Goal: Task Accomplishment & Management: Complete application form

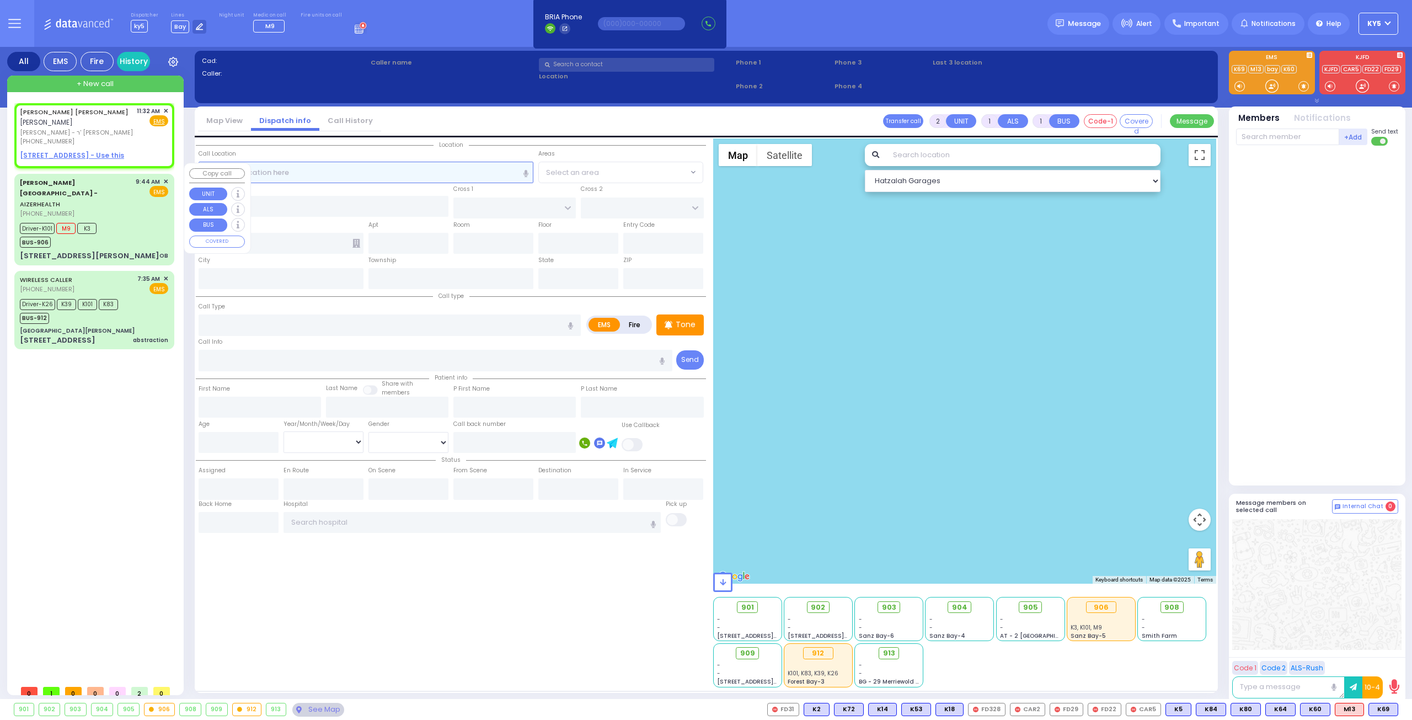
select select
radio input "true"
type input "[PERSON_NAME]"
select select
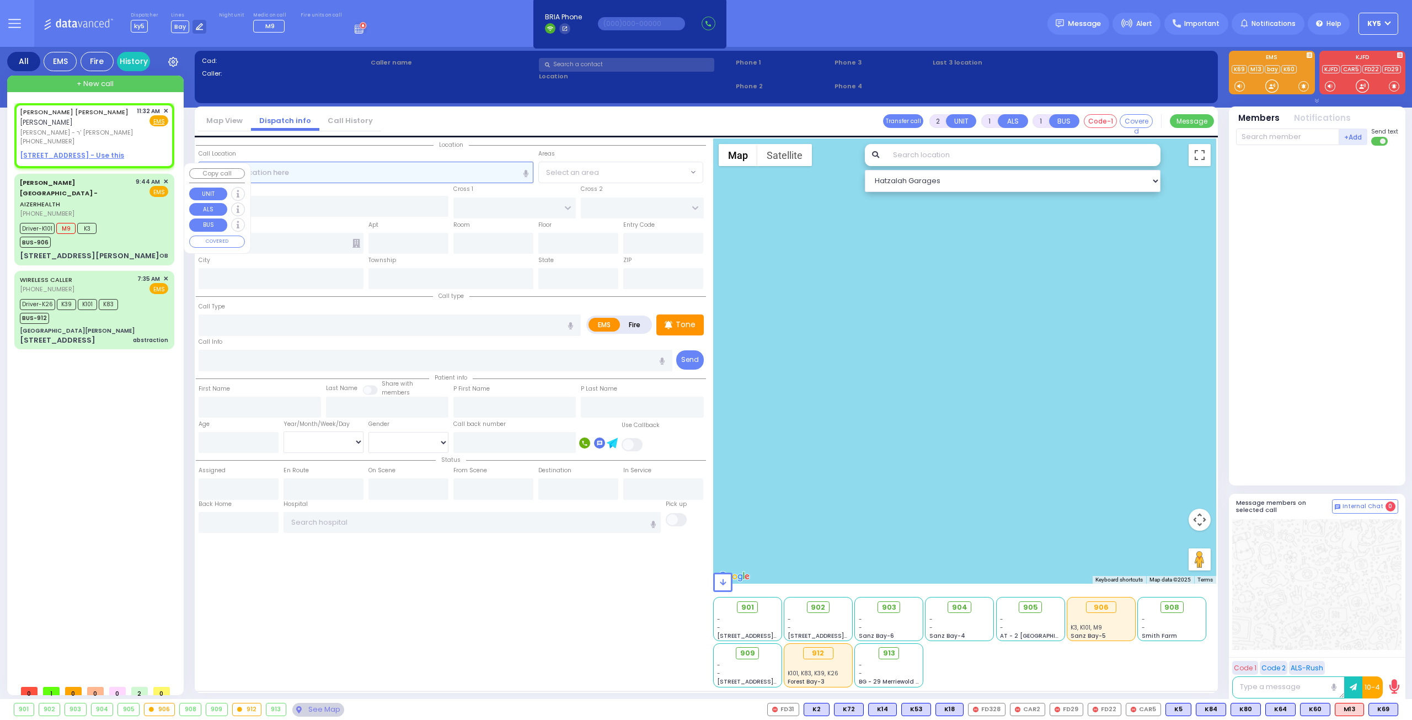
type input "11:32"
select select "Hatzalah Garages"
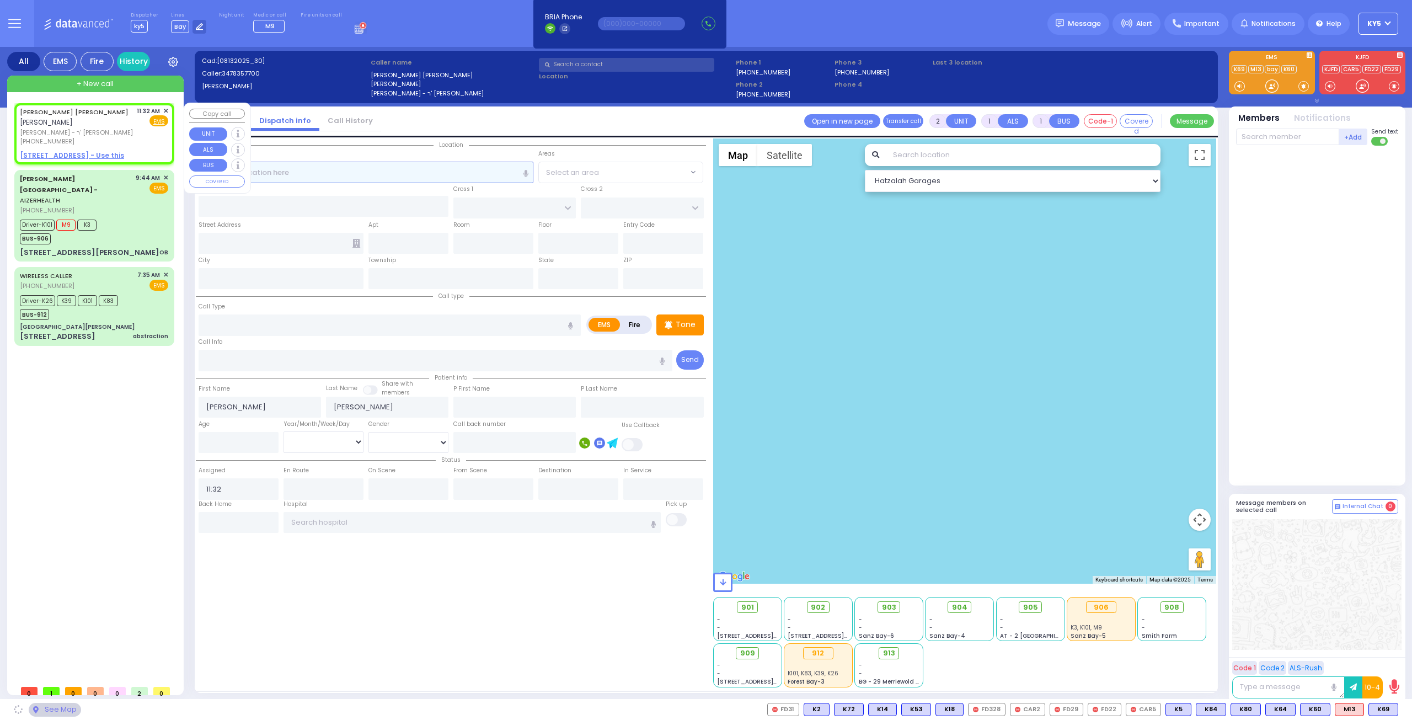
select select
radio input "true"
select select
select select "Hatzalah Garages"
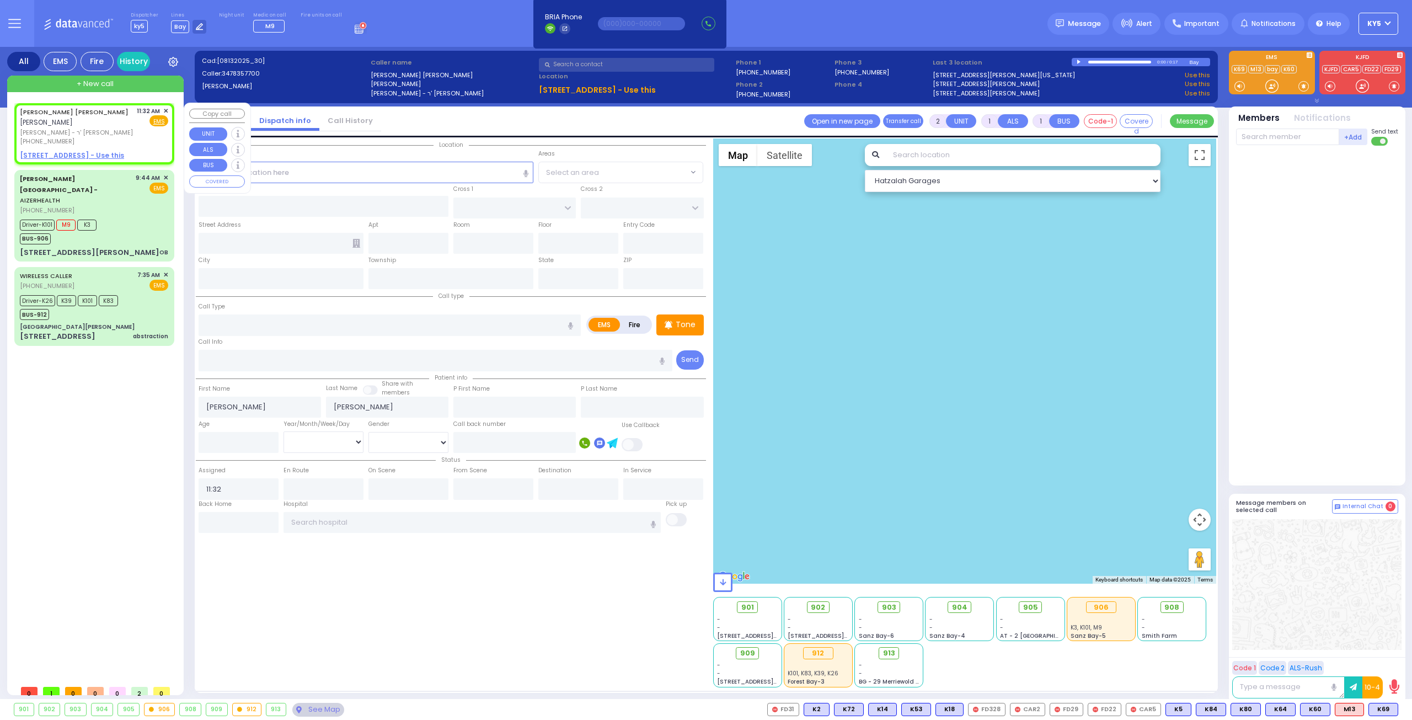
click at [98, 138] on div "ZVI EZRIEL INDIG צבי עזריאל אינדיג ר' טובי' מאיר - ר' אפרים שטערן (347) 835-770…" at bounding box center [95, 134] width 156 height 58
select select
radio input "true"
select select
select select "Hatzalah Garages"
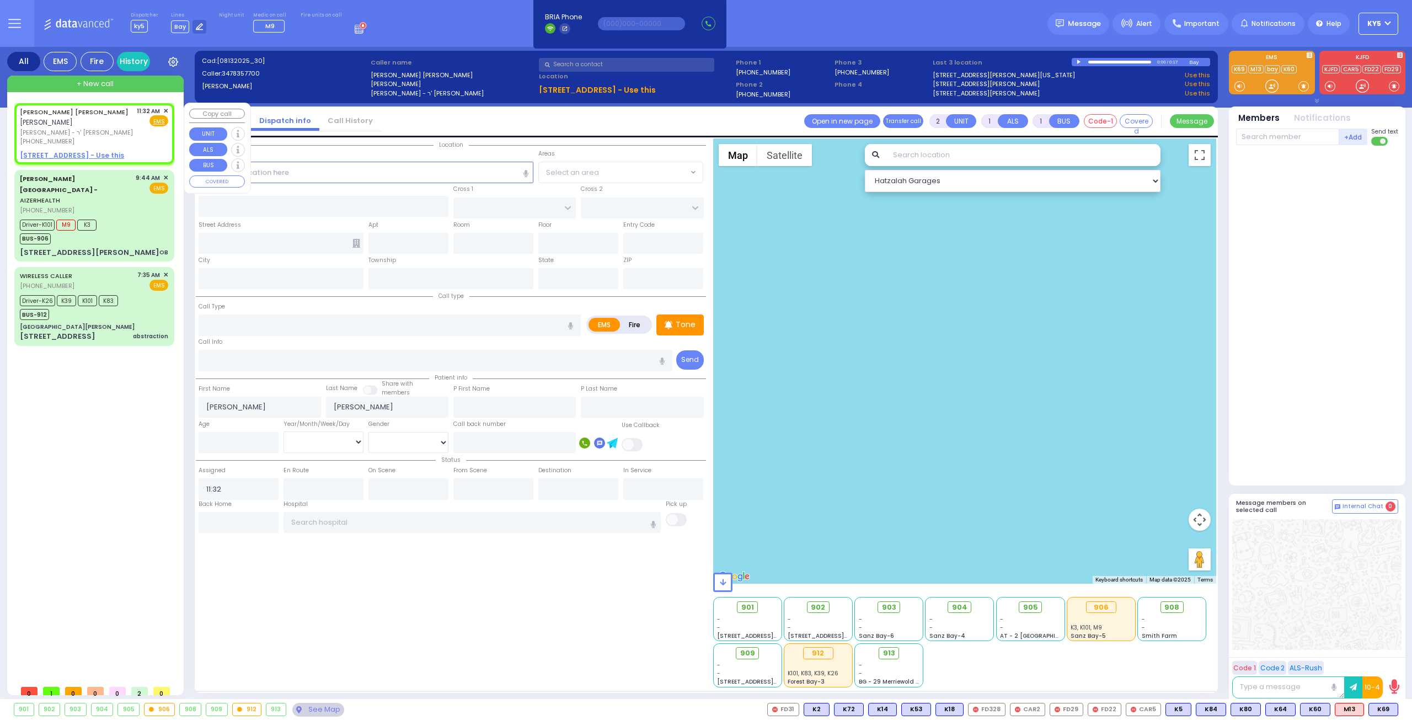
click at [103, 151] on u "373 LAKE SHORE DR - Use this" at bounding box center [72, 155] width 104 height 9
select select
radio input "true"
select select
select select "Hatzalah Garages"
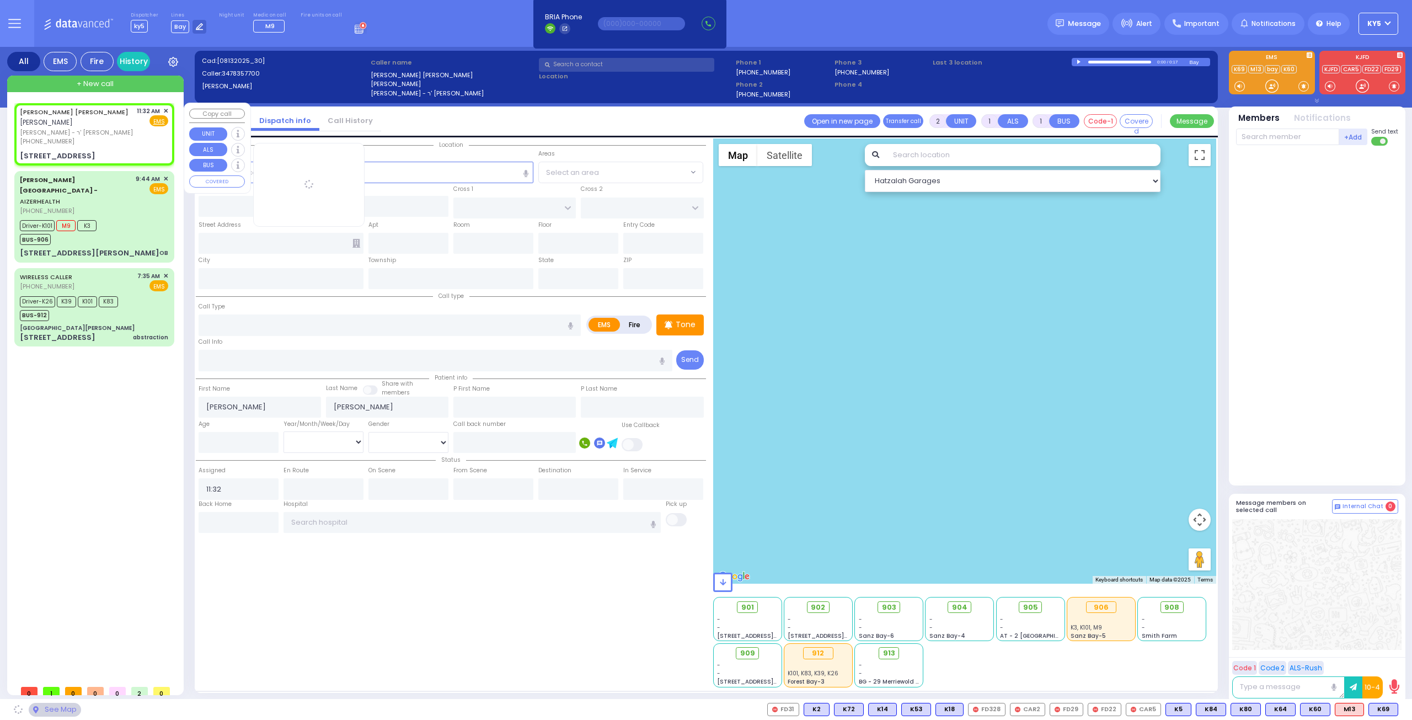
select select
radio input "true"
select select
select select "Hatzalah Garages"
type input "ROBIN RD"
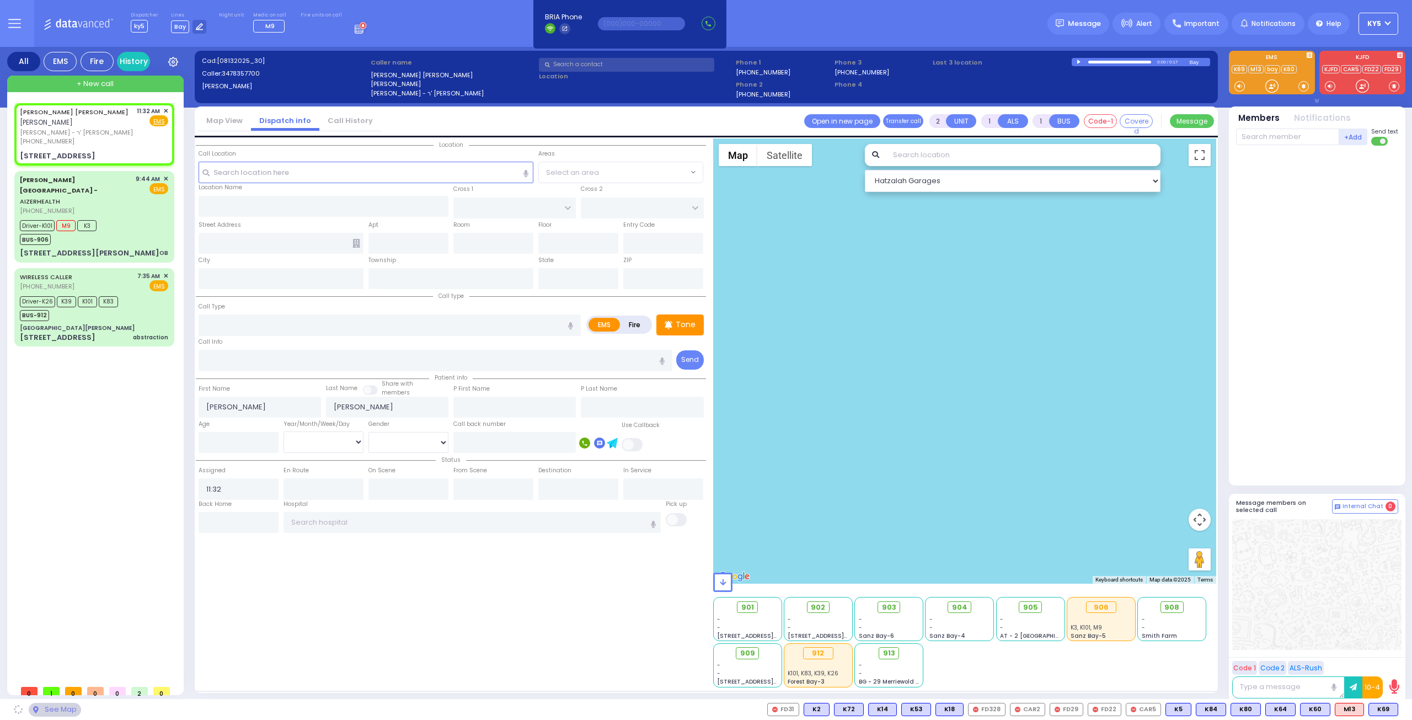
type input "ORIOLE RD"
type input "[STREET_ADDRESS]"
type input "Monroe"
type input "[US_STATE]"
type input "10950"
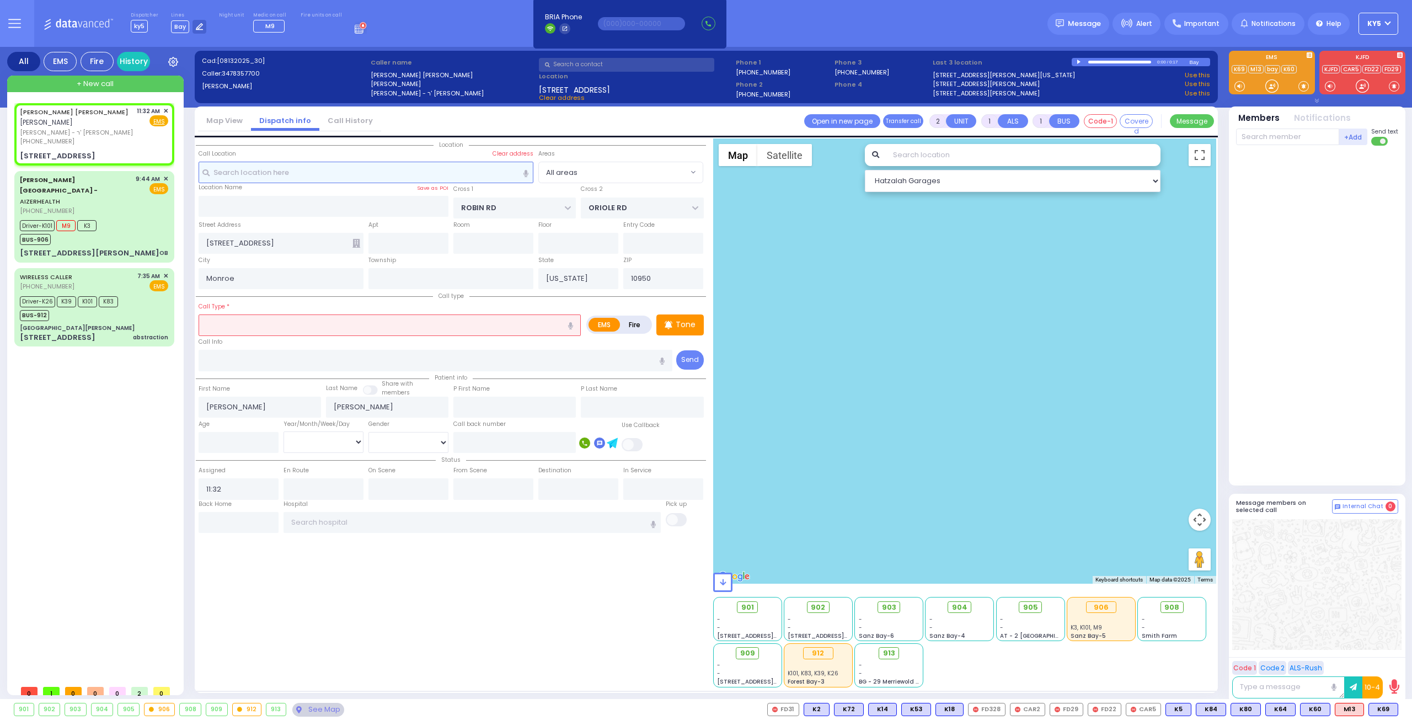
click at [408, 172] on input "text" at bounding box center [366, 172] width 335 height 21
click at [244, 317] on input "text" at bounding box center [390, 324] width 382 height 21
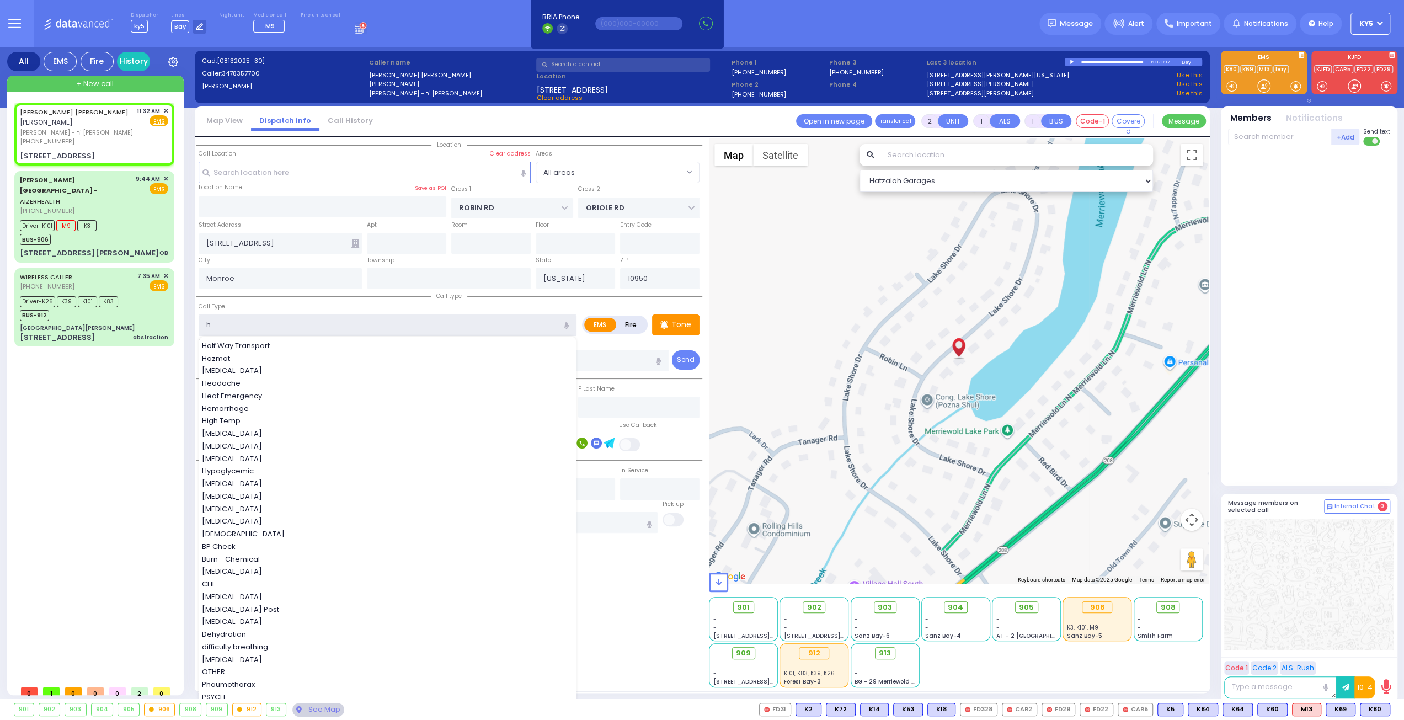
type input "he"
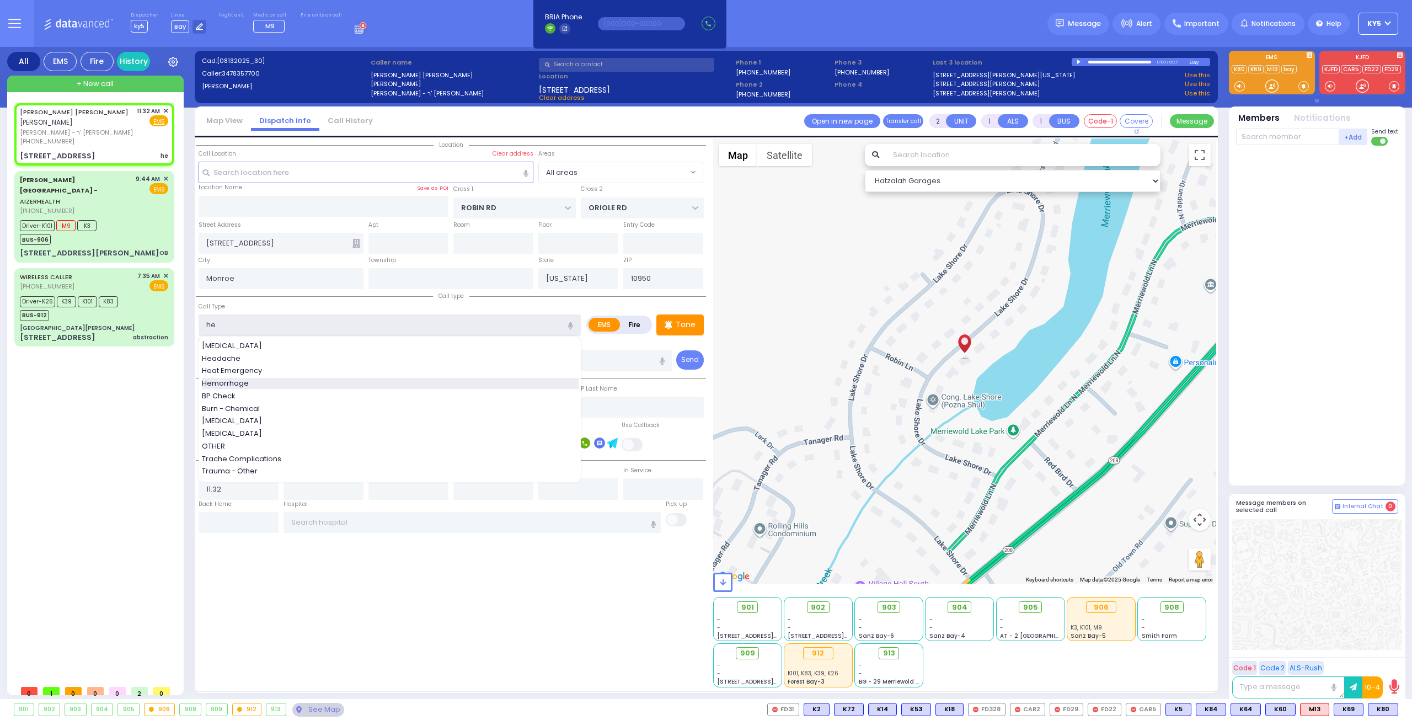
select select
radio input "true"
select select
type input "he"
select select "Hatzalah Garages"
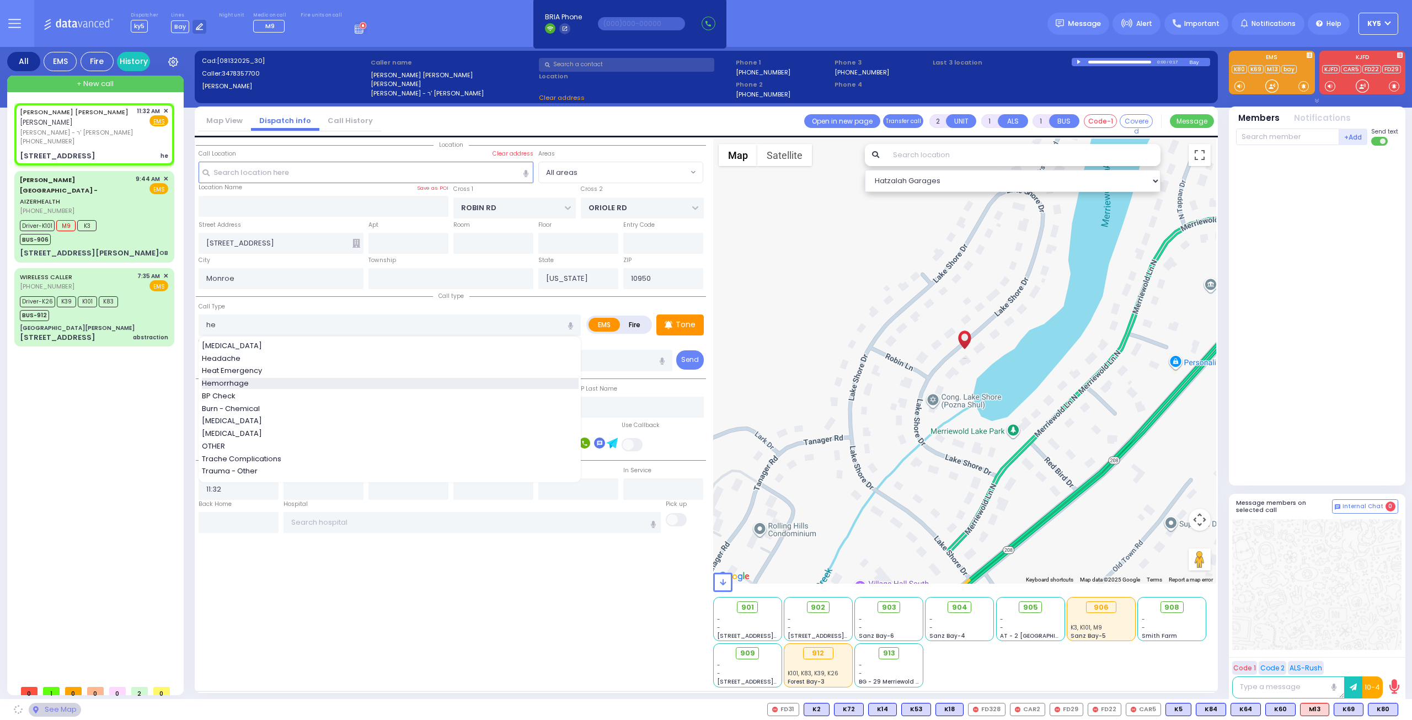
click at [226, 382] on span "Hemorrhage" at bounding box center [227, 383] width 51 height 11
type input "Hemorrhage"
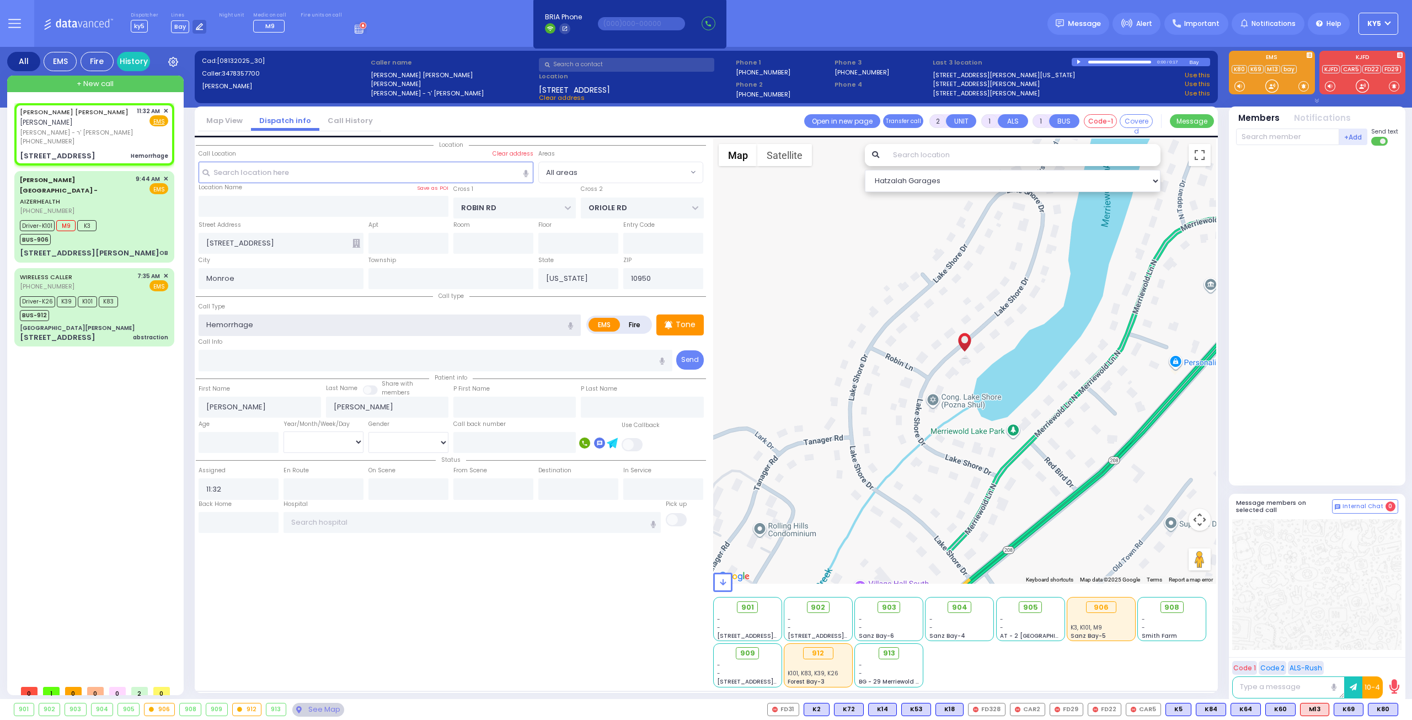
select select
radio input "true"
select select
select select "Hatzalah Garages"
select select
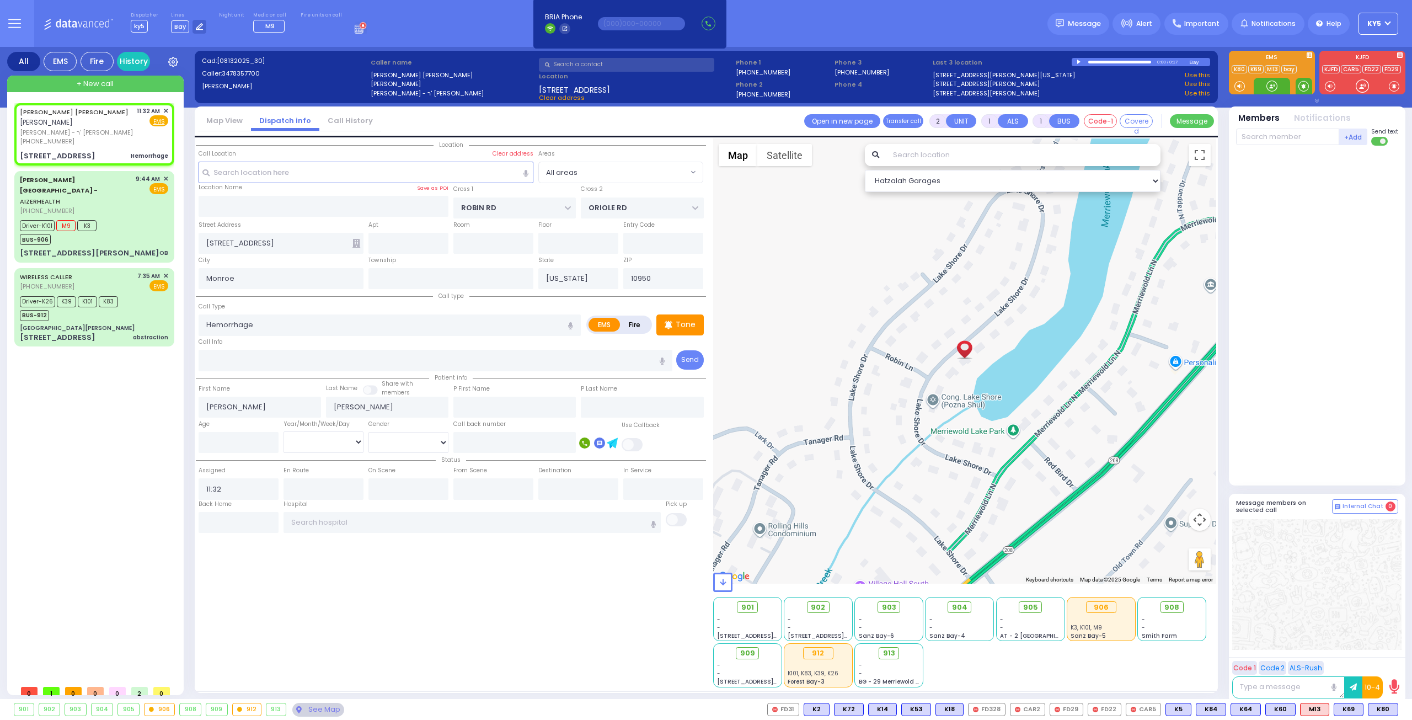
radio input "true"
select select
select select "Hatzalah Garages"
click at [1302, 86] on span at bounding box center [1303, 86] width 10 height 11
click at [1273, 85] on div at bounding box center [1271, 86] width 11 height 11
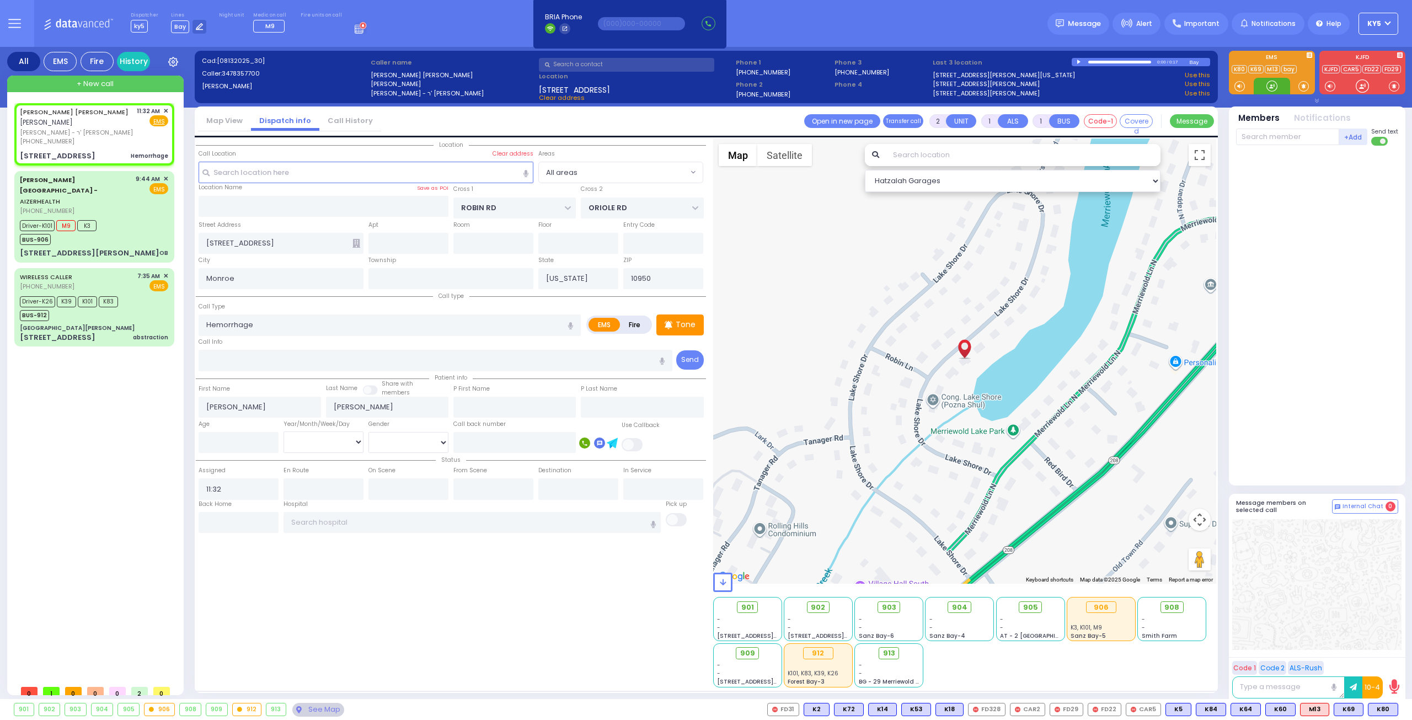
click at [1272, 84] on div at bounding box center [1271, 86] width 11 height 11
click at [1273, 85] on div at bounding box center [1271, 86] width 11 height 11
click at [1384, 708] on span "K72" at bounding box center [1383, 709] width 29 height 12
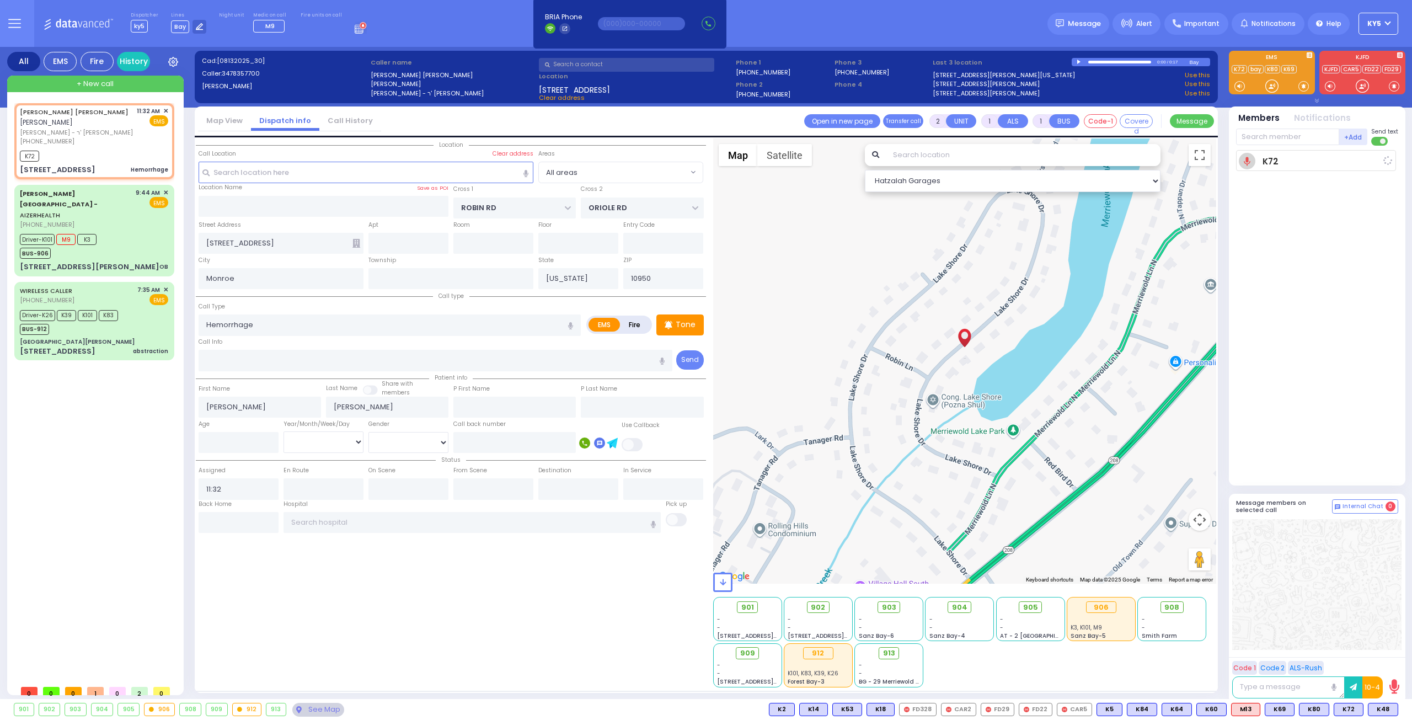
select select
radio input "true"
select select
type input "11:33"
select select "Hatzalah Garages"
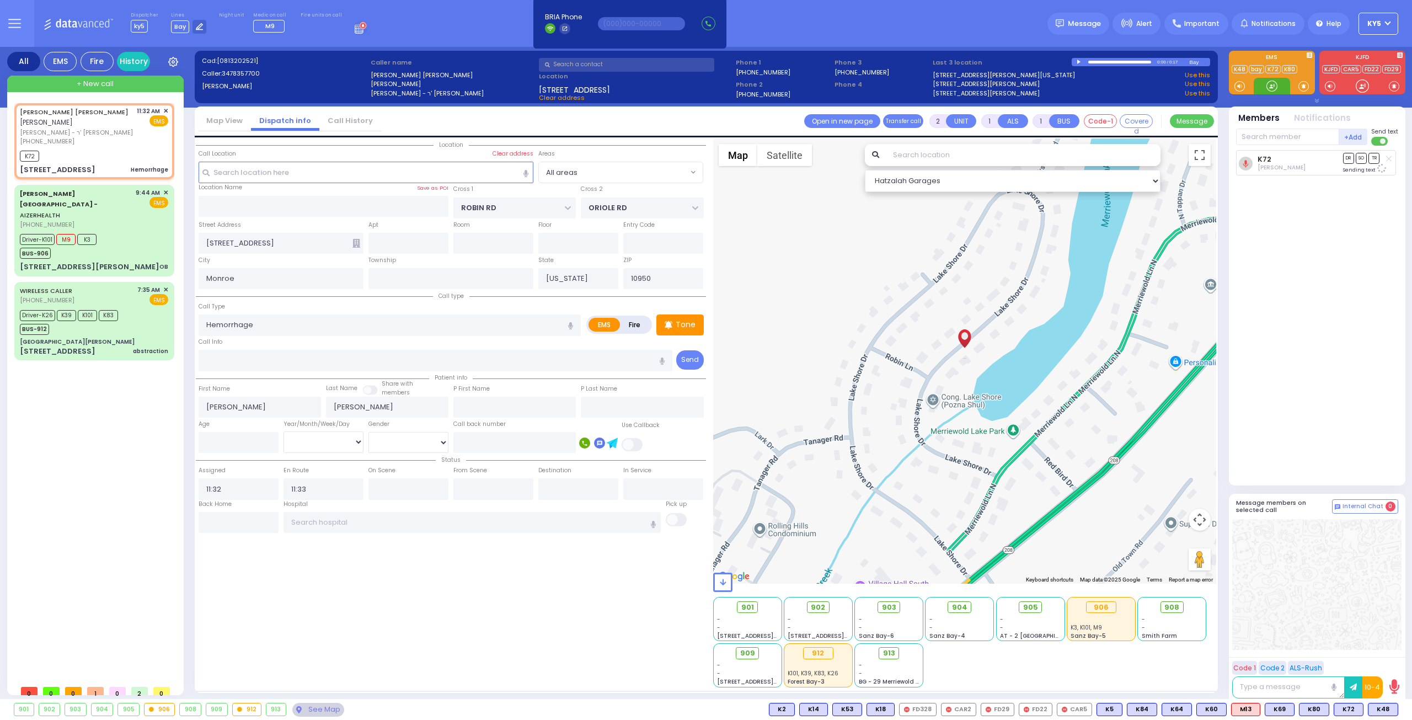
click at [1273, 83] on div at bounding box center [1271, 86] width 11 height 11
click at [1384, 712] on span "K48" at bounding box center [1382, 709] width 29 height 12
select select
radio input "true"
select select
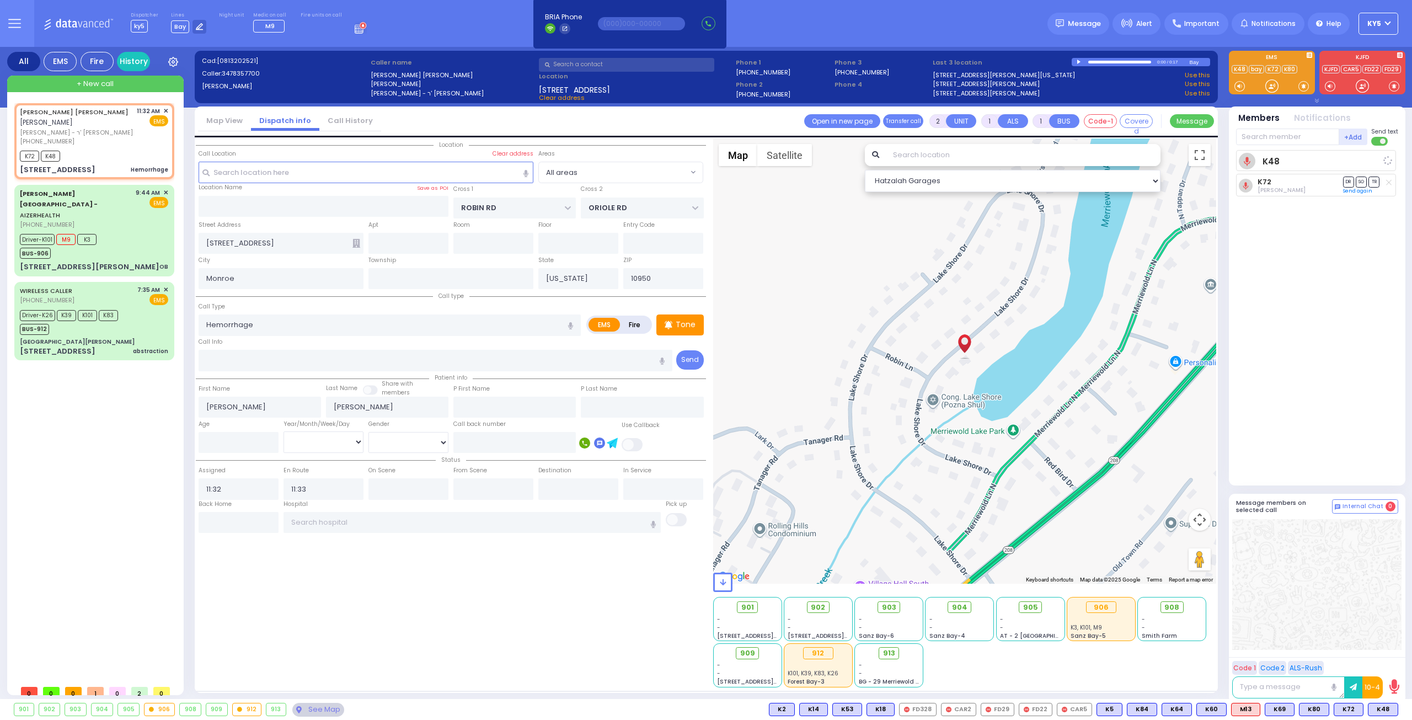
select select "Hatzalah Garages"
click at [1293, 137] on input "text" at bounding box center [1287, 137] width 103 height 17
type input "913"
click at [1302, 156] on div "913 Bus 913" at bounding box center [1317, 159] width 157 height 19
select select
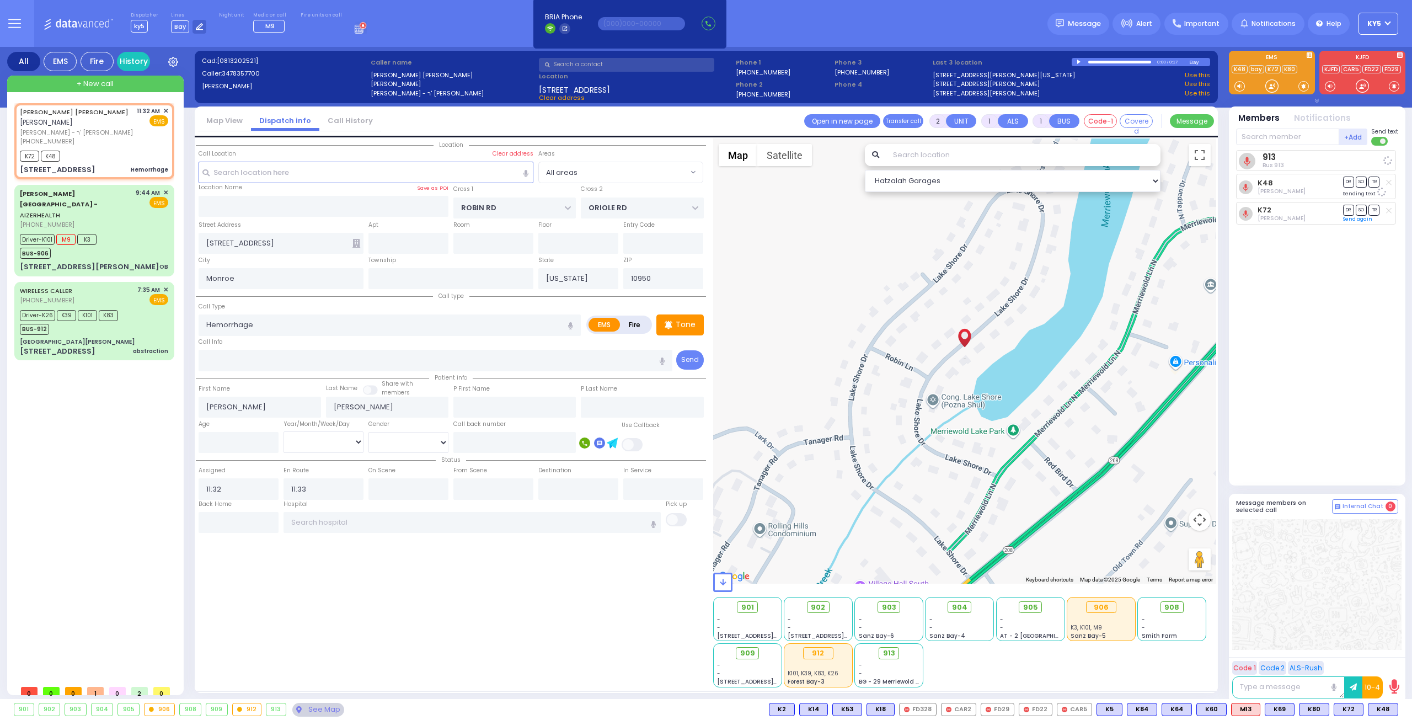
radio input "true"
select select
select select "Hatzalah Garages"
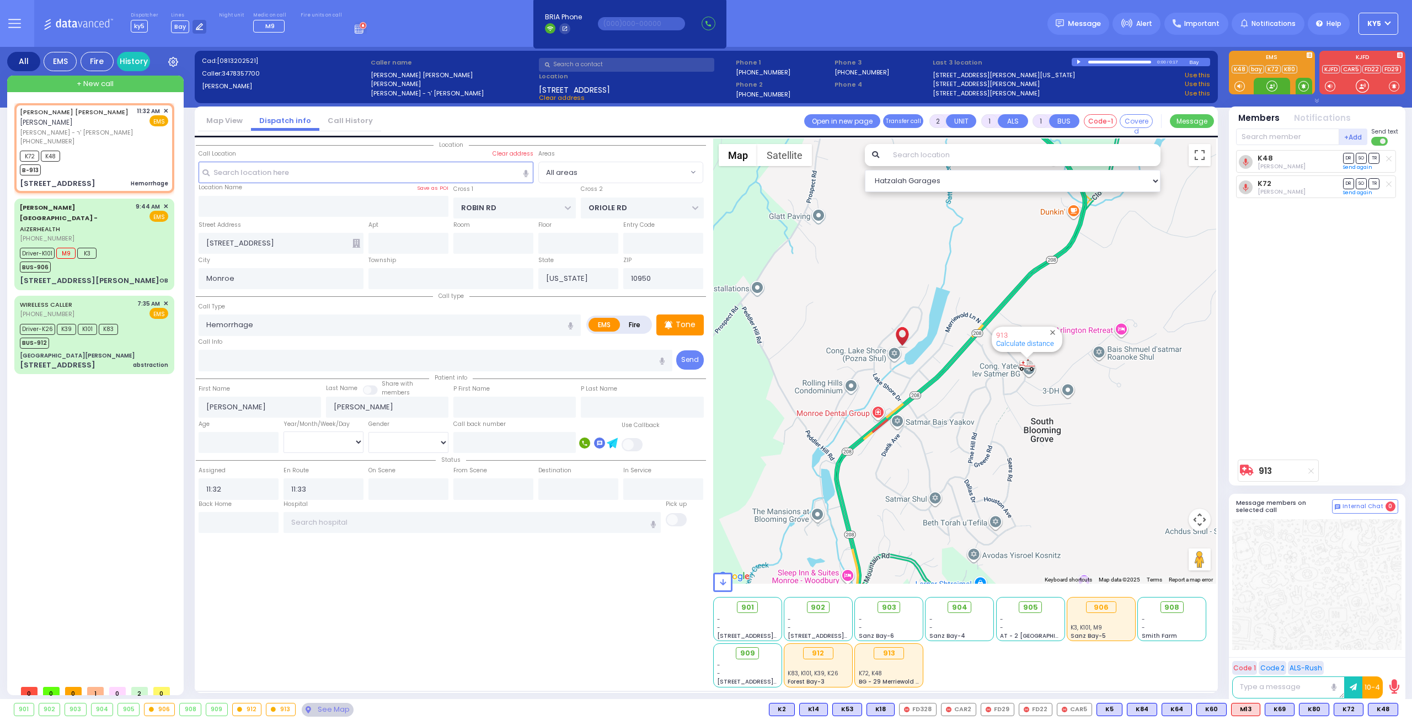
click at [1306, 82] on span at bounding box center [1303, 86] width 10 height 11
click at [1274, 88] on div at bounding box center [1271, 86] width 11 height 11
click at [1276, 83] on div at bounding box center [1271, 86] width 11 height 11
click at [1386, 708] on span "M16" at bounding box center [1384, 709] width 28 height 12
select select
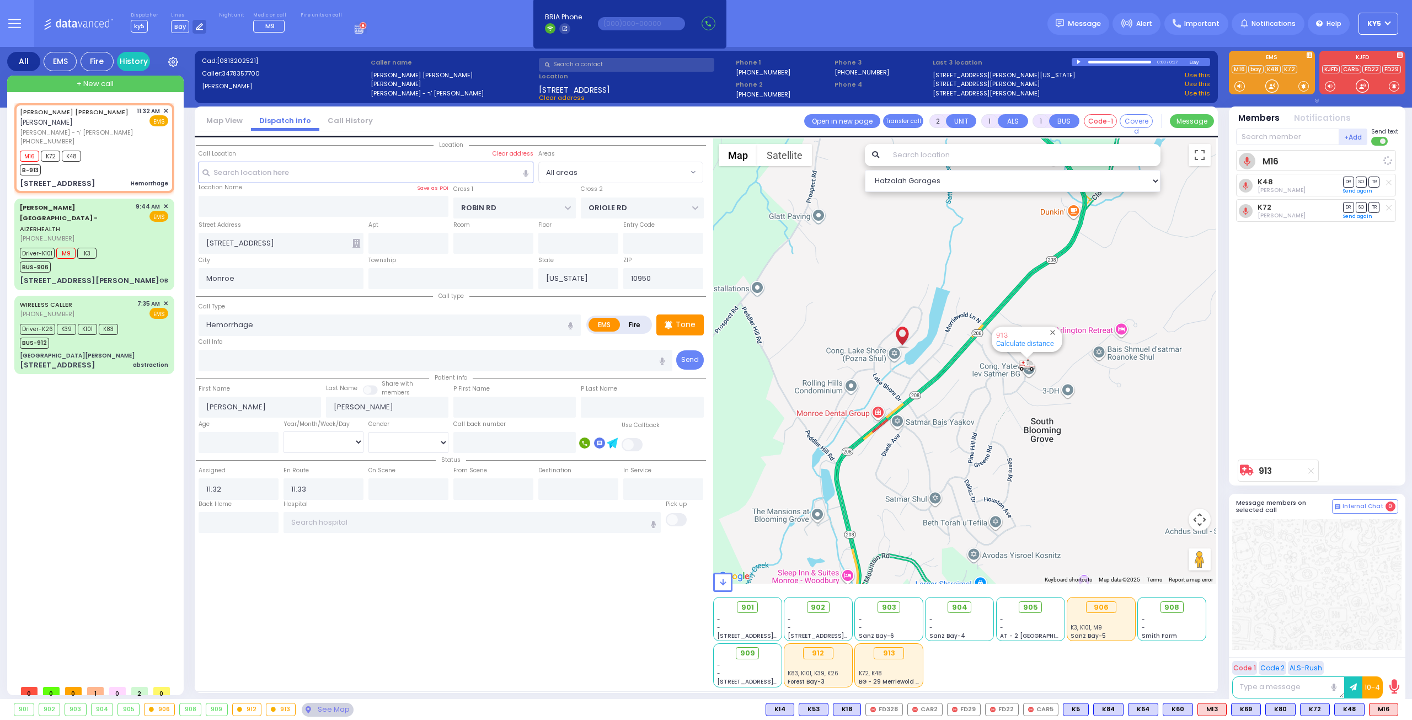
radio input "true"
select select
select select "Hatzalah Garages"
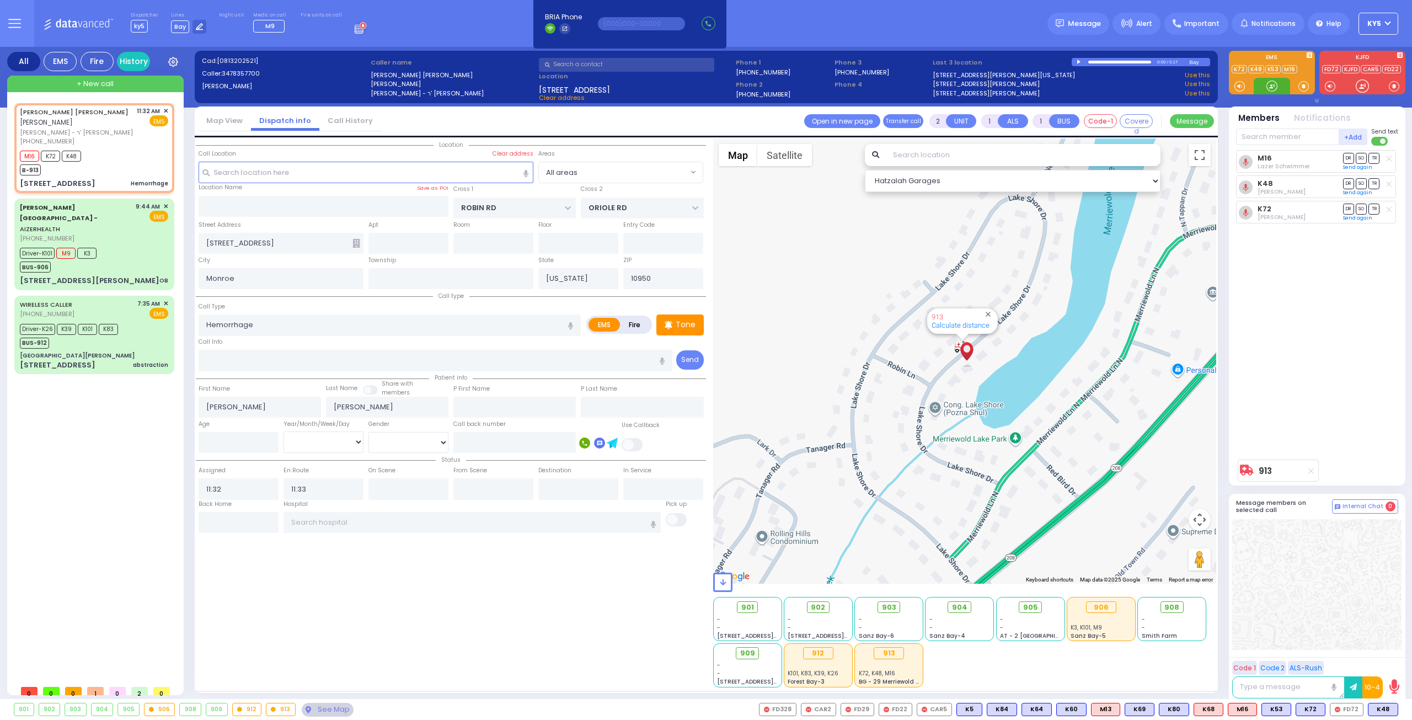
click at [1273, 84] on div at bounding box center [1271, 86] width 11 height 11
click at [1273, 85] on div at bounding box center [1271, 86] width 11 height 11
click at [1270, 81] on div at bounding box center [1271, 86] width 11 height 11
click at [1269, 81] on div at bounding box center [1271, 86] width 11 height 11
click at [1346, 710] on span "K313" at bounding box center [1347, 709] width 31 height 12
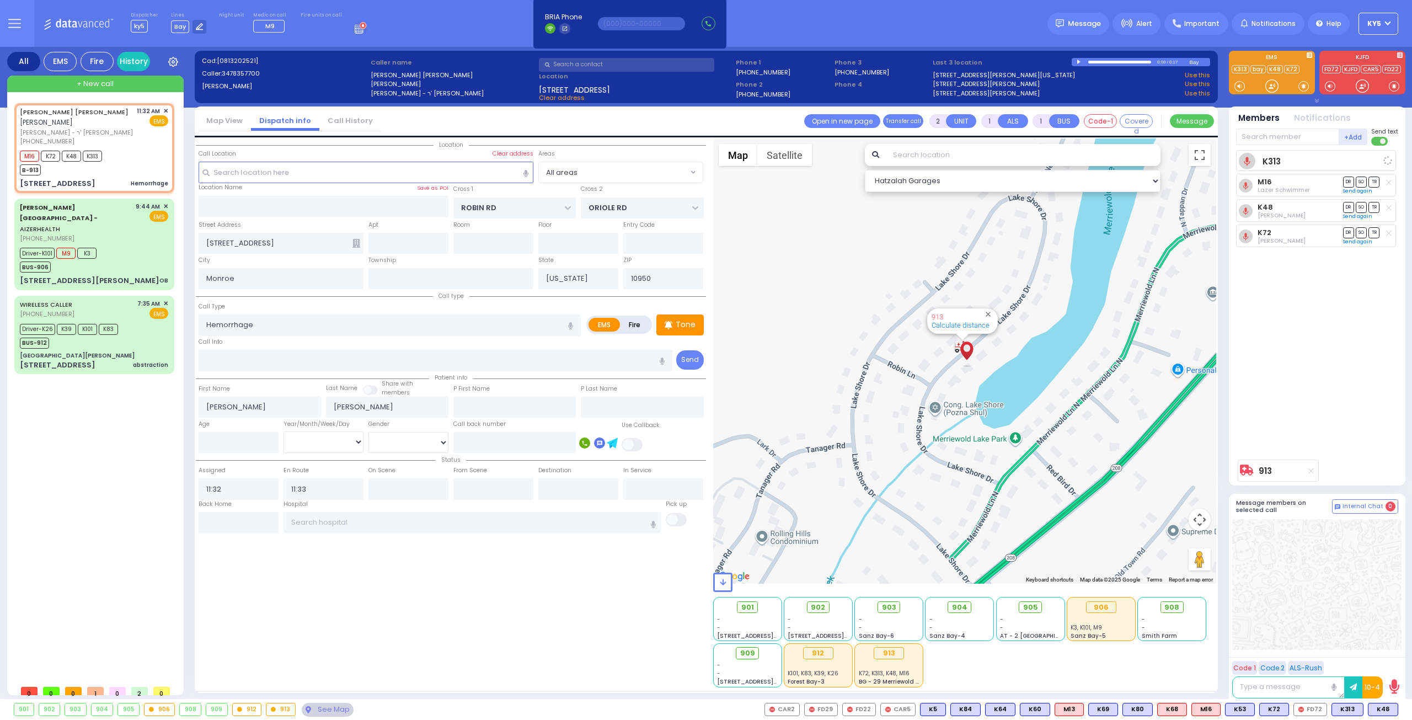
select select
radio input "true"
select select
select select "Hatzalah Garages"
click at [1396, 707] on button at bounding box center [1395, 709] width 6 height 12
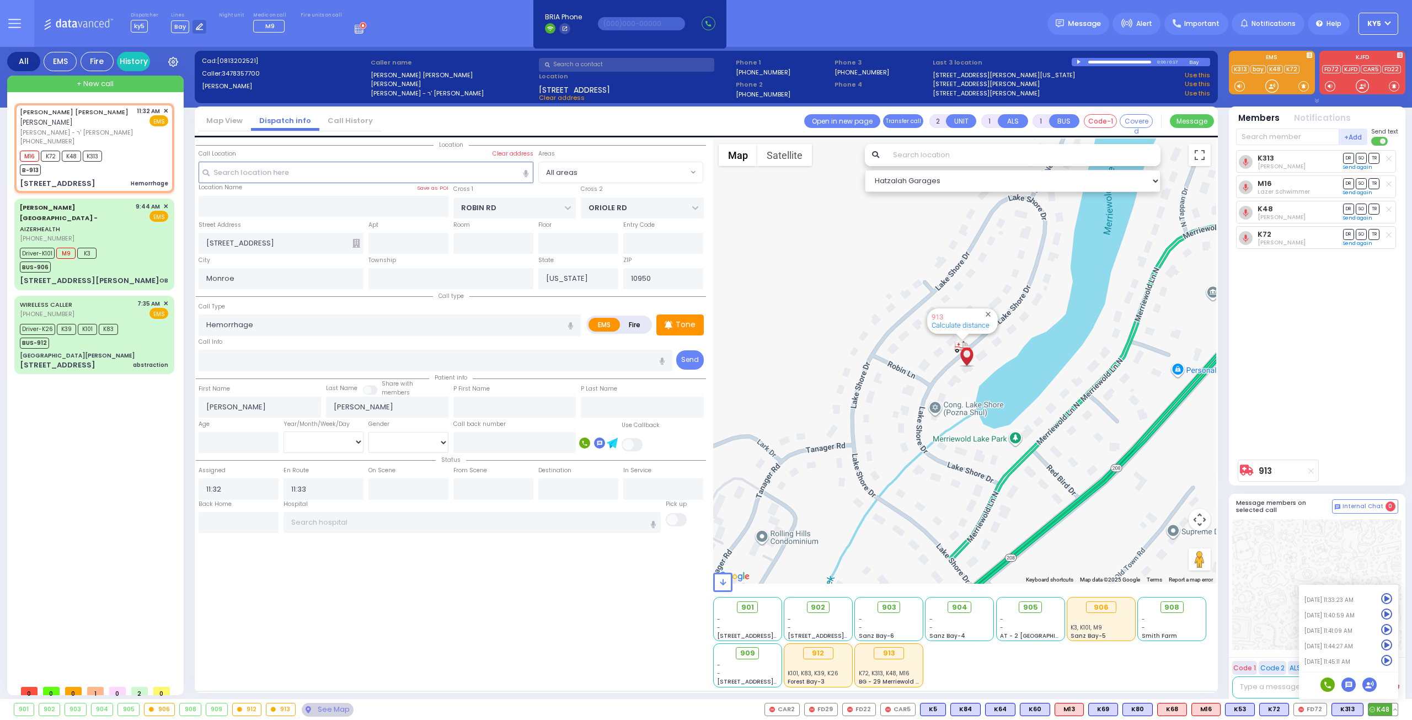
click at [1389, 659] on icon at bounding box center [1387, 661] width 12 height 12
click at [1283, 140] on input "text" at bounding box center [1287, 137] width 103 height 17
type input "k84"
click at [1266, 157] on div "KY84" at bounding box center [1272, 159] width 55 height 11
select select
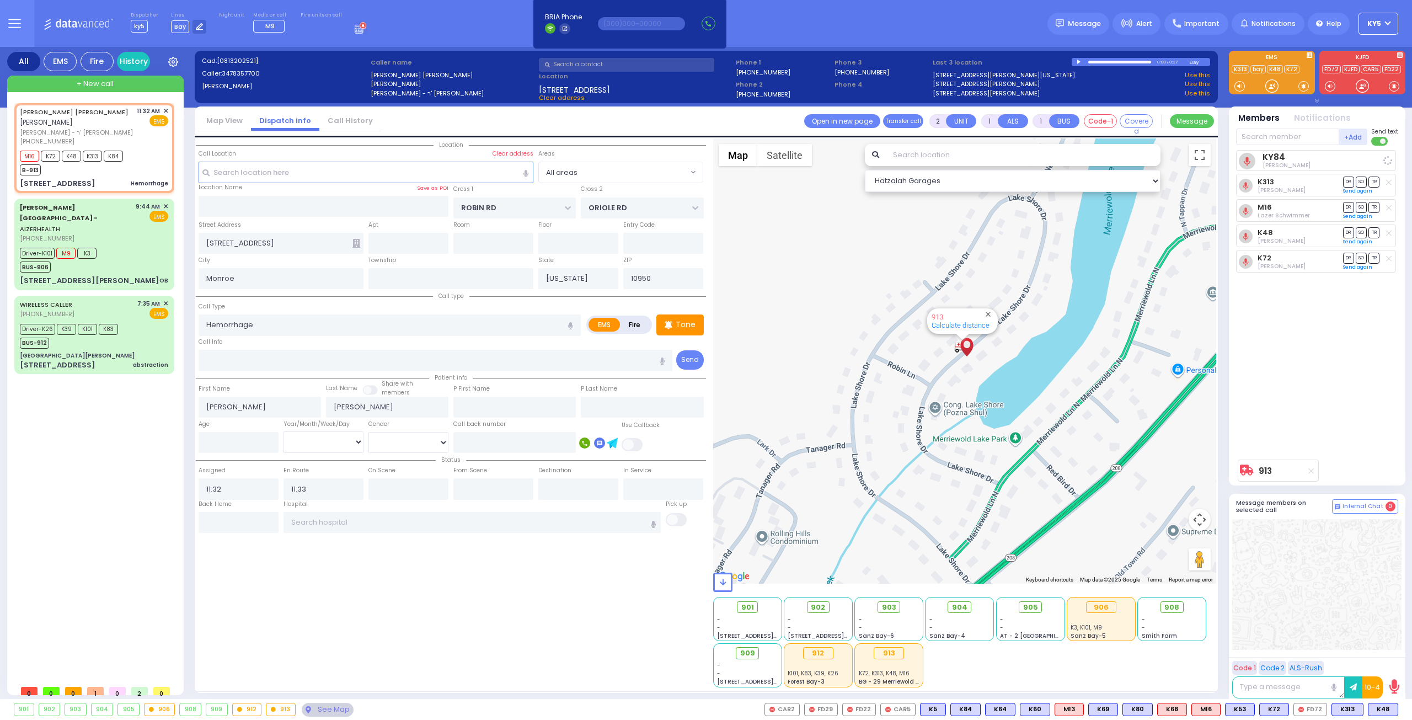
radio input "true"
select select
select select "Hatzalah Garages"
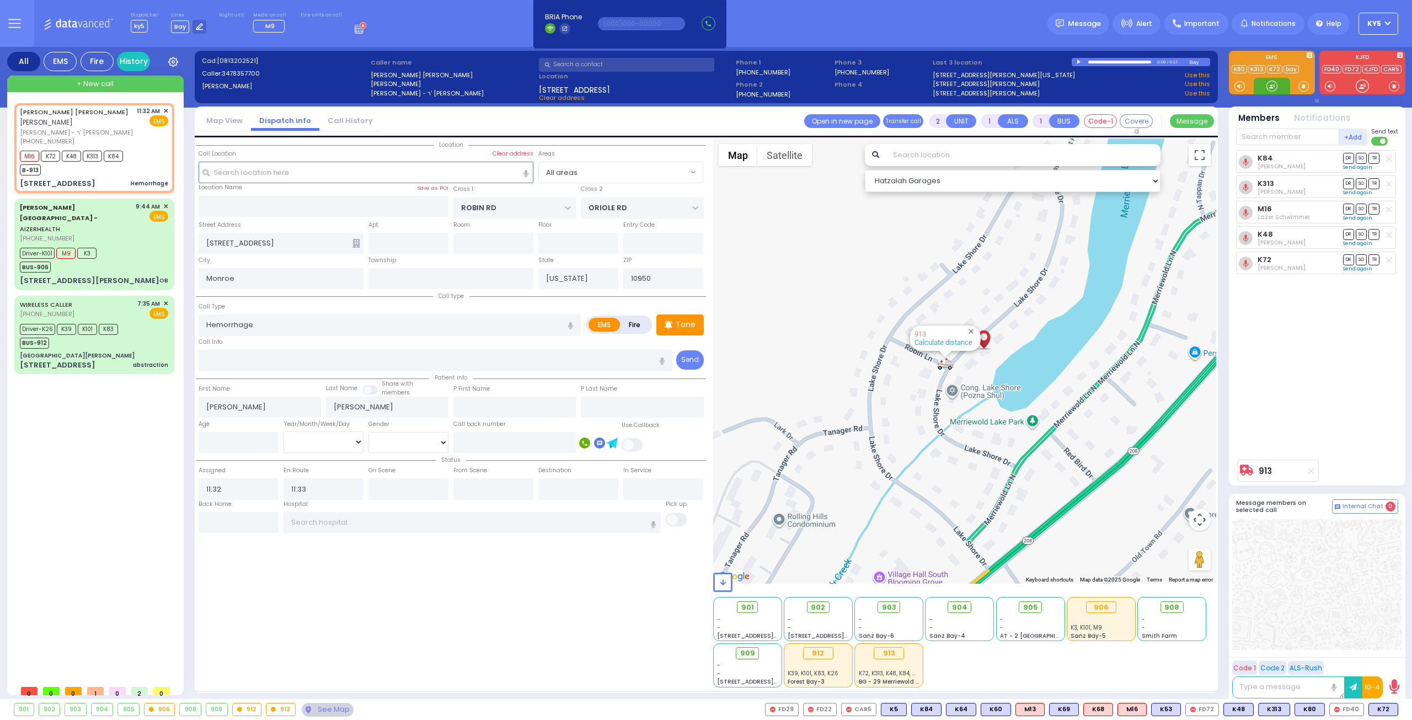
click at [1279, 83] on div at bounding box center [1272, 86] width 36 height 17
click at [329, 521] on input "text" at bounding box center [473, 522] width 378 height 21
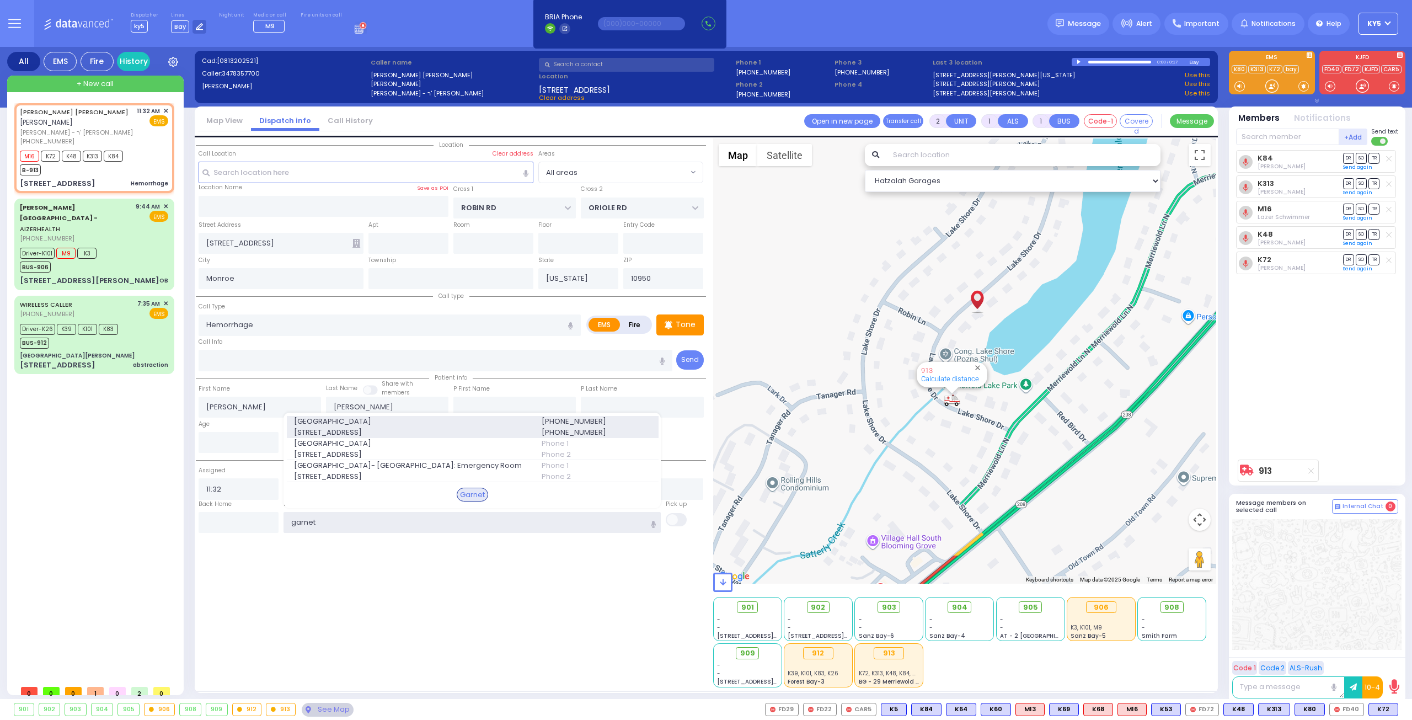
type input "garnet"
click at [355, 429] on span "[STREET_ADDRESS]" at bounding box center [411, 432] width 234 height 11
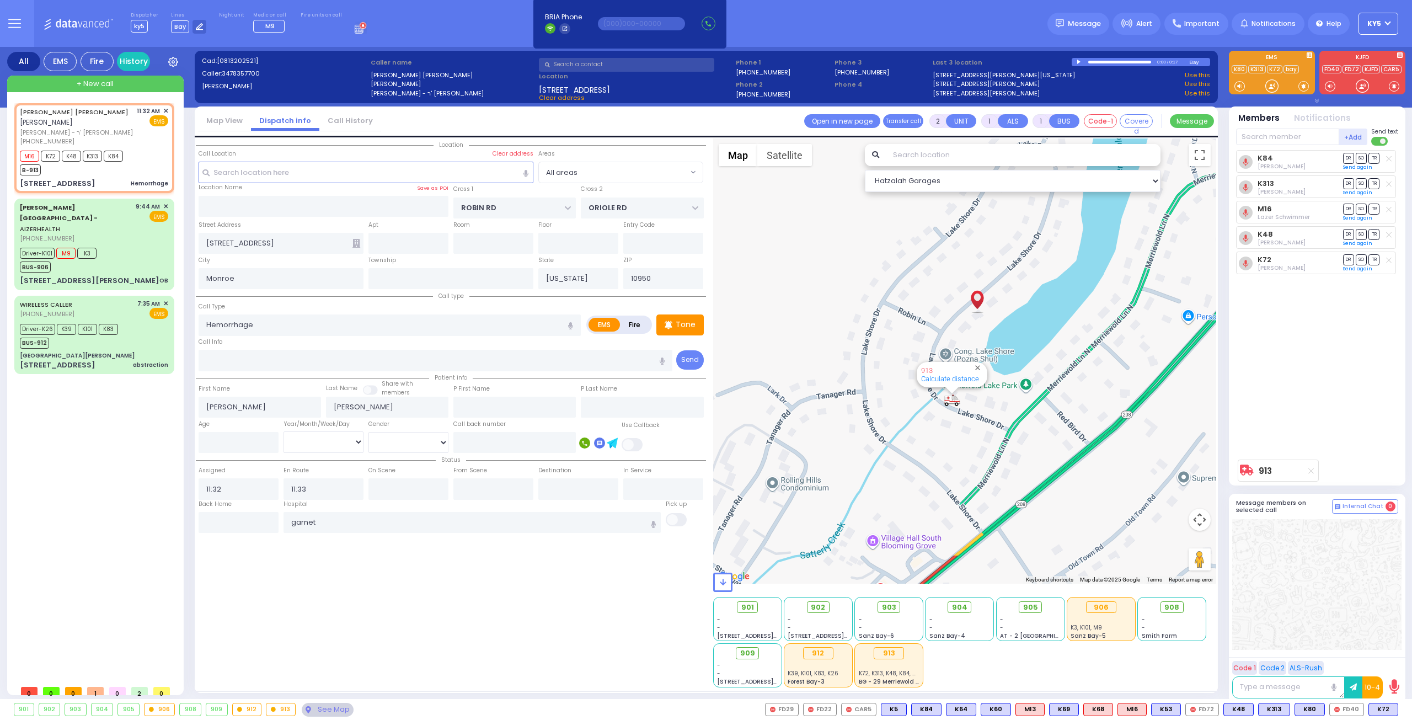
select select
radio input "true"
select select
type input "[GEOGRAPHIC_DATA]"
select select "Hatzalah Garages"
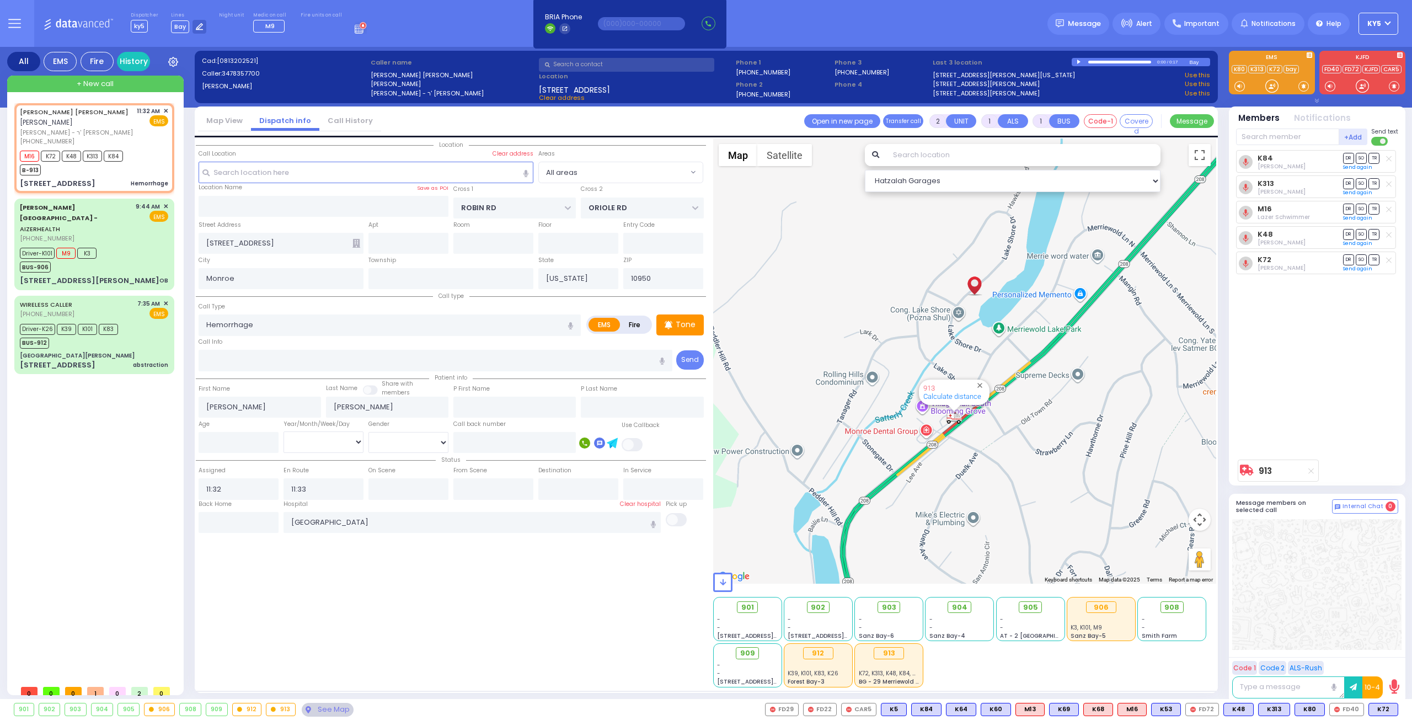
type input "6"
select select
radio input "true"
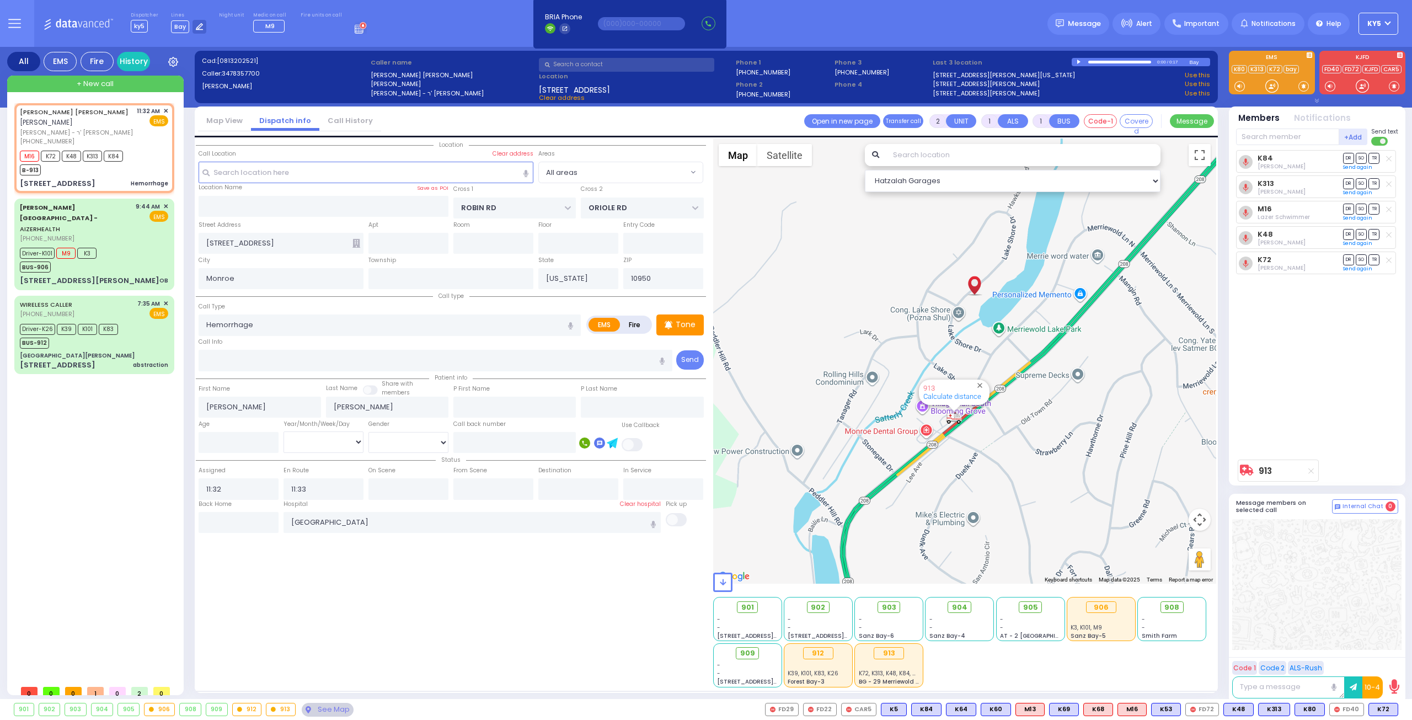
type input "Unknown"
select select "Year"
select select "Hatzalah Garages"
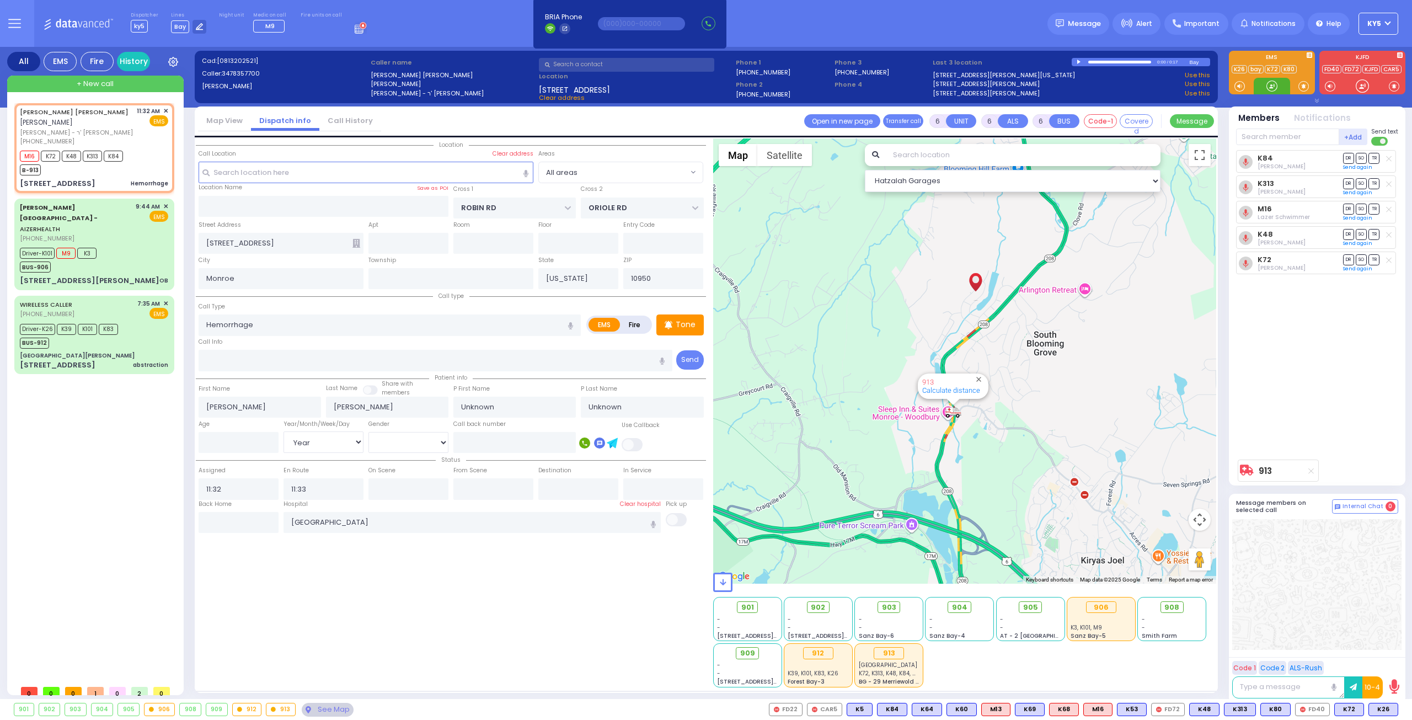
click at [1269, 89] on div at bounding box center [1271, 86] width 11 height 11
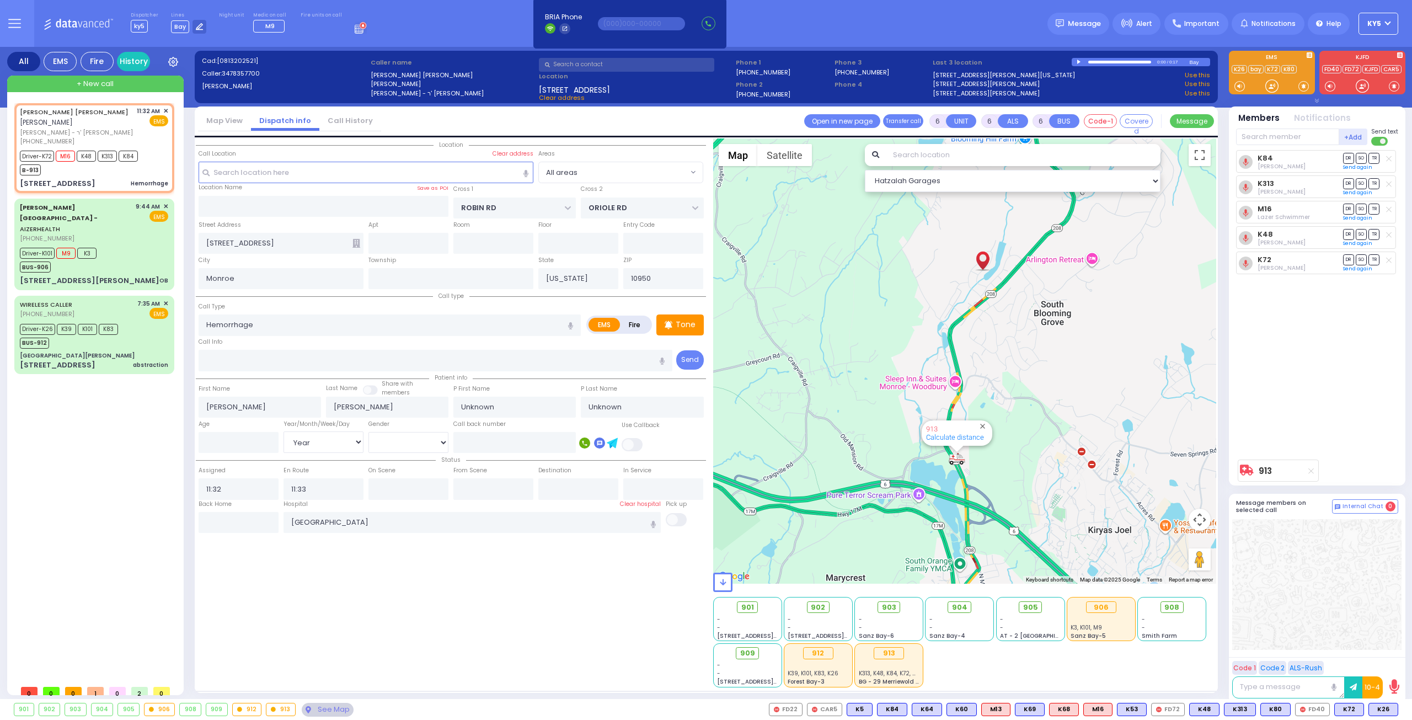
select select
radio input "true"
select select "Year"
type input "11:36"
type input "11:52"
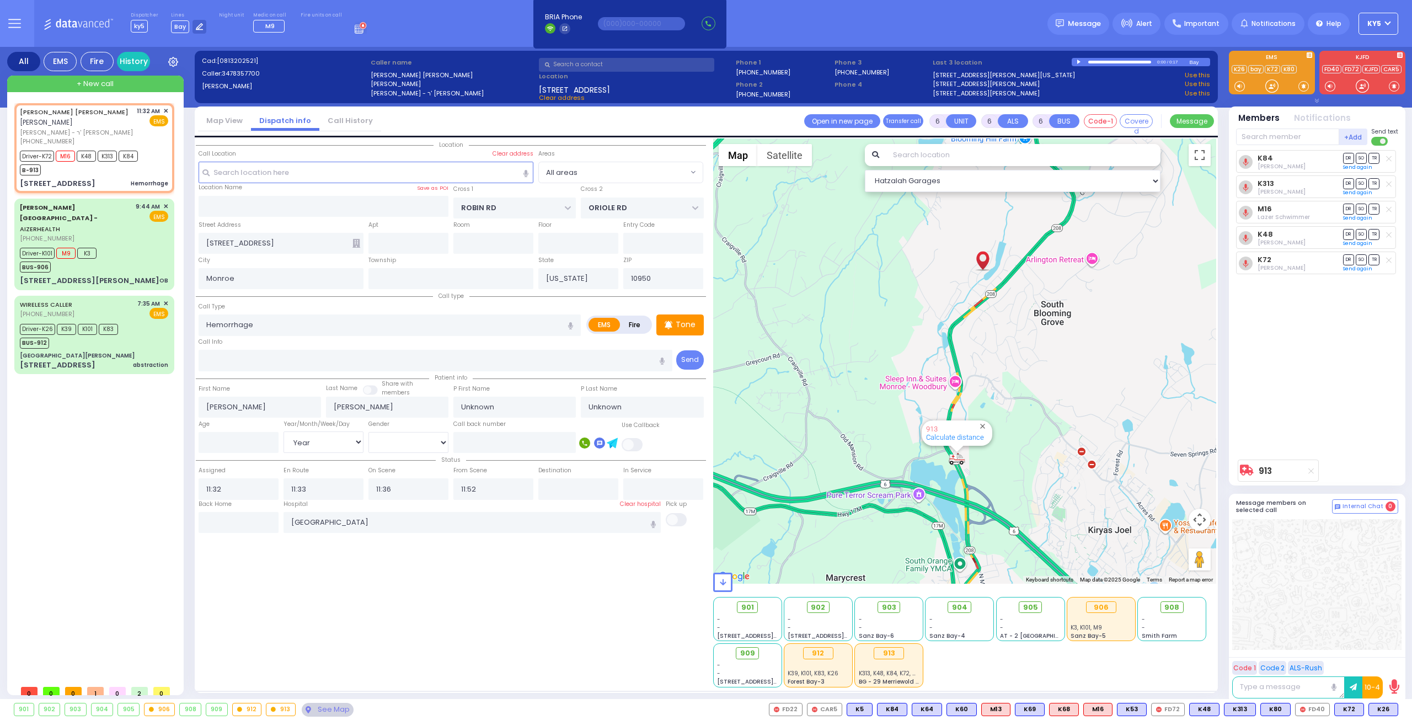
select select "Hatzalah Garages"
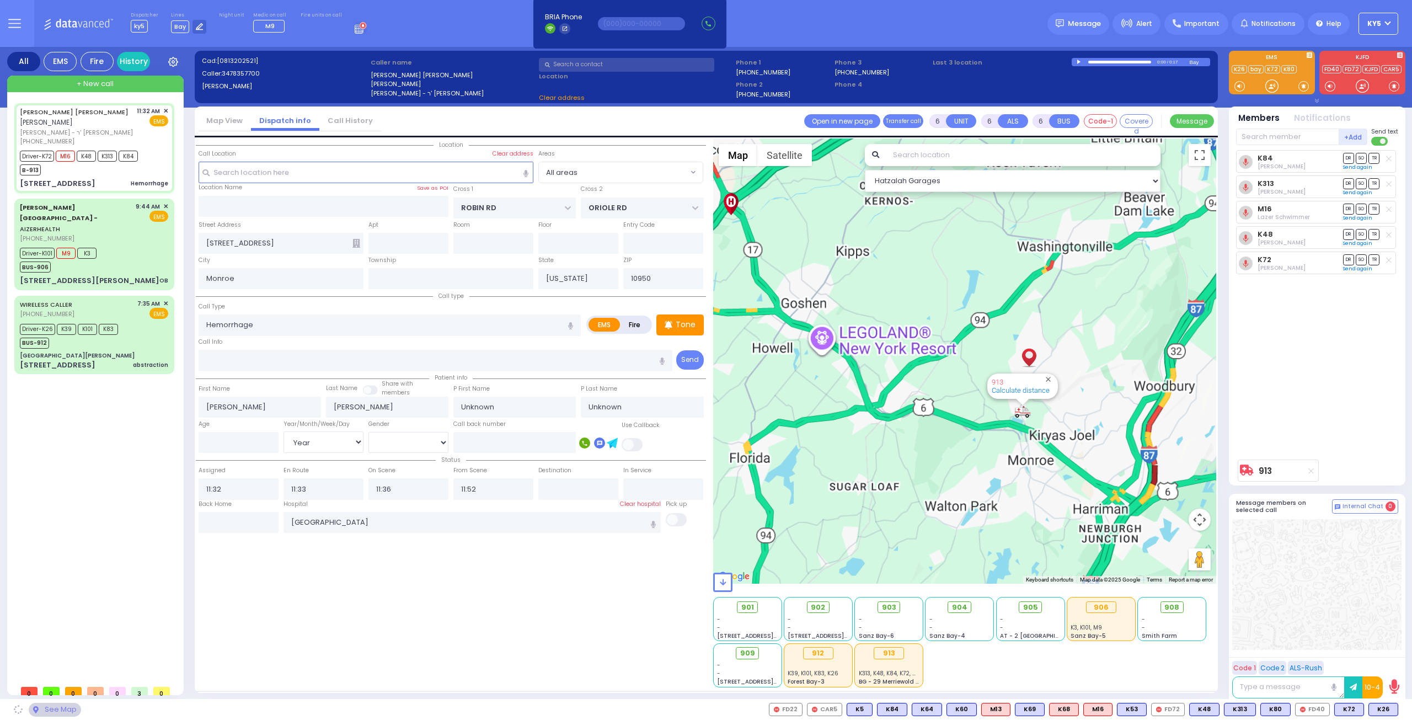
select select
radio input "true"
select select "Year"
select select "Hatzalah Garages"
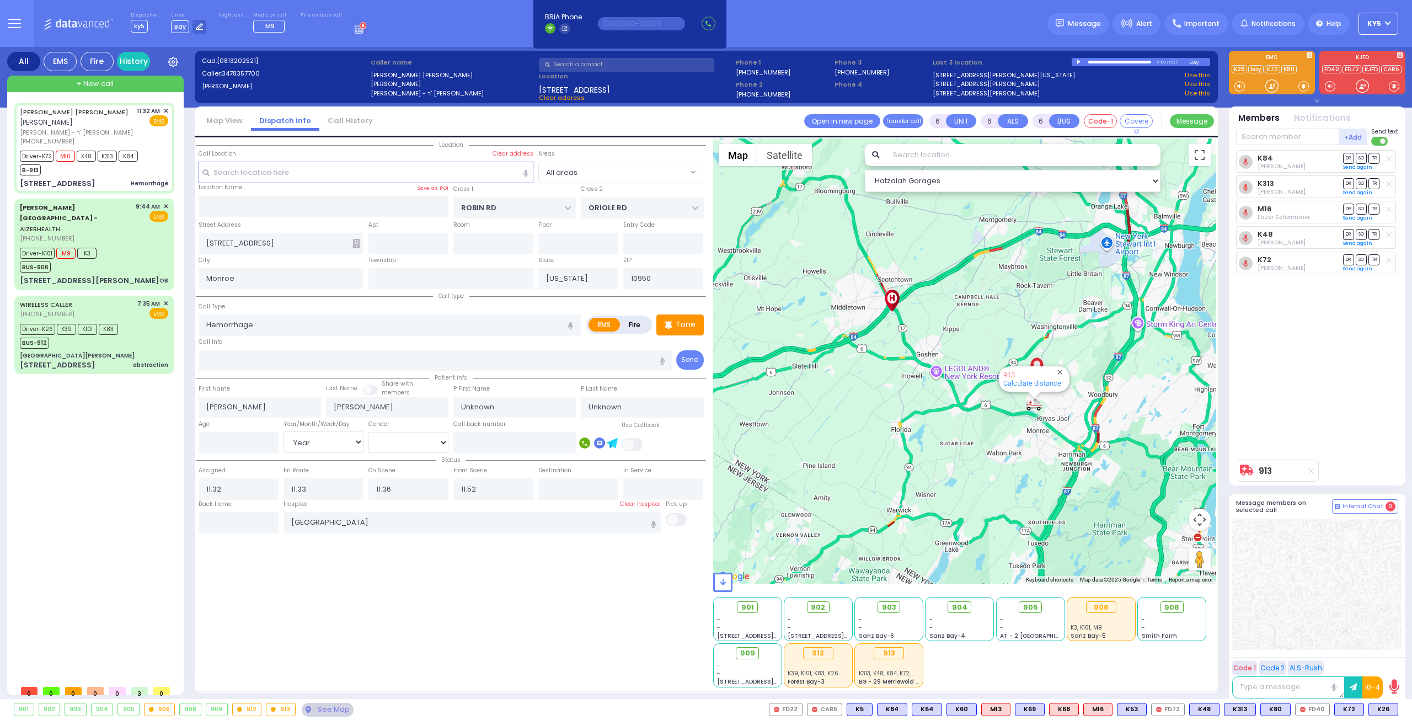
select select
radio input "true"
select select "Year"
select select "Hatzalah Garages"
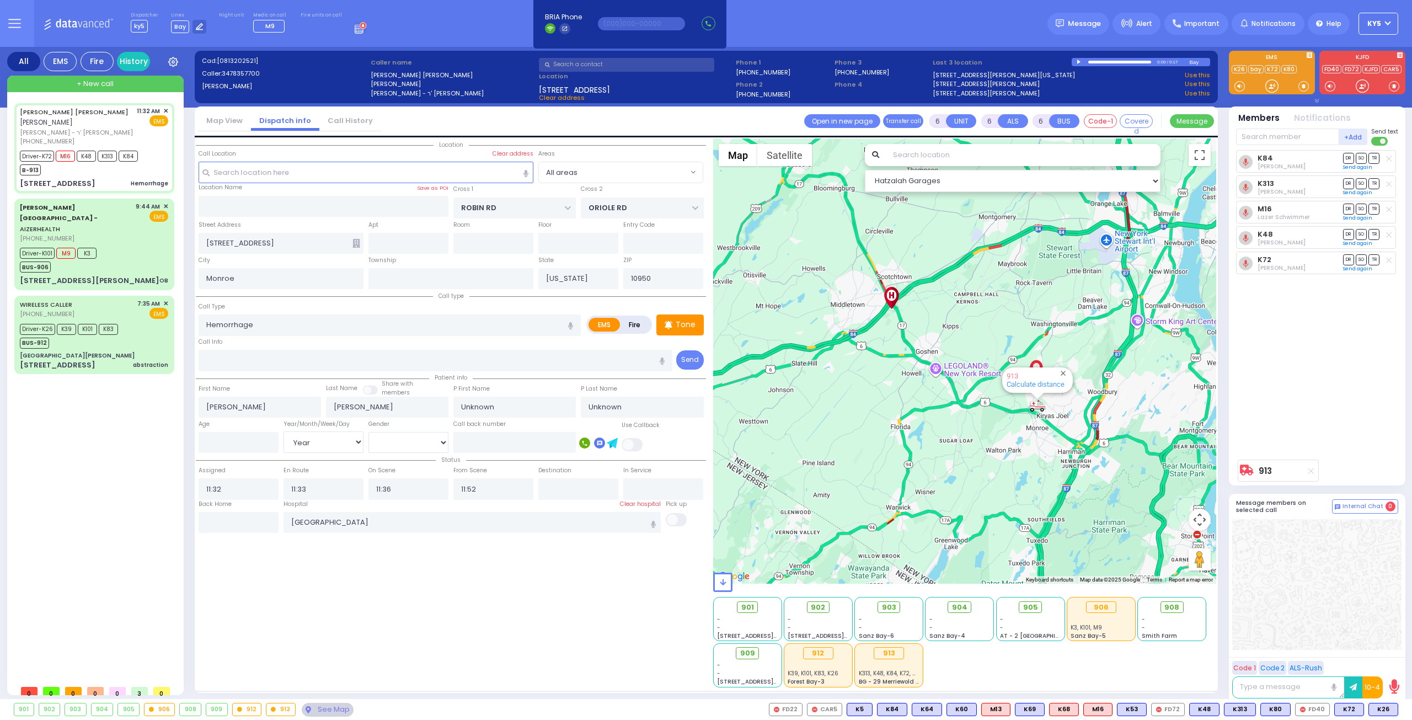
select select
radio input "true"
select select "Year"
select select "Hatzalah Garages"
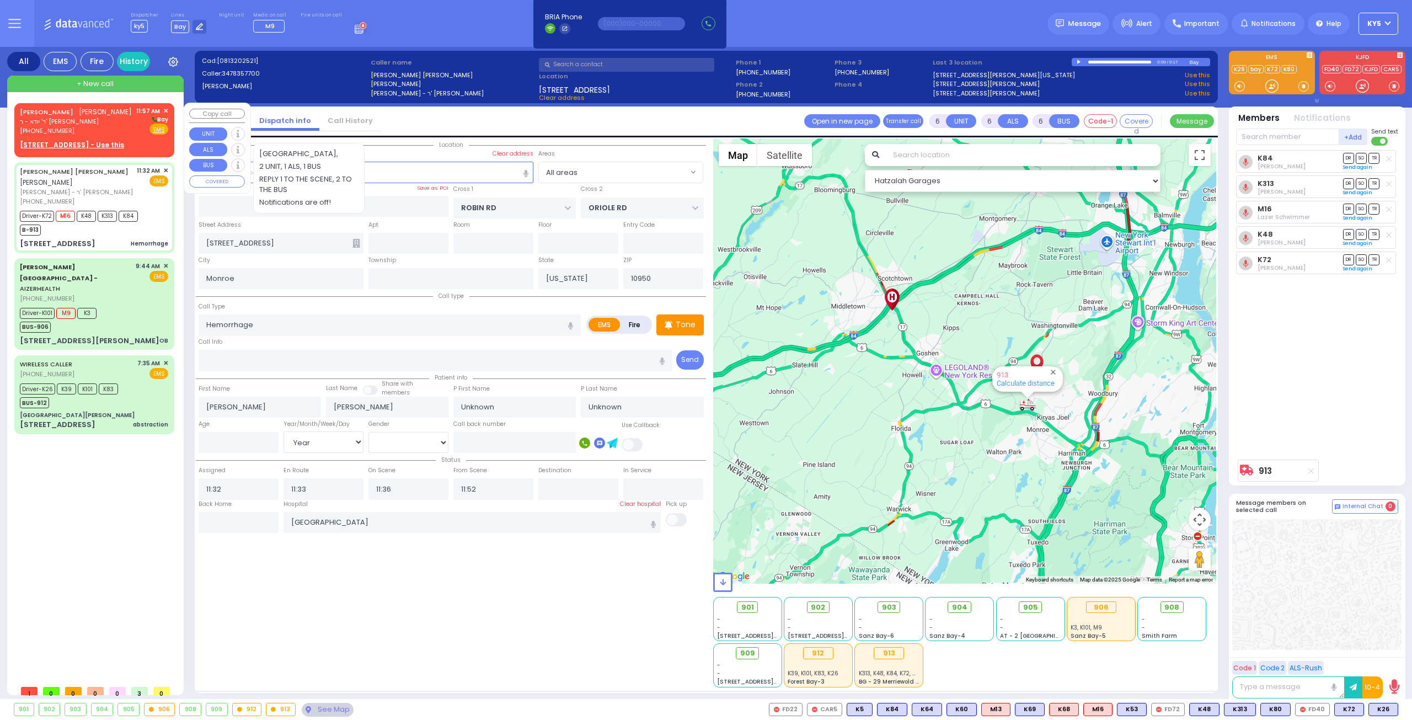
select select
radio input "true"
select select "Year"
select select "Hatzalah Garages"
drag, startPoint x: 121, startPoint y: 132, endPoint x: 136, endPoint y: 122, distance: 18.1
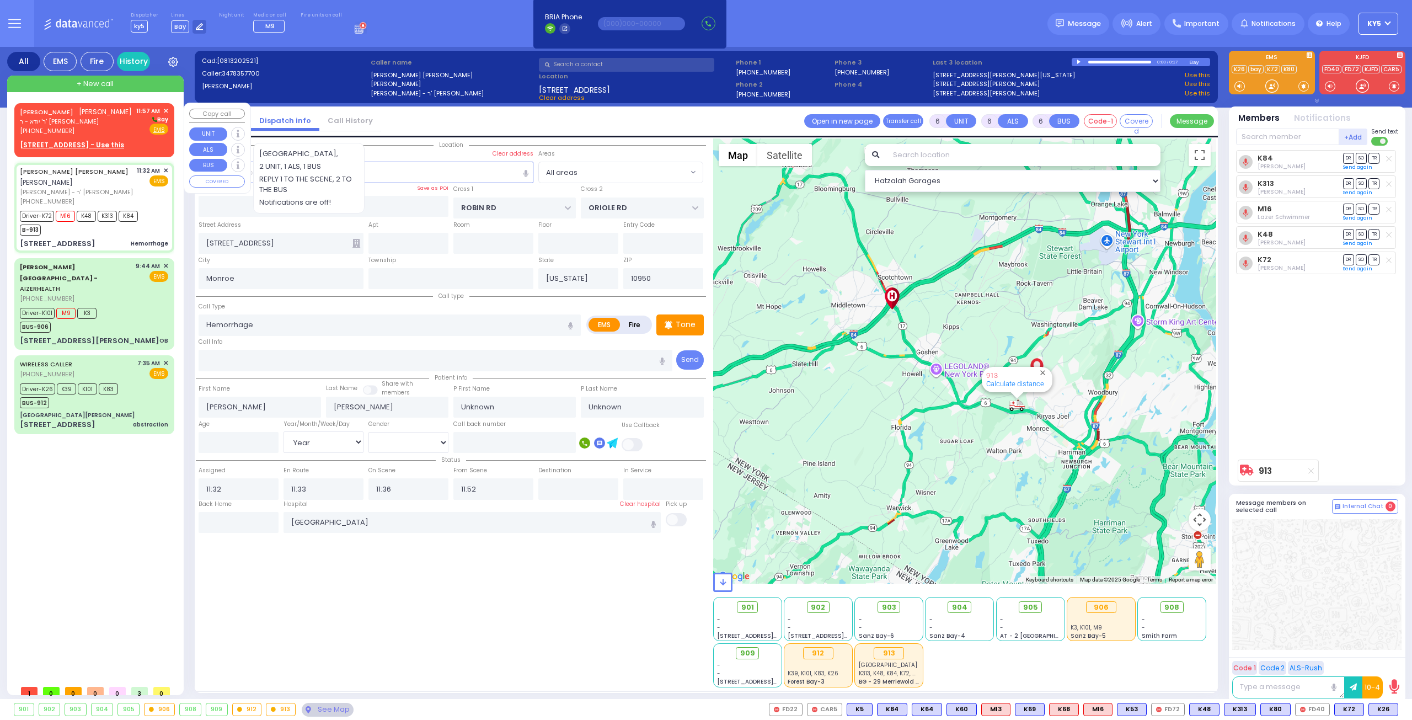
click at [121, 131] on div "ELYA REISMAN אלי' רייזמאן ר' יודא - ר' חיים רייזמאן (845) 656-8854 11:57 AM ✕ B…" at bounding box center [94, 120] width 148 height 29
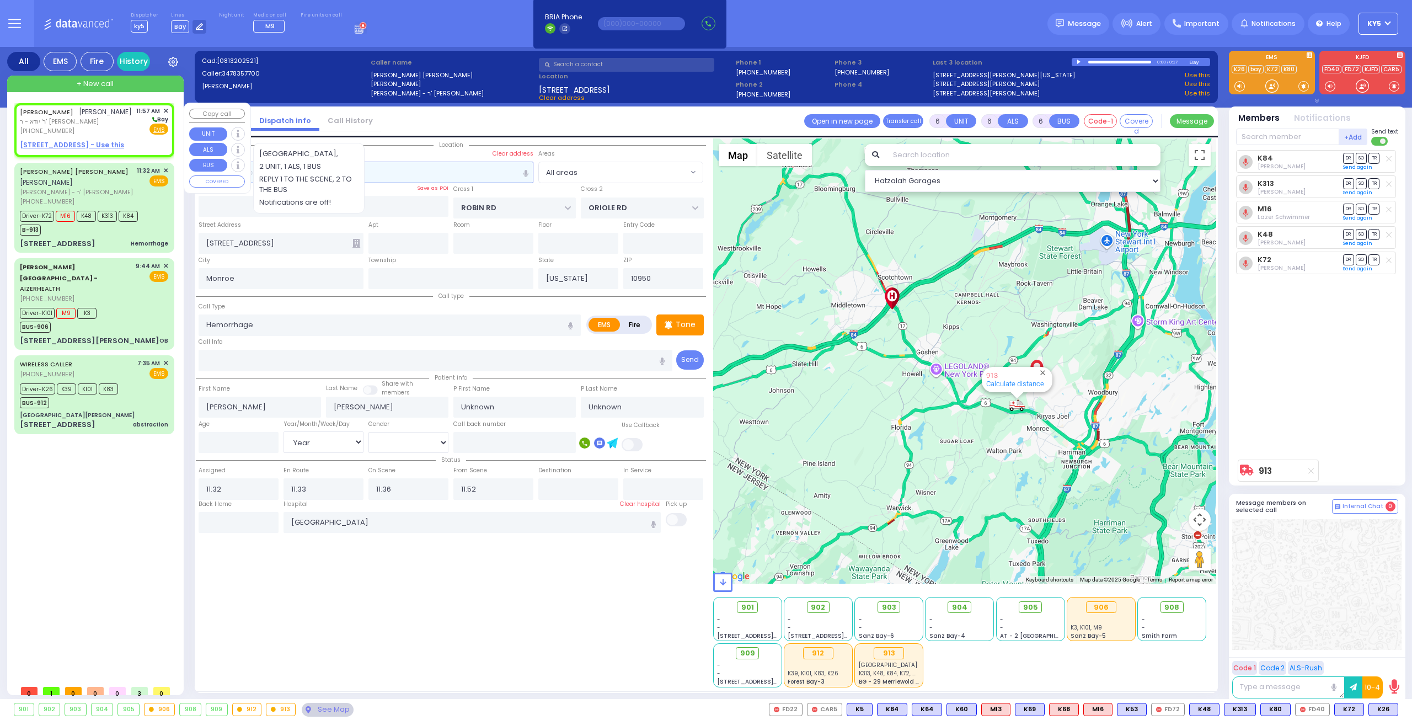
type input "2"
type input "1"
select select
radio input "true"
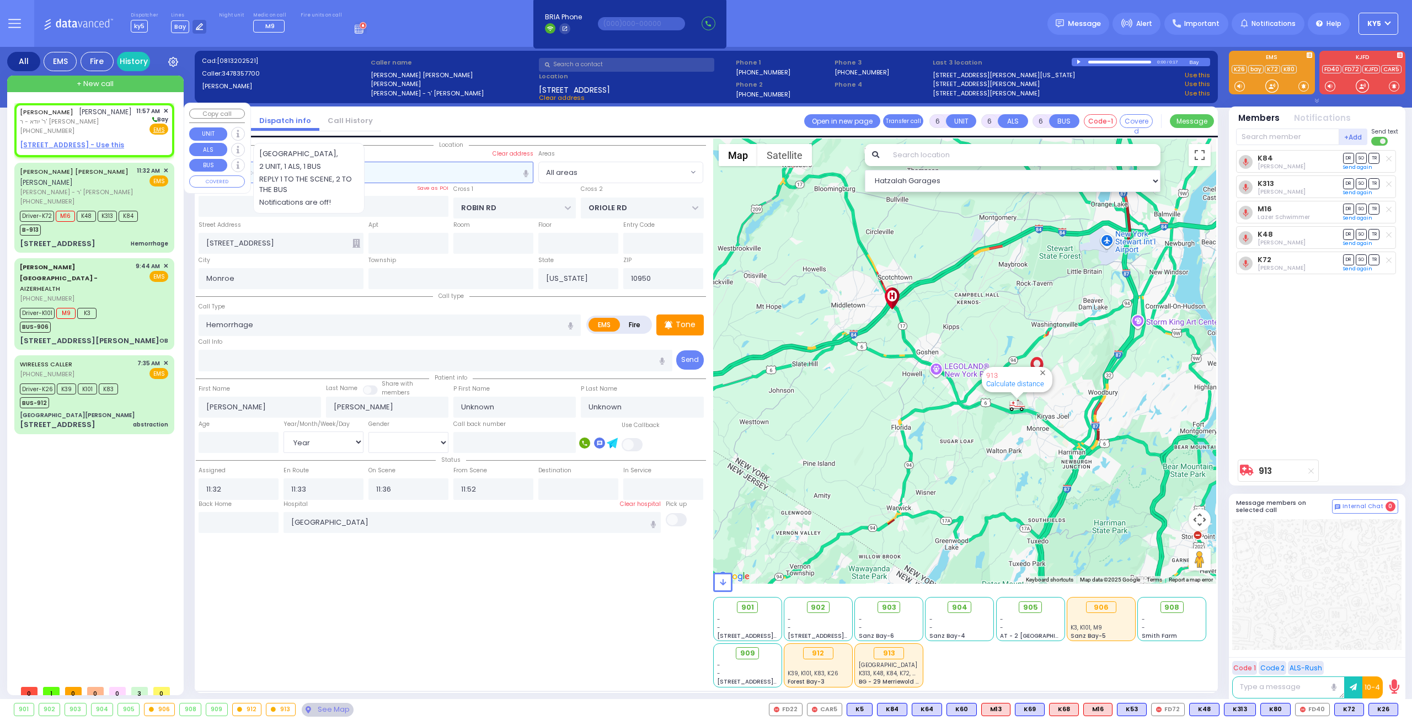
type input "ELYA"
type input "[PERSON_NAME]"
select select
type input "11:57"
select select "Hatzalah Garages"
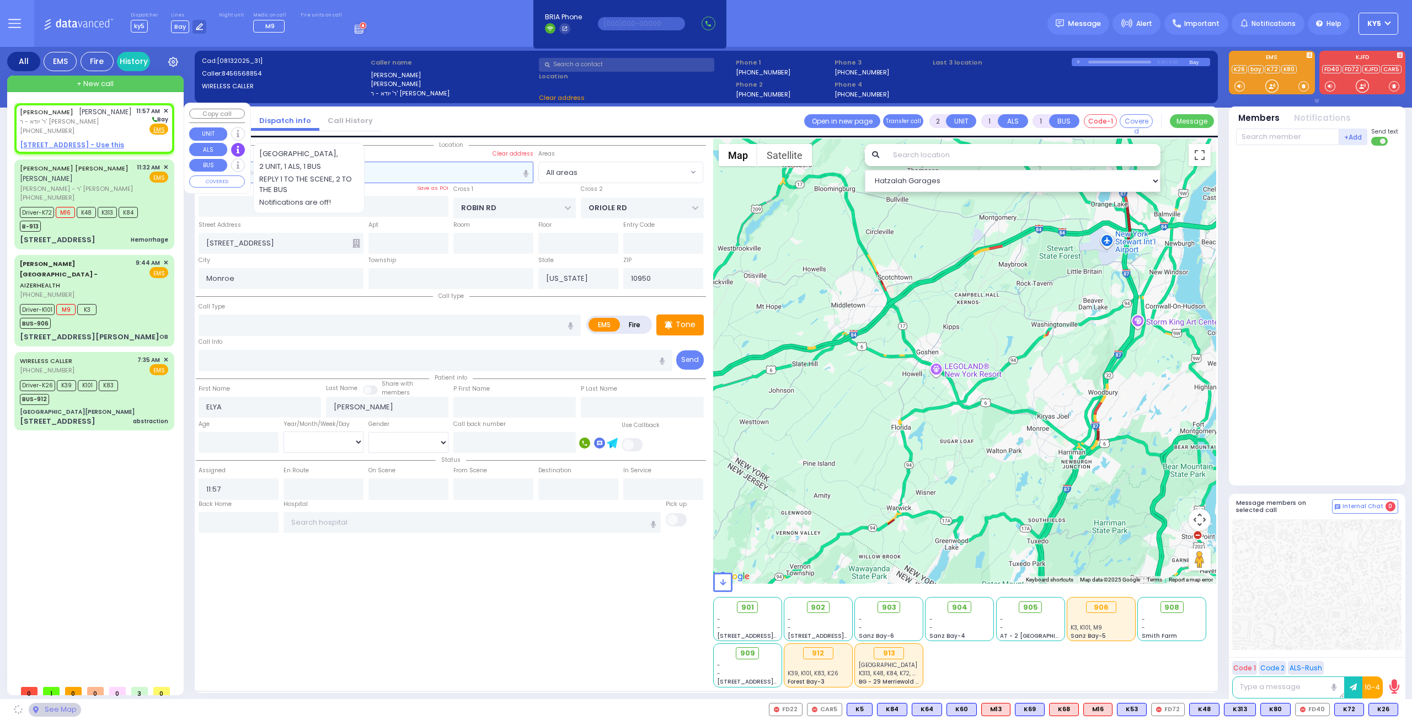
select select
radio input "true"
select select
select select "Hatzalah Garages"
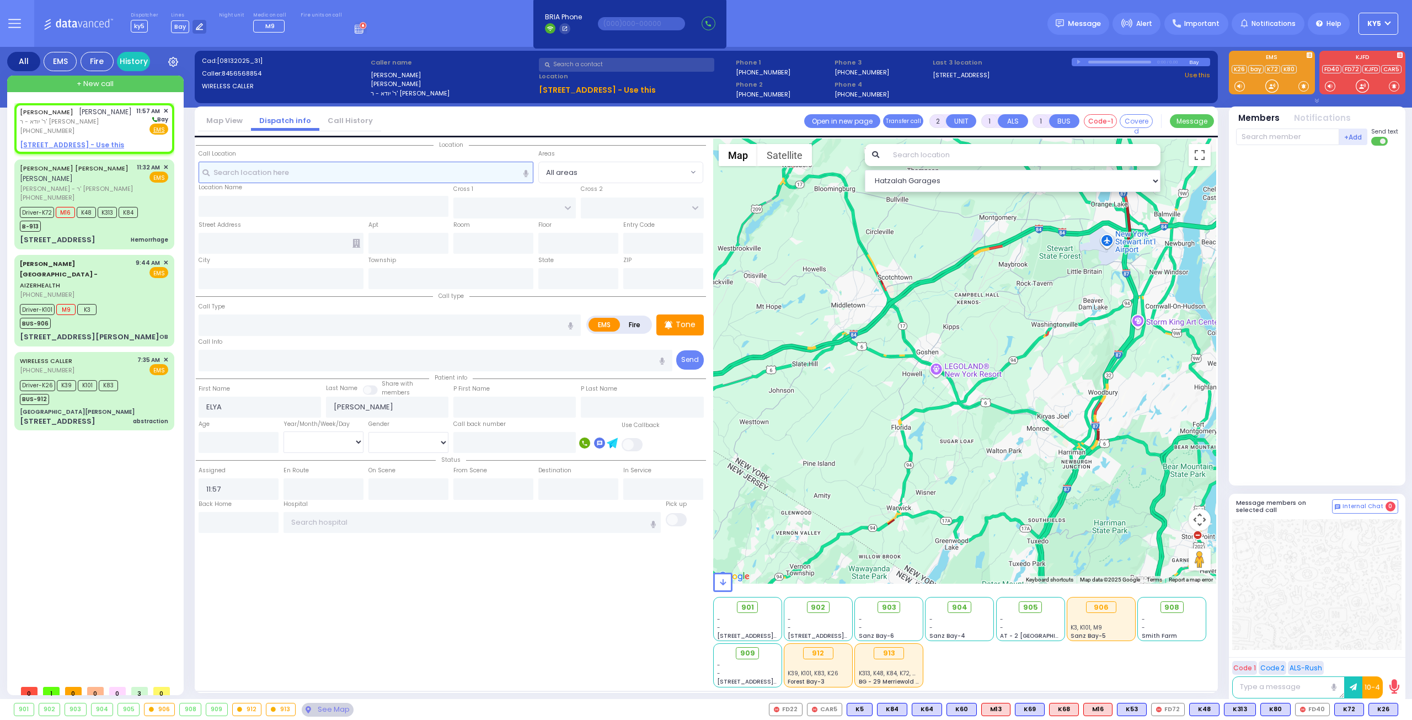
click at [397, 175] on input "text" at bounding box center [366, 172] width 335 height 21
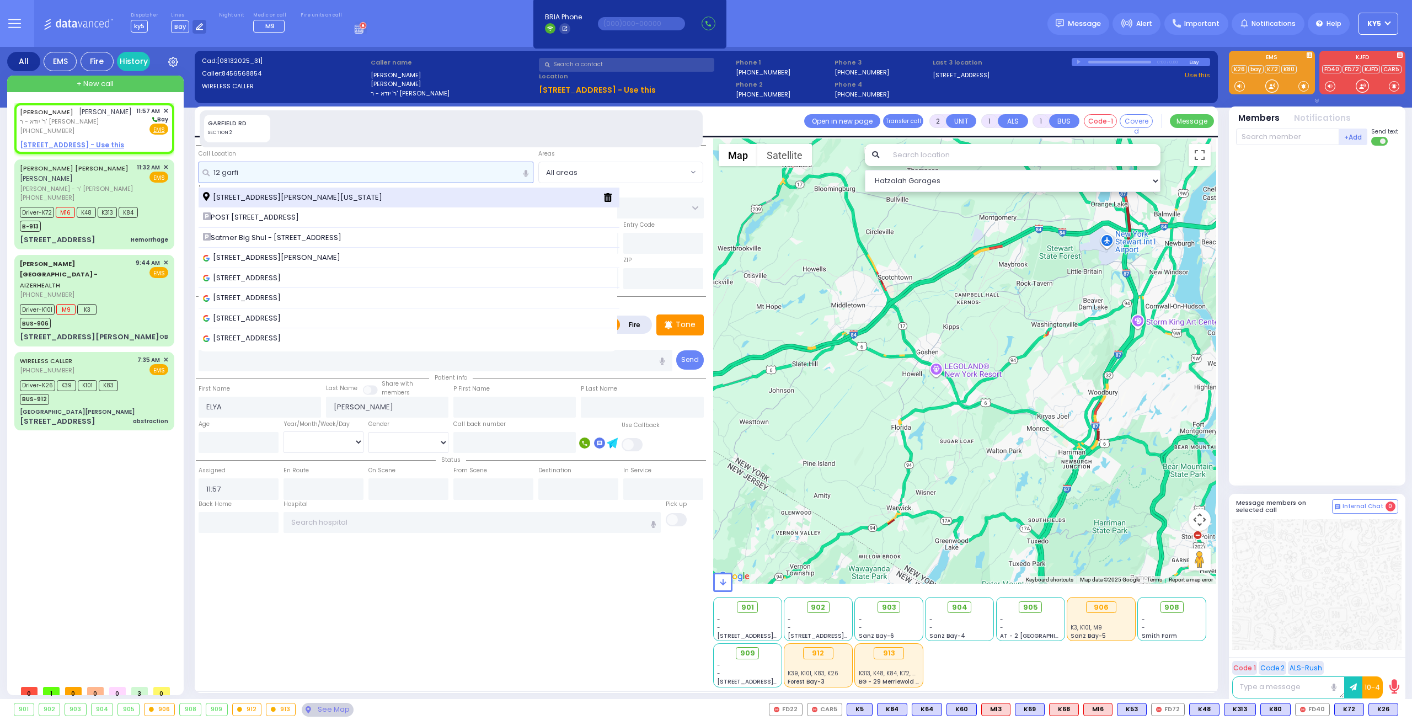
type input "12 garfi"
click at [352, 192] on span "[STREET_ADDRESS][PERSON_NAME][US_STATE]" at bounding box center [294, 197] width 183 height 11
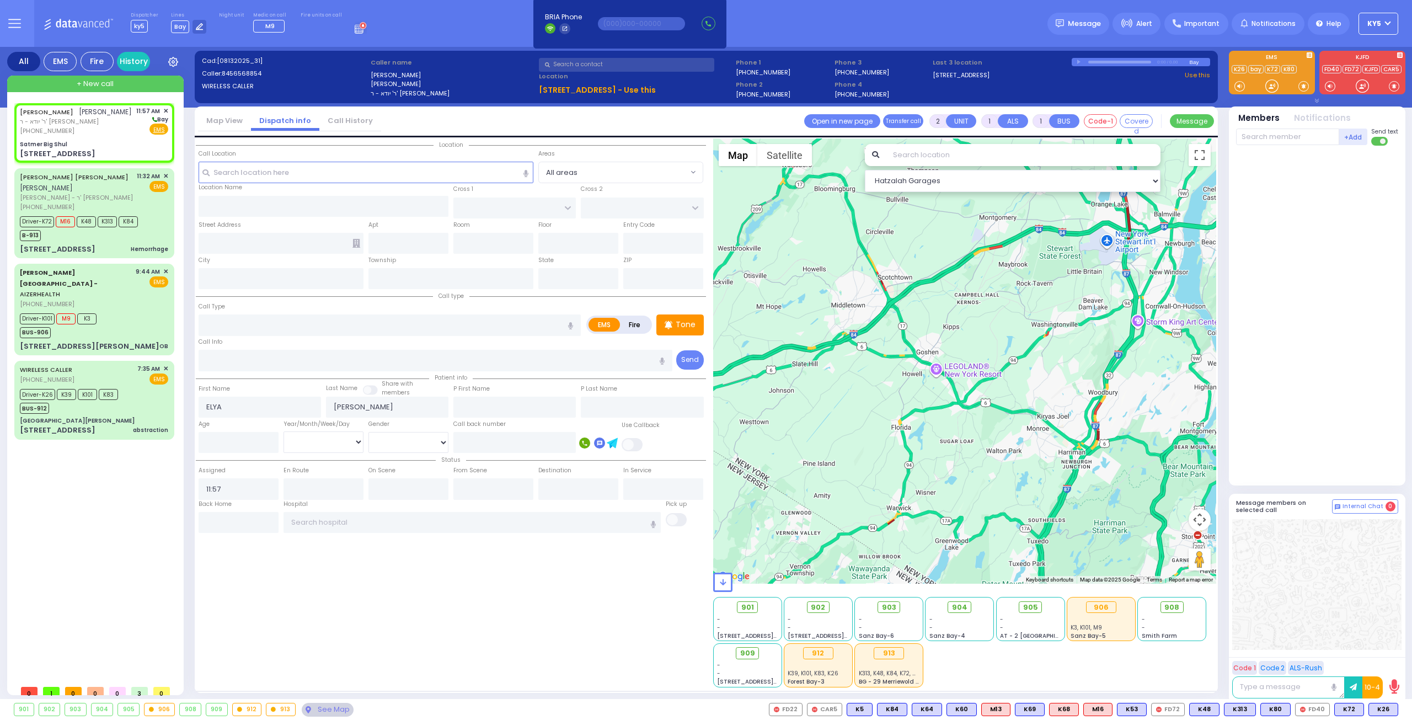
select select
radio input "true"
select select
select select "Hatzalah Garages"
type input "Satmer Big Shul"
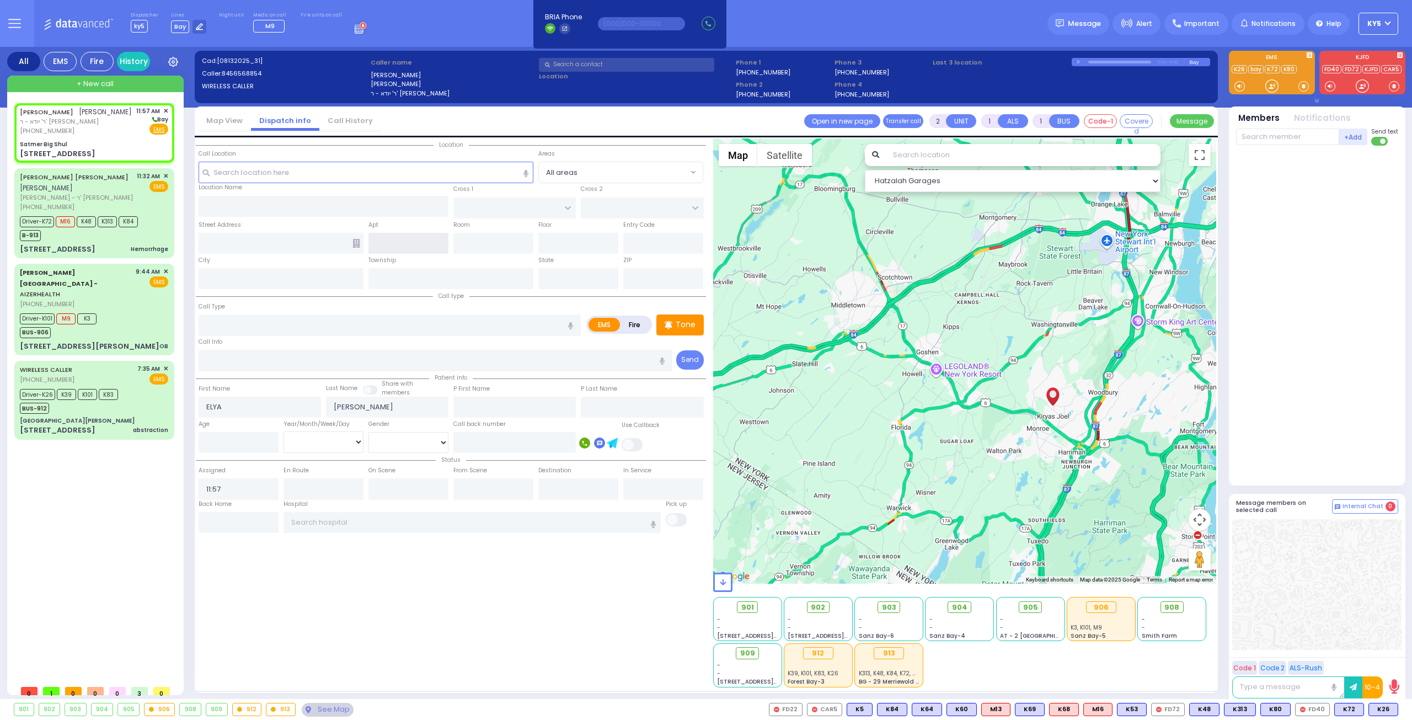
type input "EAHAL COURT"
type input "[STREET_ADDRESS]"
type input "[PERSON_NAME]"
type input "[US_STATE]"
type input "10950"
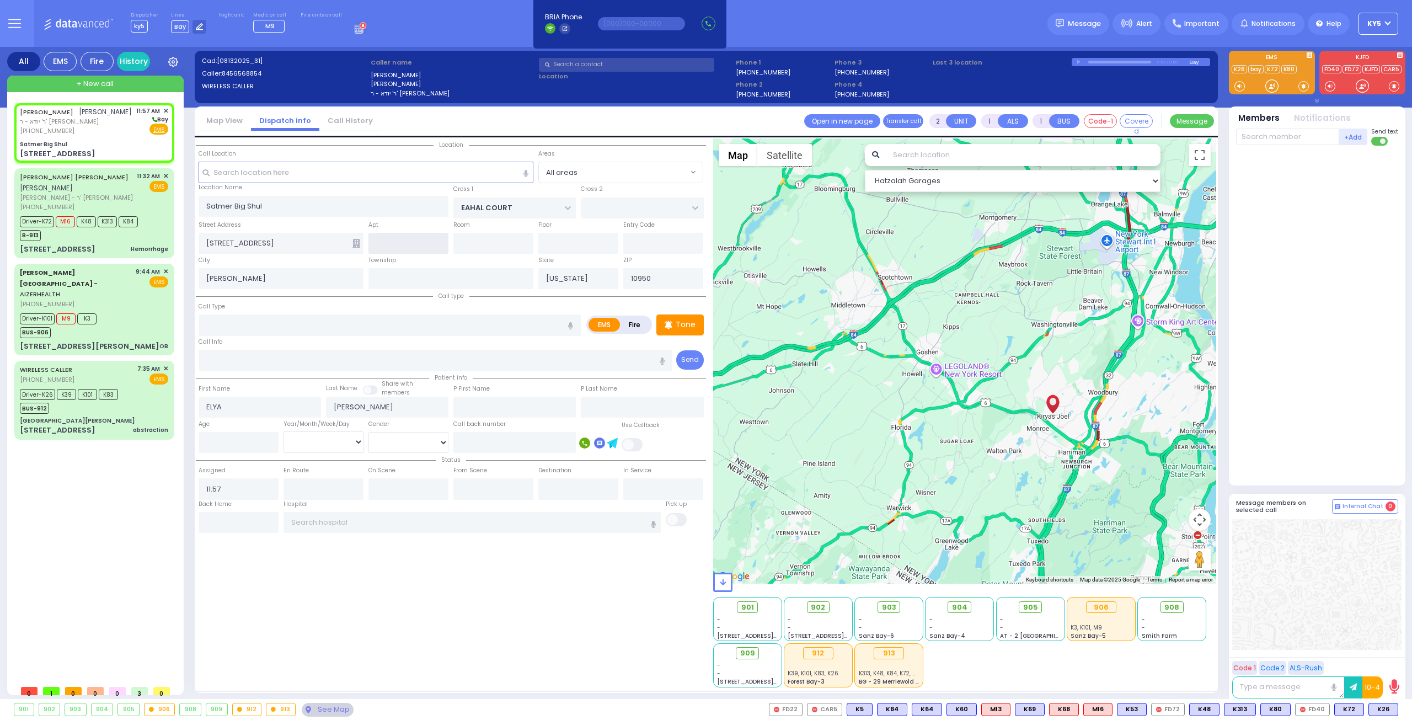
select select "SECTION 1"
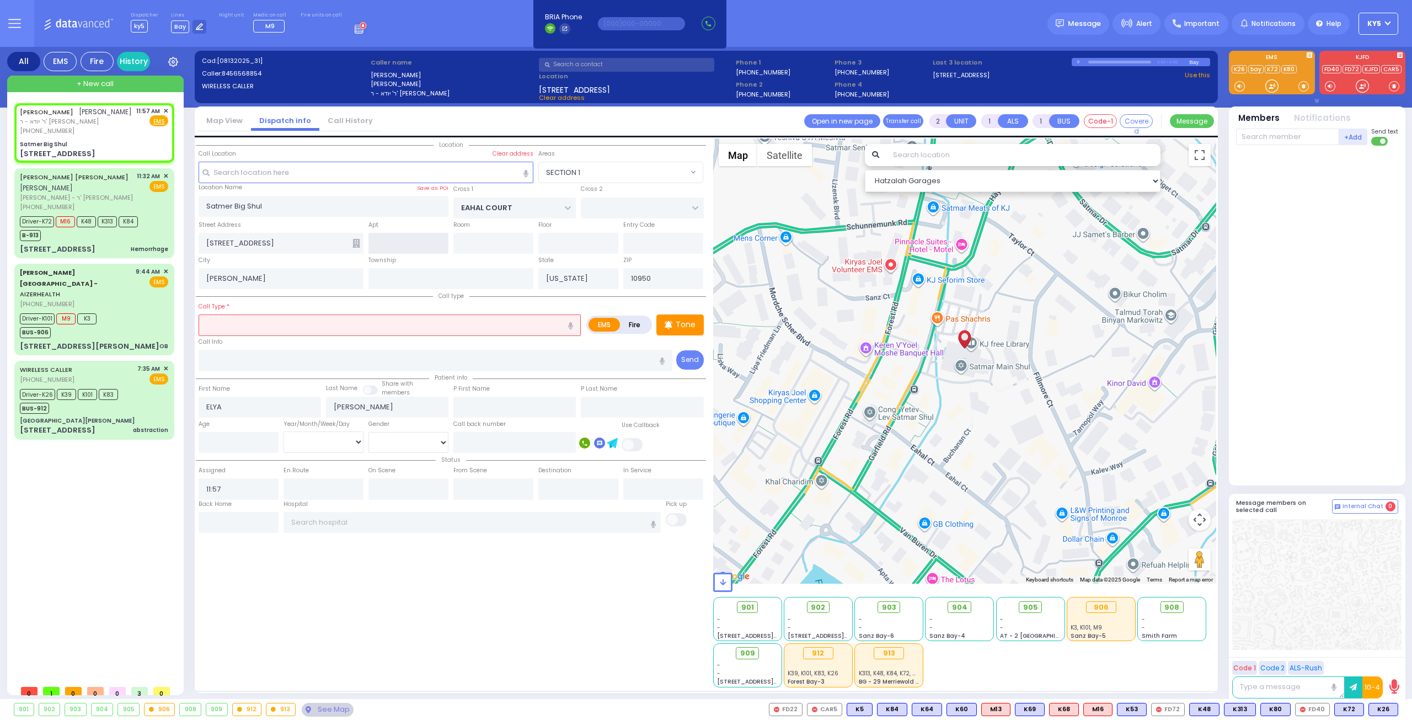
select select
radio input "true"
select select
select select "Hatzalah Garages"
select select "SECTION 1"
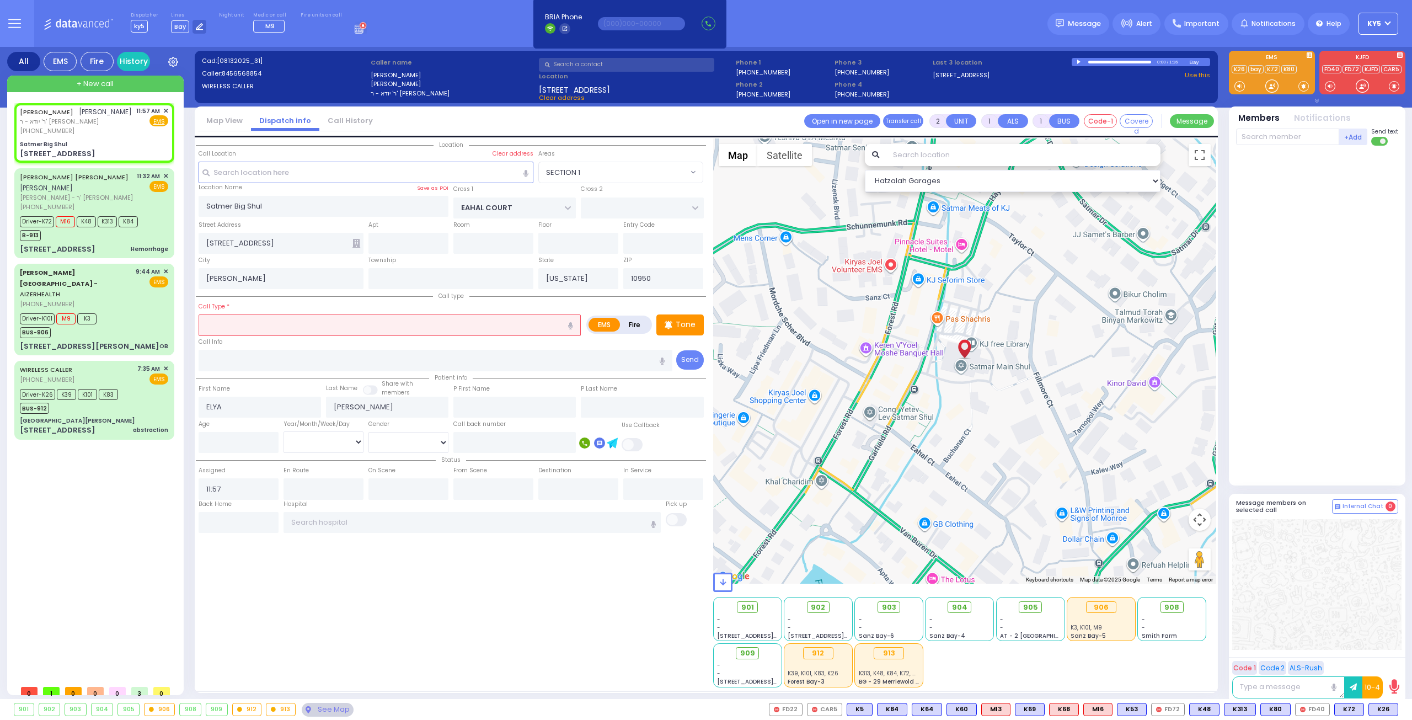
click at [245, 318] on input "text" at bounding box center [390, 324] width 382 height 21
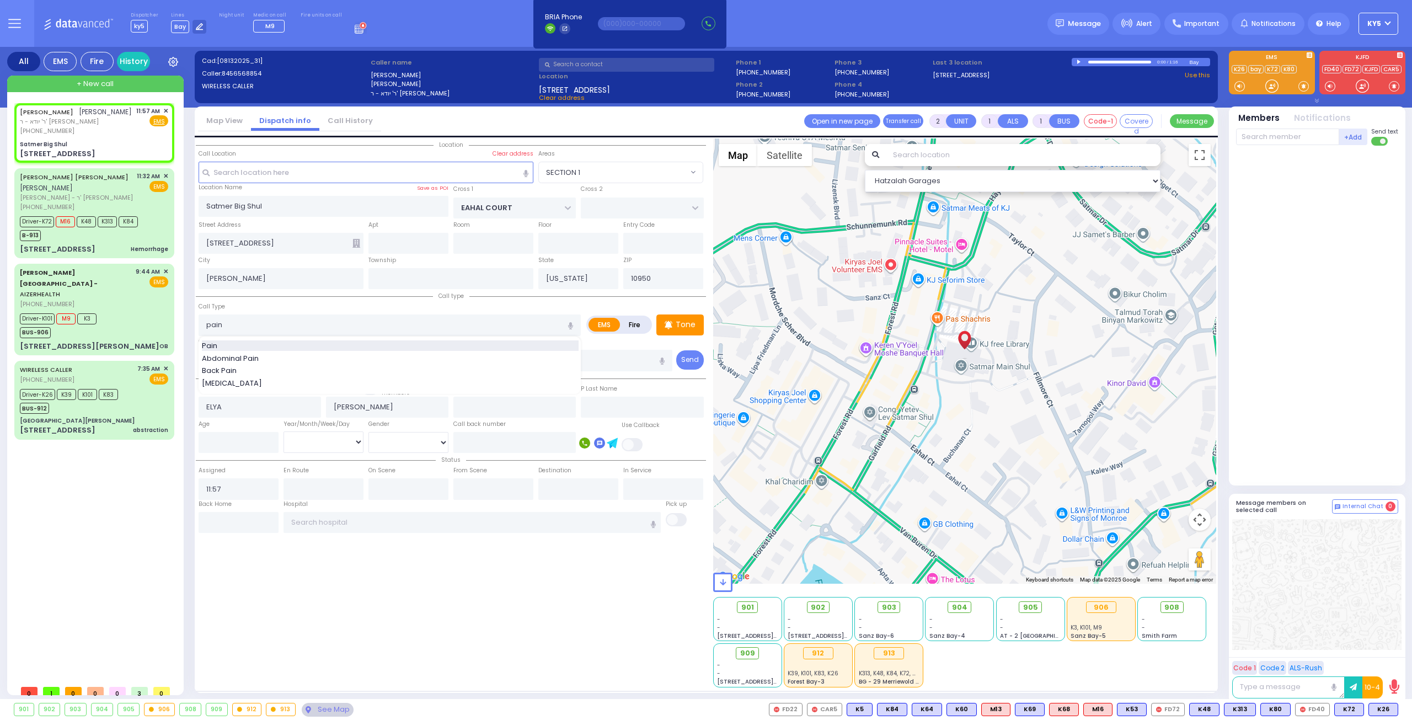
click at [245, 346] on div "Pain" at bounding box center [390, 345] width 377 height 11
type input "Pain"
select select
radio input "true"
select select
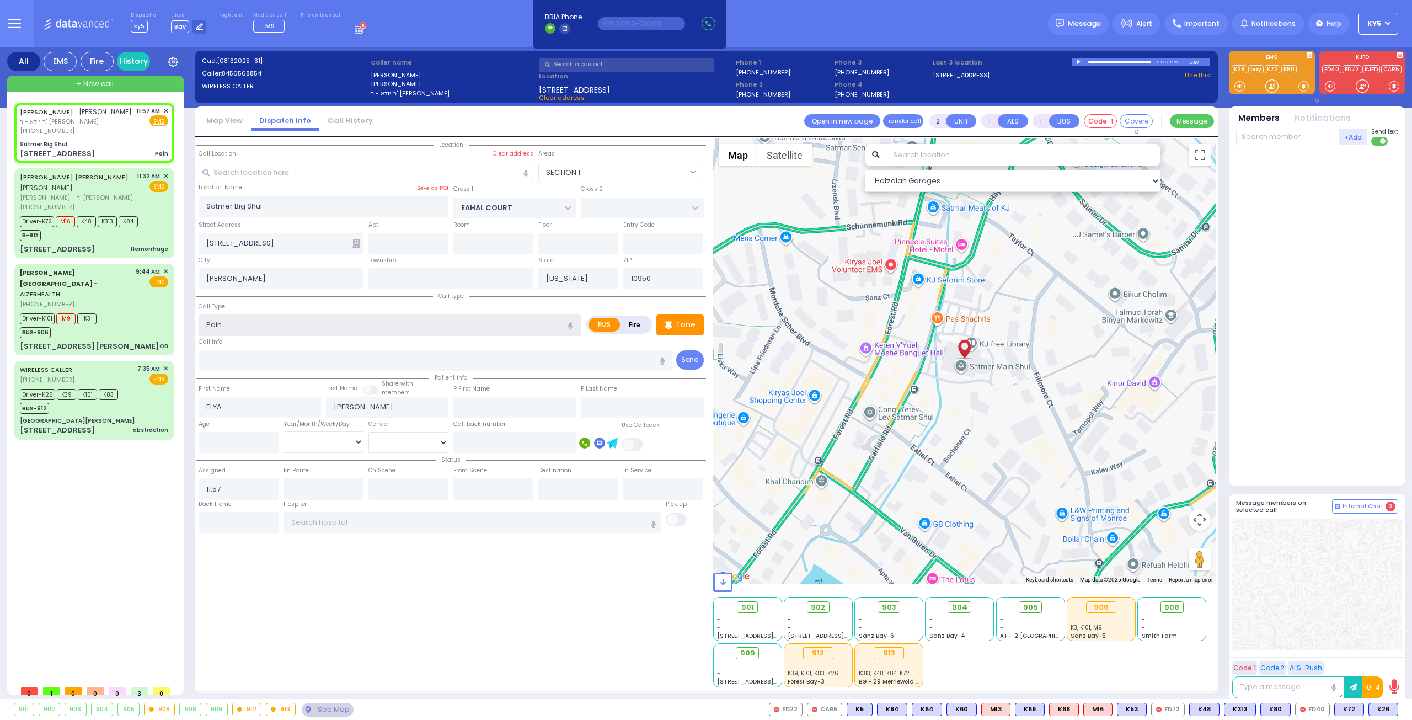
select select "Hatzalah Garages"
select select "SECTION 1"
select select
radio input "true"
select select
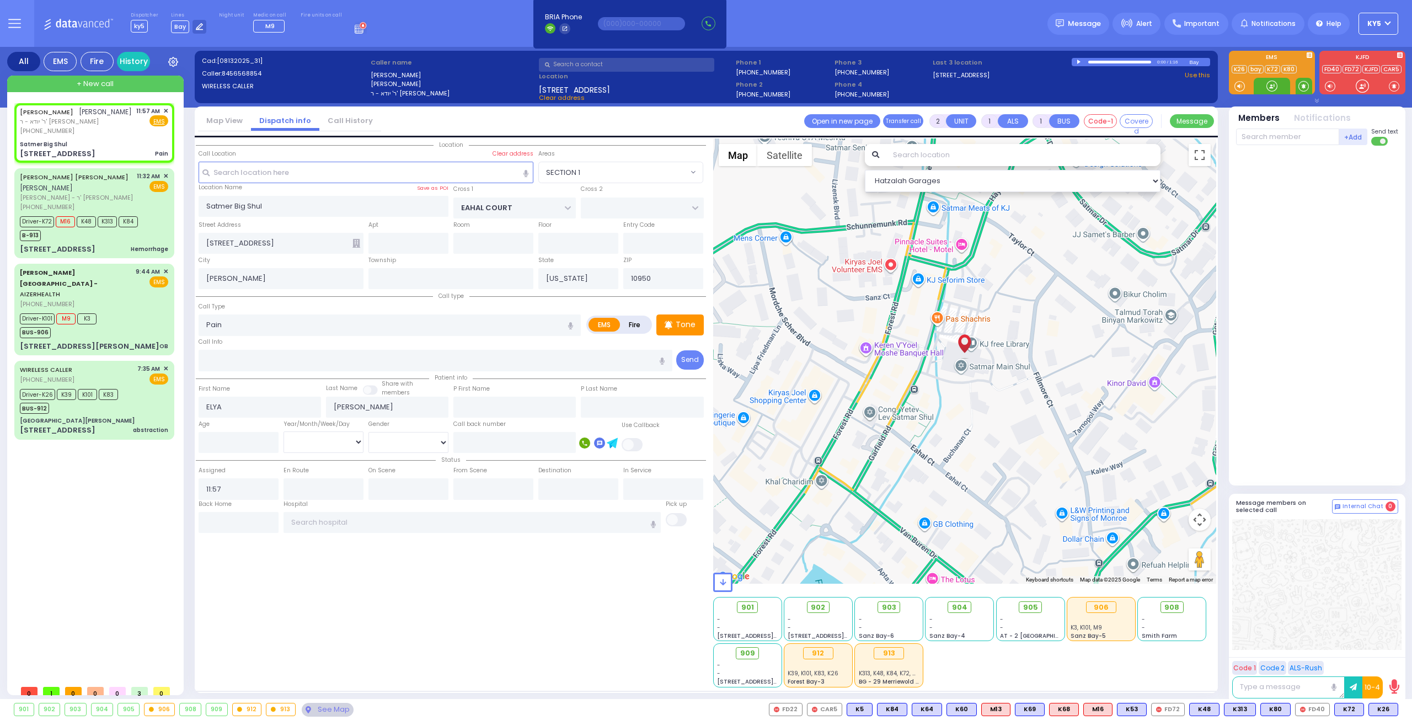
select select "Hatzalah Garages"
select select "SECTION 1"
click at [1301, 89] on span at bounding box center [1303, 86] width 10 height 11
click at [1268, 88] on div at bounding box center [1271, 86] width 11 height 11
click at [1268, 87] on div at bounding box center [1271, 86] width 11 height 11
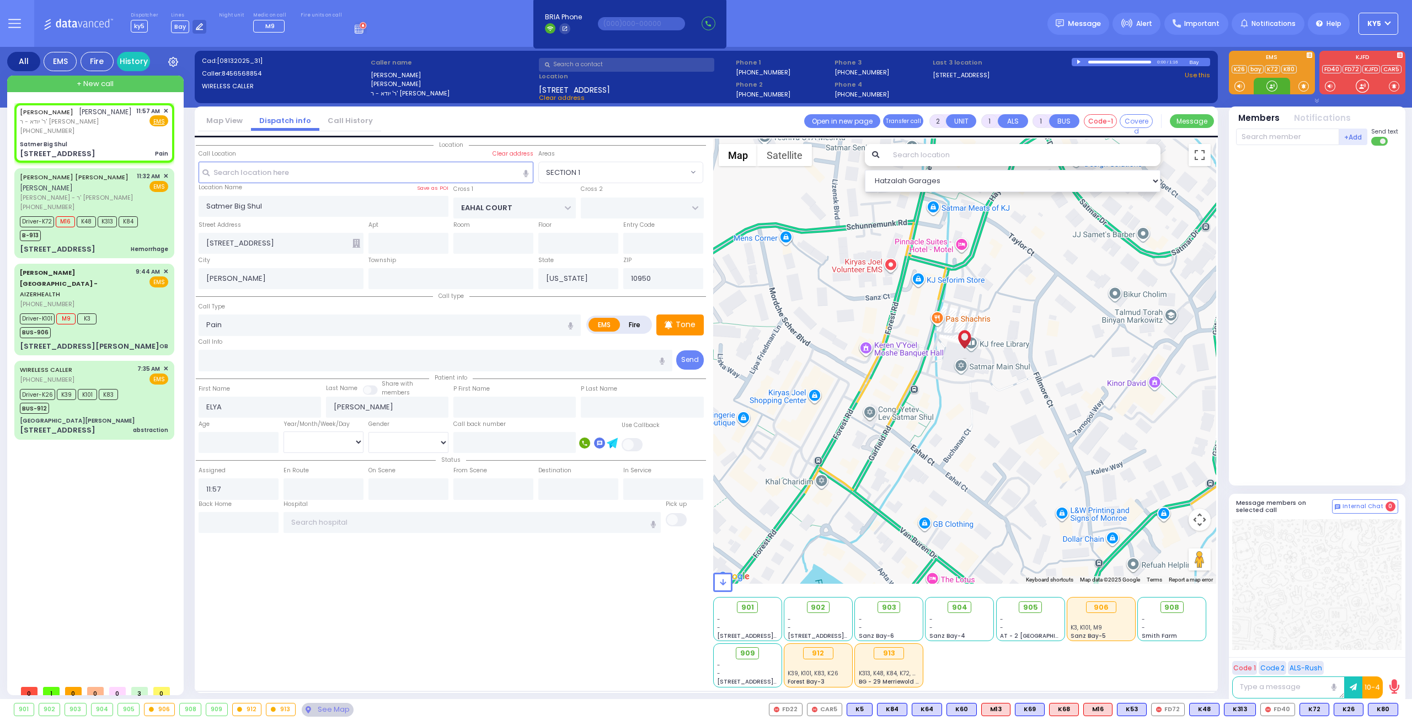
click at [1266, 82] on div at bounding box center [1271, 86] width 11 height 11
click at [1270, 83] on div at bounding box center [1271, 86] width 11 height 11
click at [1268, 84] on div at bounding box center [1271, 86] width 11 height 11
click at [1382, 708] on span "K80" at bounding box center [1382, 709] width 29 height 12
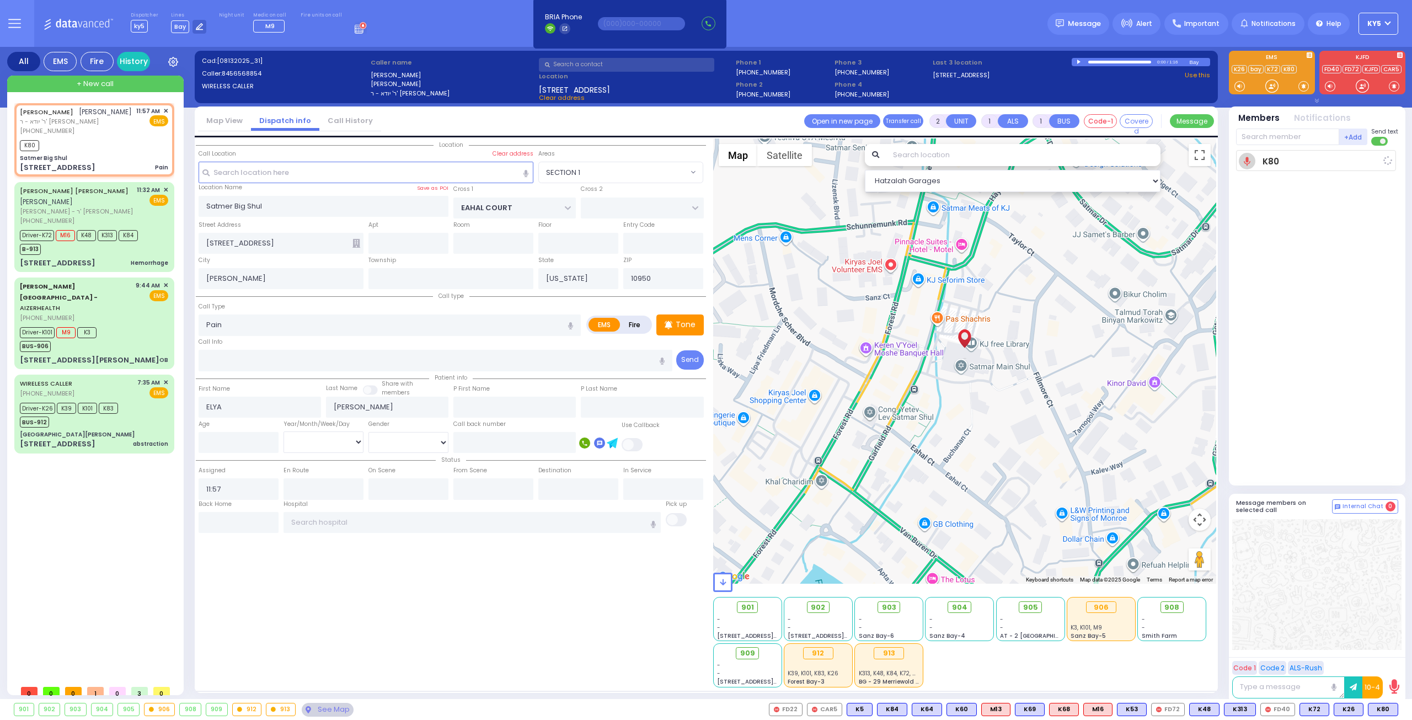
select select
radio input "true"
select select
type input "12:00"
select select "SECTION 1"
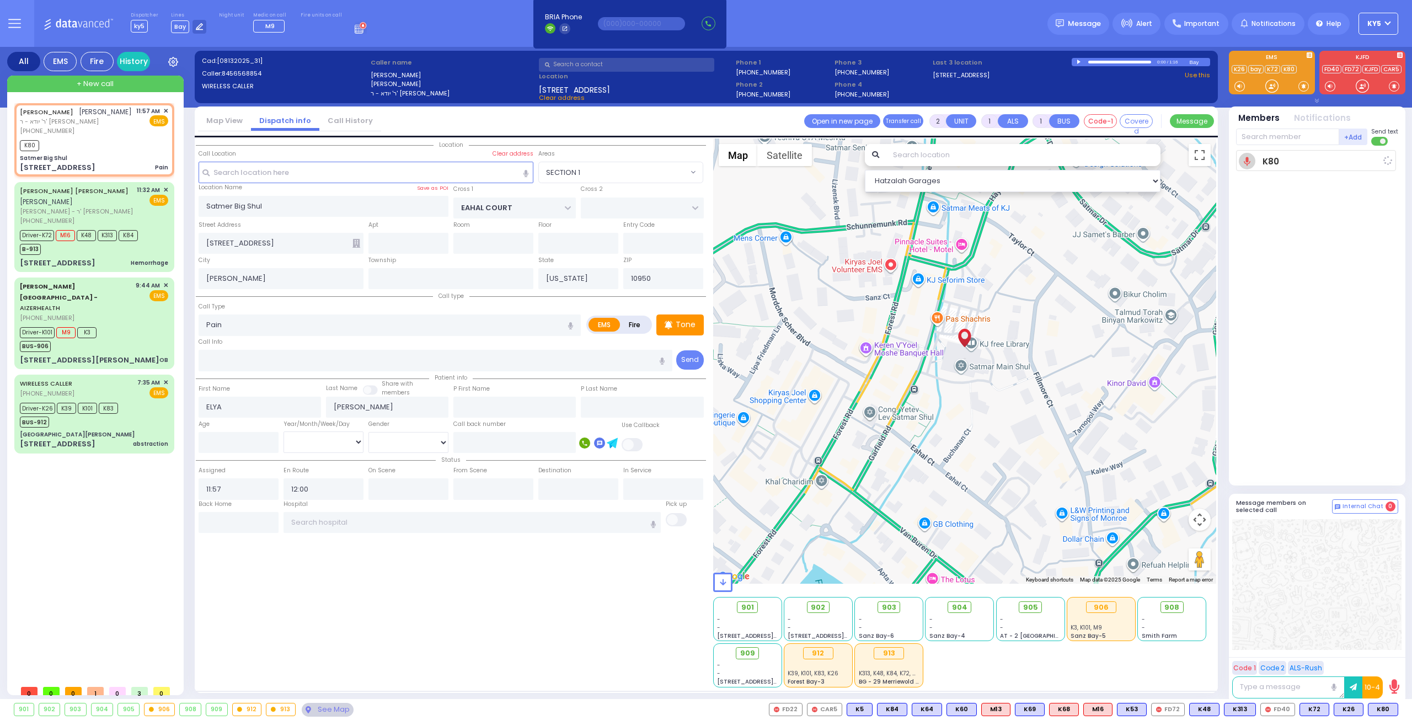
select select "Hatzalah Garages"
click at [1273, 85] on div at bounding box center [1271, 86] width 11 height 11
click at [1269, 87] on div at bounding box center [1271, 86] width 11 height 11
click at [1303, 88] on span at bounding box center [1303, 86] width 10 height 11
click at [1271, 89] on div at bounding box center [1271, 86] width 11 height 11
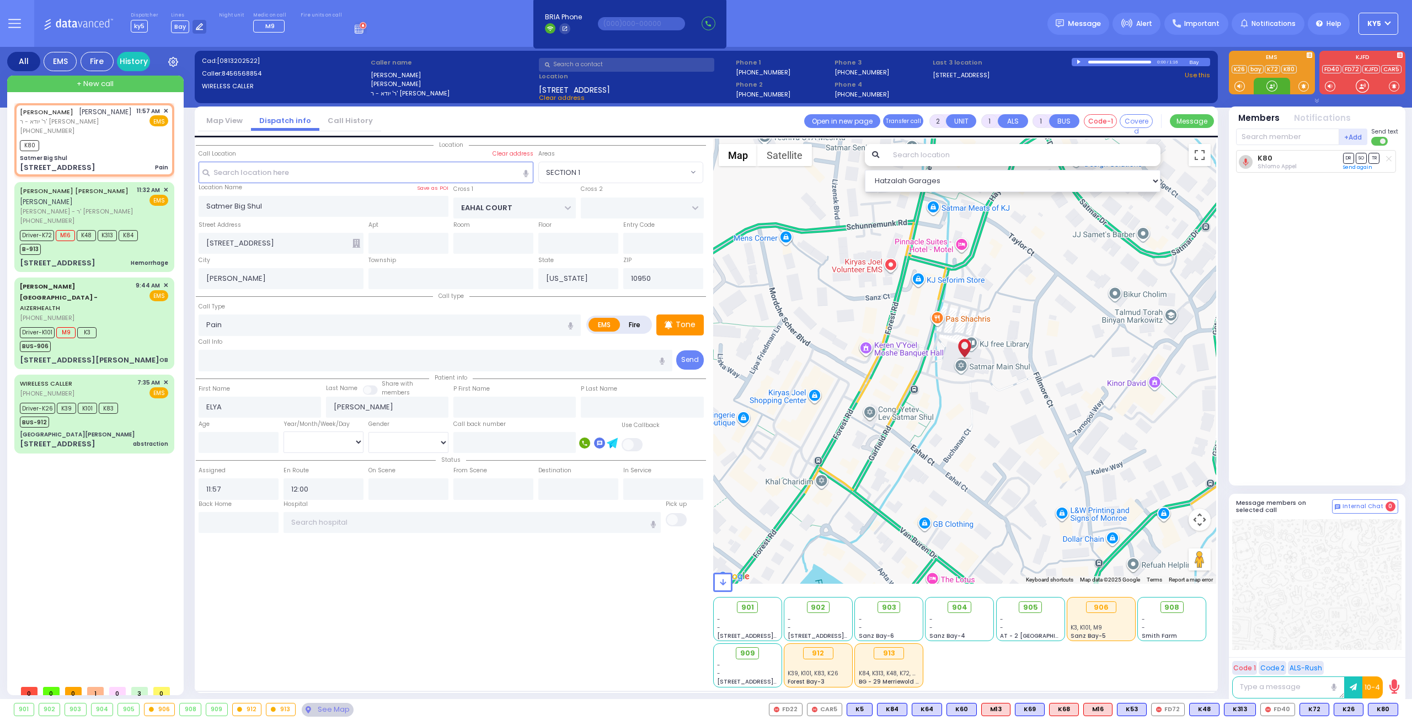
click at [1272, 85] on div at bounding box center [1271, 86] width 11 height 11
click at [1303, 86] on span at bounding box center [1303, 86] width 10 height 11
click at [1269, 86] on div at bounding box center [1271, 86] width 11 height 11
click at [1268, 85] on div at bounding box center [1271, 86] width 11 height 11
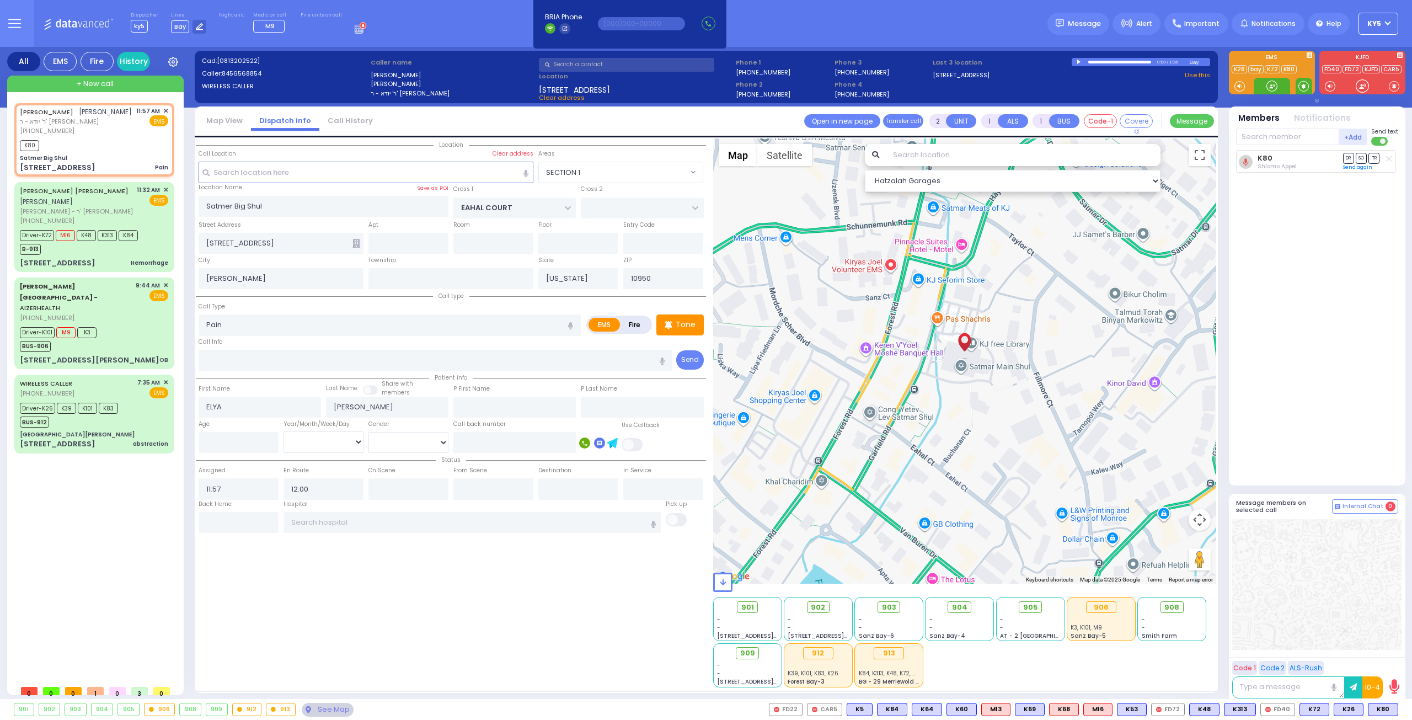
click at [1301, 84] on span at bounding box center [1303, 86] width 10 height 11
click at [1268, 84] on div at bounding box center [1271, 86] width 11 height 11
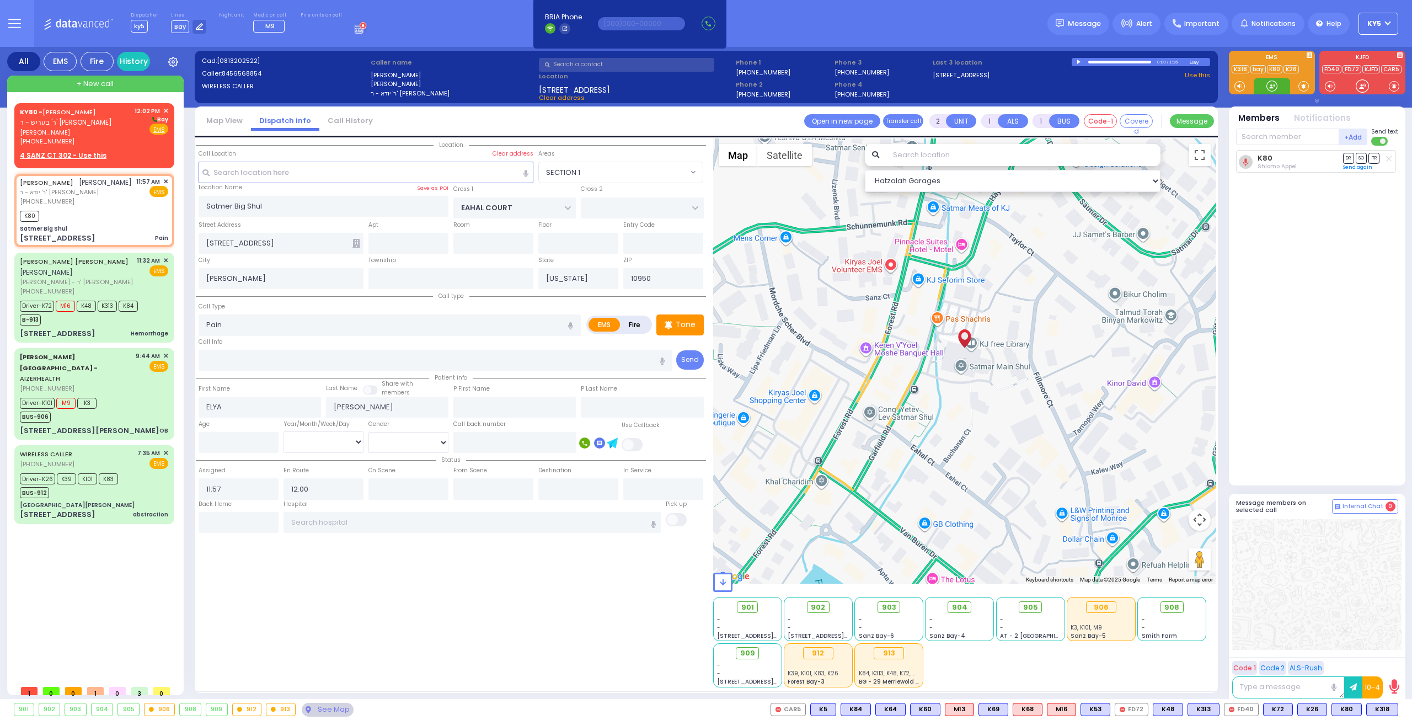
click at [1271, 85] on div at bounding box center [1271, 86] width 11 height 11
click at [1269, 84] on div at bounding box center [1271, 86] width 11 height 11
click at [1300, 82] on span at bounding box center [1303, 86] width 10 height 11
click at [1276, 87] on div at bounding box center [1271, 86] width 11 height 11
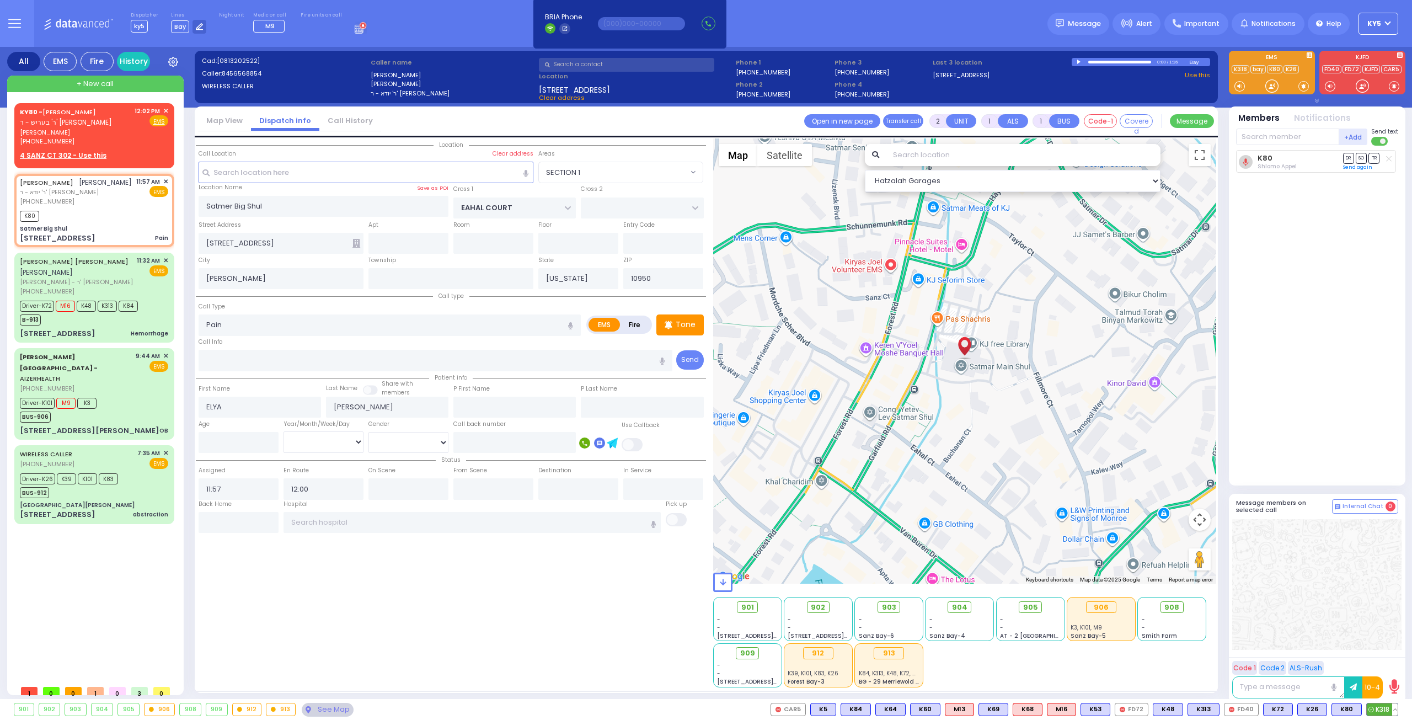
click at [1385, 711] on span "K318" at bounding box center [1382, 709] width 31 height 12
select select
radio input "true"
select select
select select "Hatzalah Garages"
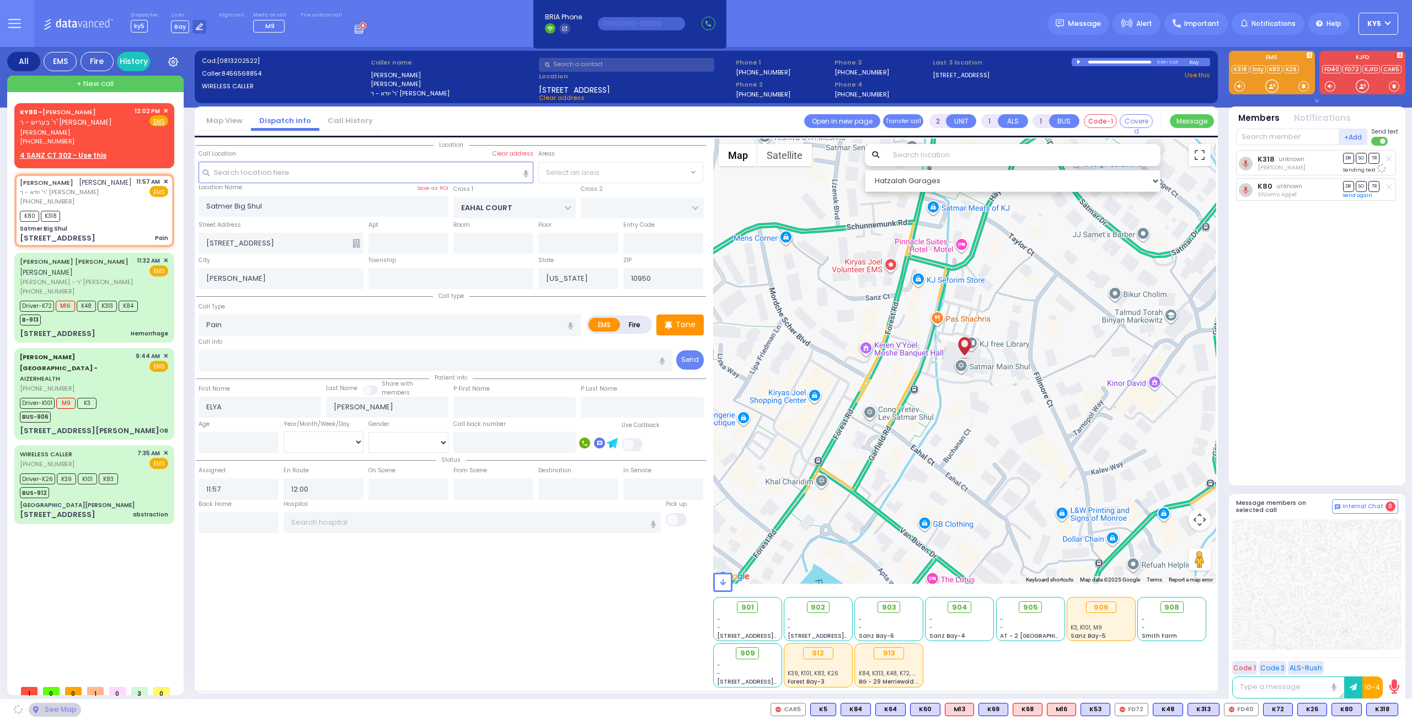
select select "SECTION 1"
click at [1273, 85] on div at bounding box center [1271, 86] width 11 height 11
click at [1270, 86] on div at bounding box center [1271, 86] width 11 height 11
click at [1270, 85] on div at bounding box center [1271, 86] width 11 height 11
click at [1300, 137] on input "text" at bounding box center [1287, 137] width 103 height 17
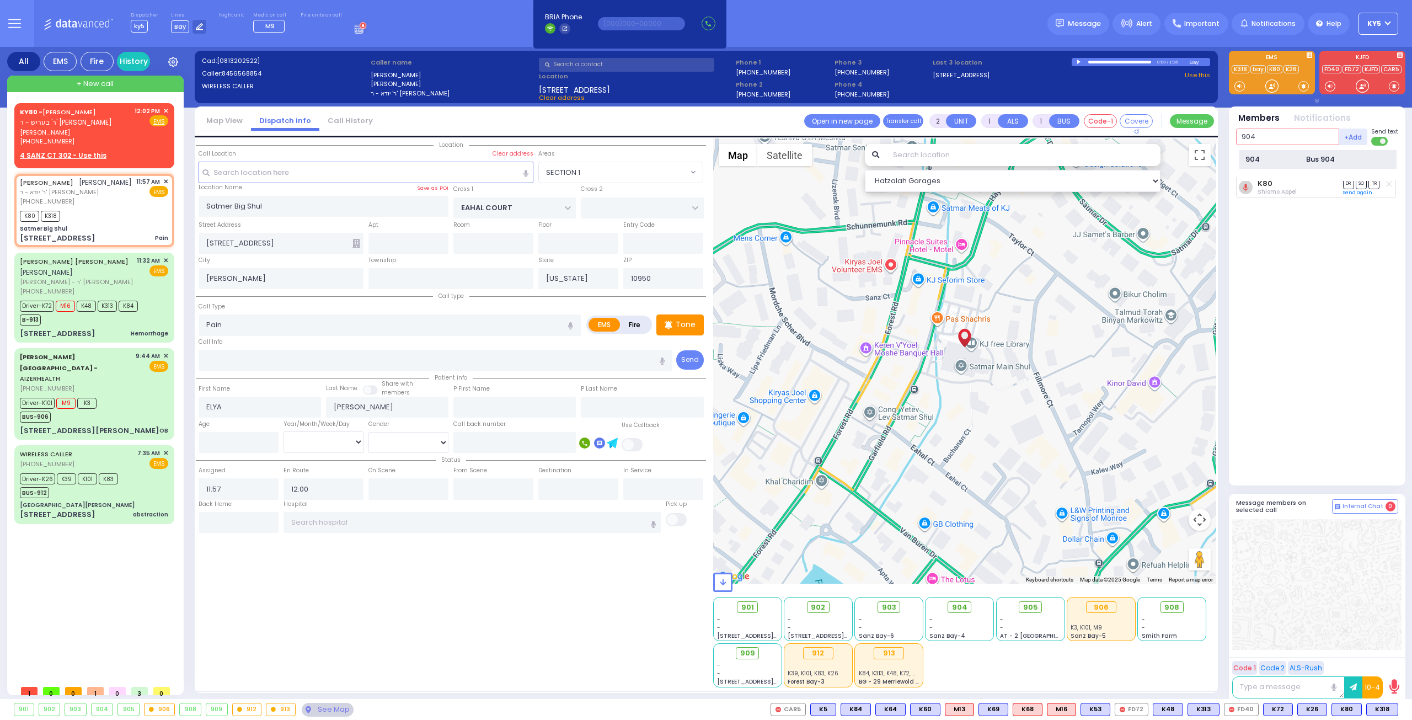
type input "904"
click at [1288, 158] on div "904" at bounding box center [1272, 159] width 55 height 11
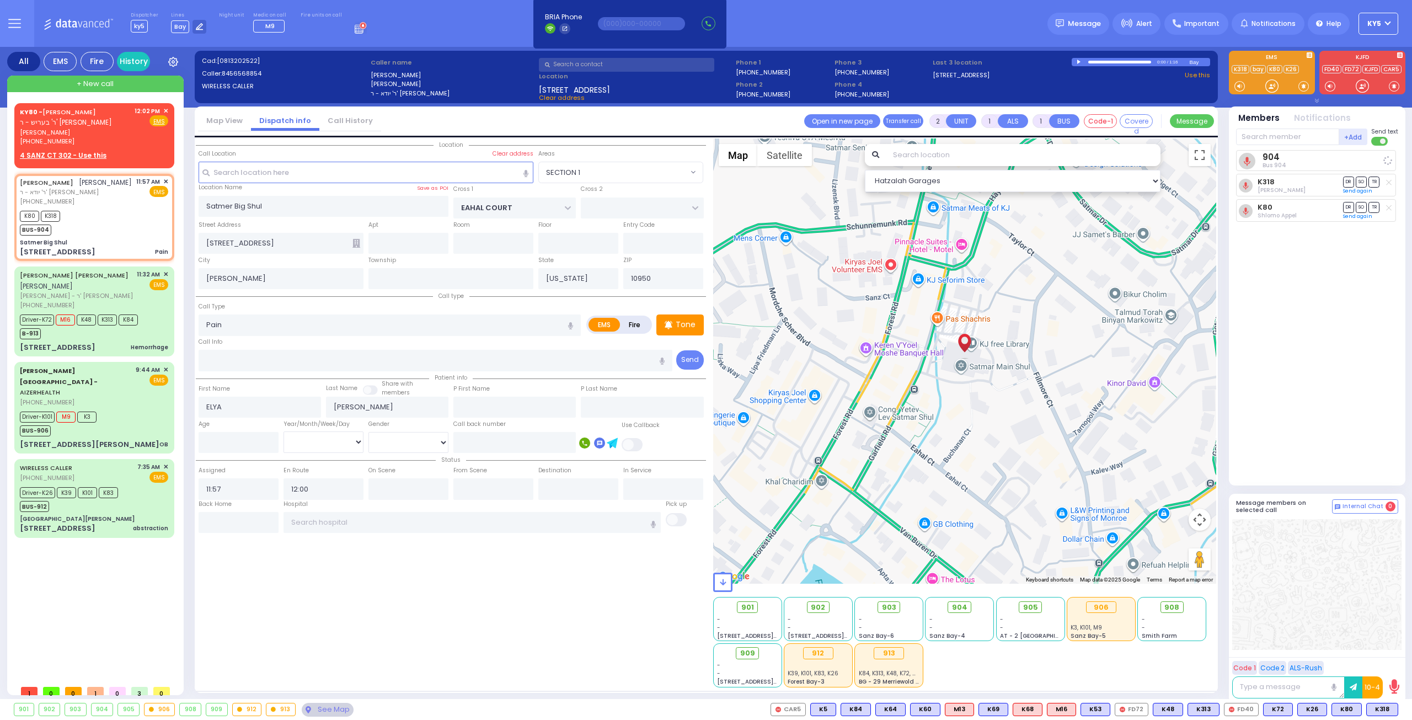
select select
radio input "true"
select select
select select "SECTION 1"
select select "Hatzalah Garages"
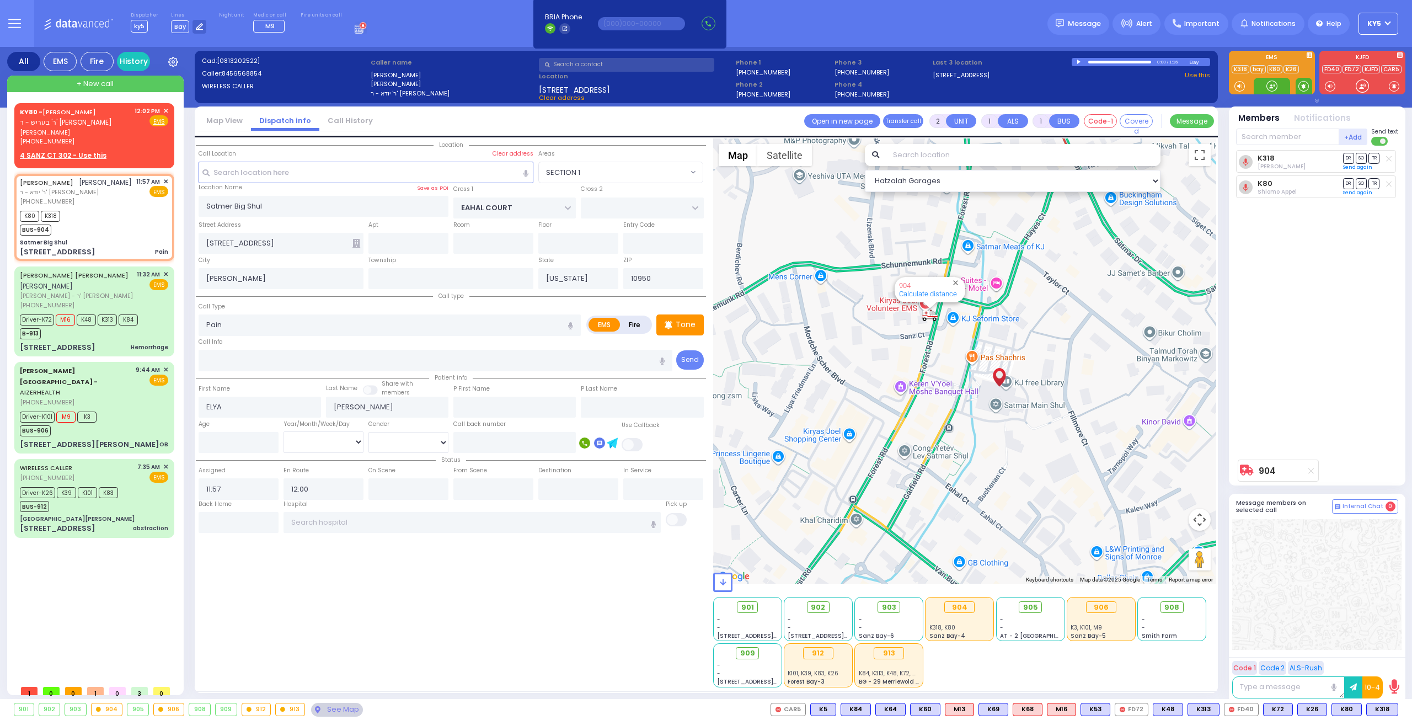
click at [1303, 85] on span at bounding box center [1303, 86] width 10 height 11
click at [1271, 84] on div at bounding box center [1271, 86] width 11 height 11
click at [168, 110] on span "✕" at bounding box center [165, 110] width 5 height 9
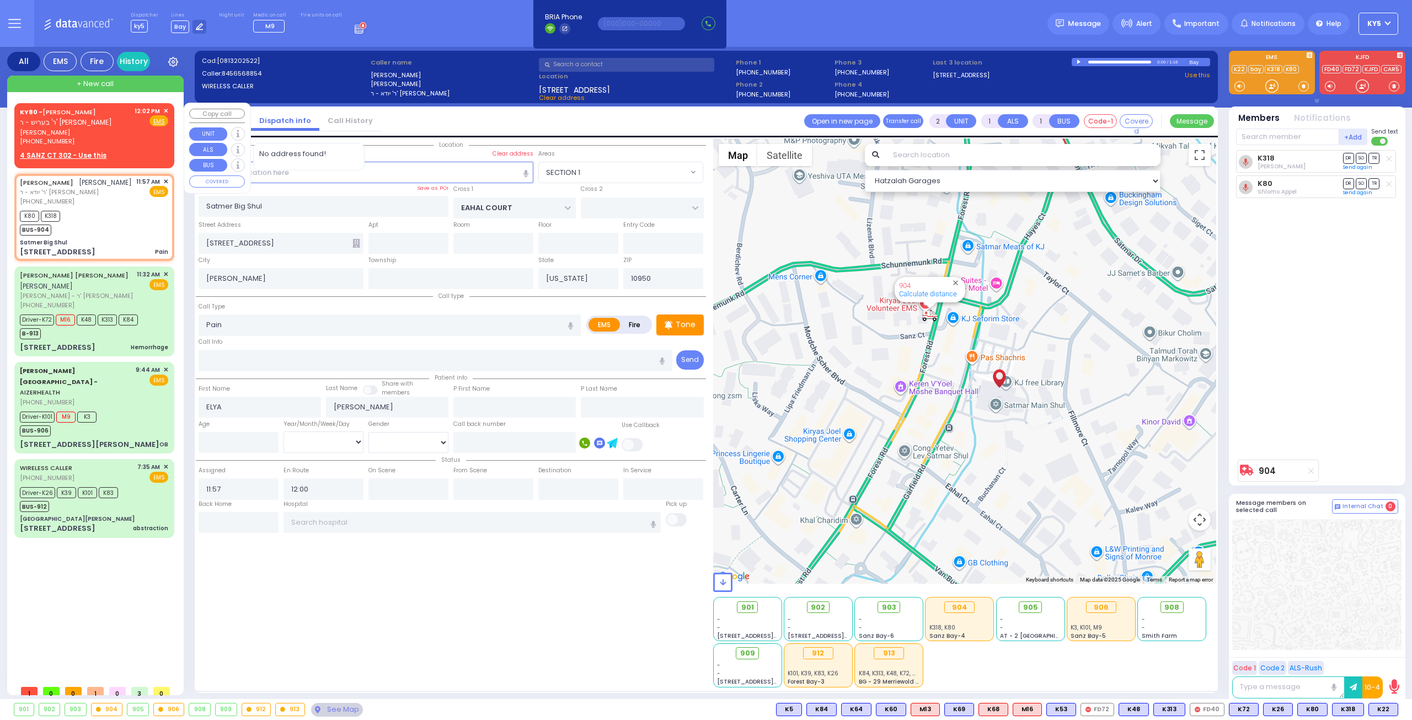
click at [167, 110] on span "✕" at bounding box center [165, 110] width 5 height 9
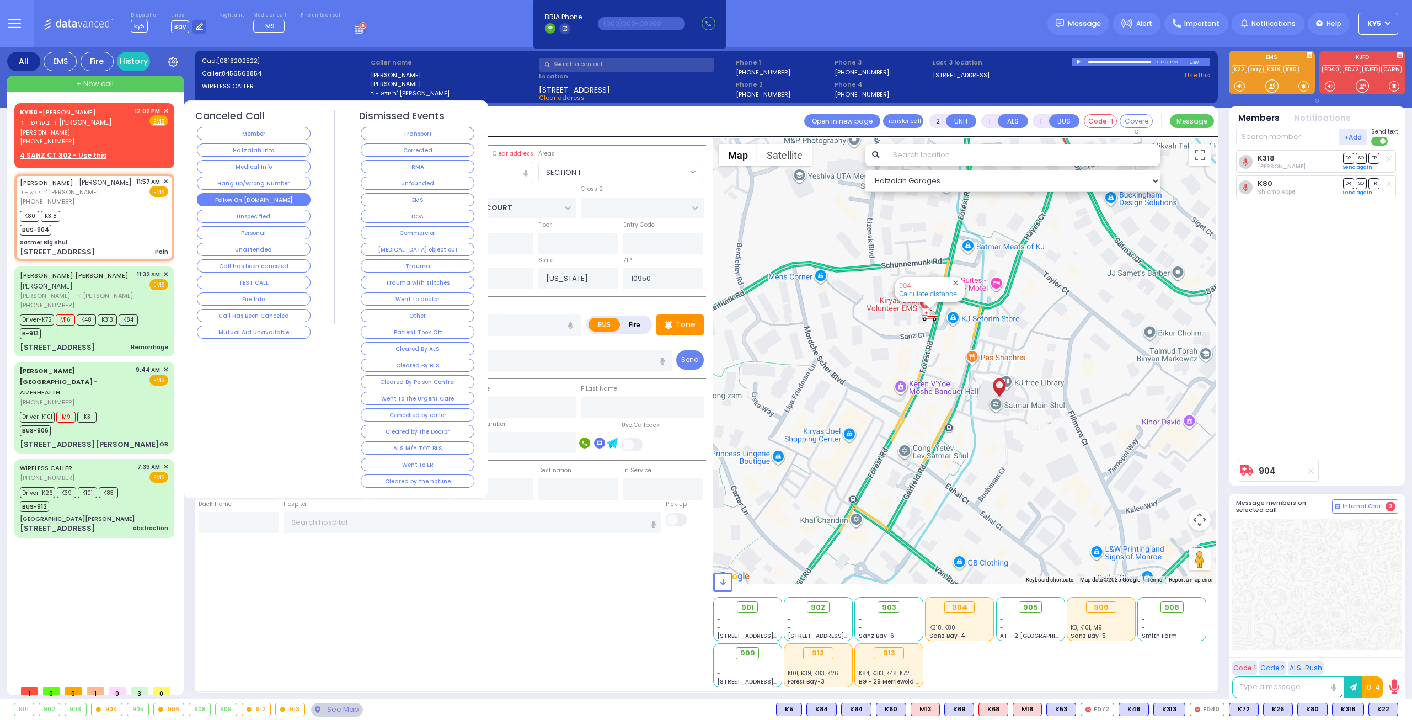
click at [260, 193] on button "Follow On [DOMAIN_NAME]" at bounding box center [254, 199] width 114 height 13
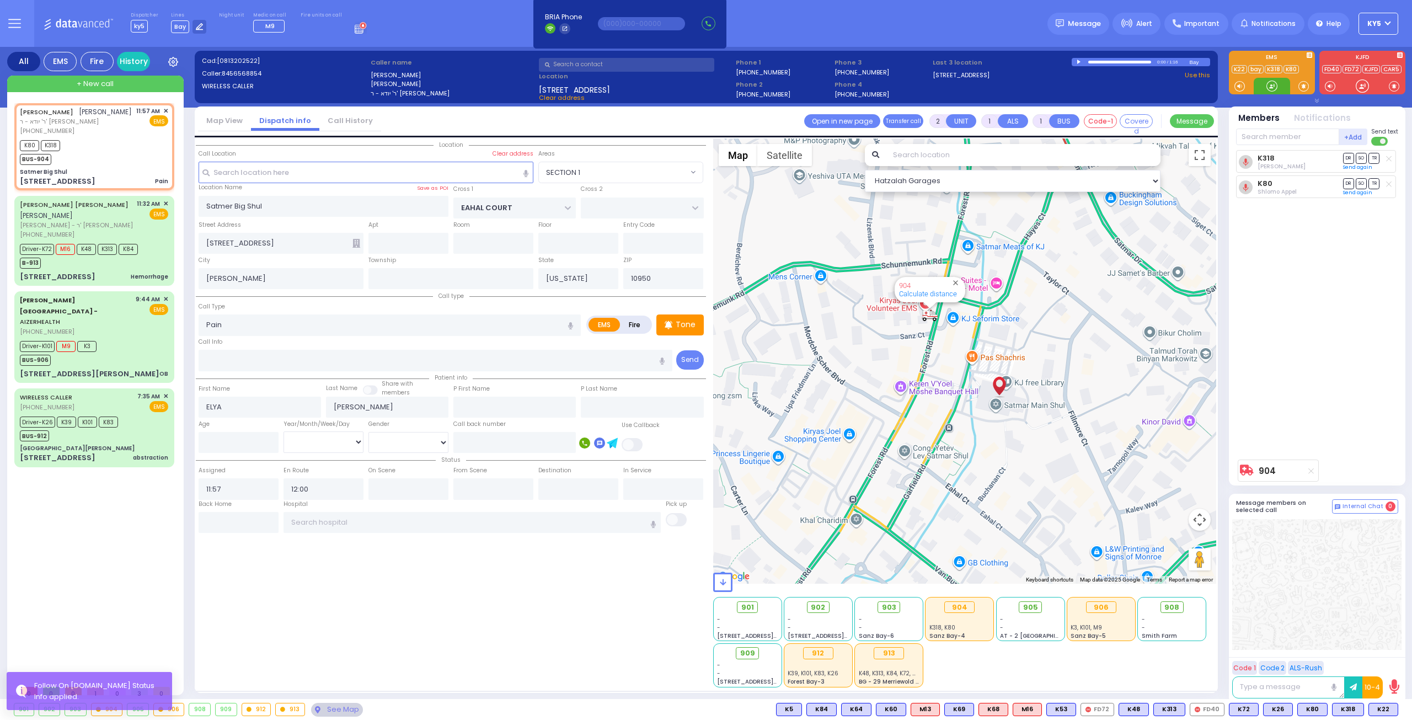
click at [1268, 88] on div at bounding box center [1271, 86] width 11 height 11
click at [1385, 711] on span "K22" at bounding box center [1383, 709] width 29 height 12
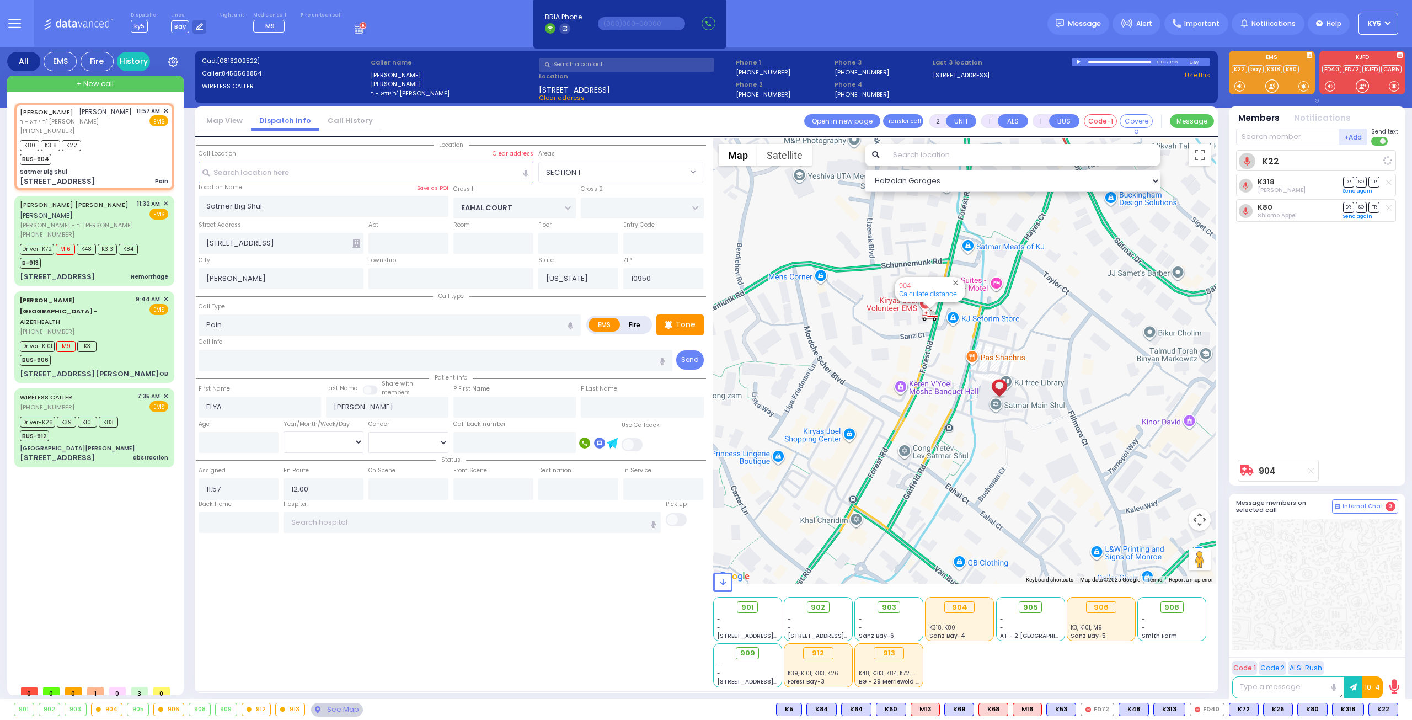
select select
radio input "true"
select select
select select "SECTION 1"
select select "Hatzalah Garages"
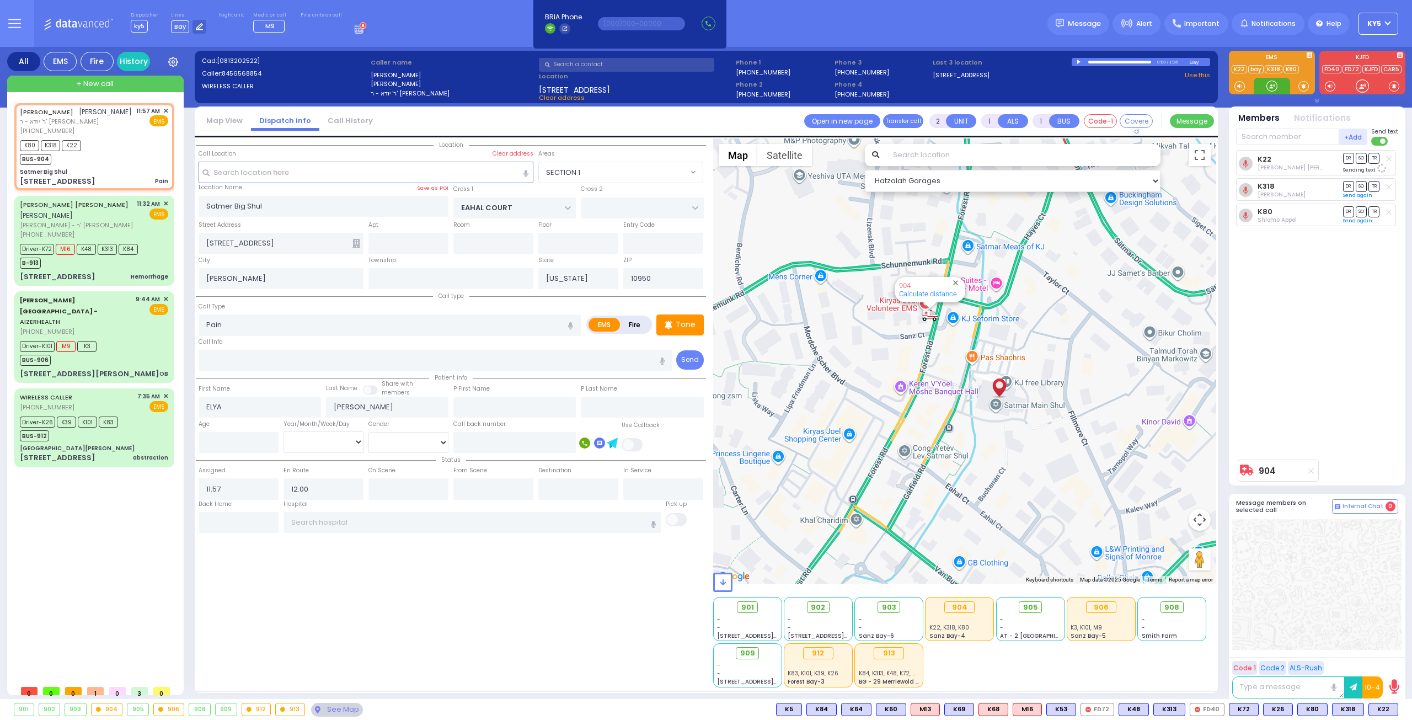
click at [1272, 83] on div at bounding box center [1271, 86] width 11 height 11
click at [1273, 81] on div at bounding box center [1271, 86] width 11 height 11
select select "SECTION 1"
select select
click at [1303, 85] on span at bounding box center [1303, 86] width 10 height 11
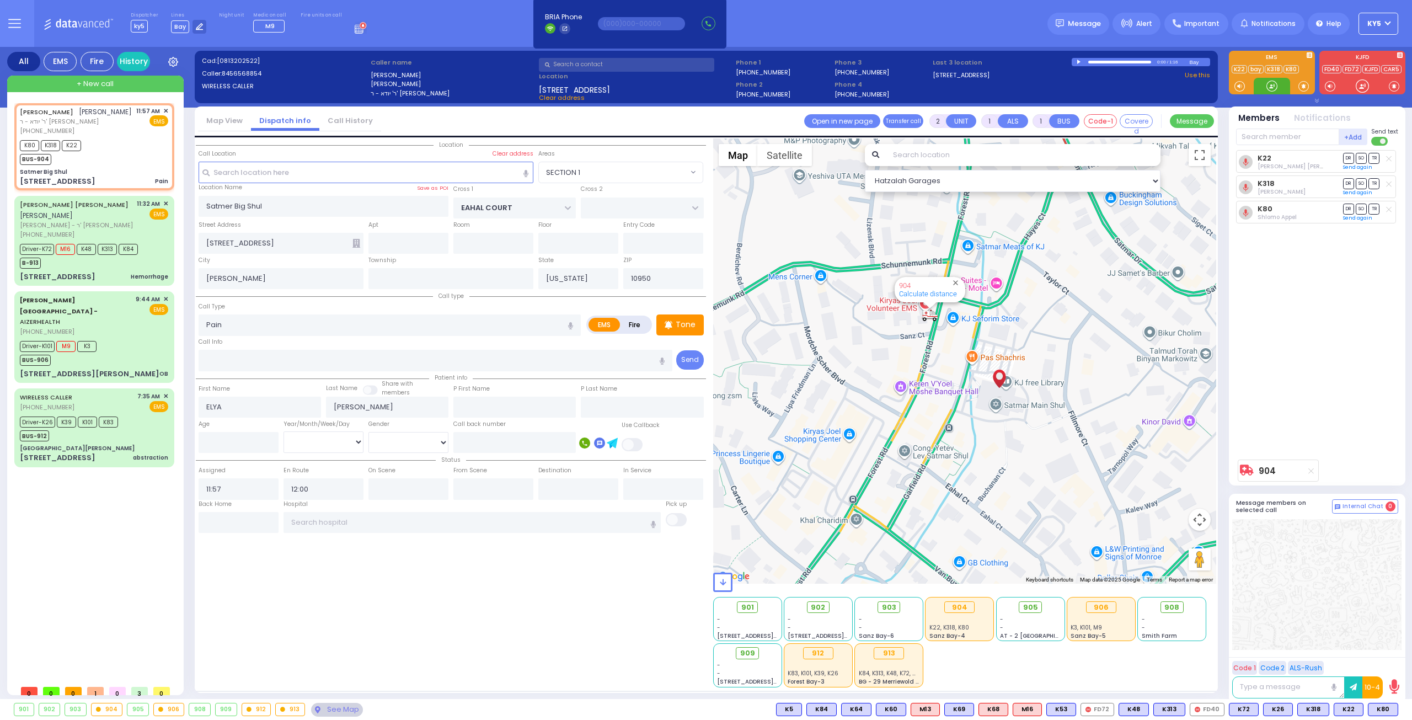
click at [1272, 87] on div at bounding box center [1271, 86] width 11 height 11
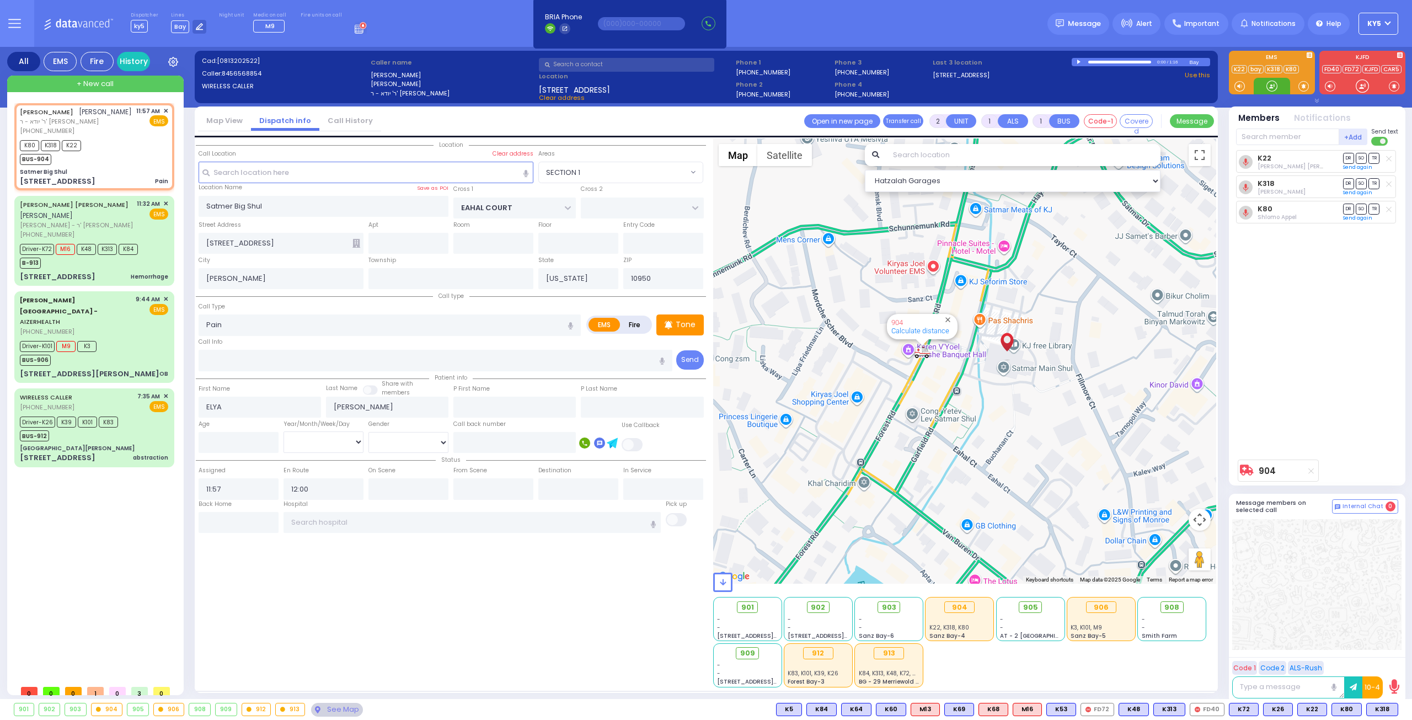
click at [1269, 86] on div at bounding box center [1271, 86] width 11 height 11
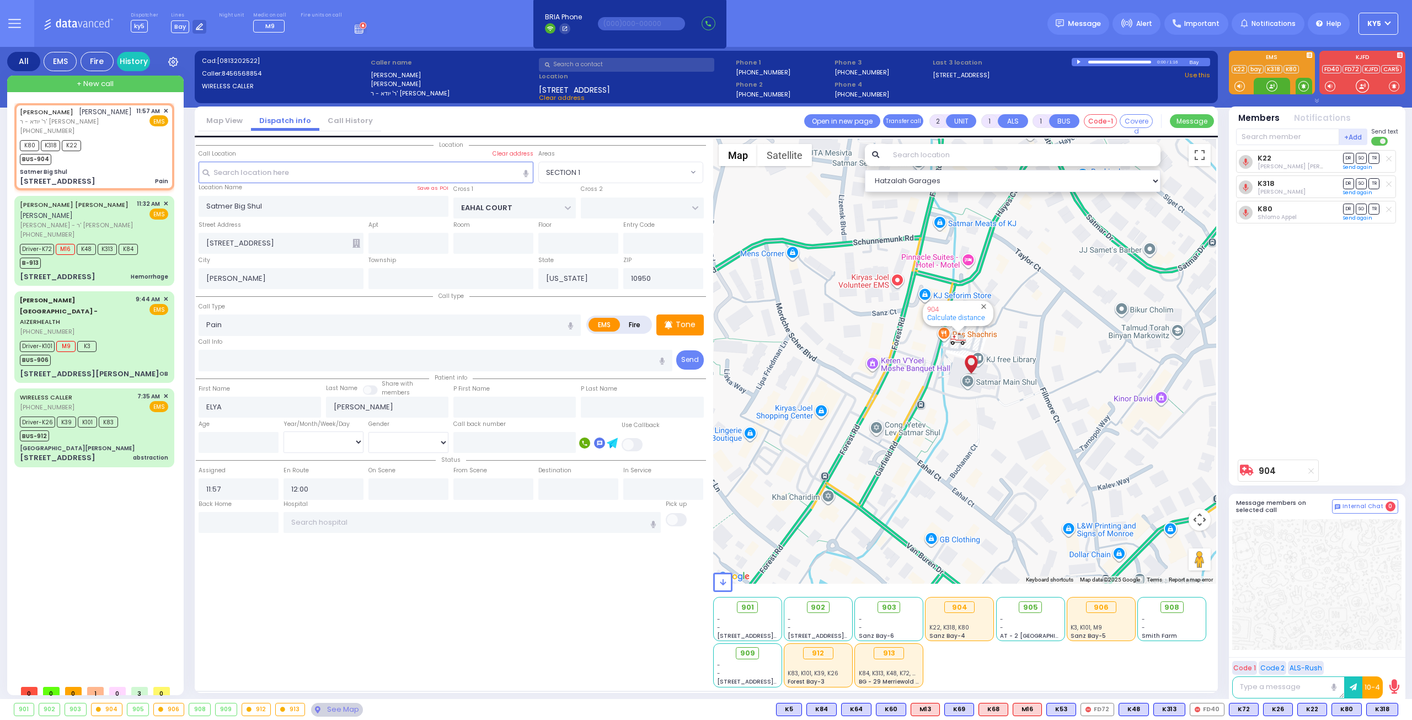
click at [1305, 87] on span at bounding box center [1303, 86] width 10 height 11
click at [1274, 84] on div at bounding box center [1271, 86] width 11 height 11
click at [1273, 86] on div at bounding box center [1271, 86] width 11 height 11
click at [163, 392] on span "✕" at bounding box center [165, 396] width 5 height 9
click at [139, 414] on div "Driver-K26 K39 K101 K83 BUS-912" at bounding box center [94, 428] width 148 height 28
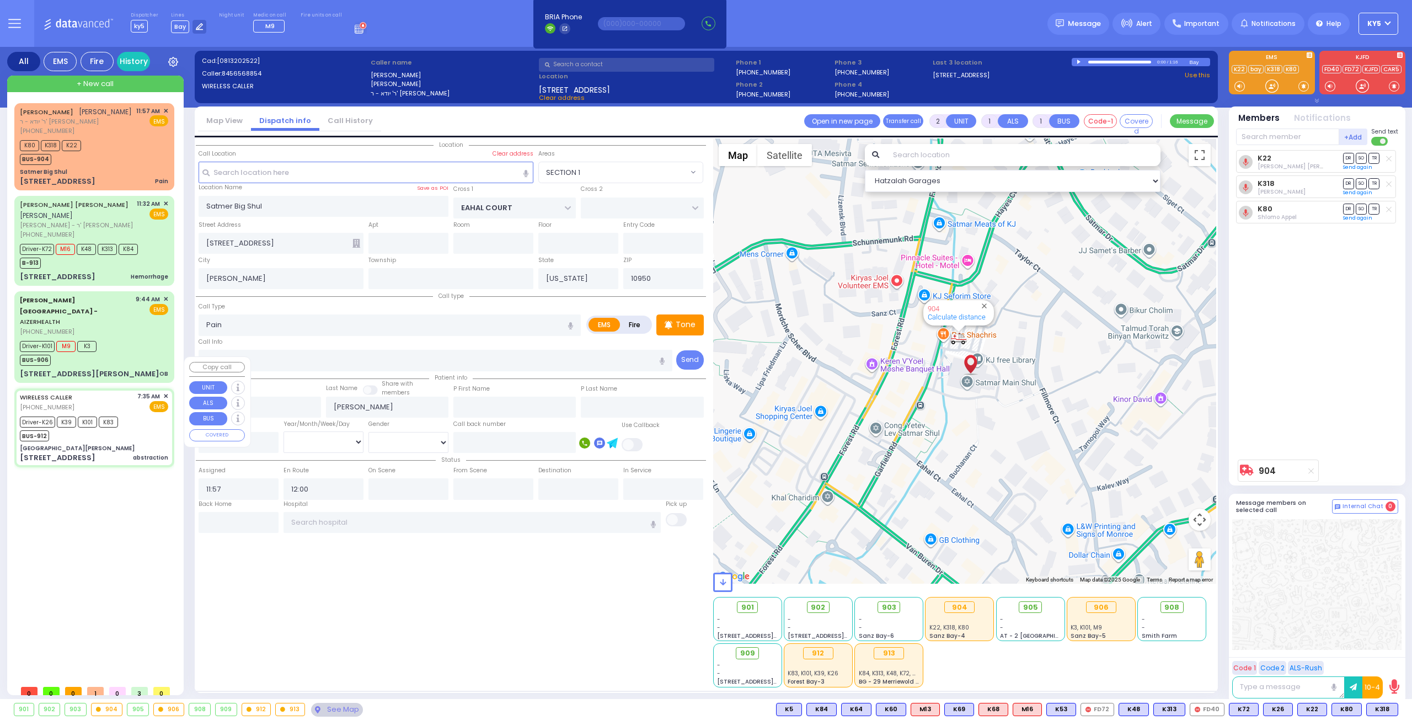
type input "6"
select select
type input "abstraction"
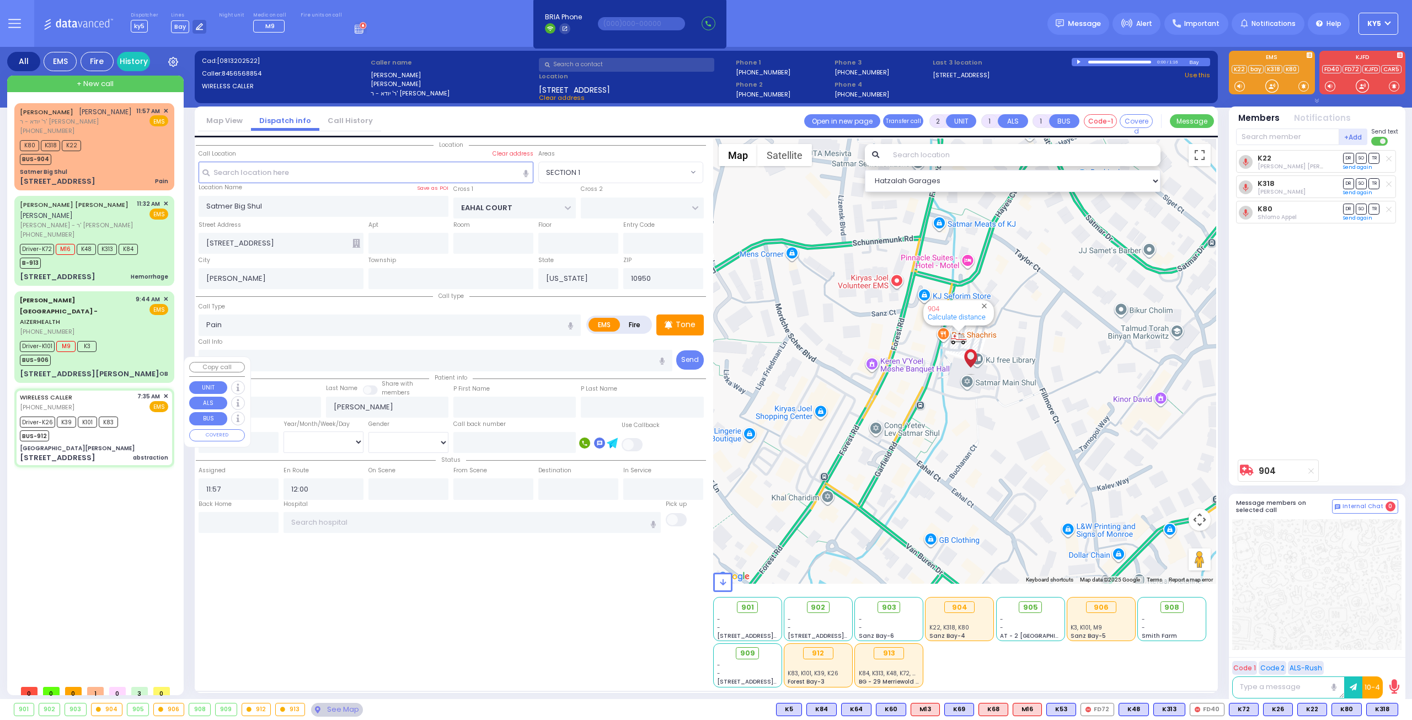
radio input "true"
type input "[PERSON_NAME]"
type input "Yakov"
type input "47"
select select "Year"
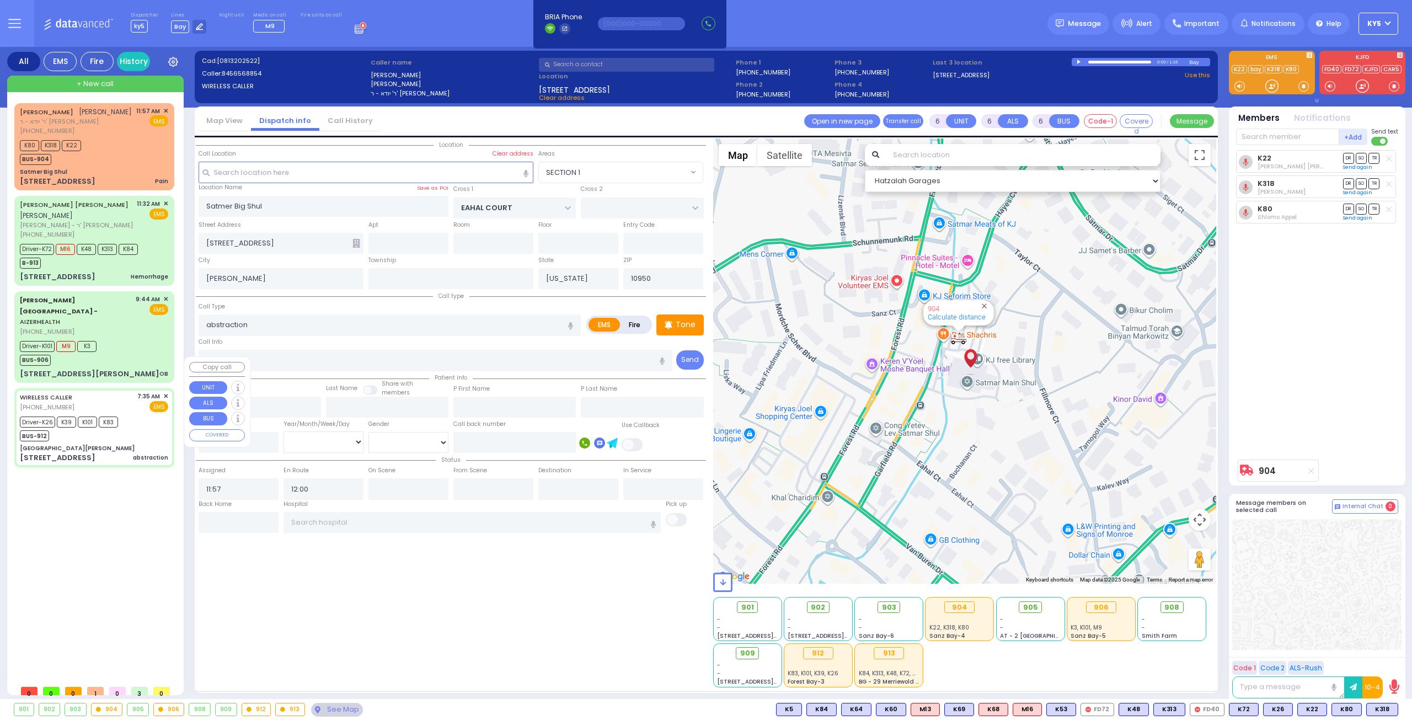
select select "[DEMOGRAPHIC_DATA]"
type input "07:35"
type input "07:54"
type input "08:35"
type input "08:42"
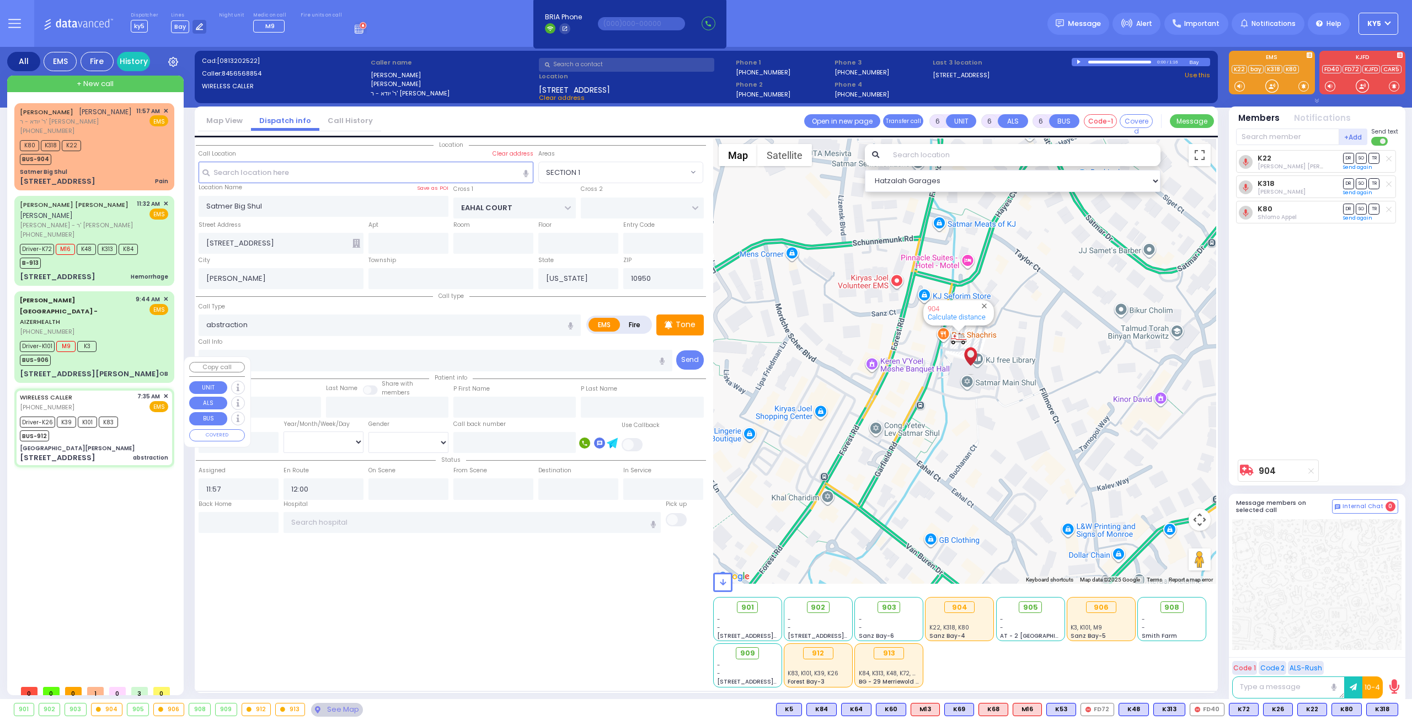
type input "10:25"
type input "10:37"
type input "[GEOGRAPHIC_DATA] ([GEOGRAPHIC_DATA]) [STREET_ADDRESS][US_STATE]"
type input "[GEOGRAPHIC_DATA][PERSON_NAME]"
type input "GRAND ST"
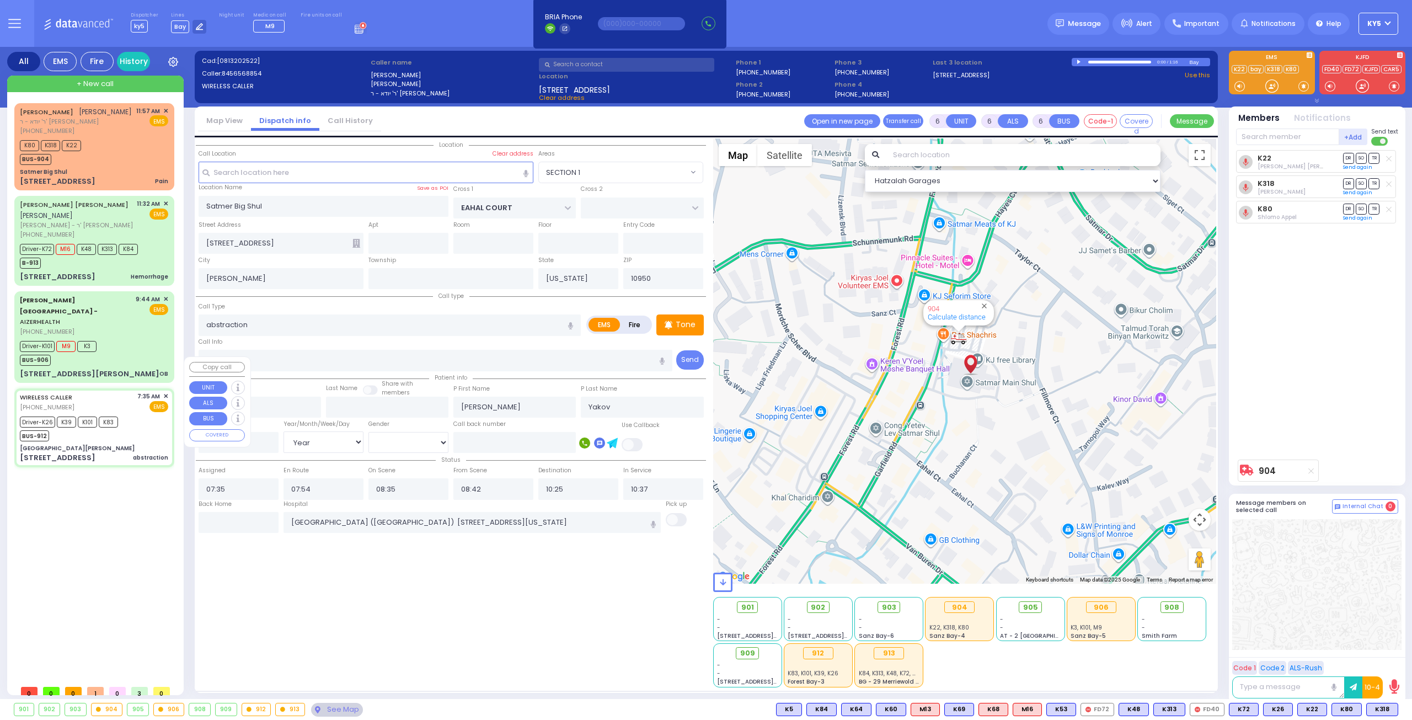
type input "VAN DUZER PL"
type input "[STREET_ADDRESS]"
type input "Warwick"
type input "10990"
select select "Hatzalah Garages"
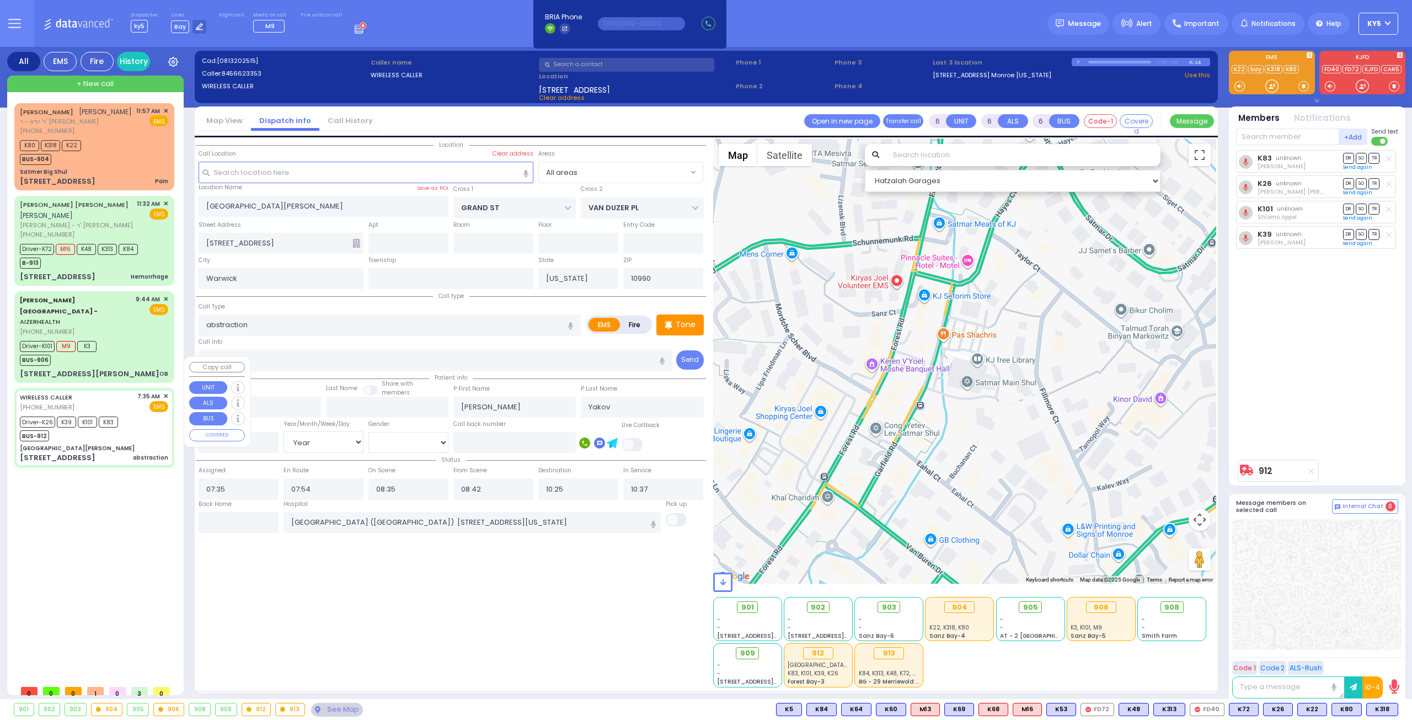
click at [152, 414] on div "Driver-K26 K39 K101 K83 BUS-912" at bounding box center [94, 428] width 148 height 28
select select
radio input "true"
select select "Year"
select select "[DEMOGRAPHIC_DATA]"
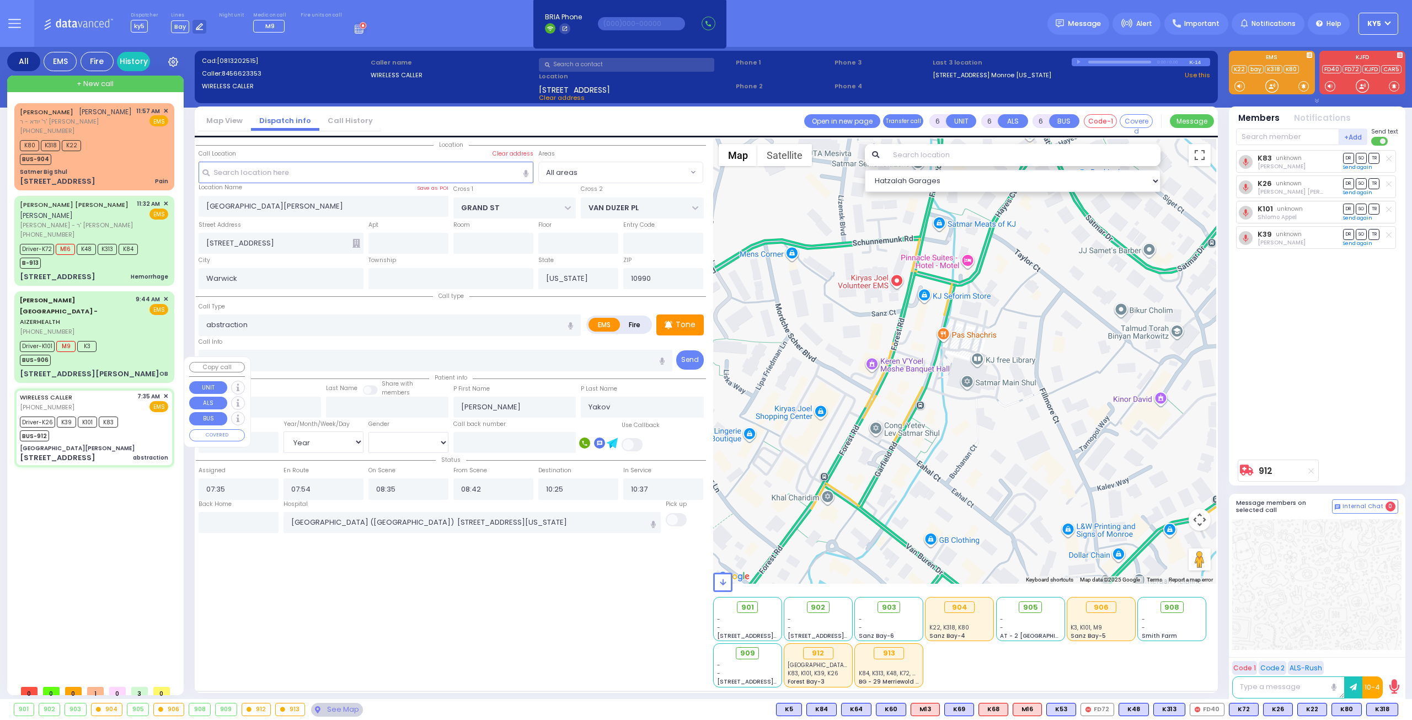
select select "Hatzalah Garages"
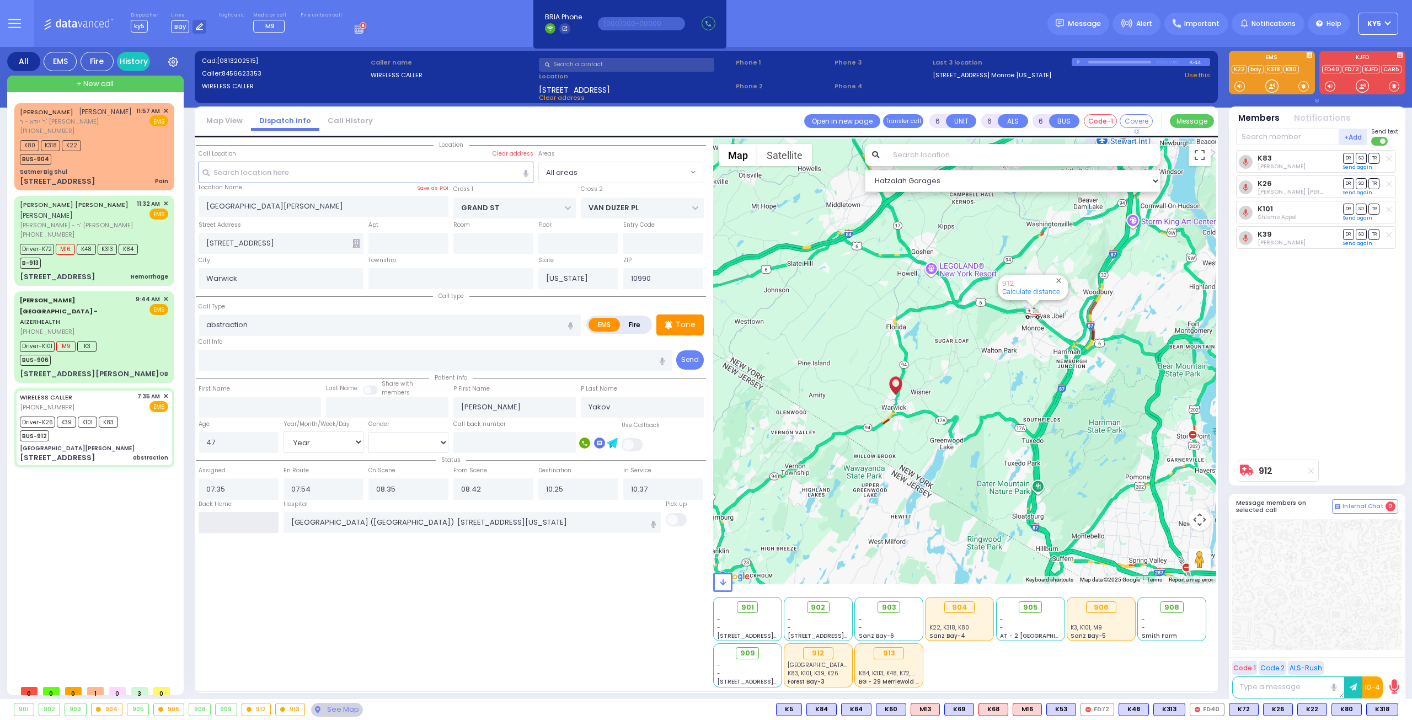
click at [245, 517] on input "text" at bounding box center [239, 522] width 80 height 21
click at [240, 516] on input "text" at bounding box center [239, 522] width 80 height 21
drag, startPoint x: 240, startPoint y: 516, endPoint x: 248, endPoint y: 521, distance: 8.4
click at [242, 516] on input "text" at bounding box center [239, 522] width 80 height 21
click at [248, 521] on input "text" at bounding box center [239, 522] width 80 height 21
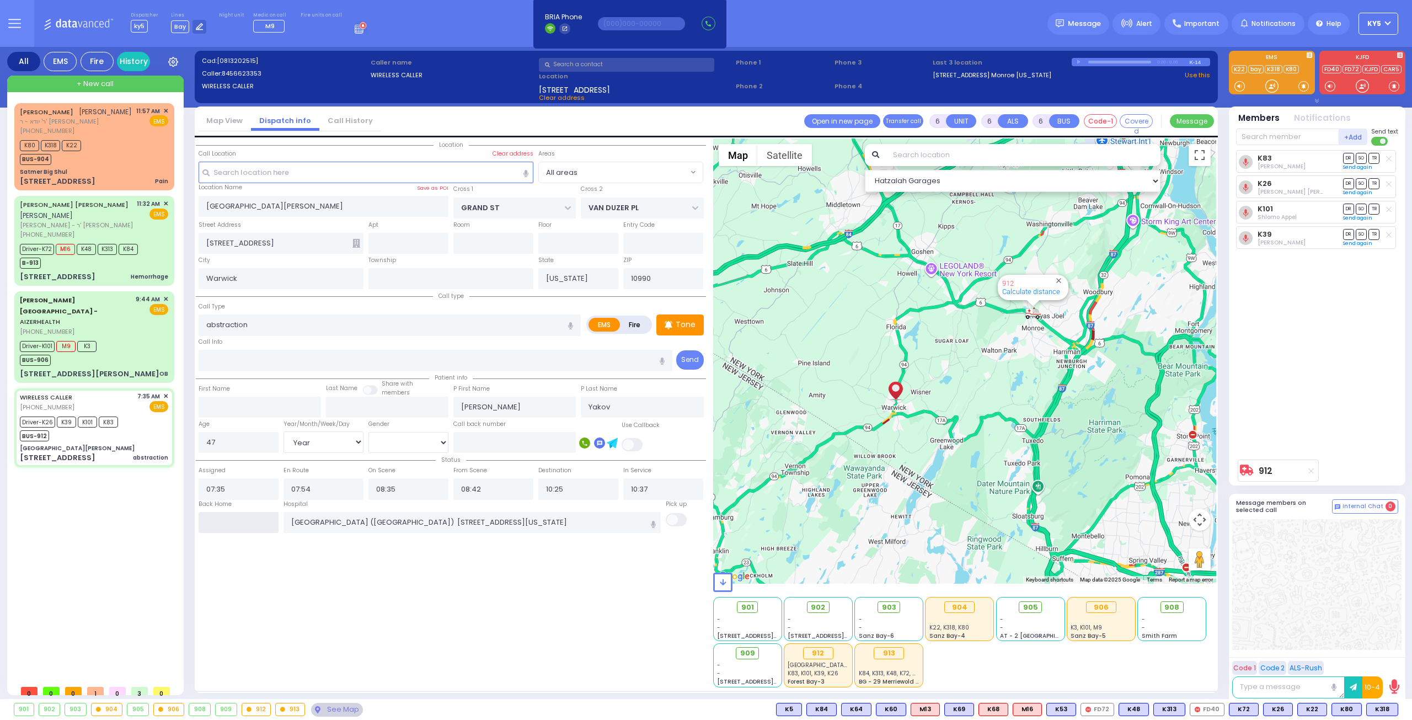
drag, startPoint x: 245, startPoint y: 521, endPoint x: 260, endPoint y: 522, distance: 15.5
click at [253, 521] on input "text" at bounding box center [239, 522] width 80 height 21
click at [255, 522] on input "text" at bounding box center [239, 522] width 80 height 21
click at [254, 521] on input "text" at bounding box center [239, 522] width 80 height 21
click at [259, 519] on input "text" at bounding box center [239, 522] width 80 height 21
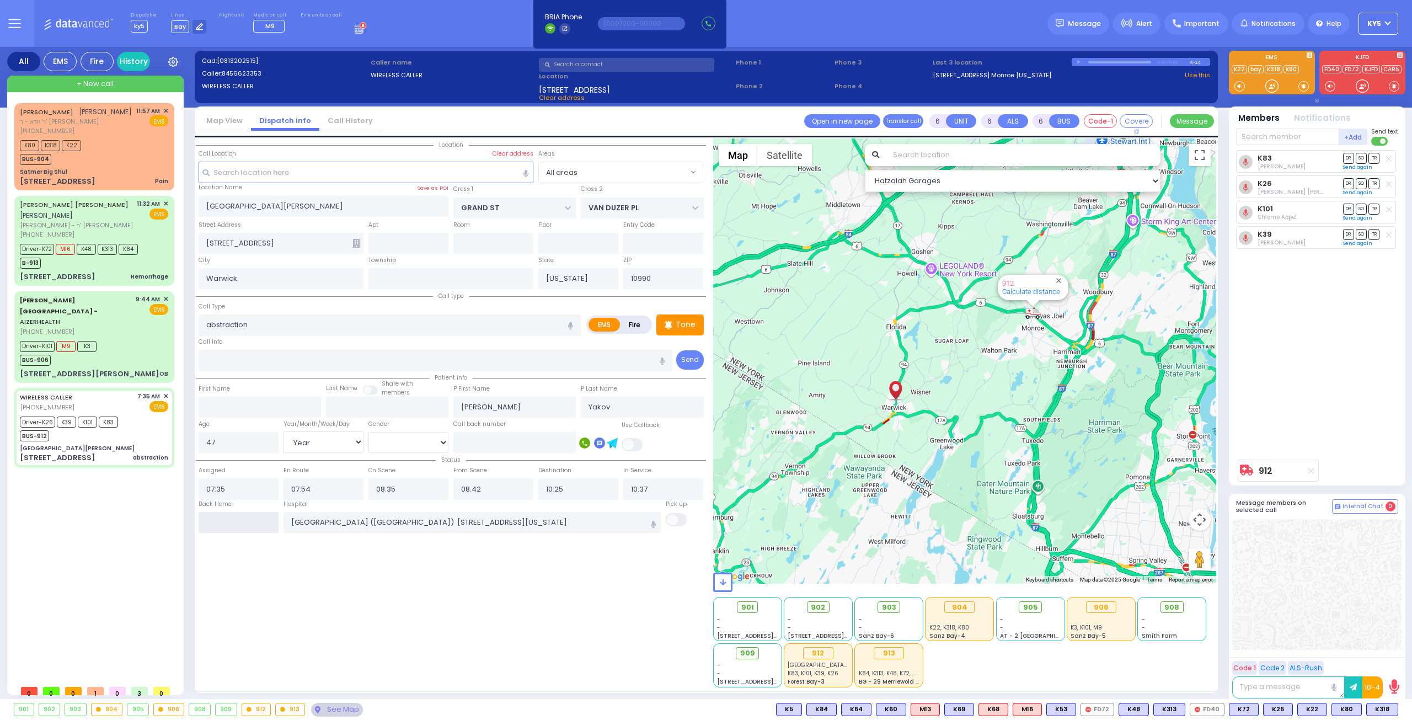
drag, startPoint x: 260, startPoint y: 519, endPoint x: 266, endPoint y: 517, distance: 6.3
click at [264, 520] on input "text" at bounding box center [239, 522] width 80 height 21
click at [266, 517] on input "text" at bounding box center [239, 522] width 80 height 21
drag, startPoint x: 130, startPoint y: 412, endPoint x: 142, endPoint y: 425, distance: 17.6
click at [132, 444] on div "[GEOGRAPHIC_DATA][PERSON_NAME]" at bounding box center [94, 448] width 148 height 8
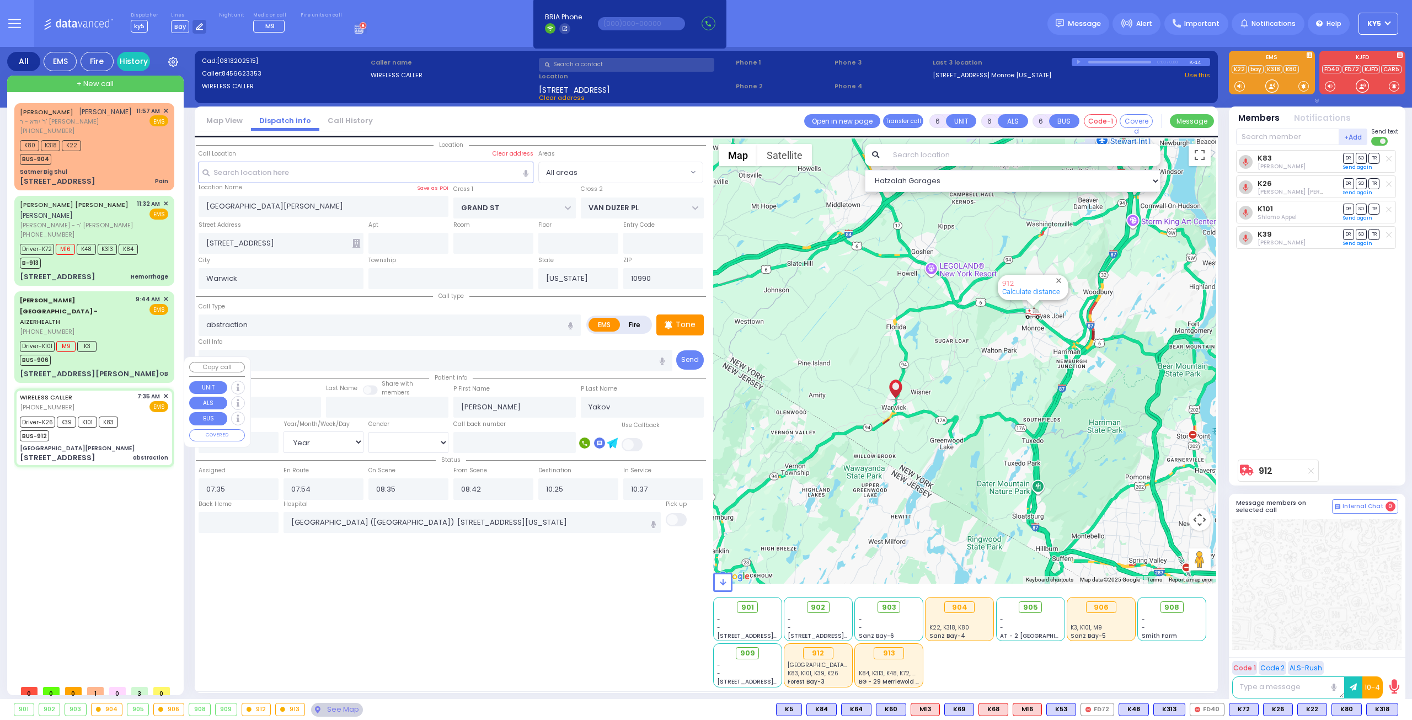
select select
radio input "true"
select select "Year"
select select "[DEMOGRAPHIC_DATA]"
select select "Hatzalah Garages"
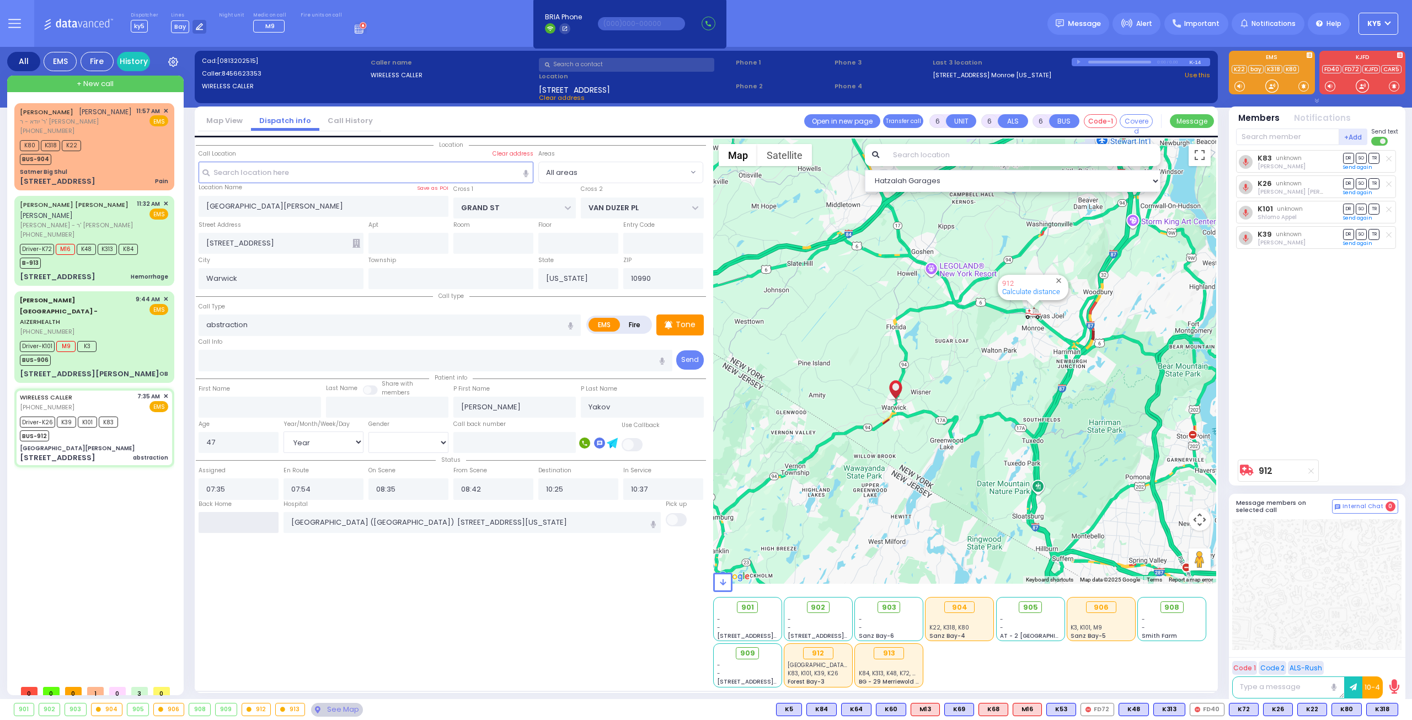
click at [238, 518] on input "text" at bounding box center [239, 522] width 80 height 21
click at [242, 517] on input "text" at bounding box center [239, 522] width 80 height 21
click at [237, 516] on input "text" at bounding box center [239, 522] width 80 height 21
drag, startPoint x: 238, startPoint y: 515, endPoint x: 258, endPoint y: 509, distance: 20.6
click at [238, 515] on input "text" at bounding box center [239, 522] width 80 height 21
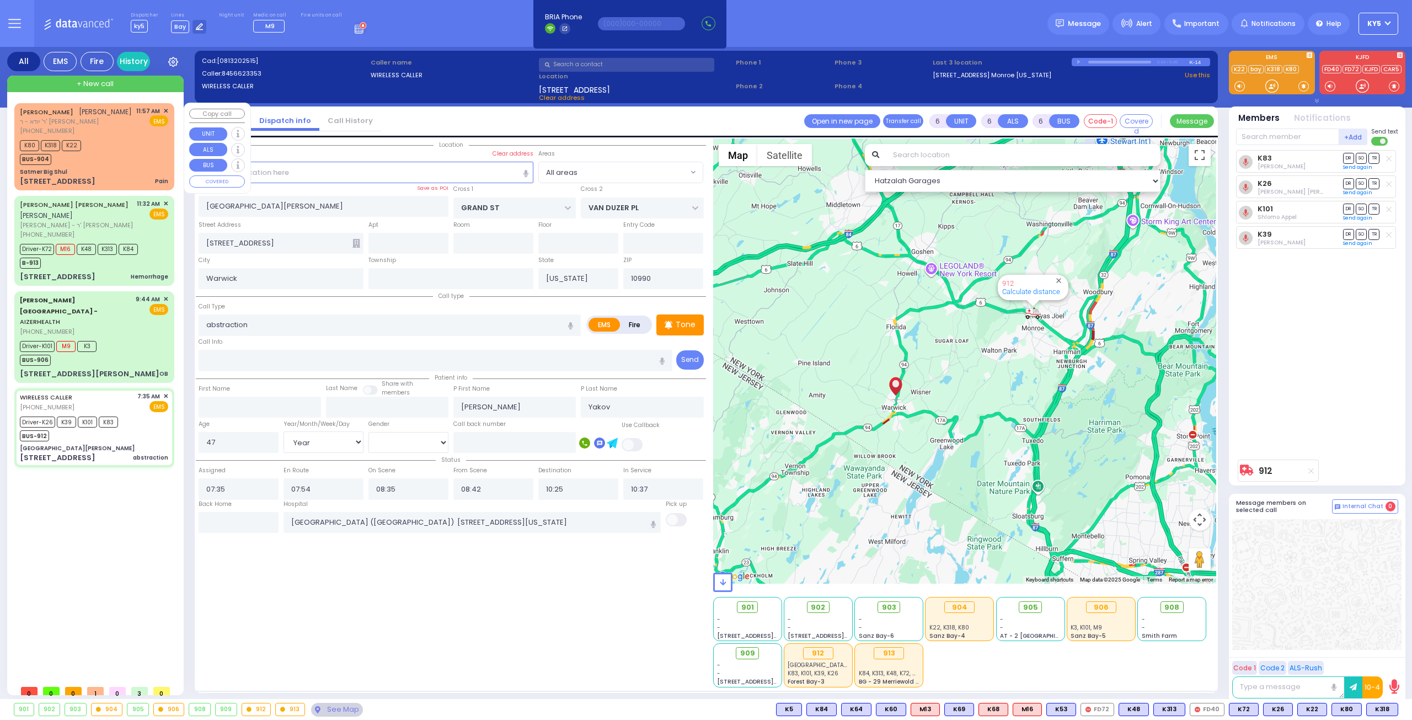
click at [135, 155] on div "K80 K318 K22 BUS-904" at bounding box center [94, 151] width 148 height 28
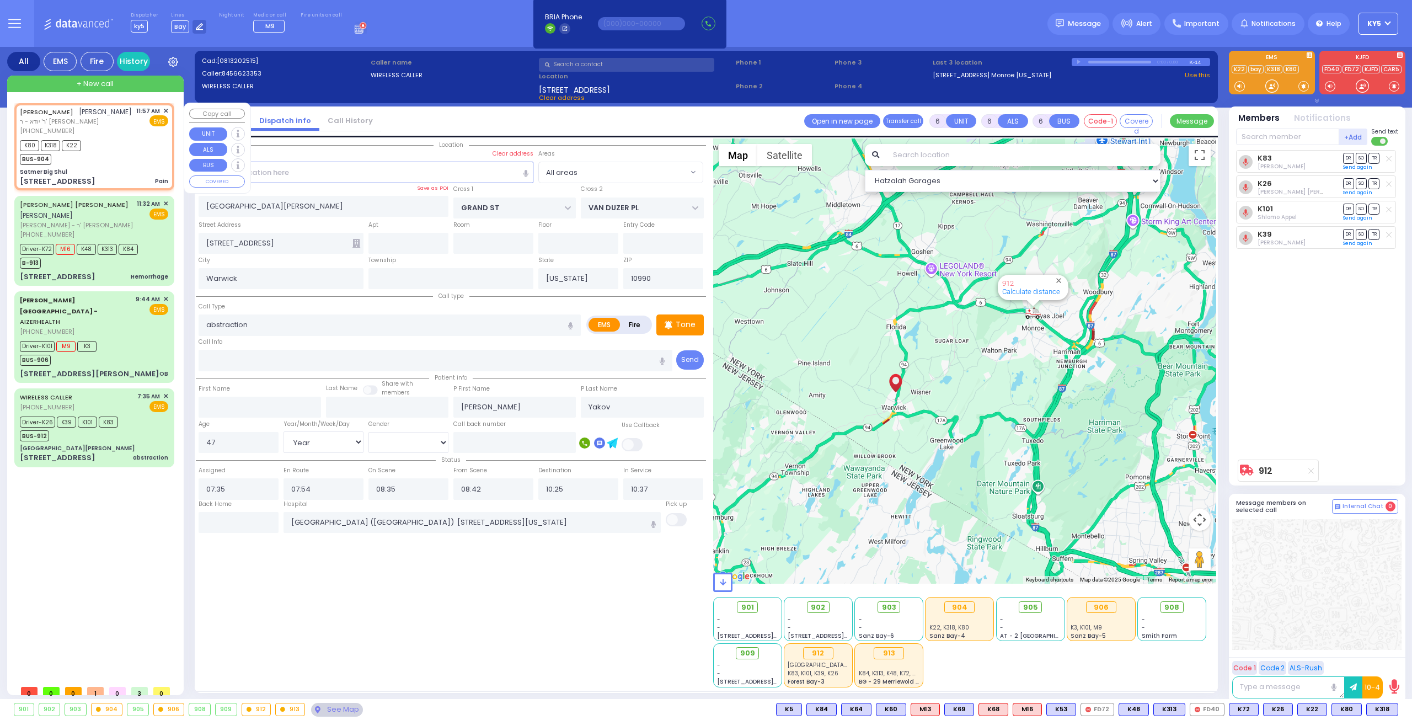
type input "2"
type input "1"
select select
type input "Pain"
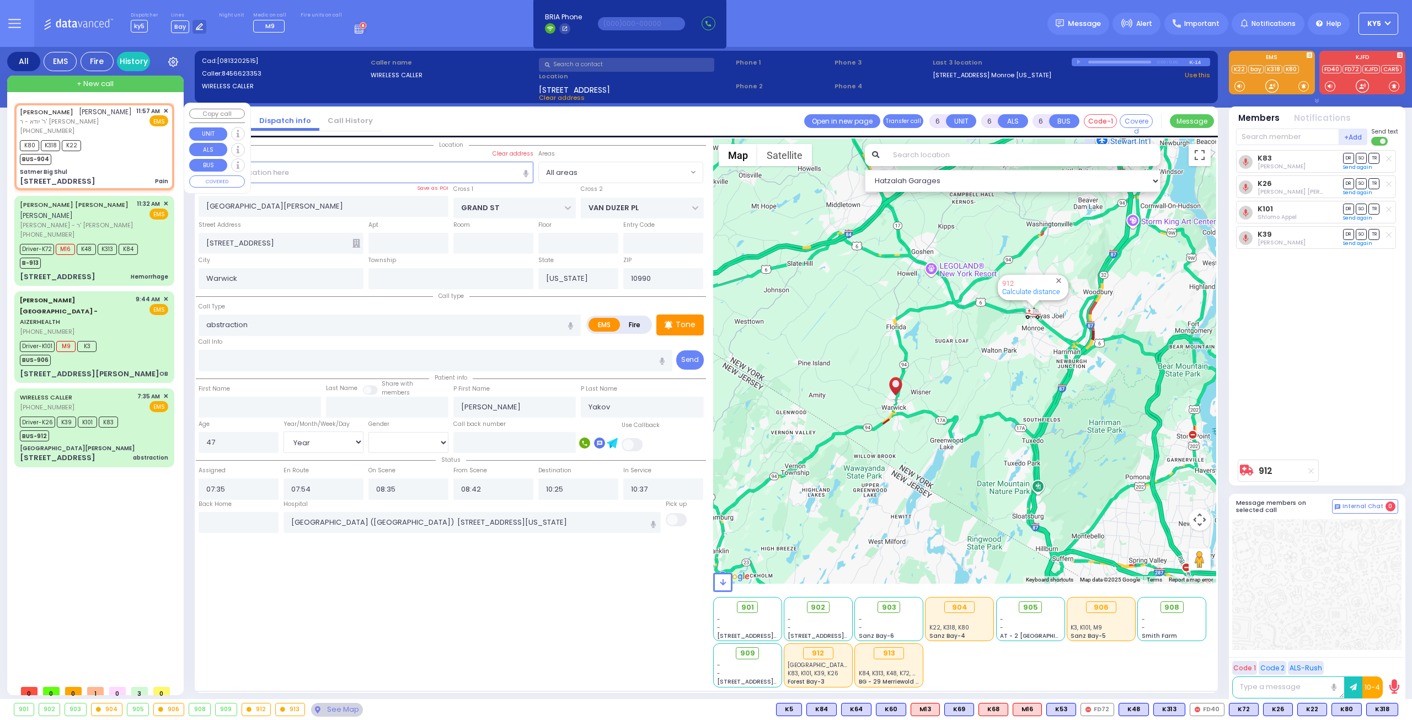
radio input "true"
type input "ELYA"
type input "[PERSON_NAME]"
select select
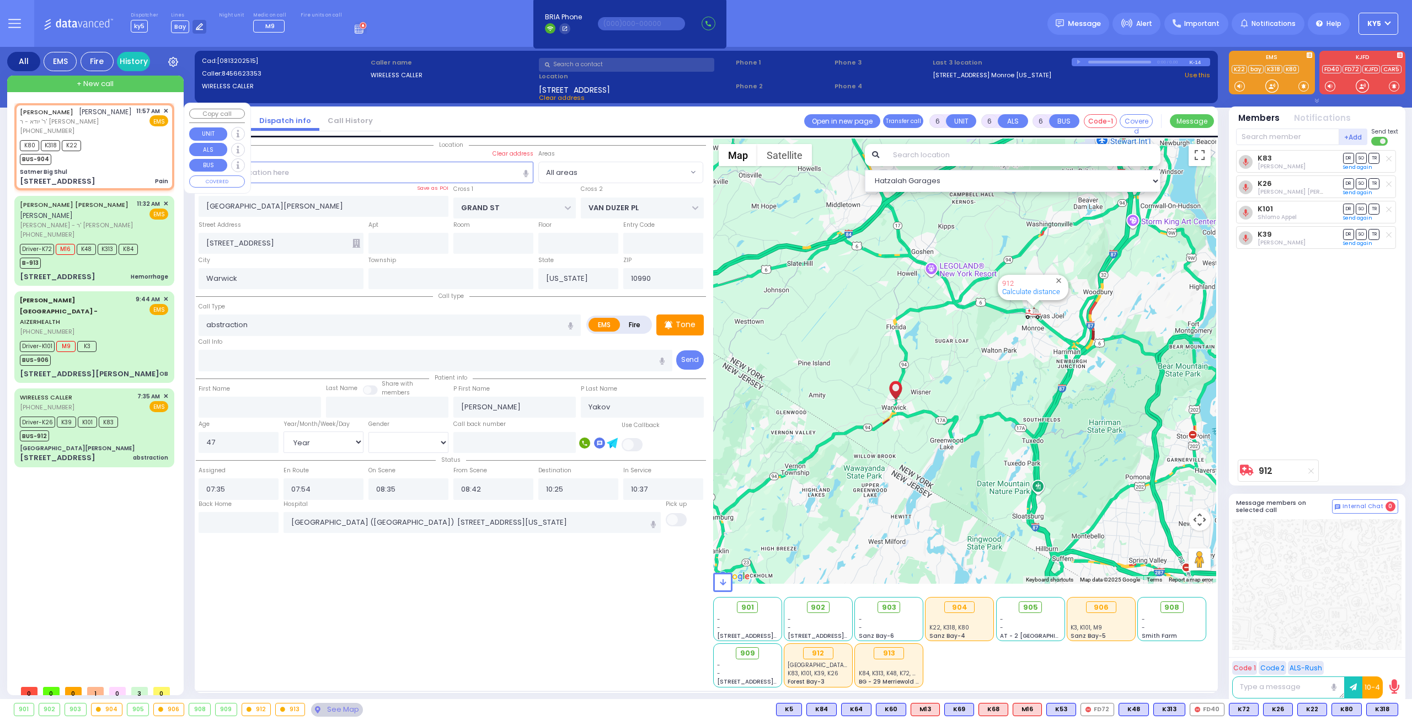
type input "11:57"
type input "12:00"
type input "Satmer Big Shul"
type input "EAHAL COURT"
type input "[STREET_ADDRESS]"
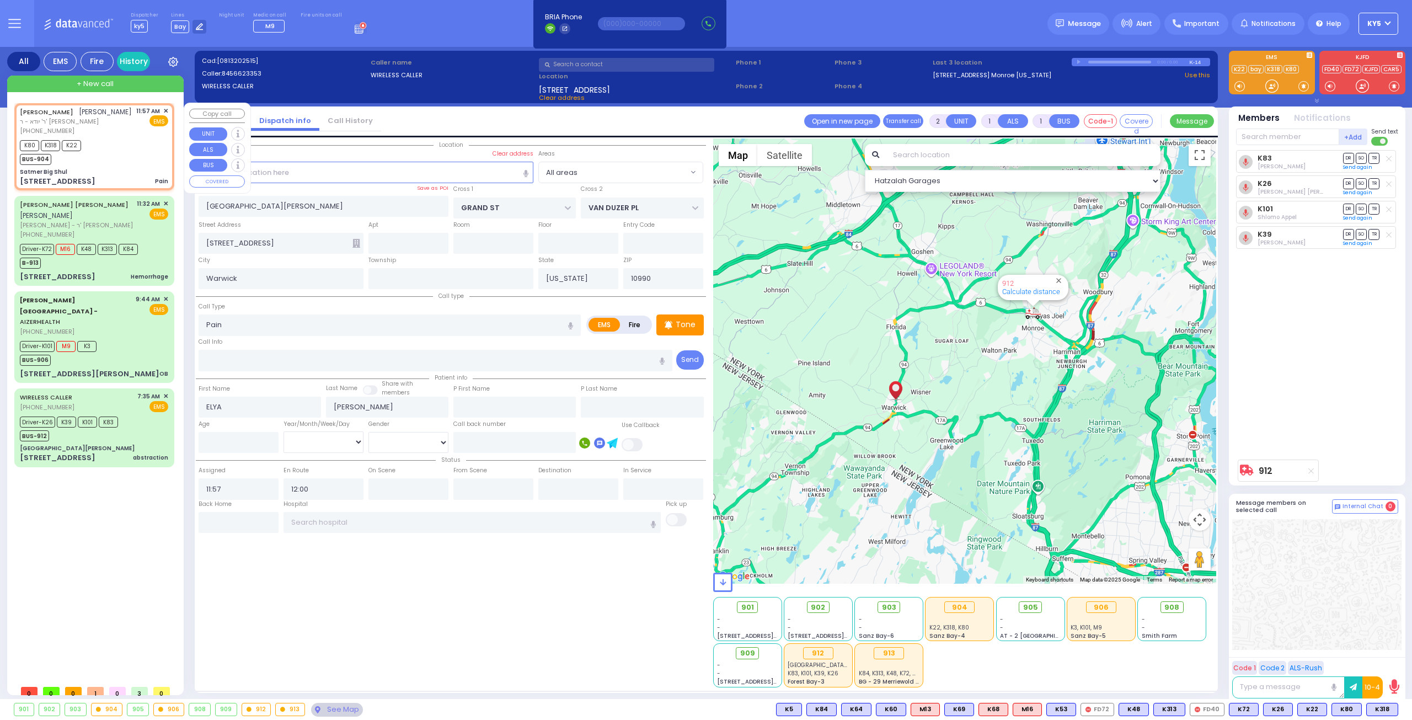
type input "[PERSON_NAME]"
type input "10950"
select select "SECTION 1"
select select "Hatzalah Garages"
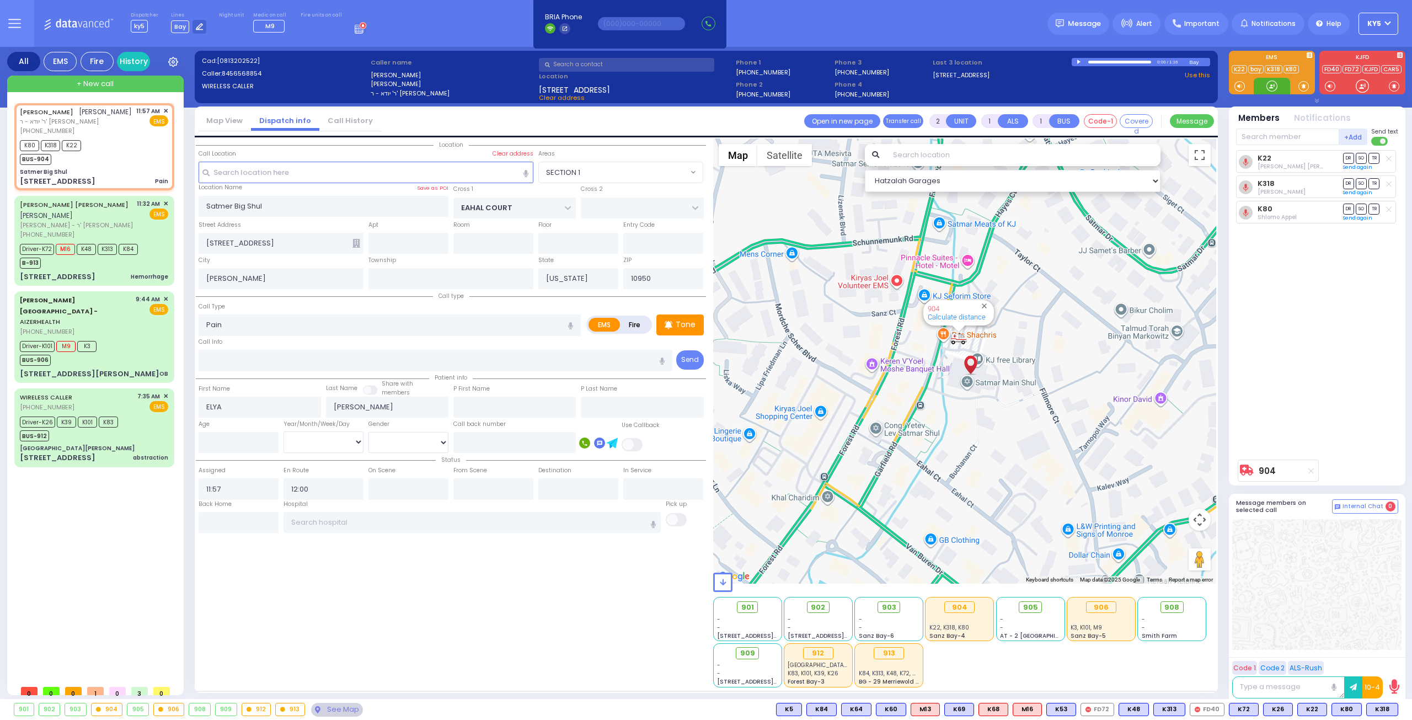
click at [1273, 84] on div at bounding box center [1271, 86] width 11 height 11
click at [119, 414] on div "Driver-K26 K39 K101 K83 BUS-912" at bounding box center [71, 428] width 102 height 28
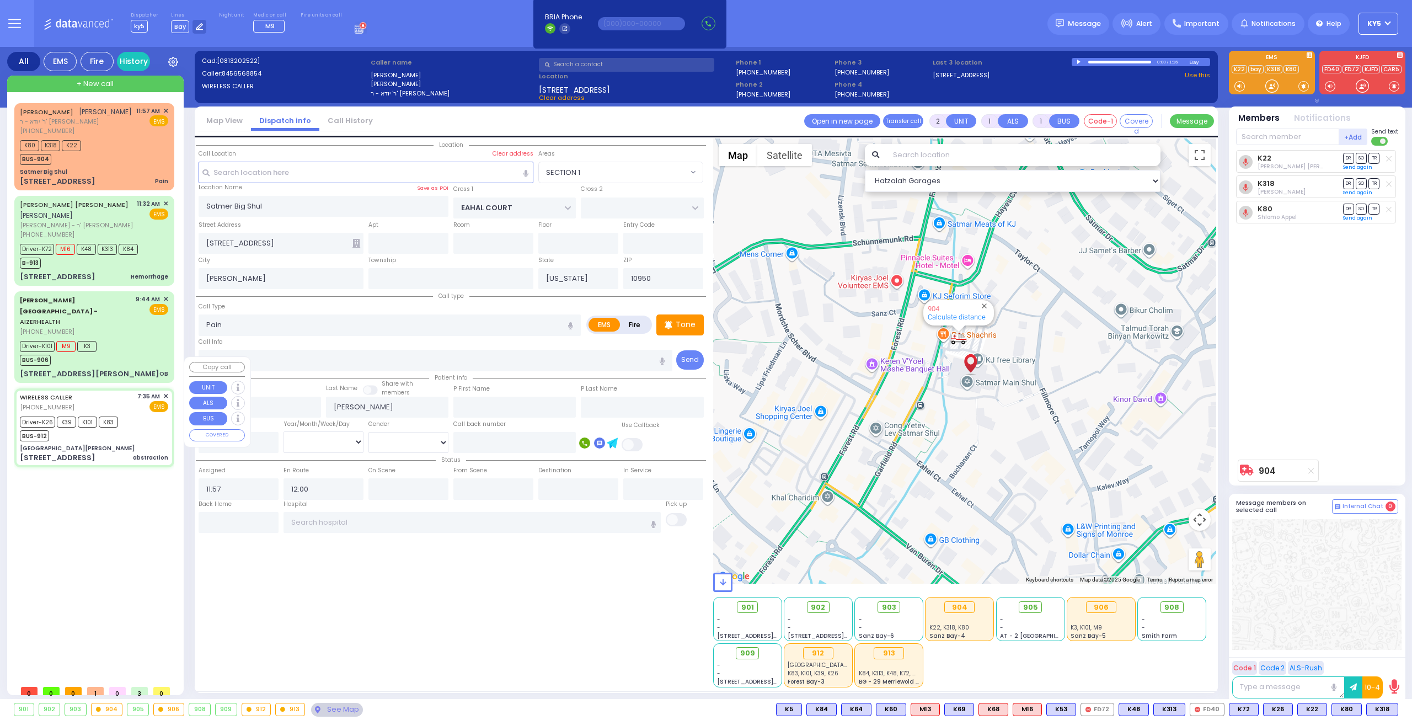
type input "6"
select select
type input "abstraction"
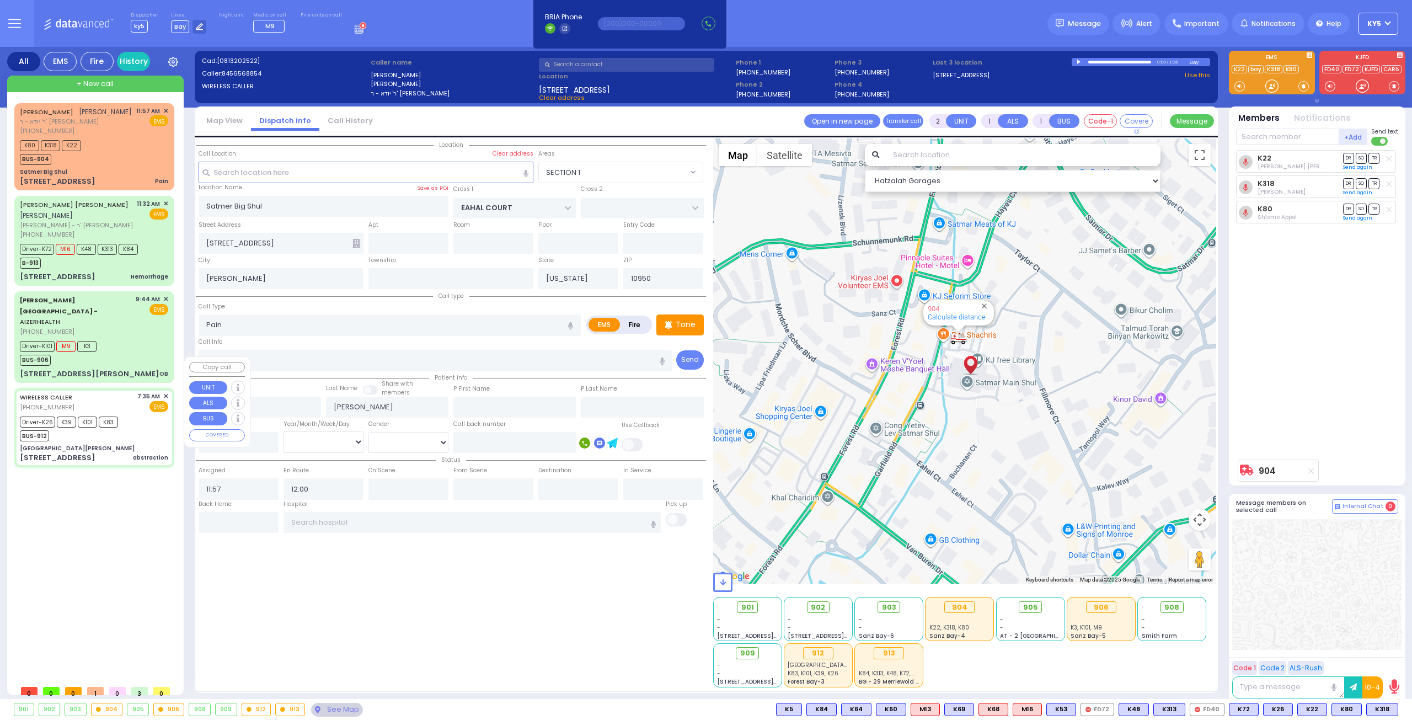
radio input "true"
type input "[PERSON_NAME]"
type input "Yakov"
type input "47"
select select "Year"
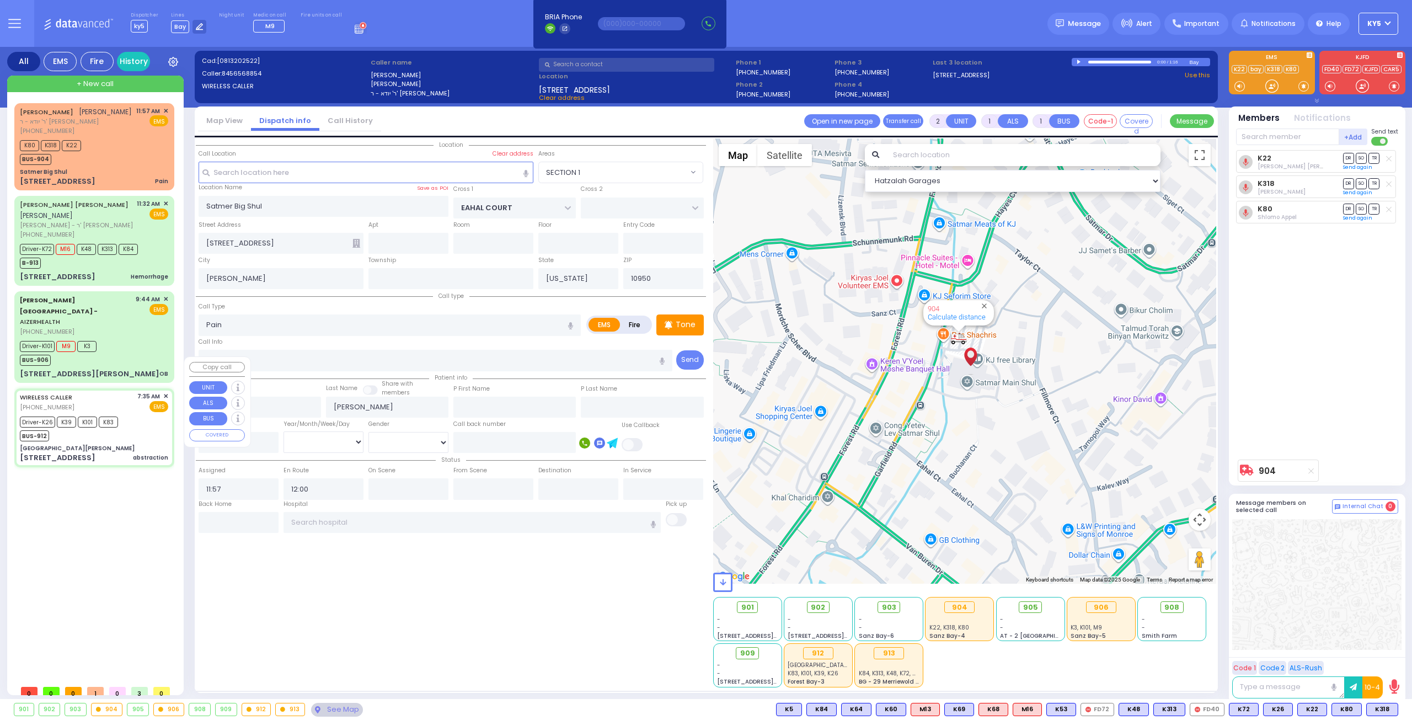
select select "[DEMOGRAPHIC_DATA]"
type input "07:35"
type input "07:54"
type input "08:35"
type input "08:42"
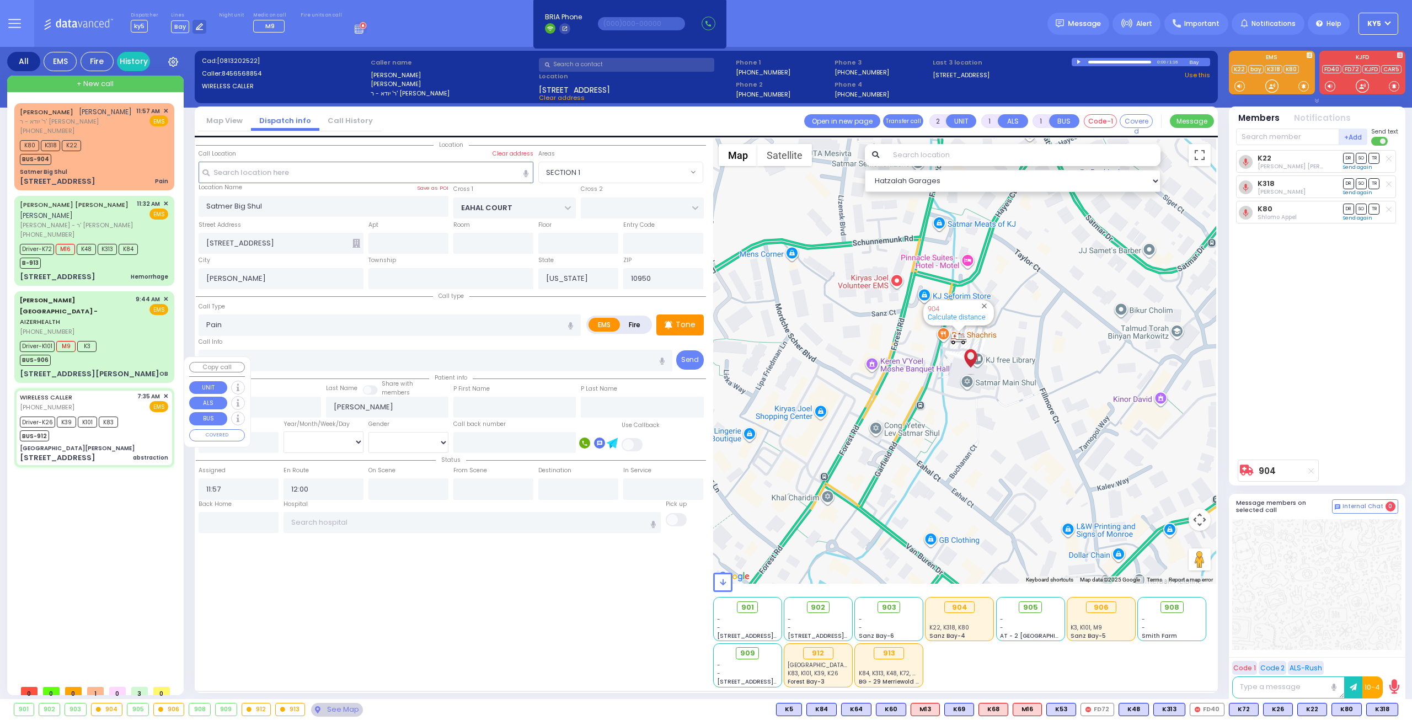
type input "10:25"
type input "10:37"
type input "[GEOGRAPHIC_DATA] ([GEOGRAPHIC_DATA]) [STREET_ADDRESS][US_STATE]"
type input "[GEOGRAPHIC_DATA][PERSON_NAME]"
type input "GRAND ST"
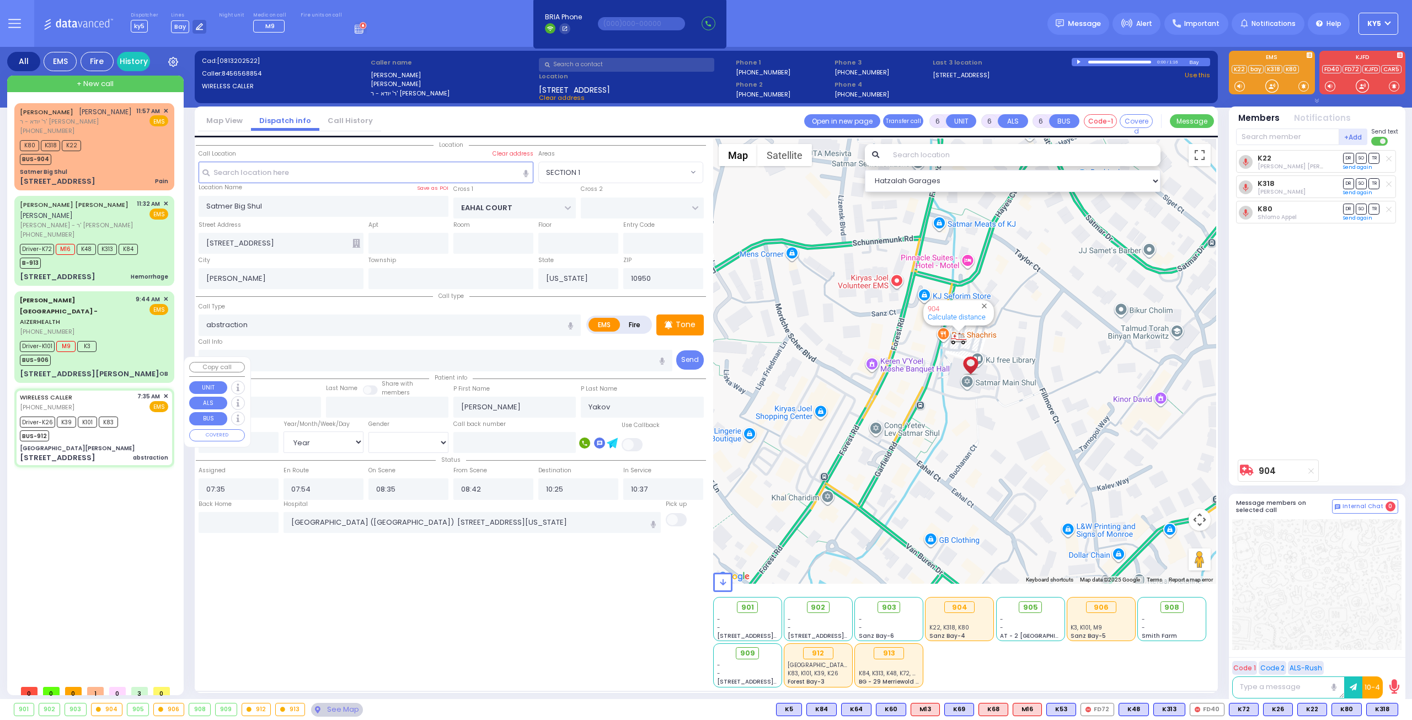
type input "VAN DUZER PL"
type input "[STREET_ADDRESS]"
type input "Warwick"
type input "10990"
select select "Hatzalah Garages"
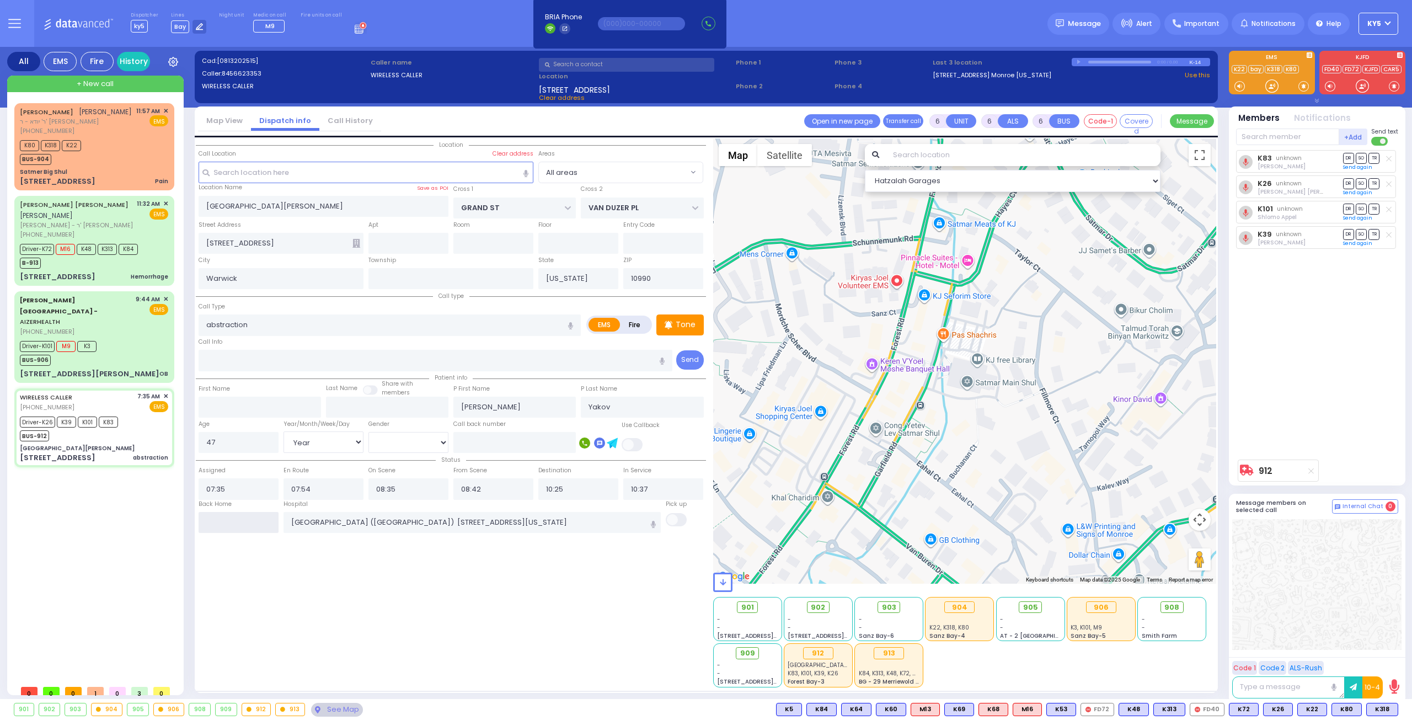
click at [232, 521] on input "text" at bounding box center [239, 522] width 80 height 21
type input "12:06"
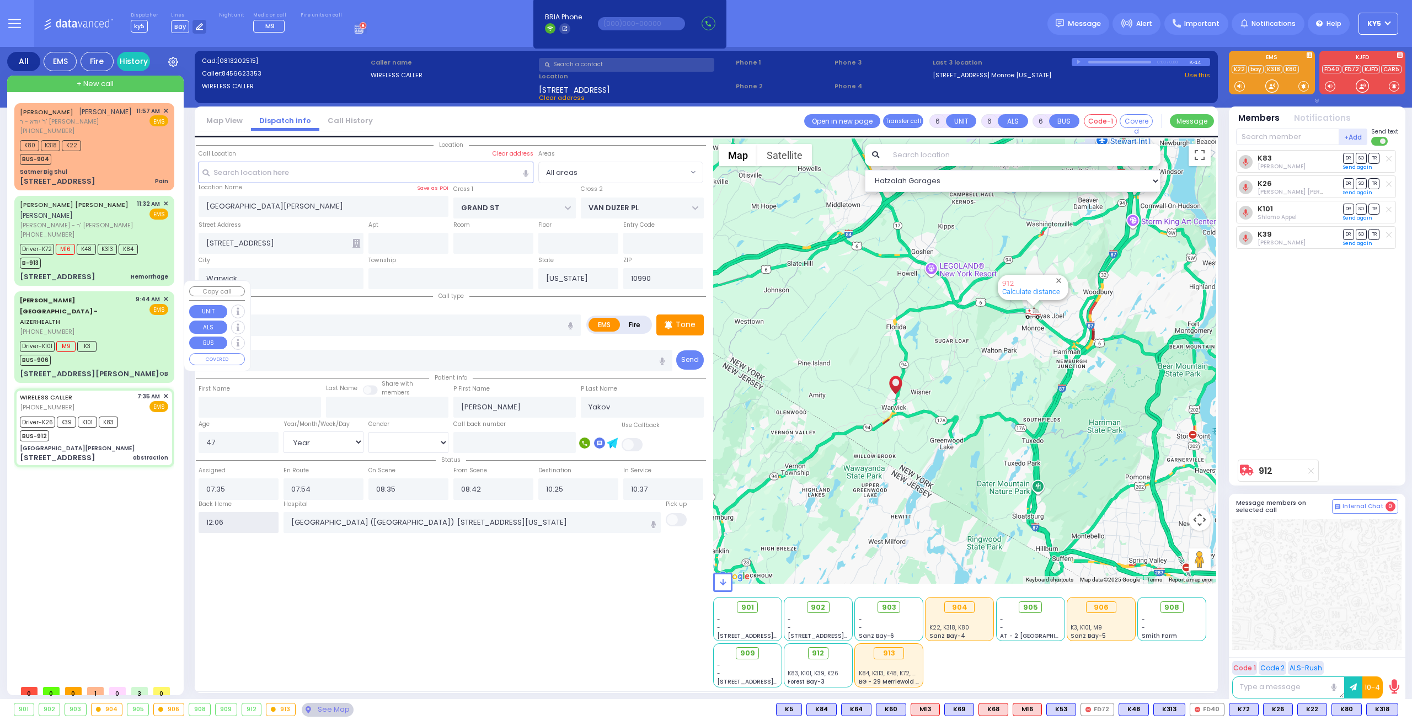
select select
radio input "true"
select select
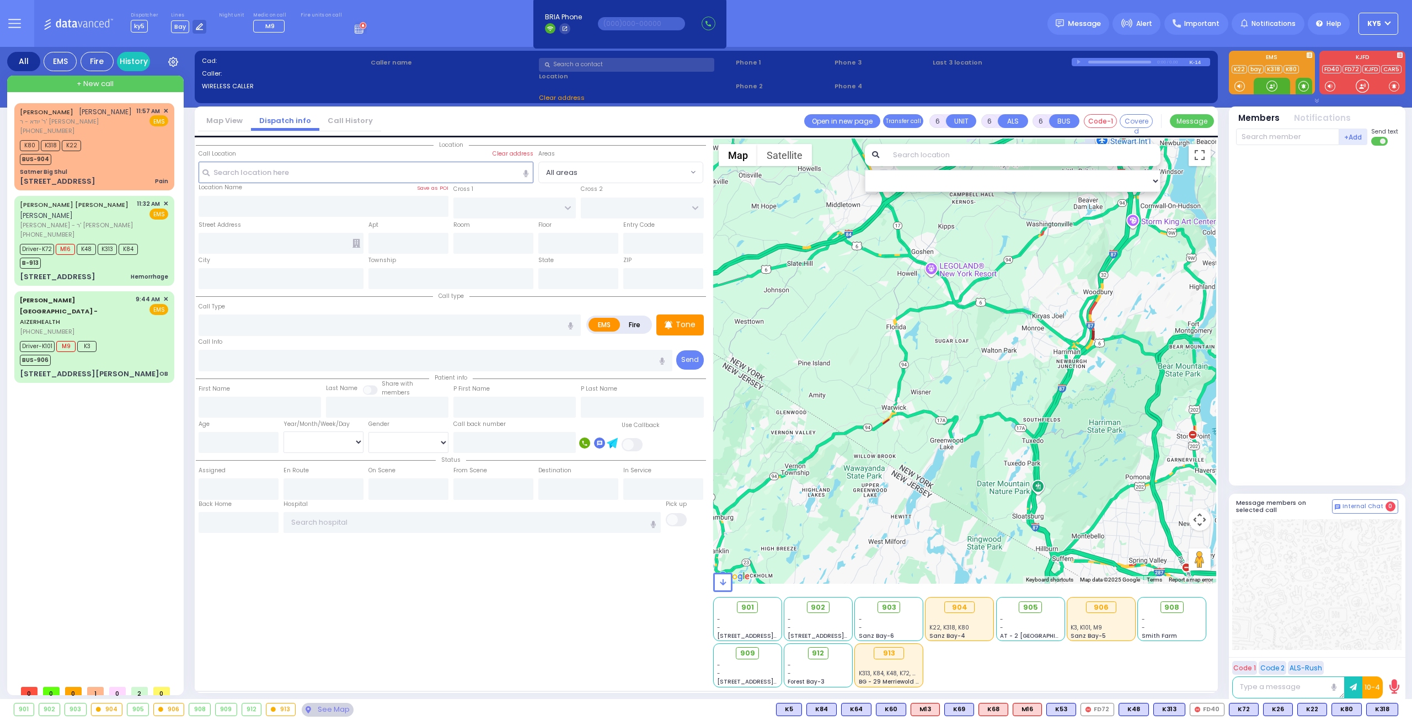
click at [1307, 87] on span at bounding box center [1303, 86] width 10 height 11
click at [1273, 86] on div at bounding box center [1271, 86] width 11 height 11
click at [1272, 86] on div at bounding box center [1271, 86] width 11 height 11
click at [1266, 85] on div at bounding box center [1271, 86] width 11 height 11
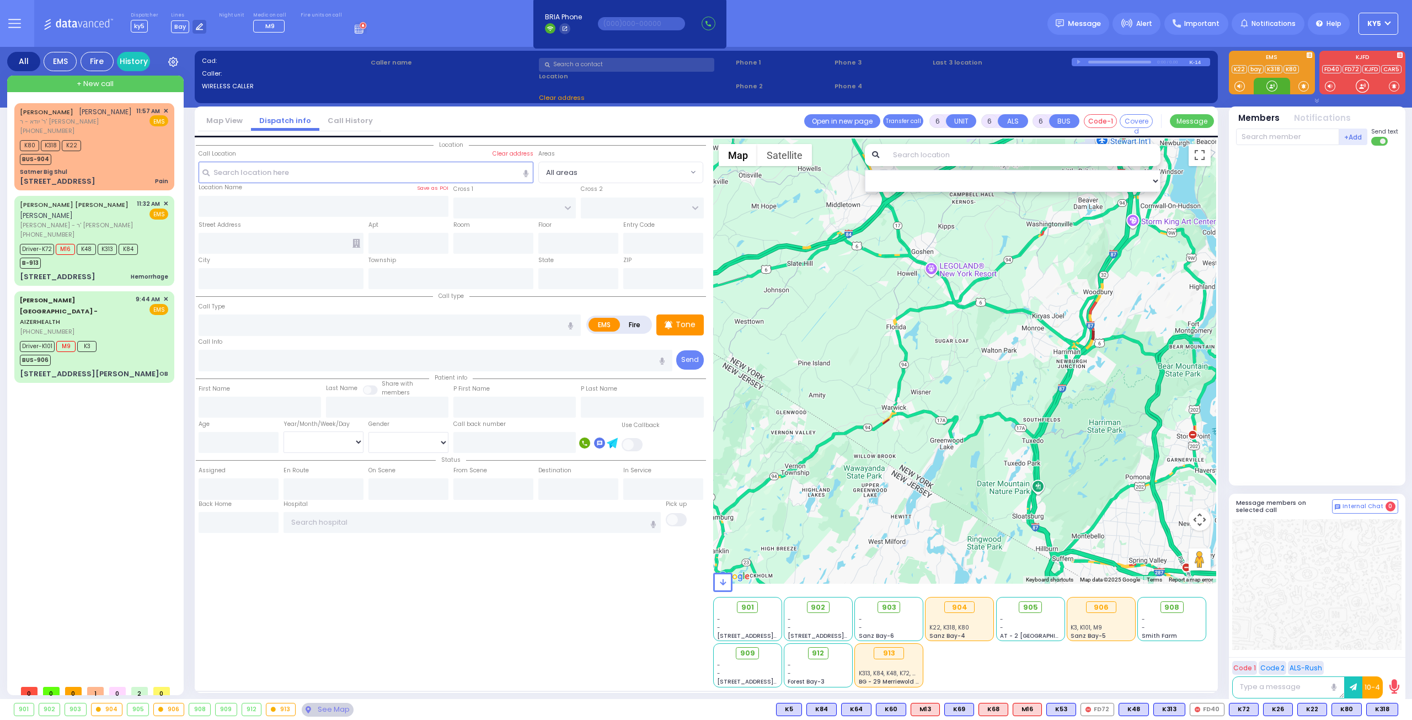
click at [1269, 85] on div at bounding box center [1271, 86] width 11 height 11
click at [117, 153] on div "K80 K318 K22 BUS-904" at bounding box center [94, 151] width 148 height 28
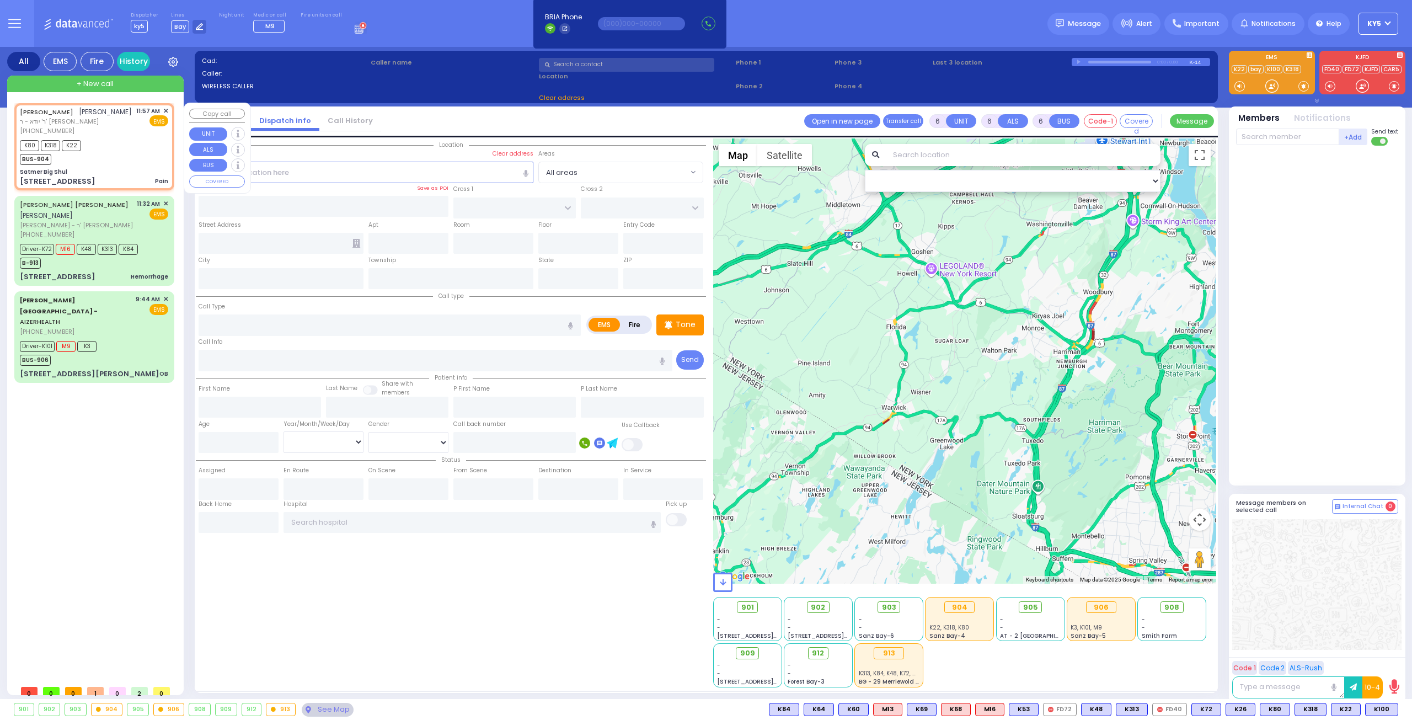
type input "2"
type input "1"
select select
type input "Pain"
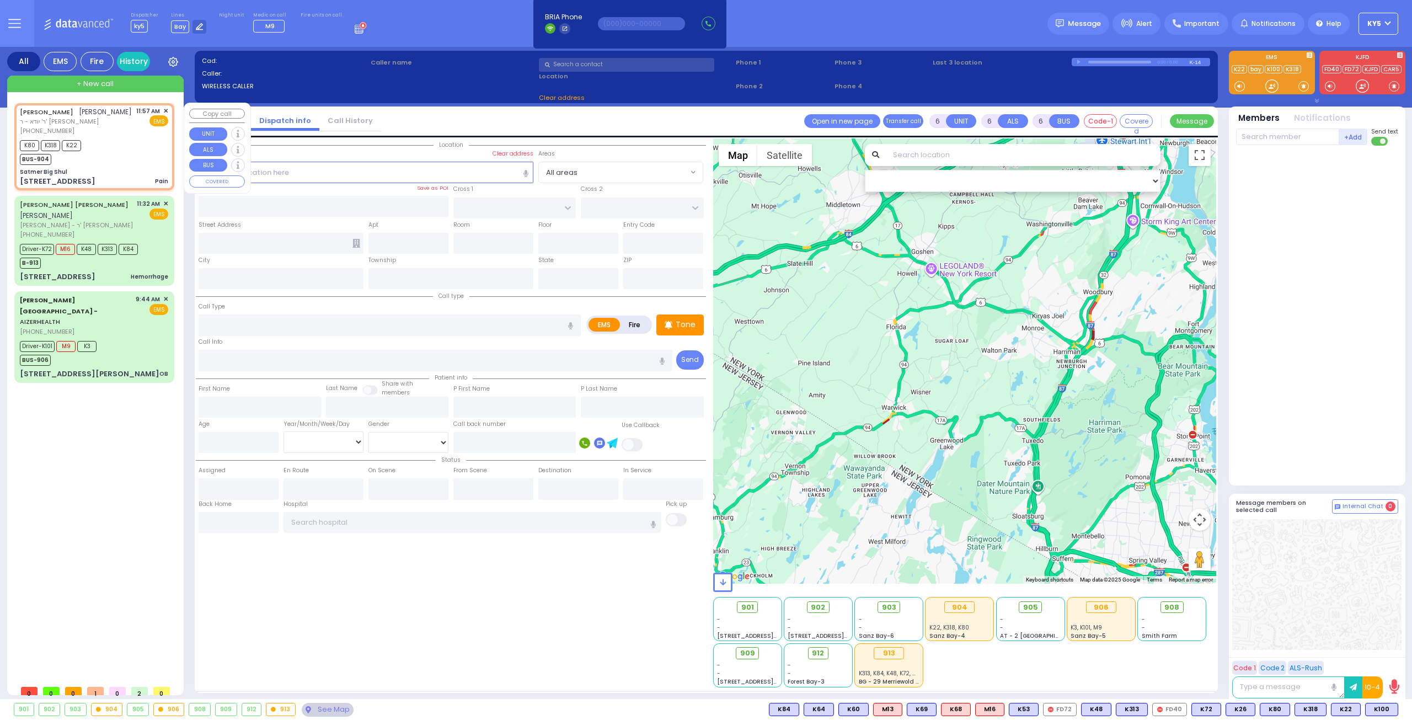
radio input "true"
type input "ELYA"
type input "[PERSON_NAME]"
select select
type input "11:57"
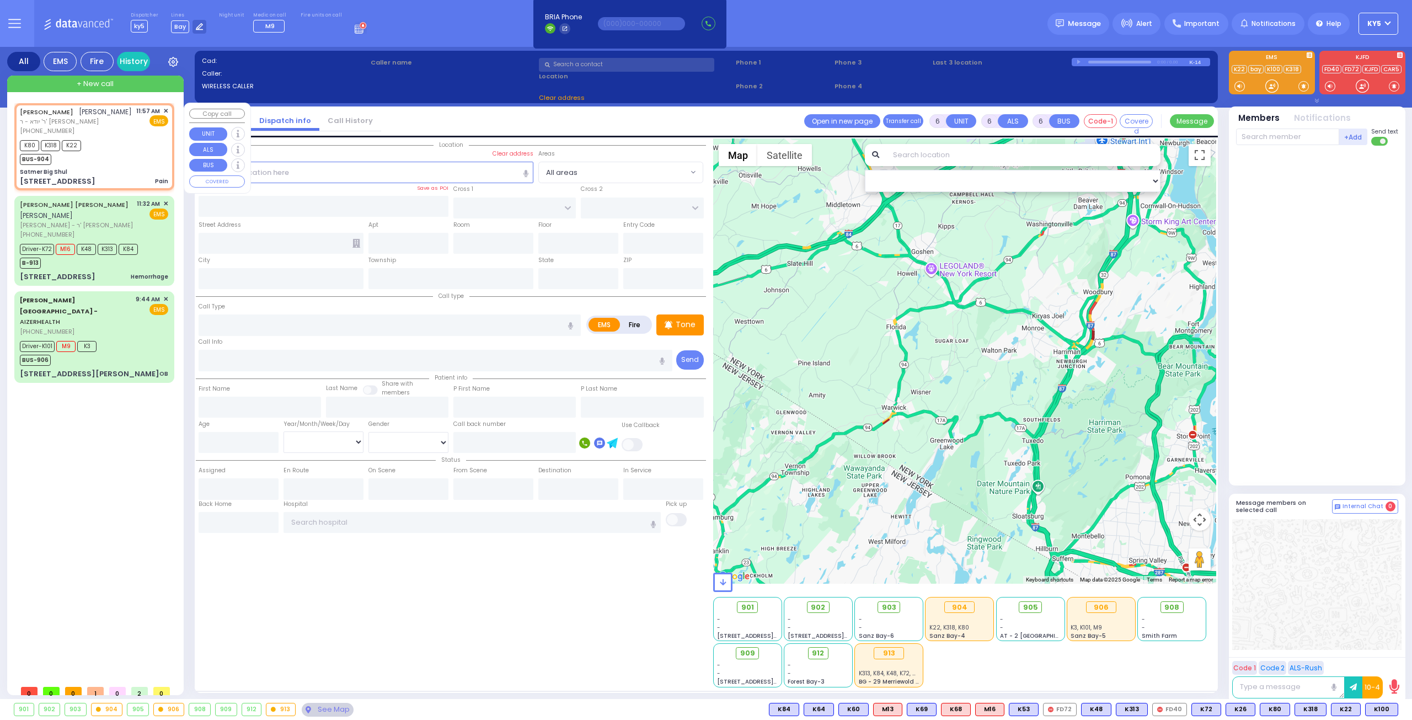
type input "12:00"
type input "Satmer Big Shul"
type input "EAHAL COURT"
type input "[STREET_ADDRESS]"
type input "[PERSON_NAME]"
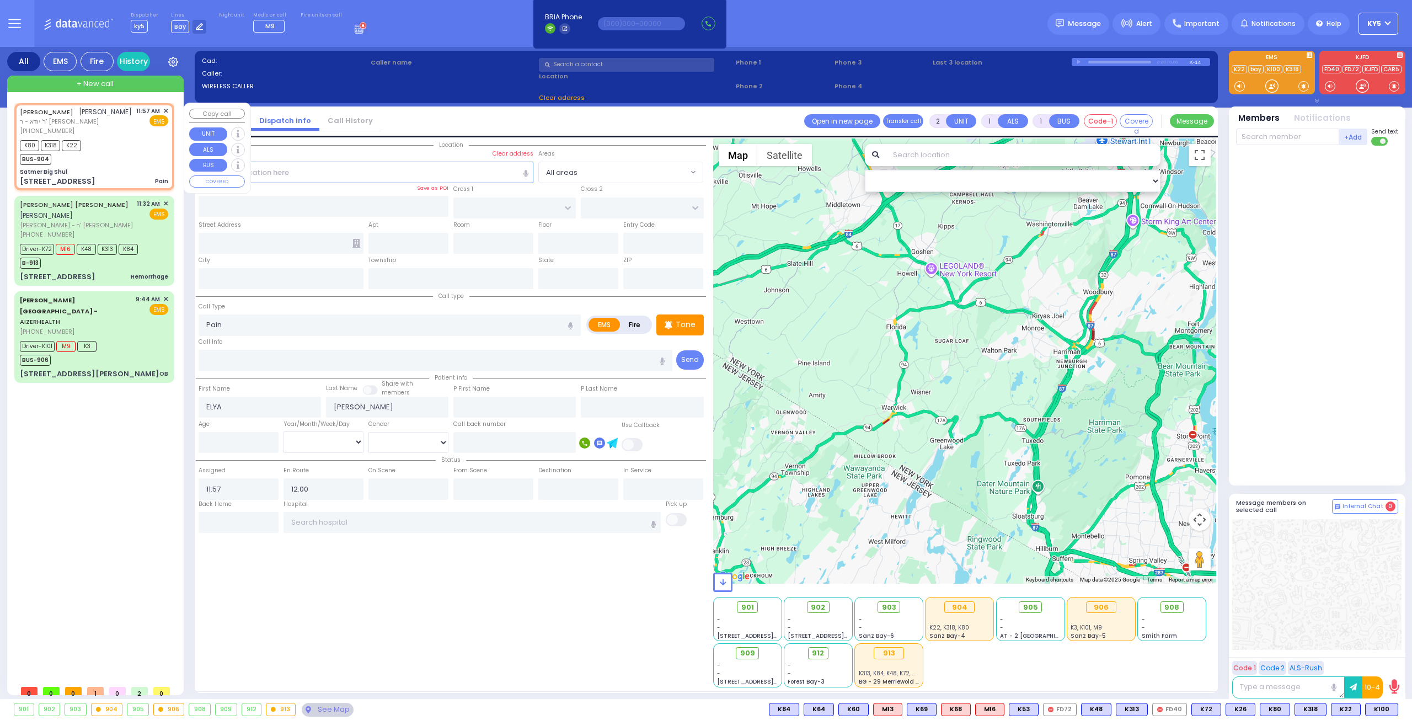
type input "[US_STATE]"
type input "10950"
select select "SECTION 1"
select select "Hatzalah Garages"
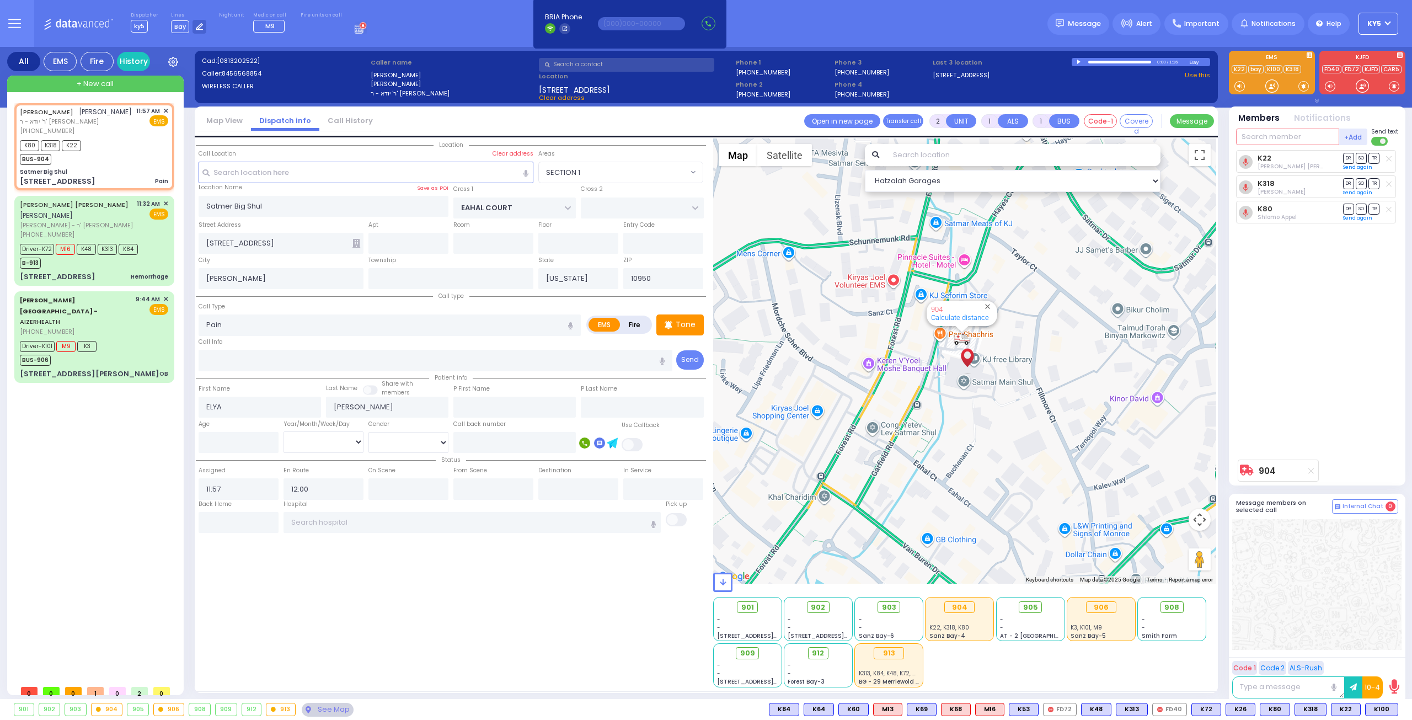
click at [1279, 138] on input "text" at bounding box center [1287, 137] width 103 height 17
type input "k100"
click at [1255, 159] on div "KY100" at bounding box center [1272, 159] width 55 height 11
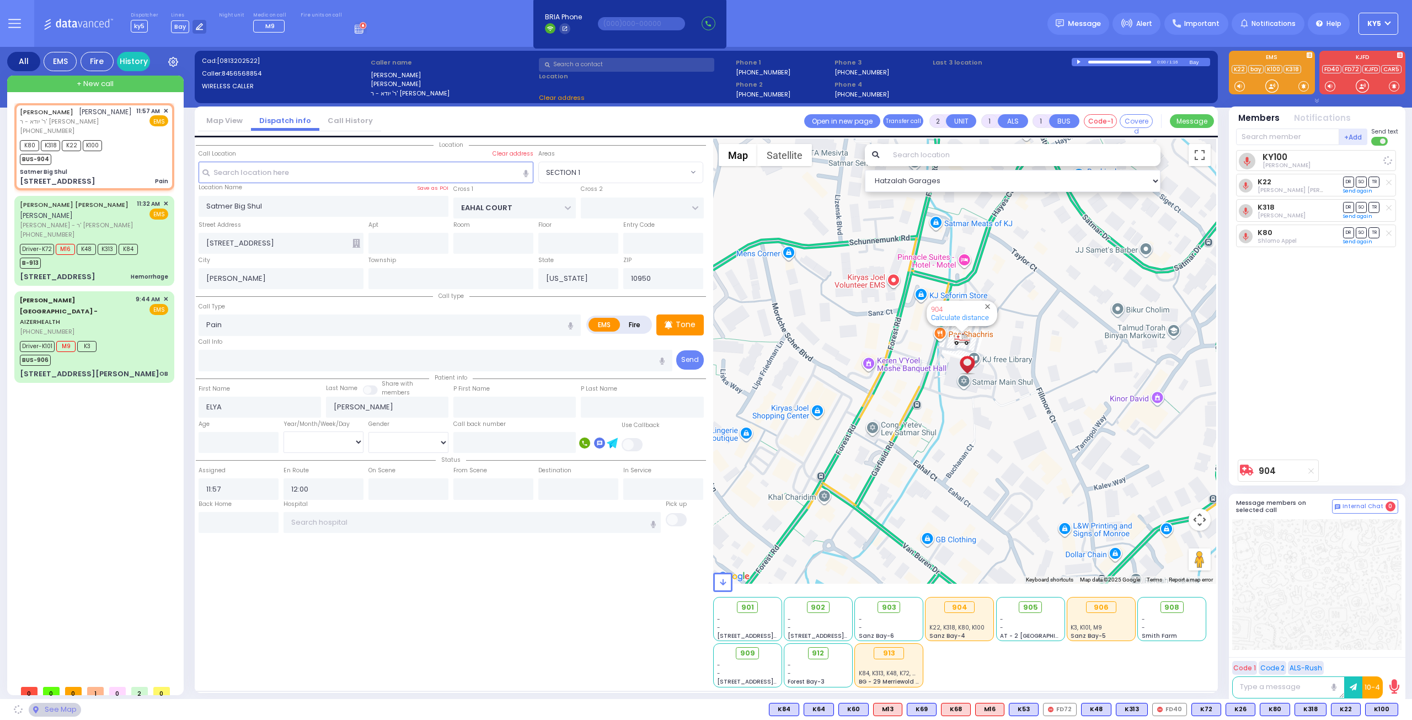
select select
radio input "true"
select select
select select "Hatzalah Garages"
select select "SECTION 1"
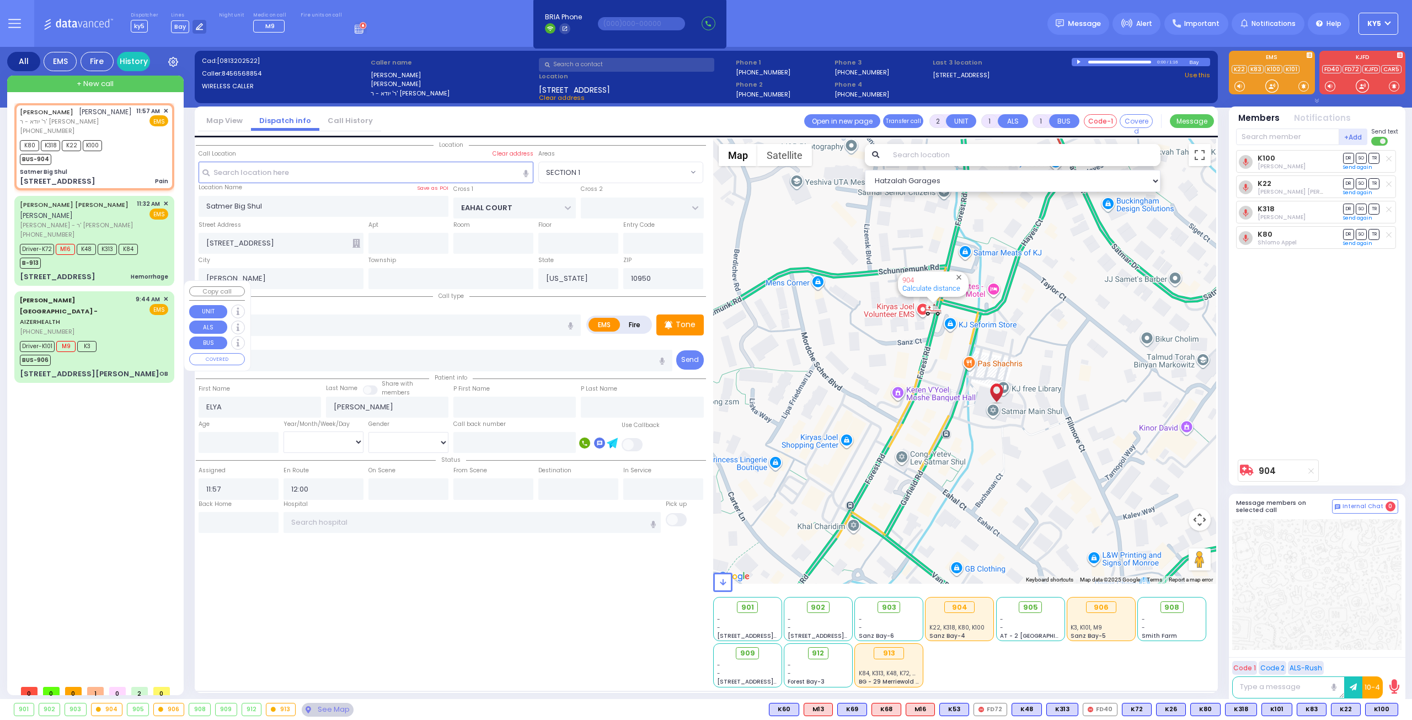
click at [117, 338] on div "Driver-K101 M9 K3 BUS-906" at bounding box center [94, 352] width 148 height 28
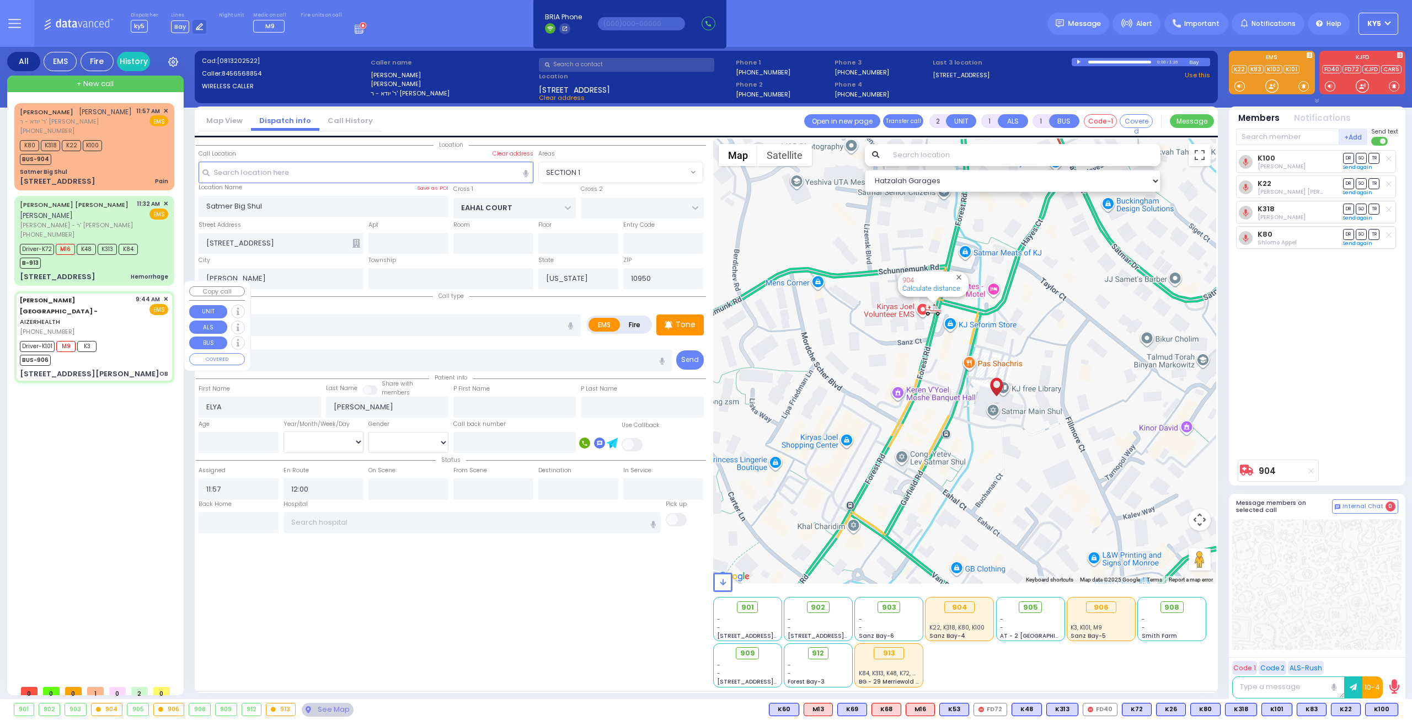
type input "6"
select select
type input "OB"
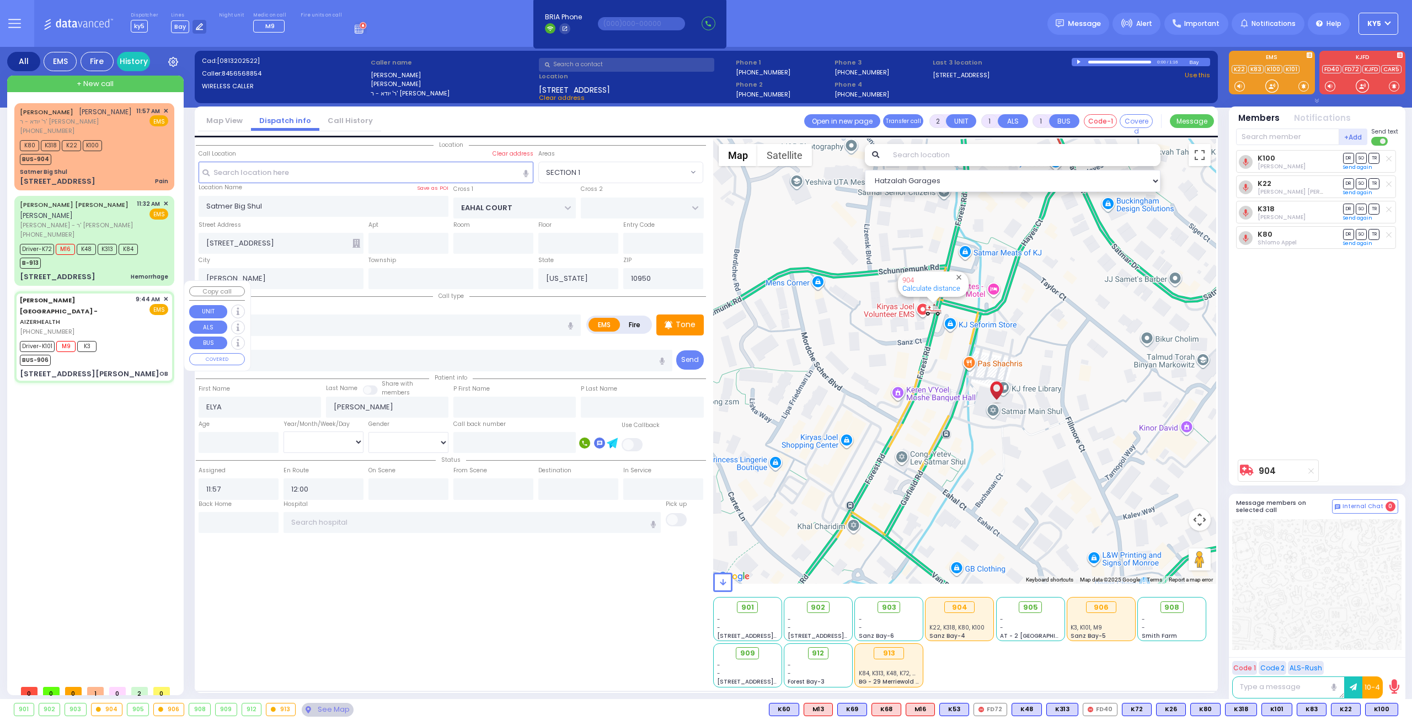
radio input "true"
type input "Baila"
type input "Stauber"
type input "22"
select select "Year"
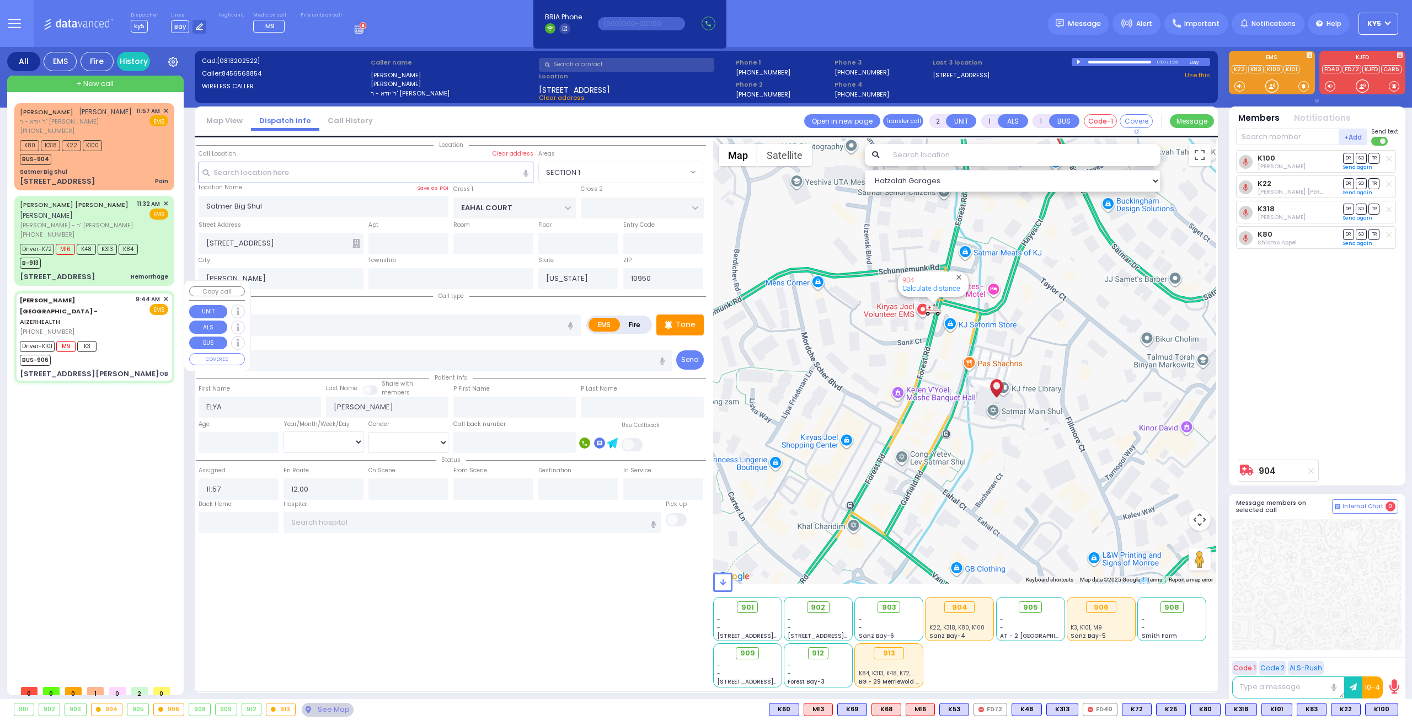
select select "[DEMOGRAPHIC_DATA]"
type input "09:44"
type input "09:46"
type input "10:00"
type input "[GEOGRAPHIC_DATA] [STREET_ADDRESS][GEOGRAPHIC_DATA] Suffern"
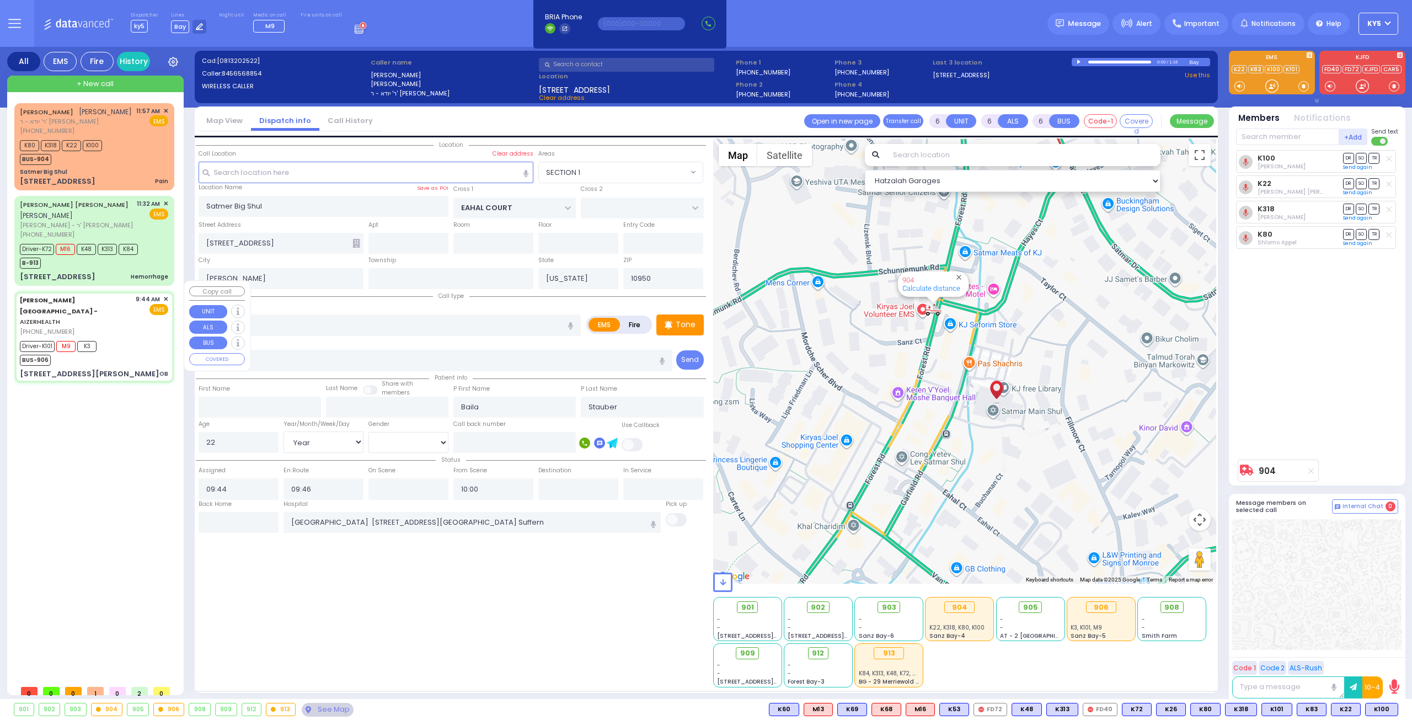
select select "Hatzalah Garages"
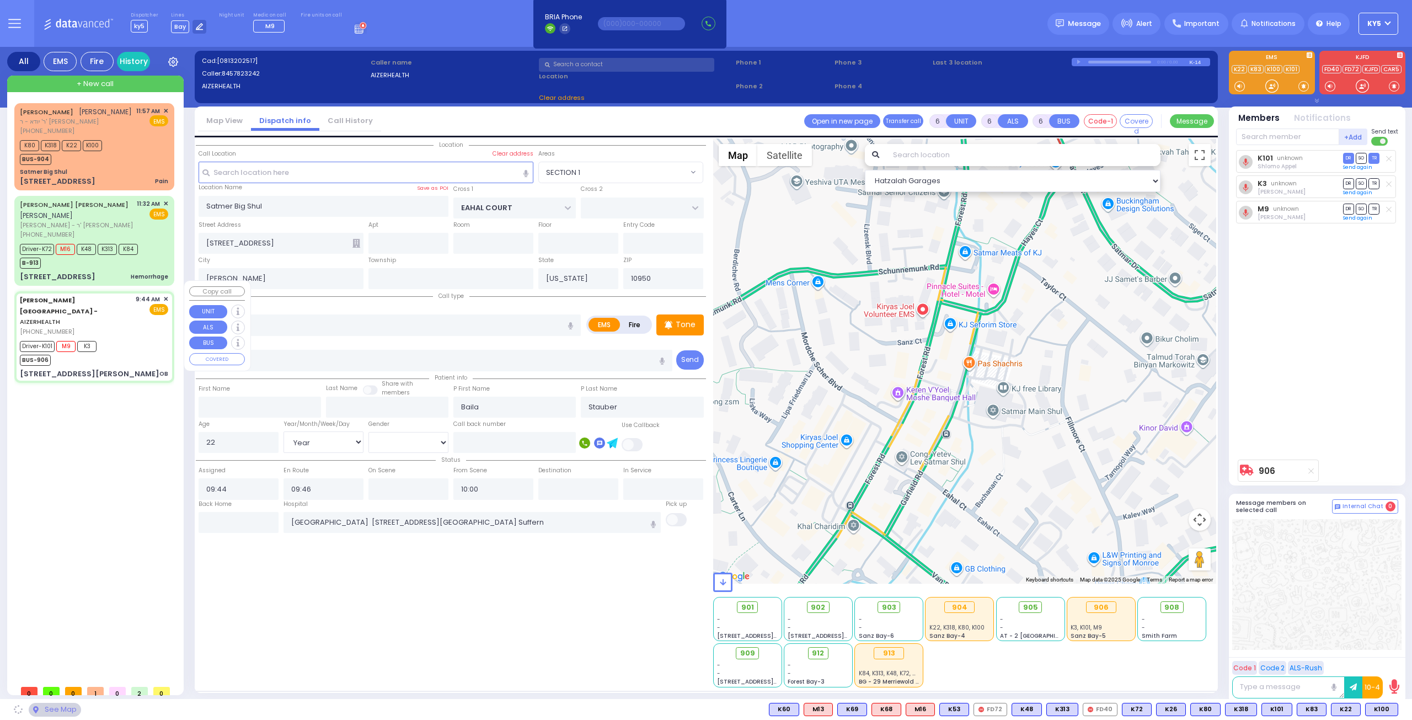
type input "[STREET_ADDRESS][PERSON_NAME]"
type input "[GEOGRAPHIC_DATA]"
type input "6112"
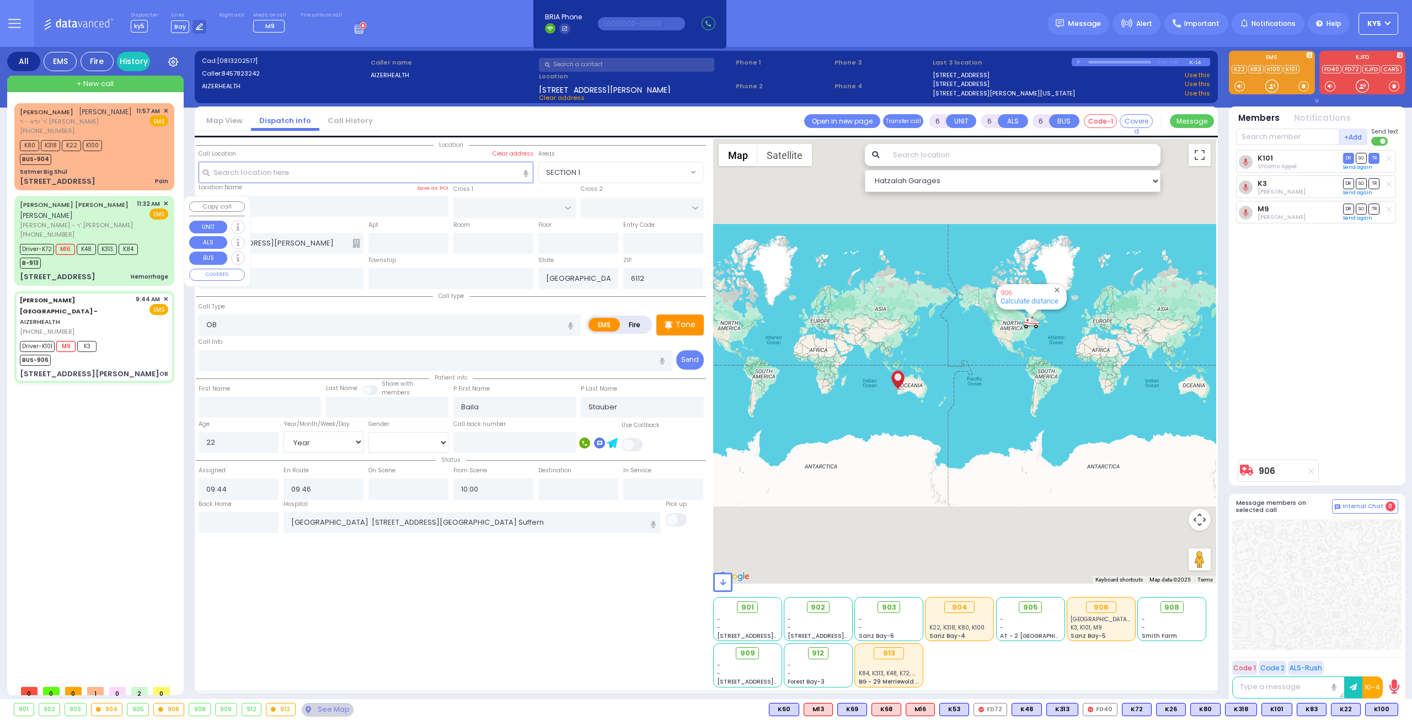
click at [153, 245] on div "Driver-K72 M16 K48 K313 K84 B-913" at bounding box center [94, 255] width 148 height 28
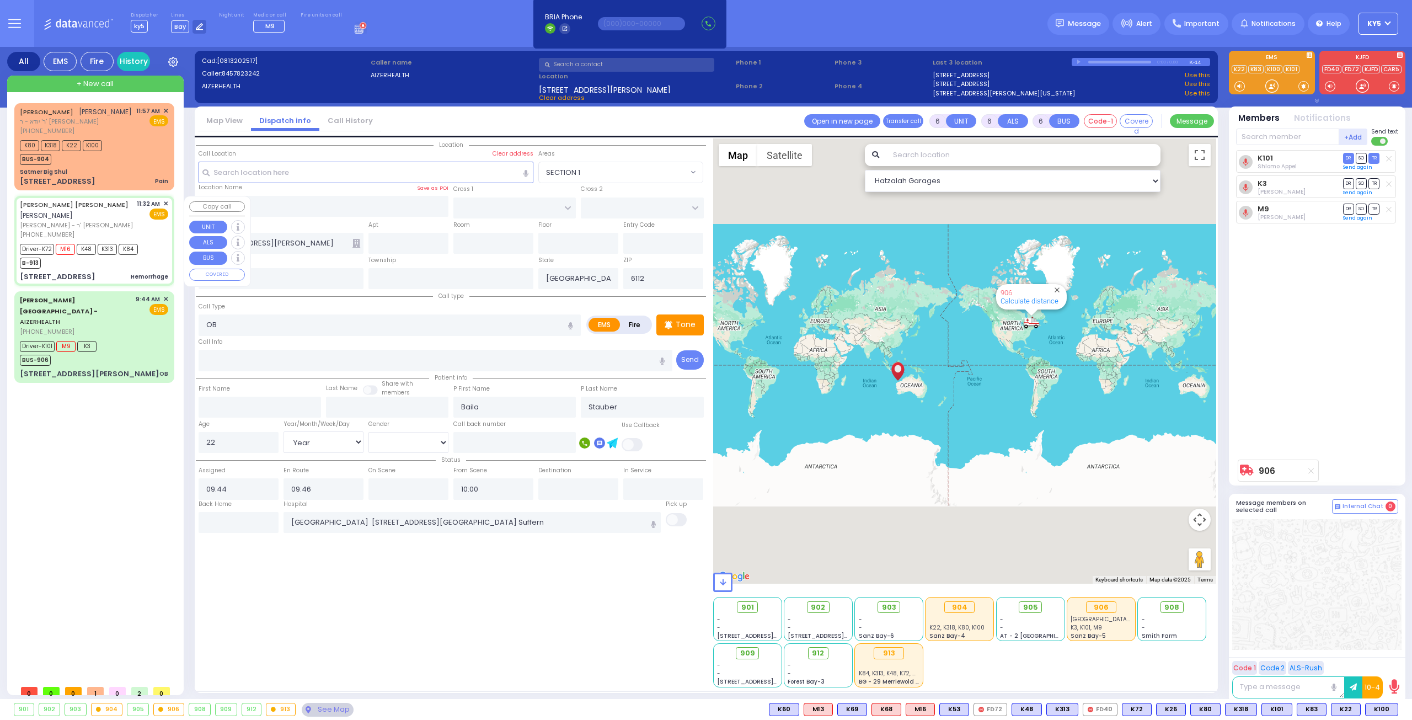
select select
type input "Hemorrhage"
radio input "true"
type input "[PERSON_NAME]"
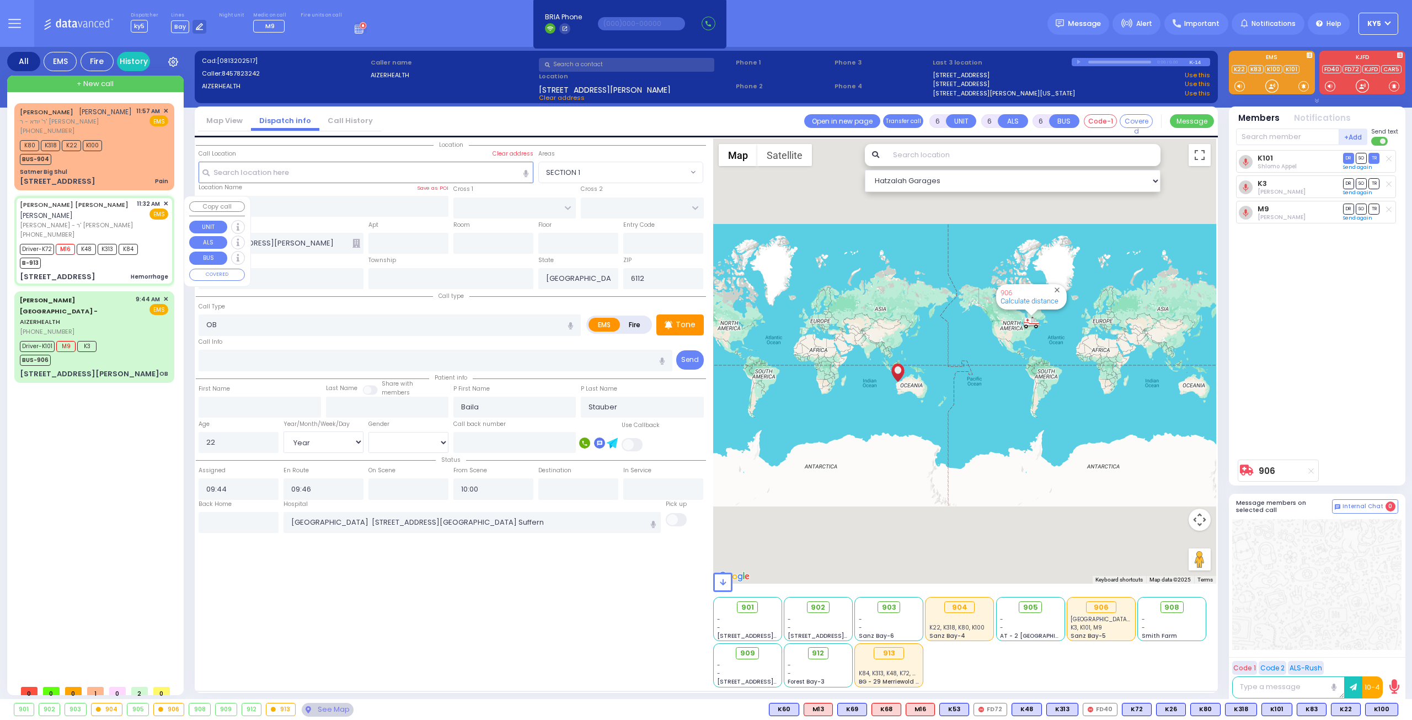
type input "Matel"
type input "Indig"
type input "39"
select select "Year"
select select "[DEMOGRAPHIC_DATA]"
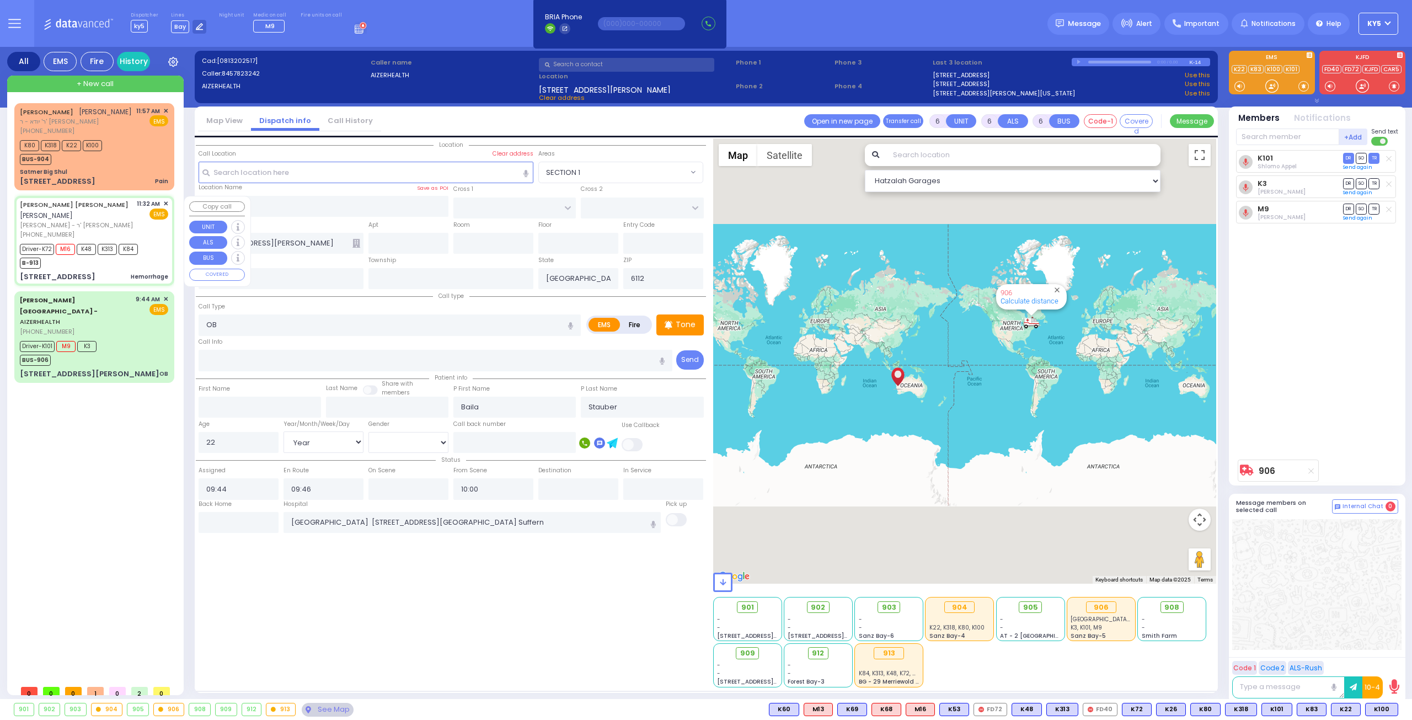
type input "11:32"
type input "11:33"
type input "11:36"
type input "11:52"
type input "12:11"
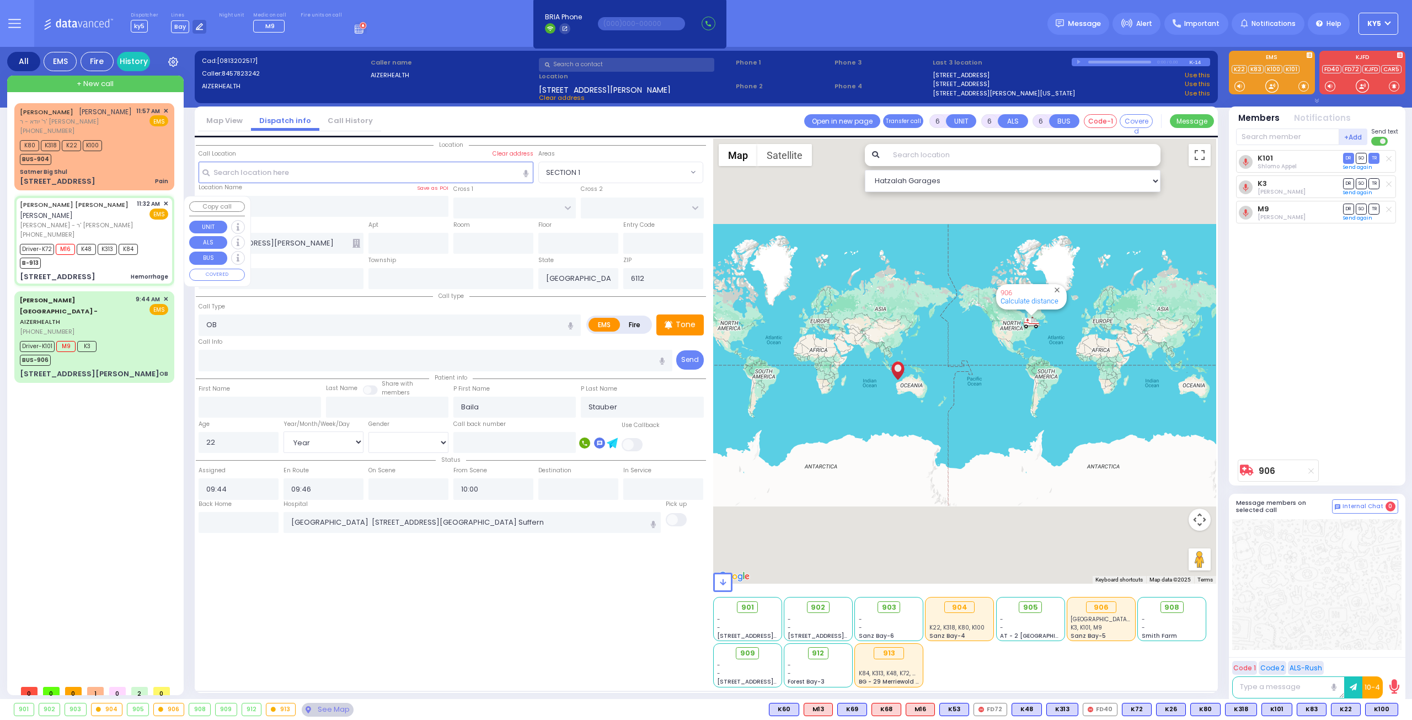
type input "[GEOGRAPHIC_DATA]"
type input "ROBIN RD"
type input "ORIOLE RD"
type input "[STREET_ADDRESS]"
type input "Monroe"
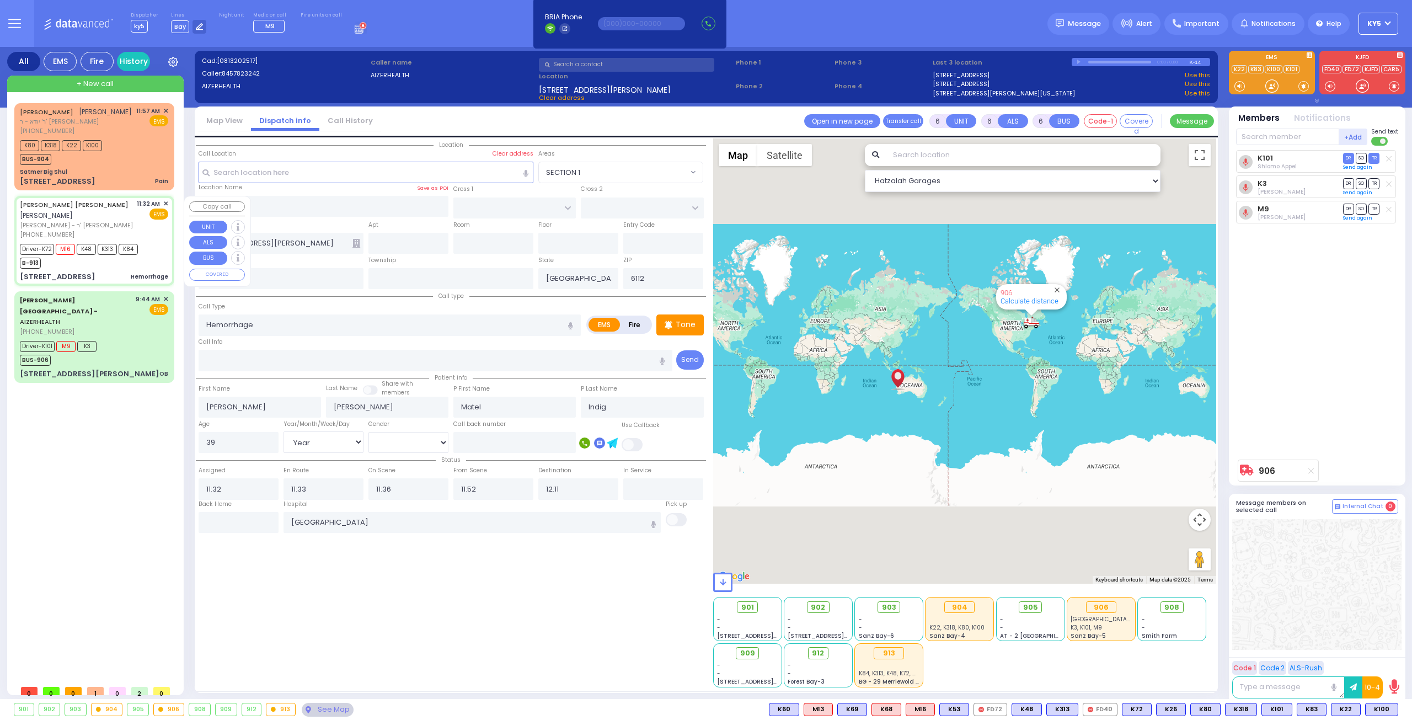
type input "[US_STATE]"
type input "10950"
select select "Hatzalah Garages"
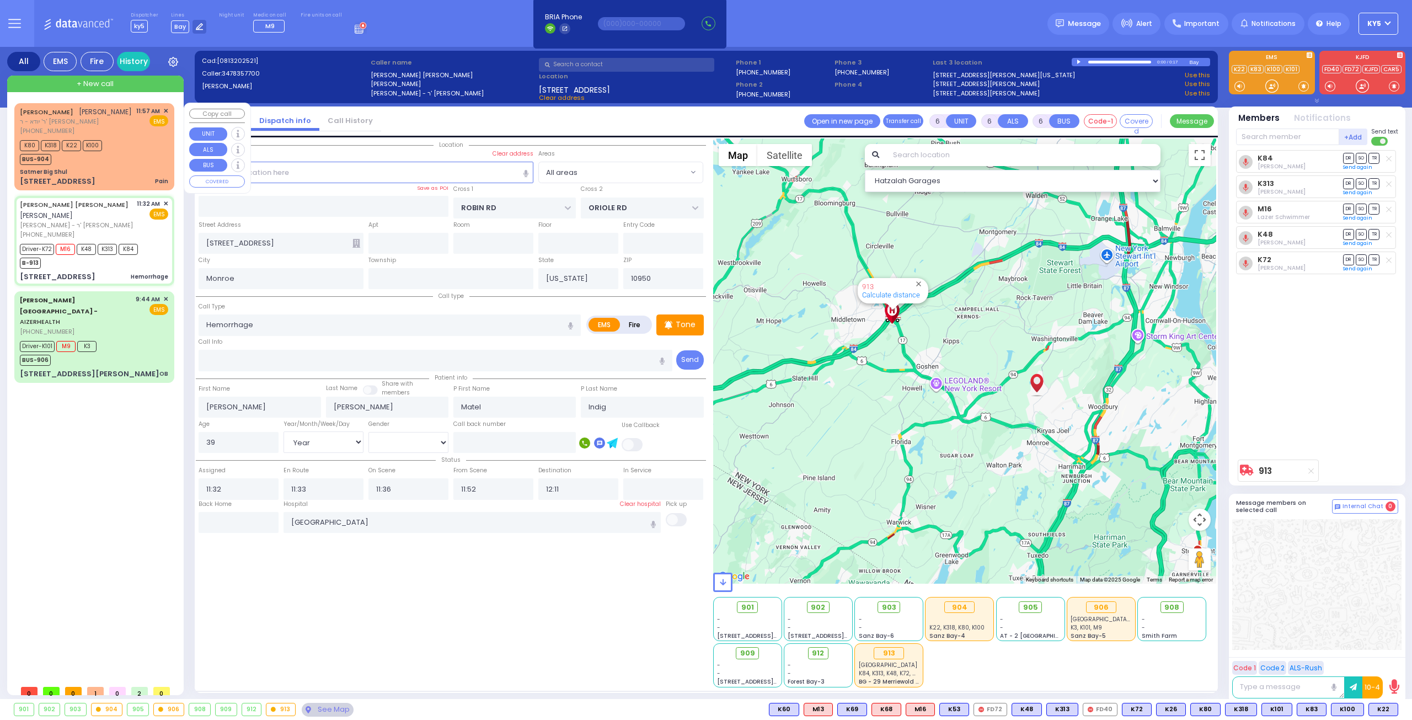
click at [92, 165] on div "[PERSON_NAME] [PERSON_NAME] [PERSON_NAME] - ר' [PERSON_NAME] [PHONE_NUMBER] 11:…" at bounding box center [95, 147] width 156 height 84
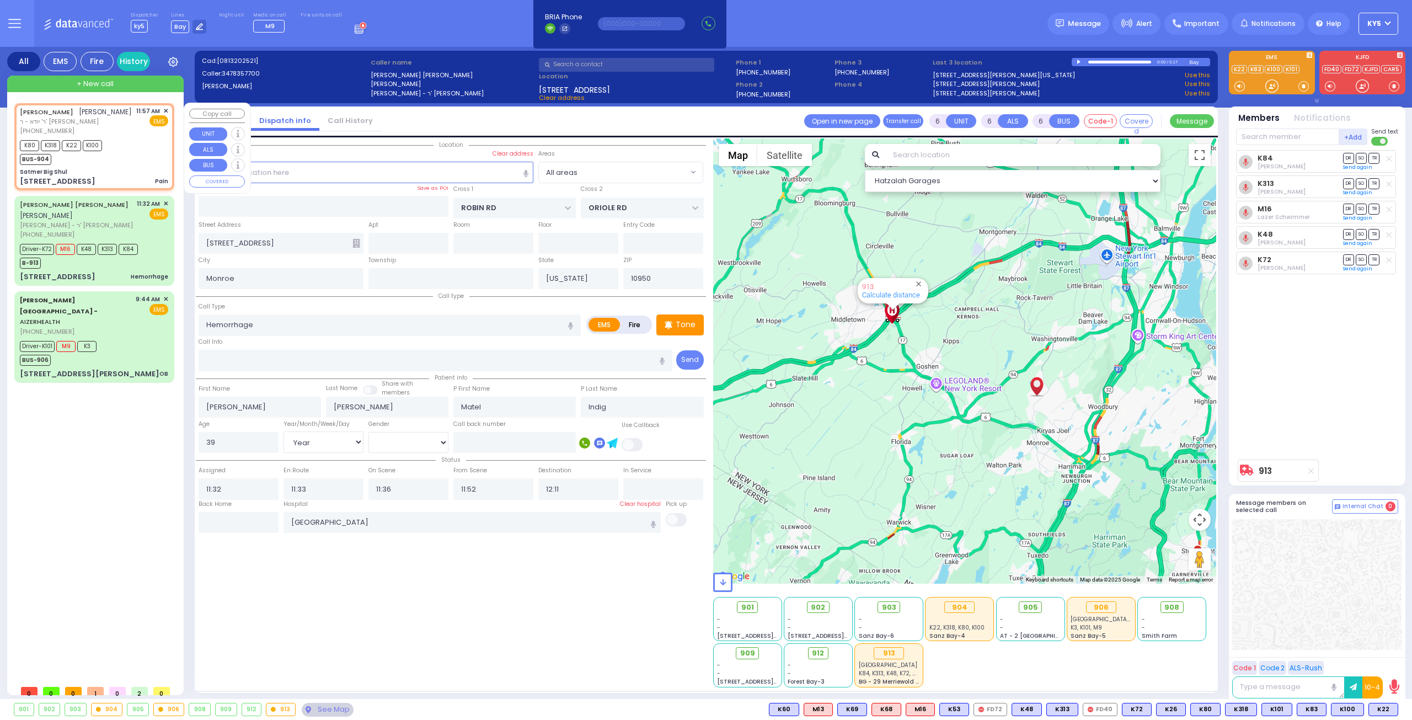
type input "2"
type input "1"
select select
type input "Pain"
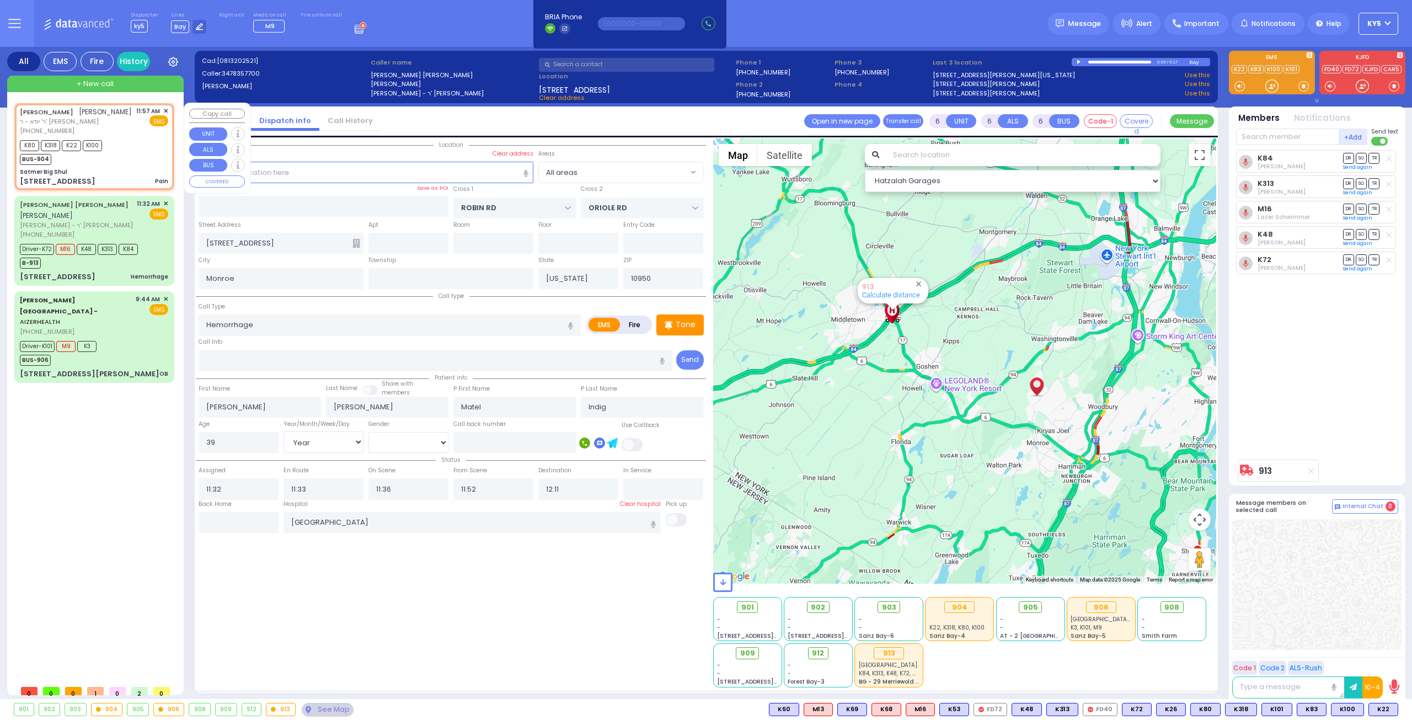
radio input "true"
type input "ELYA"
type input "[PERSON_NAME]"
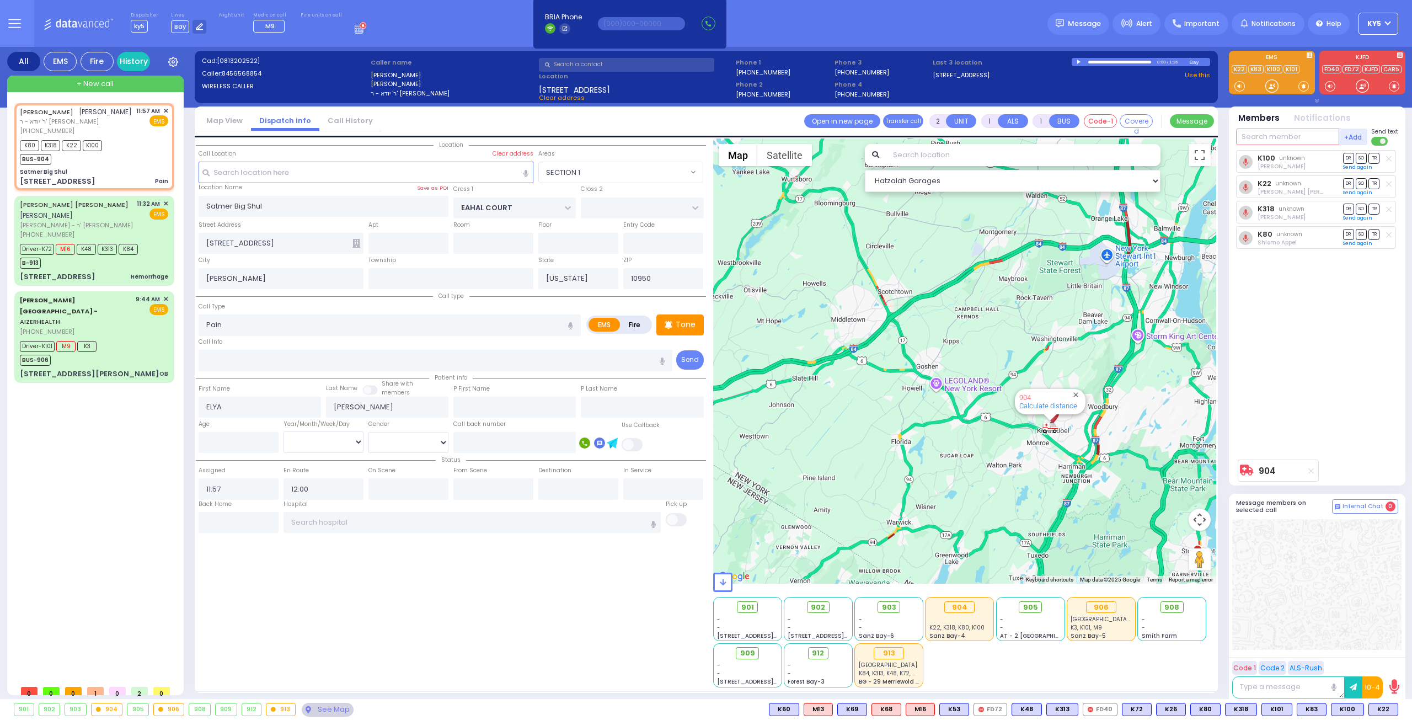
click at [1313, 135] on input "text" at bounding box center [1287, 137] width 103 height 17
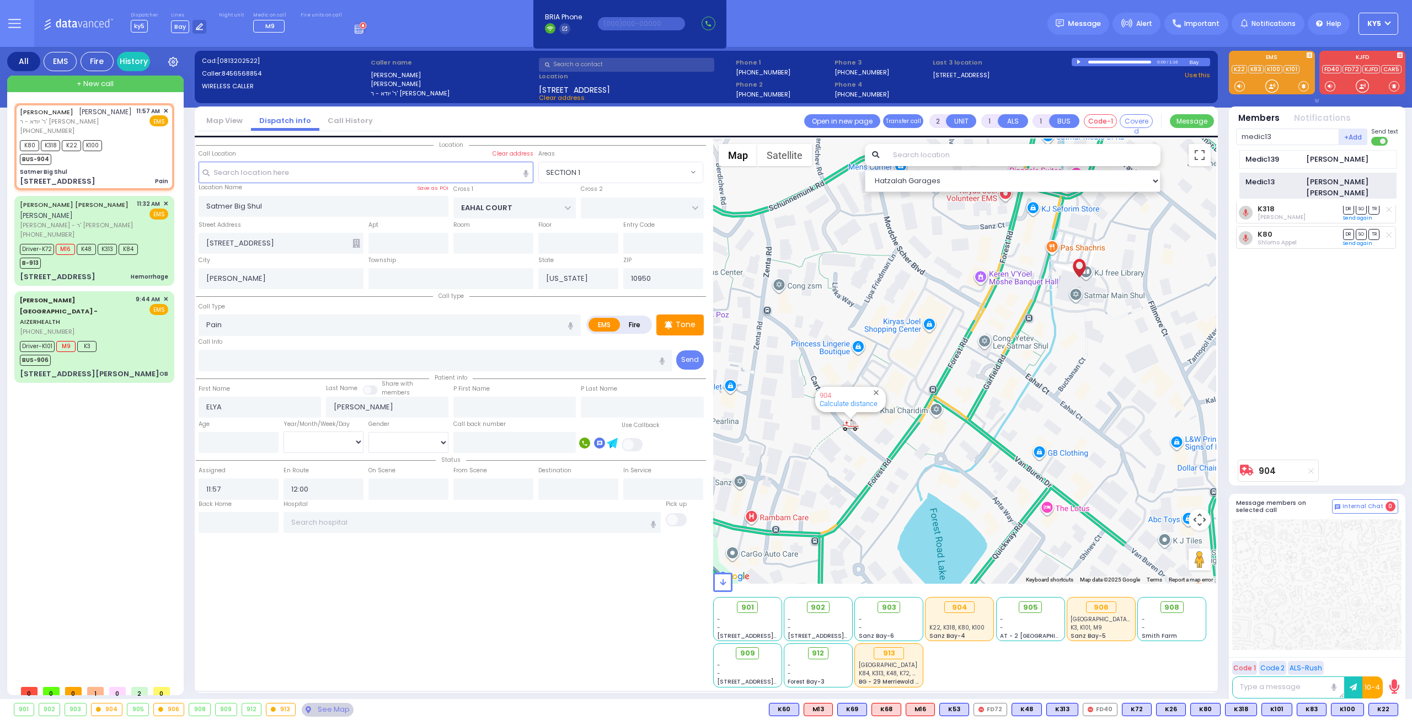
click at [1291, 177] on div "Medic13" at bounding box center [1272, 182] width 55 height 11
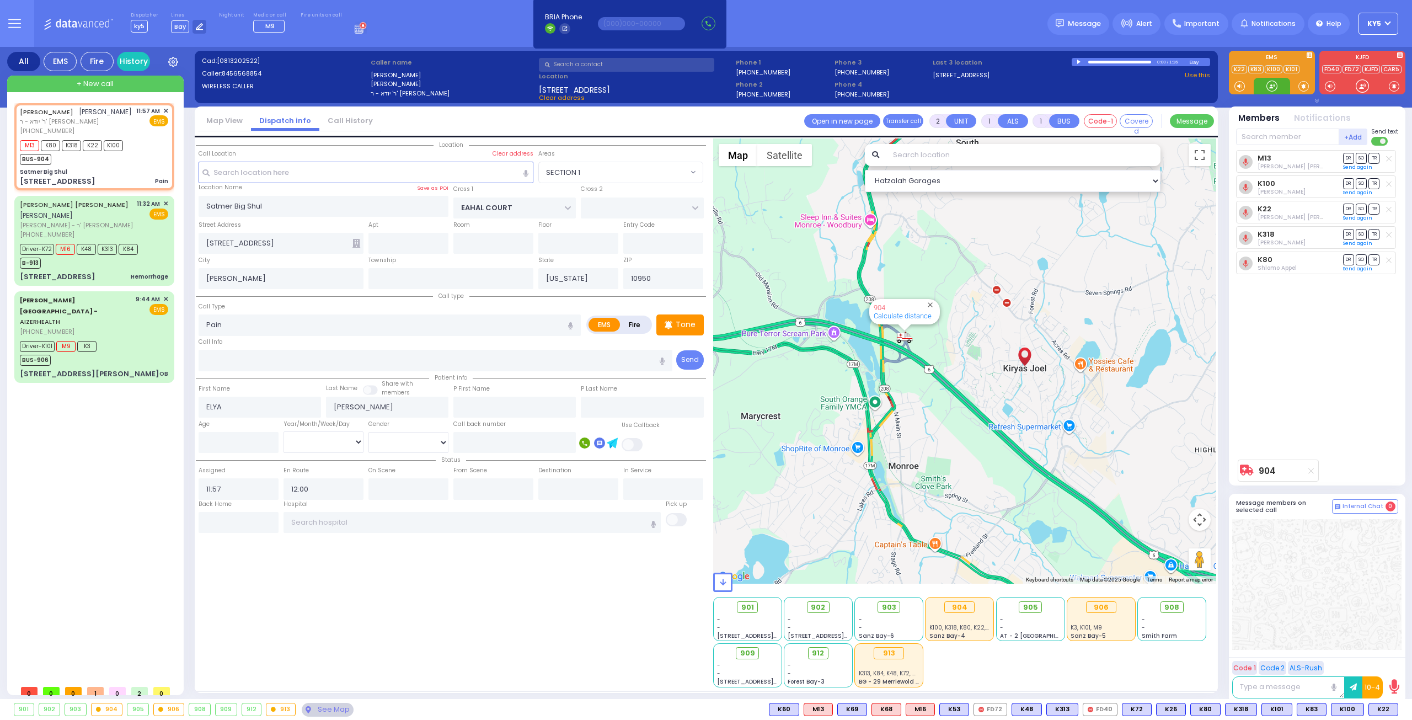
click at [1271, 85] on div at bounding box center [1271, 86] width 11 height 11
click at [398, 521] on input "text" at bounding box center [473, 522] width 378 height 21
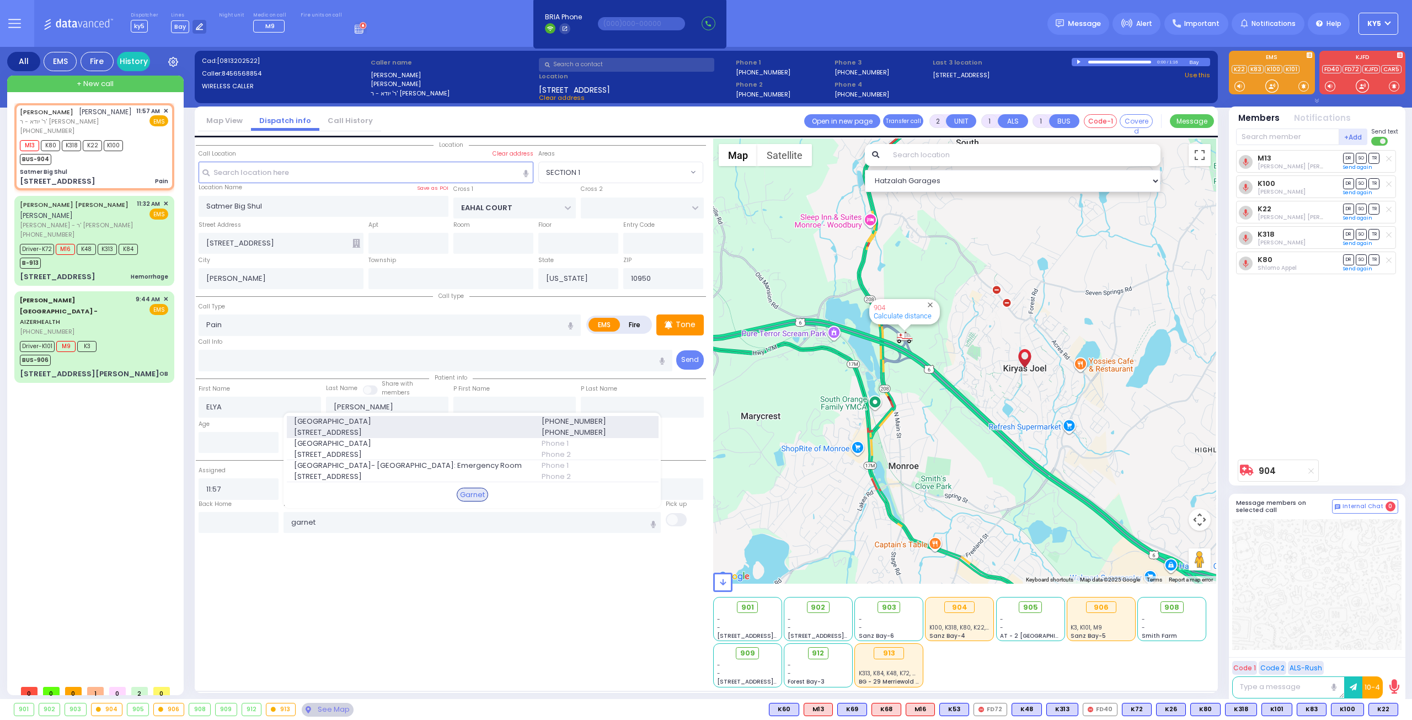
click at [388, 432] on span "[STREET_ADDRESS]" at bounding box center [411, 432] width 234 height 11
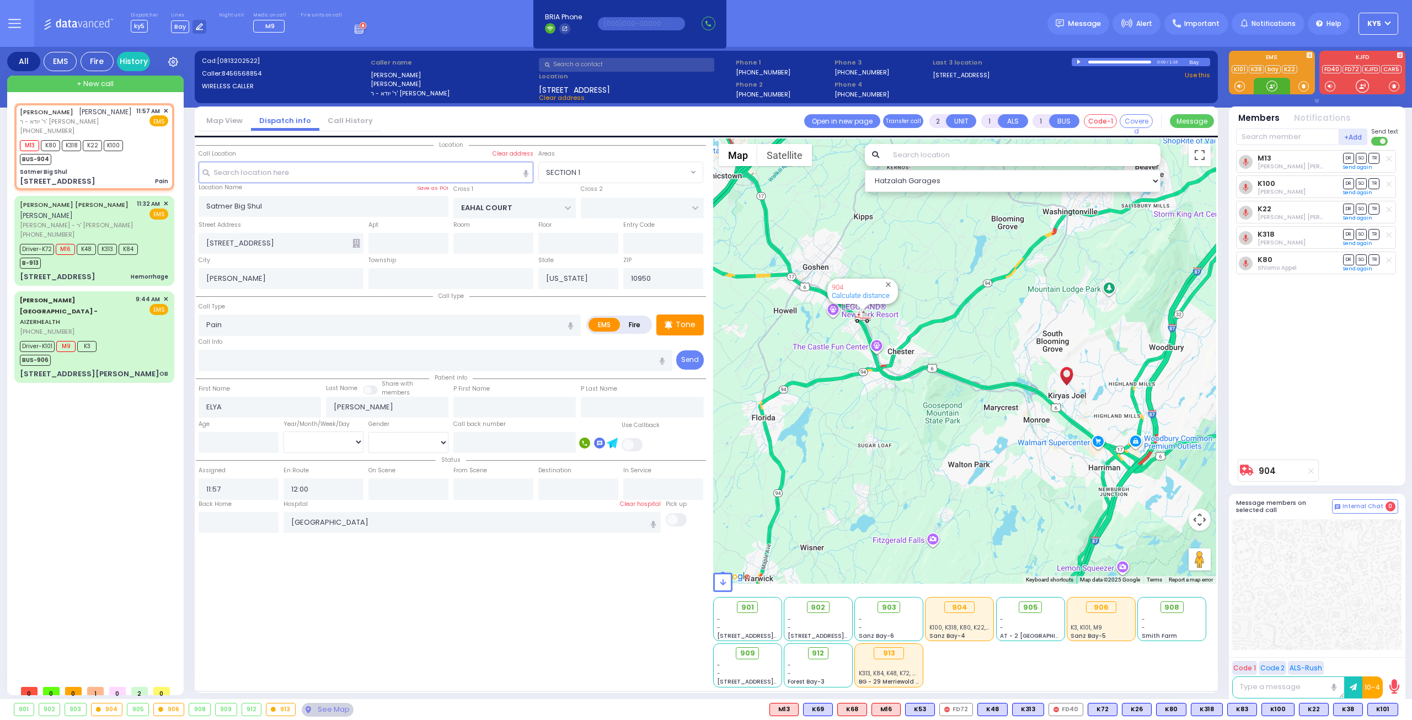
click at [1269, 87] on div at bounding box center [1271, 86] width 11 height 11
click at [112, 338] on div "Driver-K101 M9 K3 BUS-906" at bounding box center [94, 352] width 148 height 28
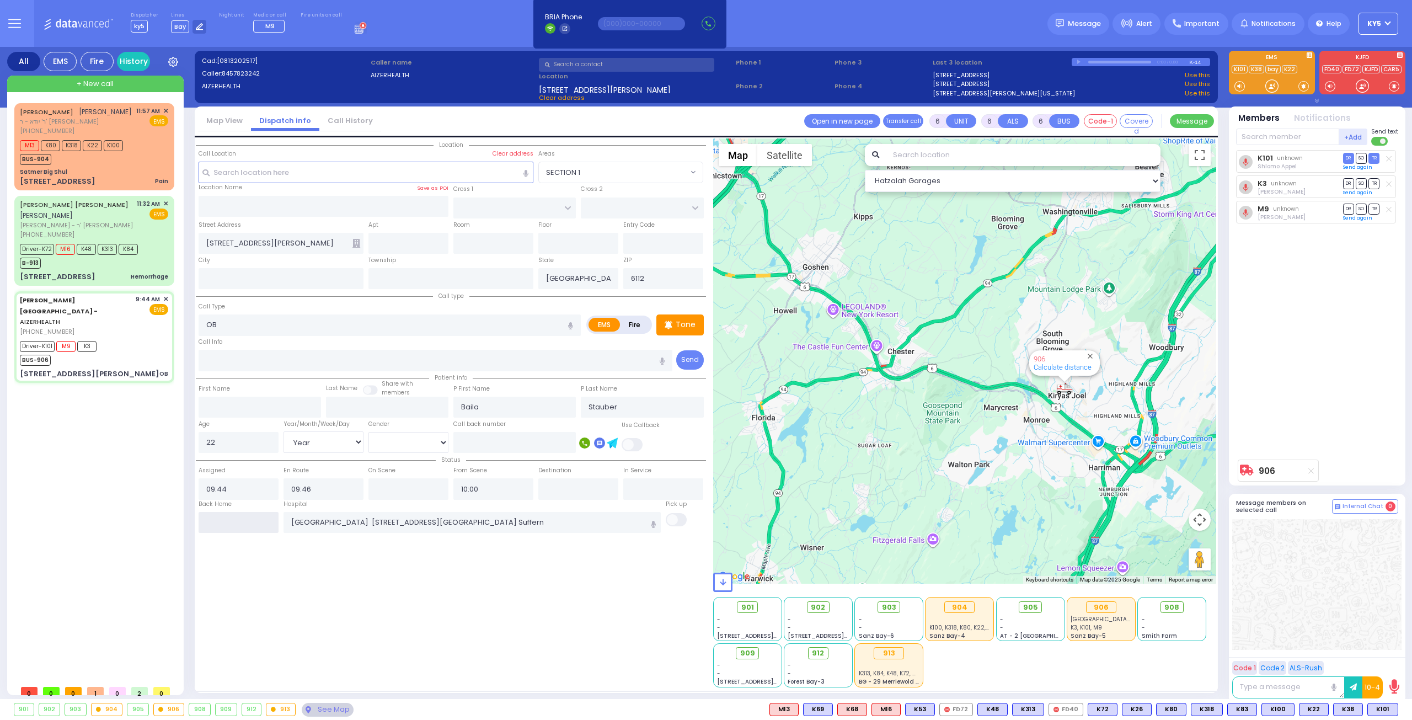
click at [221, 526] on input "text" at bounding box center [239, 522] width 80 height 21
drag, startPoint x: 217, startPoint y: 523, endPoint x: 211, endPoint y: 509, distance: 14.9
click at [211, 512] on input "text" at bounding box center [239, 522] width 80 height 21
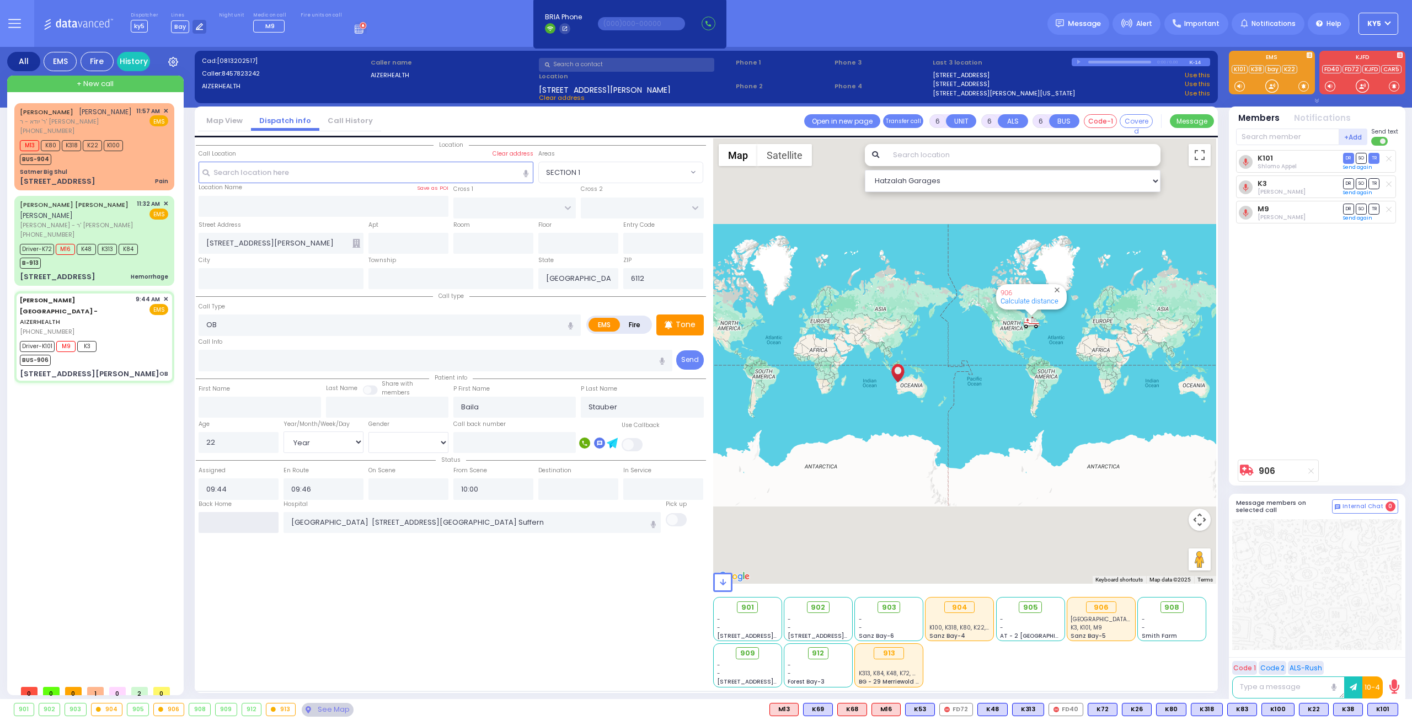
click at [229, 517] on input "text" at bounding box center [239, 522] width 80 height 21
click at [227, 517] on input "text" at bounding box center [239, 522] width 80 height 21
click at [228, 520] on input "text" at bounding box center [239, 522] width 80 height 21
click at [229, 517] on input "text" at bounding box center [239, 522] width 80 height 21
click at [229, 518] on input "text" at bounding box center [239, 522] width 80 height 21
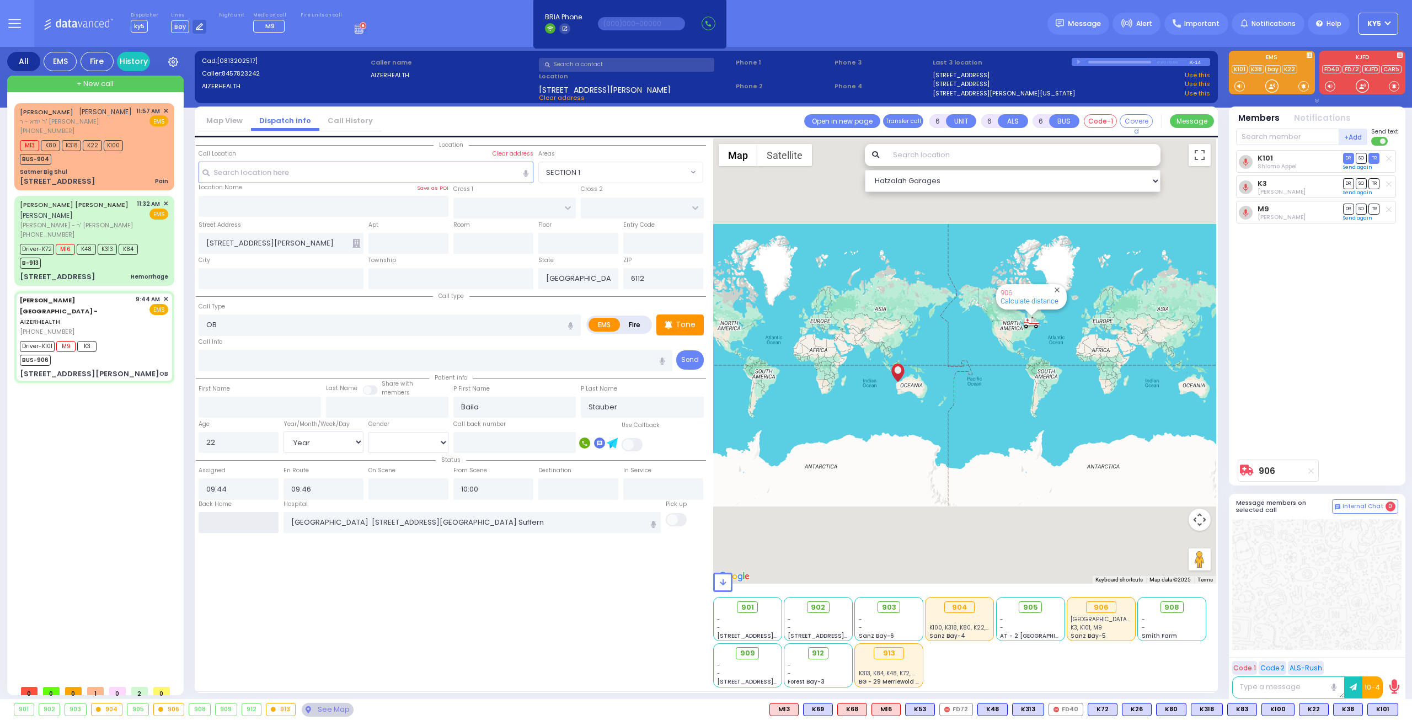
click at [229, 519] on input "text" at bounding box center [239, 522] width 80 height 21
click at [104, 338] on div "Driver-K101 M9 K3 BUS-906" at bounding box center [94, 352] width 148 height 28
click at [223, 517] on input "text" at bounding box center [239, 522] width 80 height 21
click at [226, 518] on input "text" at bounding box center [239, 522] width 80 height 21
click at [231, 516] on input "text" at bounding box center [239, 522] width 80 height 21
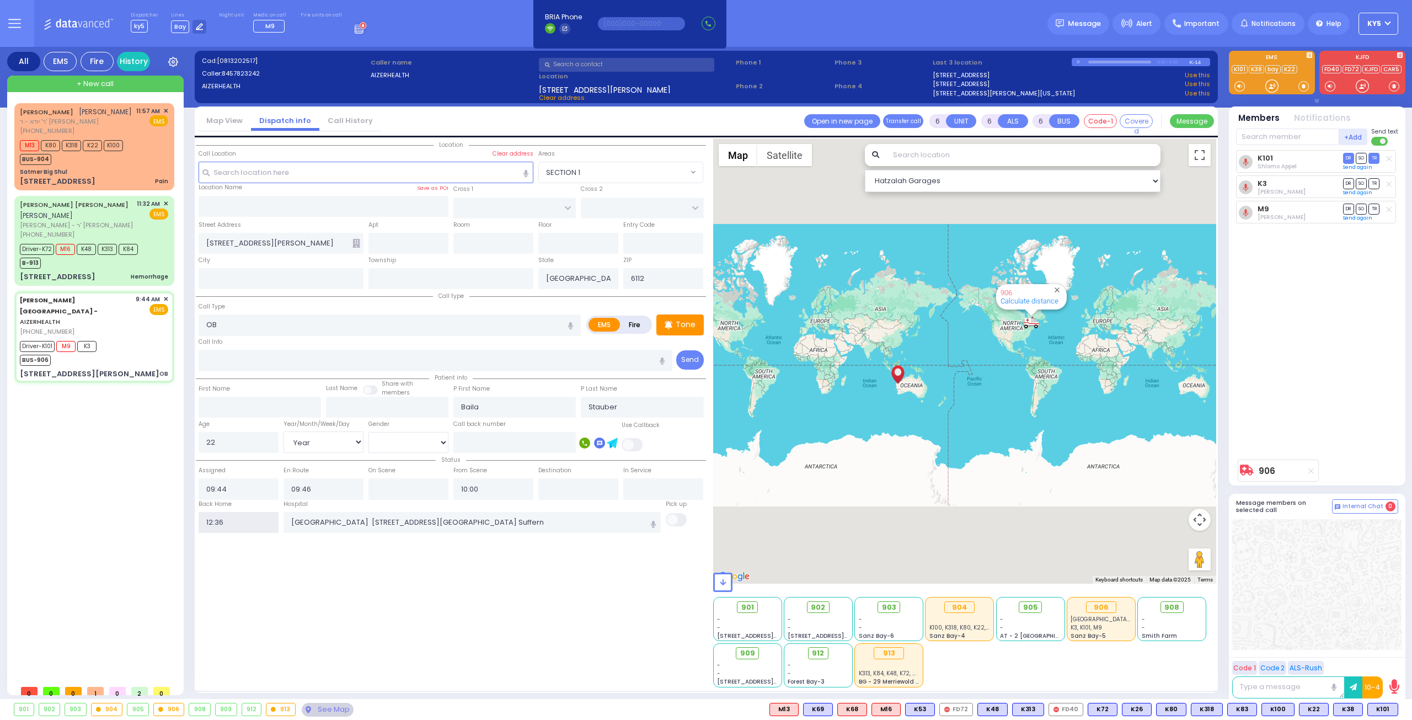
click at [231, 516] on input "12:36" at bounding box center [239, 522] width 80 height 21
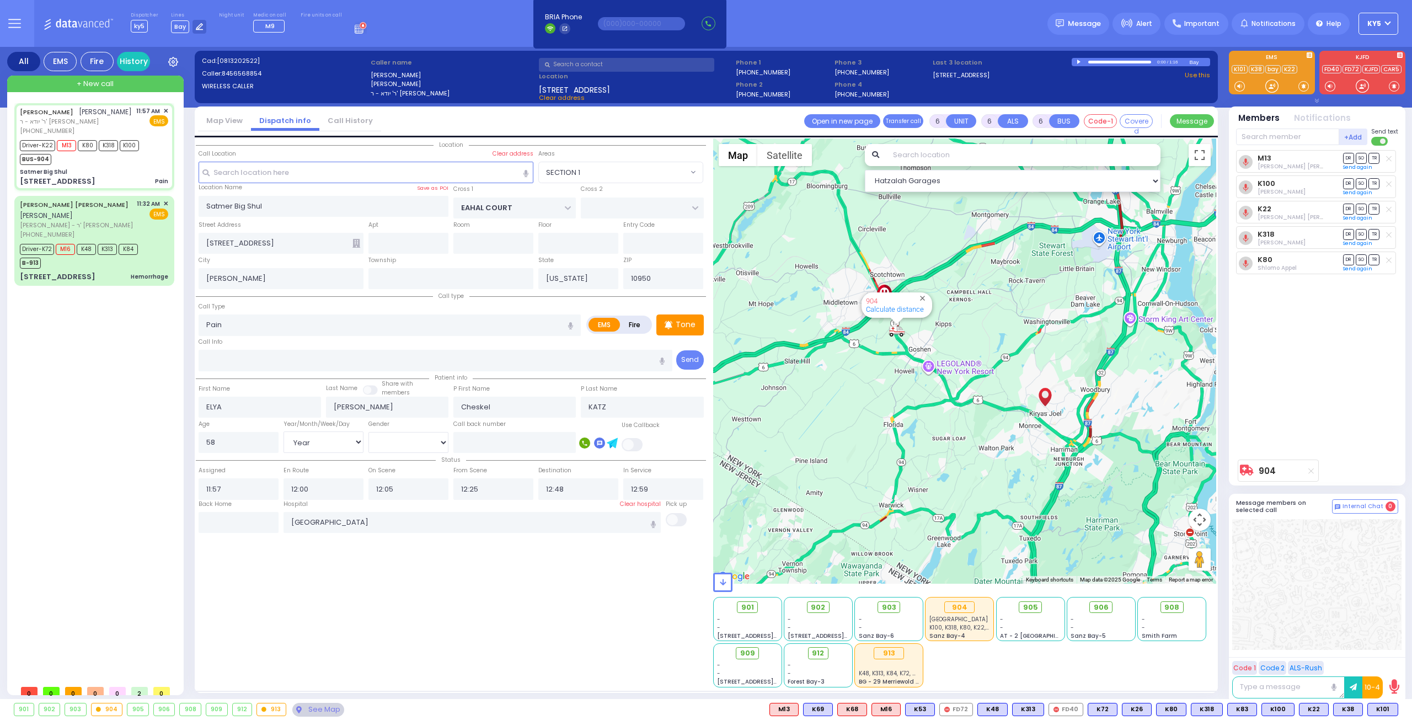
select select "SECTION 1"
select select "Year"
select select "[DEMOGRAPHIC_DATA]"
select select
radio input "true"
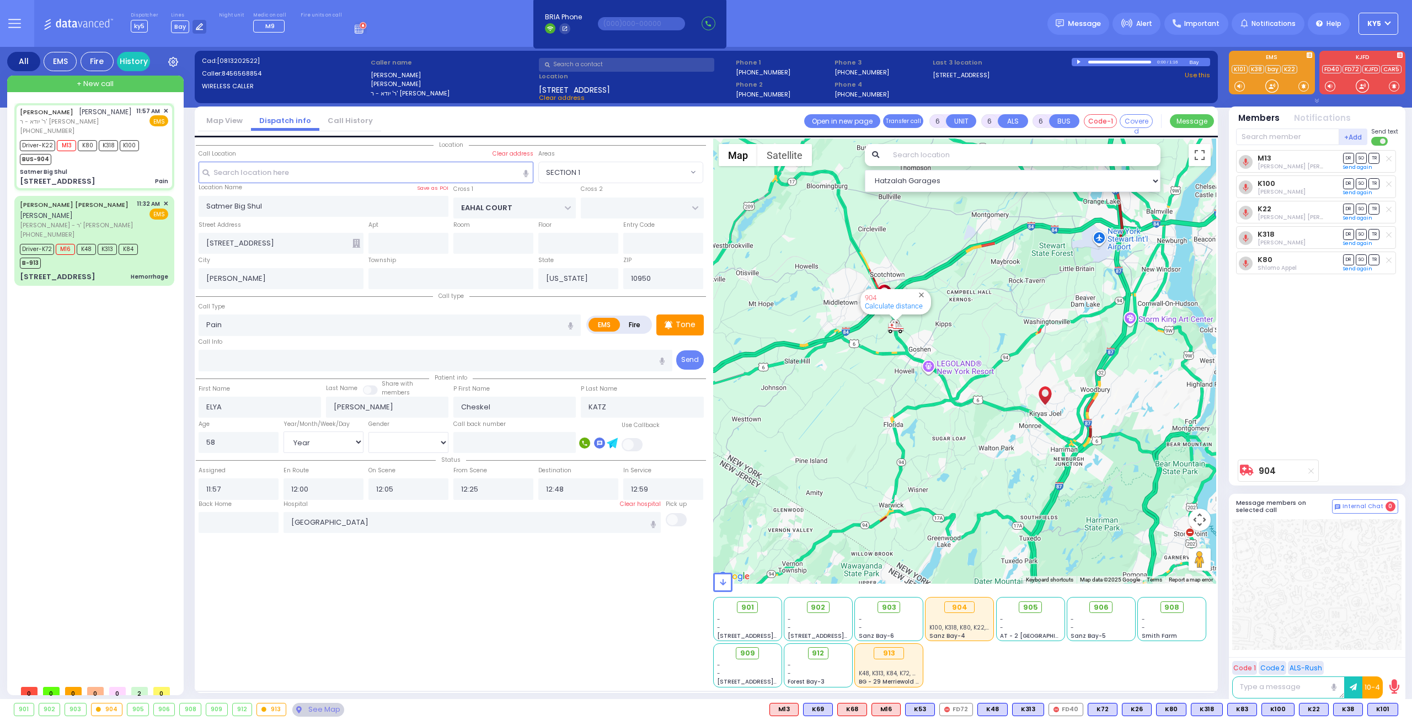
select select "Year"
select select "[DEMOGRAPHIC_DATA]"
select select "Hatzalah Garages"
select select "SECTION 1"
select select
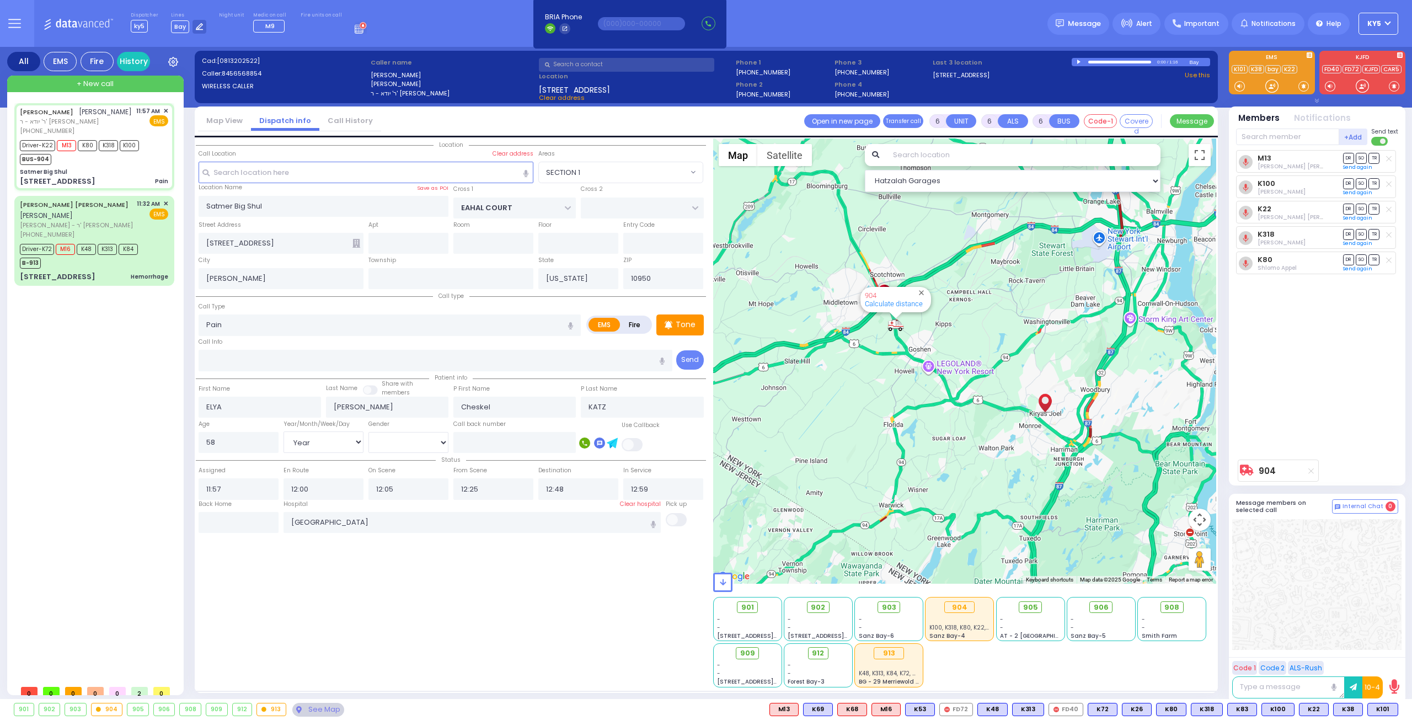
radio input "true"
select select "Year"
select select "[DEMOGRAPHIC_DATA]"
select select "Hatzalah Garages"
select select "SECTION 1"
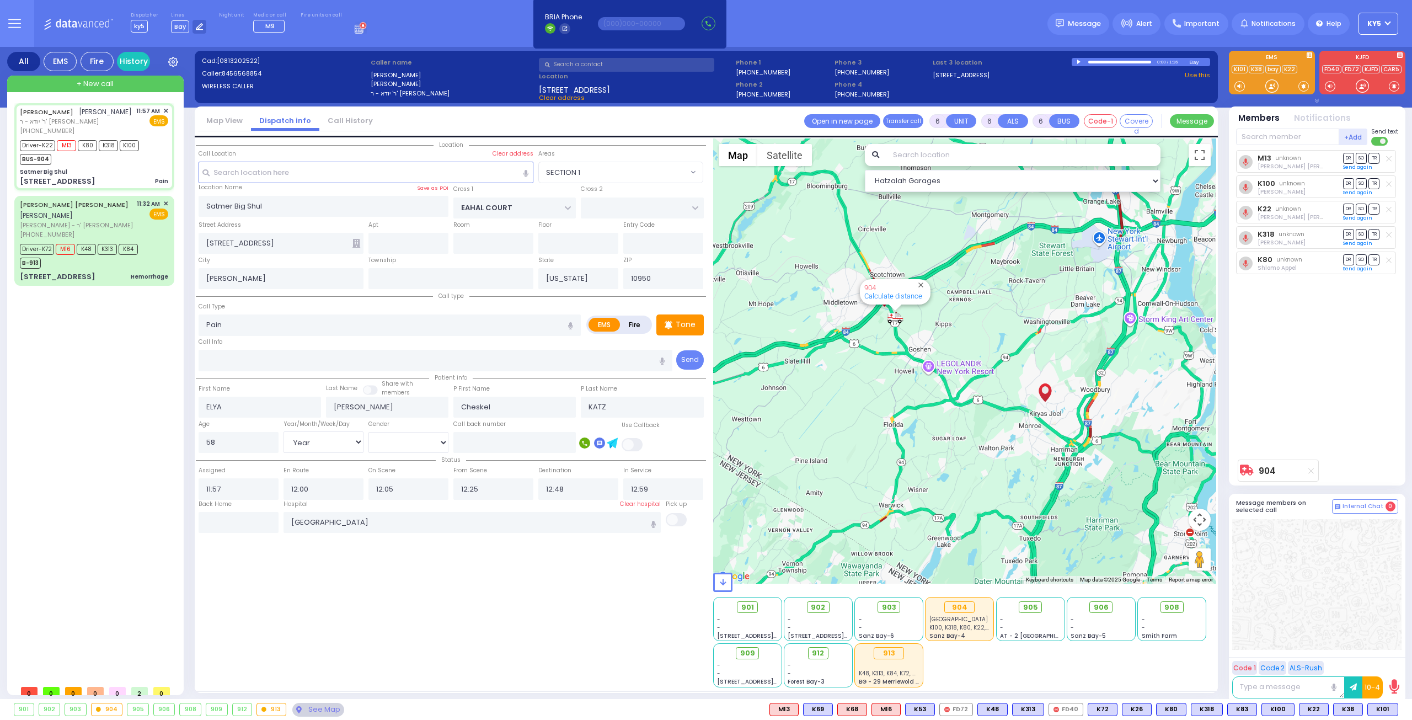
select select
radio input "true"
select select "Year"
select select "[DEMOGRAPHIC_DATA]"
select select "Hatzalah Garages"
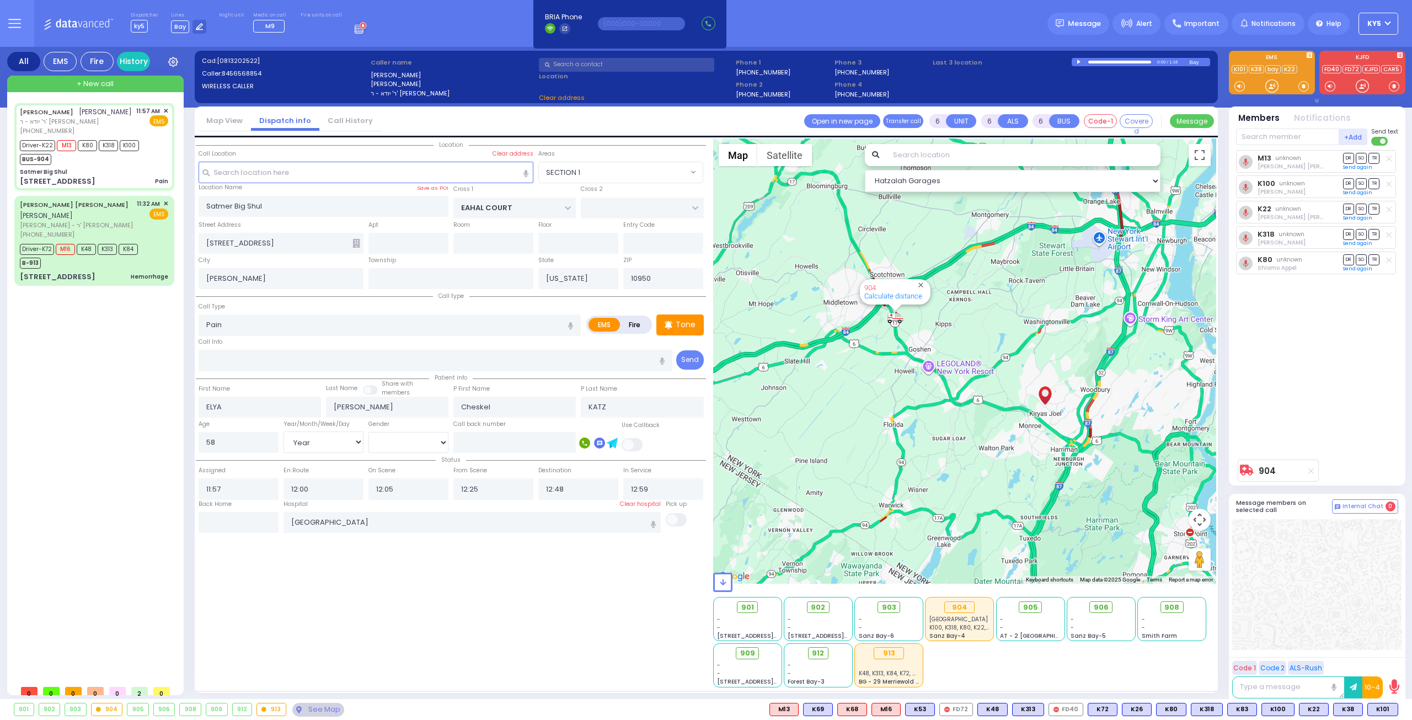
select select "SECTION 1"
select select
radio input "true"
select select "Year"
select select "[DEMOGRAPHIC_DATA]"
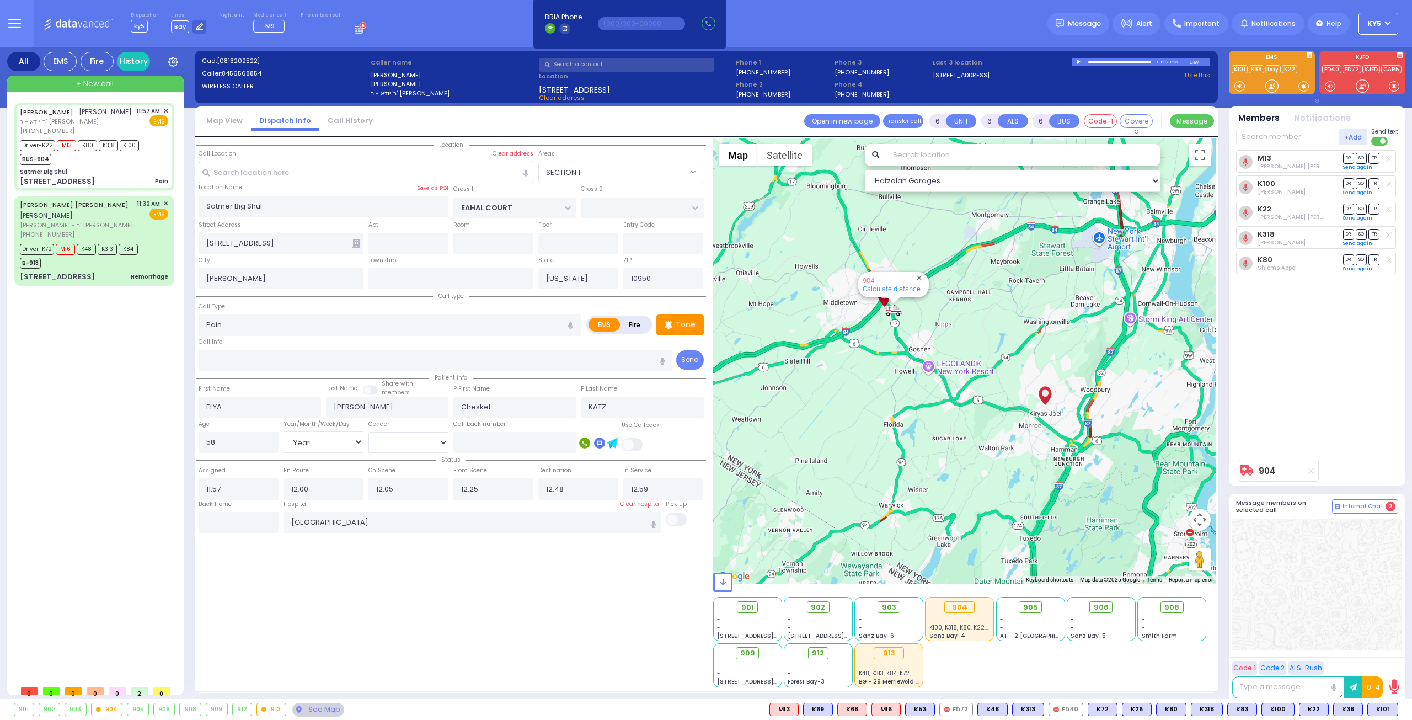
select select "Hatzalah Garages"
select select "SECTION 1"
select select
radio input "true"
select select "Year"
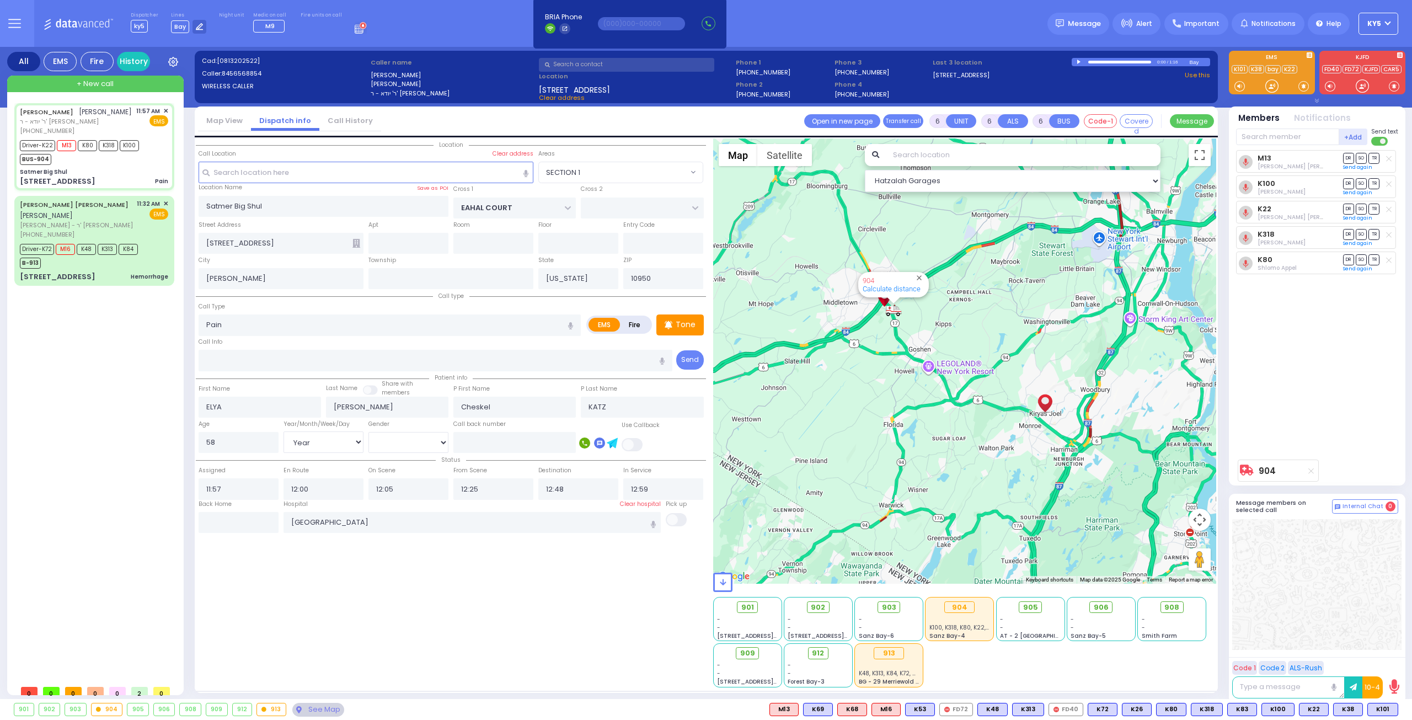
select select "[DEMOGRAPHIC_DATA]"
select select "Hatzalah Garages"
select select "SECTION 1"
select select
radio input "true"
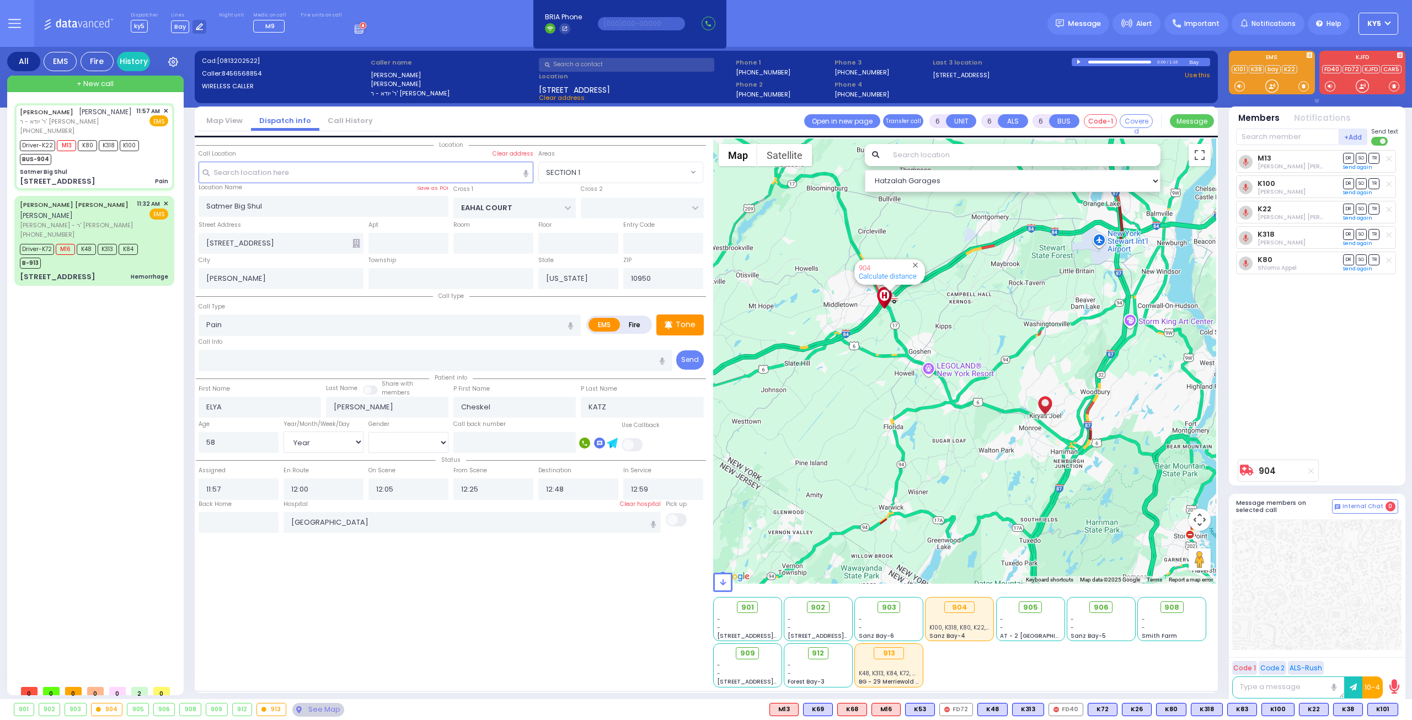
select select "Year"
select select "[DEMOGRAPHIC_DATA]"
select select "Hatzalah Garages"
select select "SECTION 1"
select select
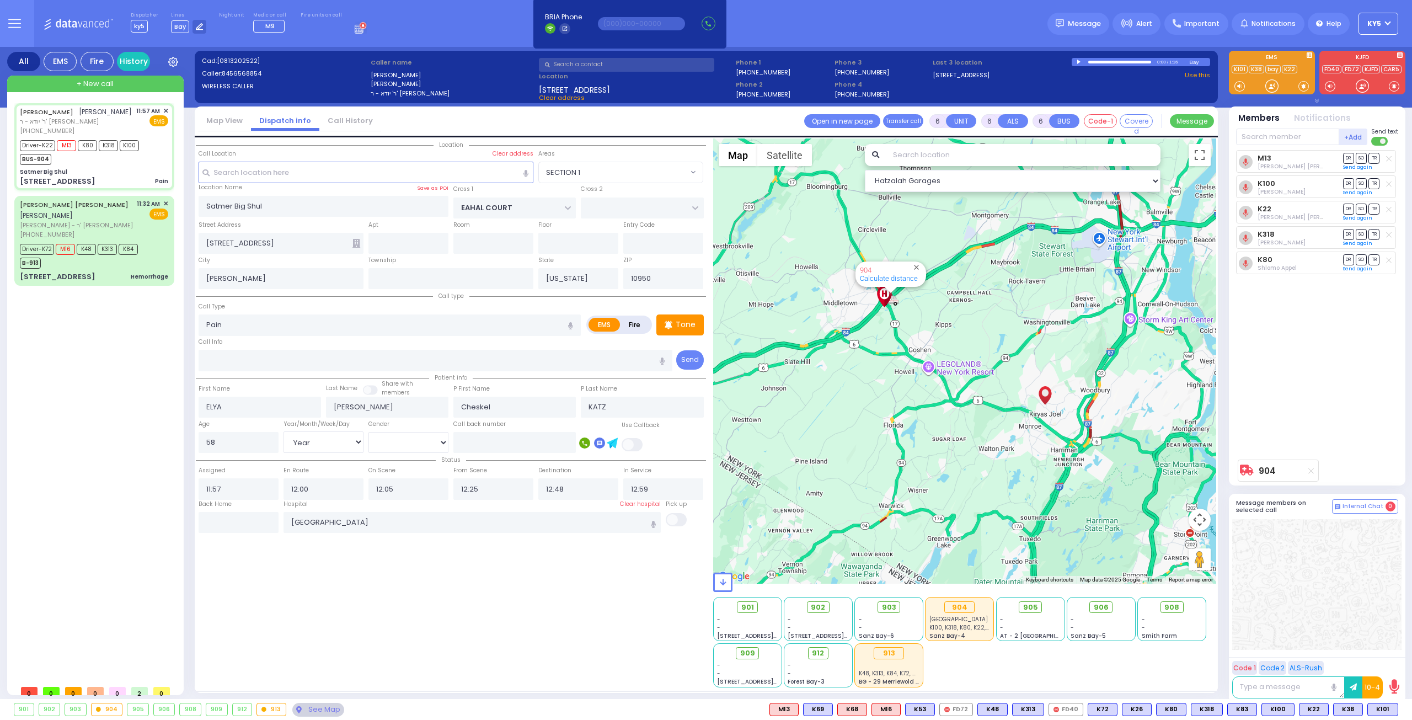
radio input "true"
select select "Year"
select select "[DEMOGRAPHIC_DATA]"
select select "Hatzalah Garages"
select select "SECTION 1"
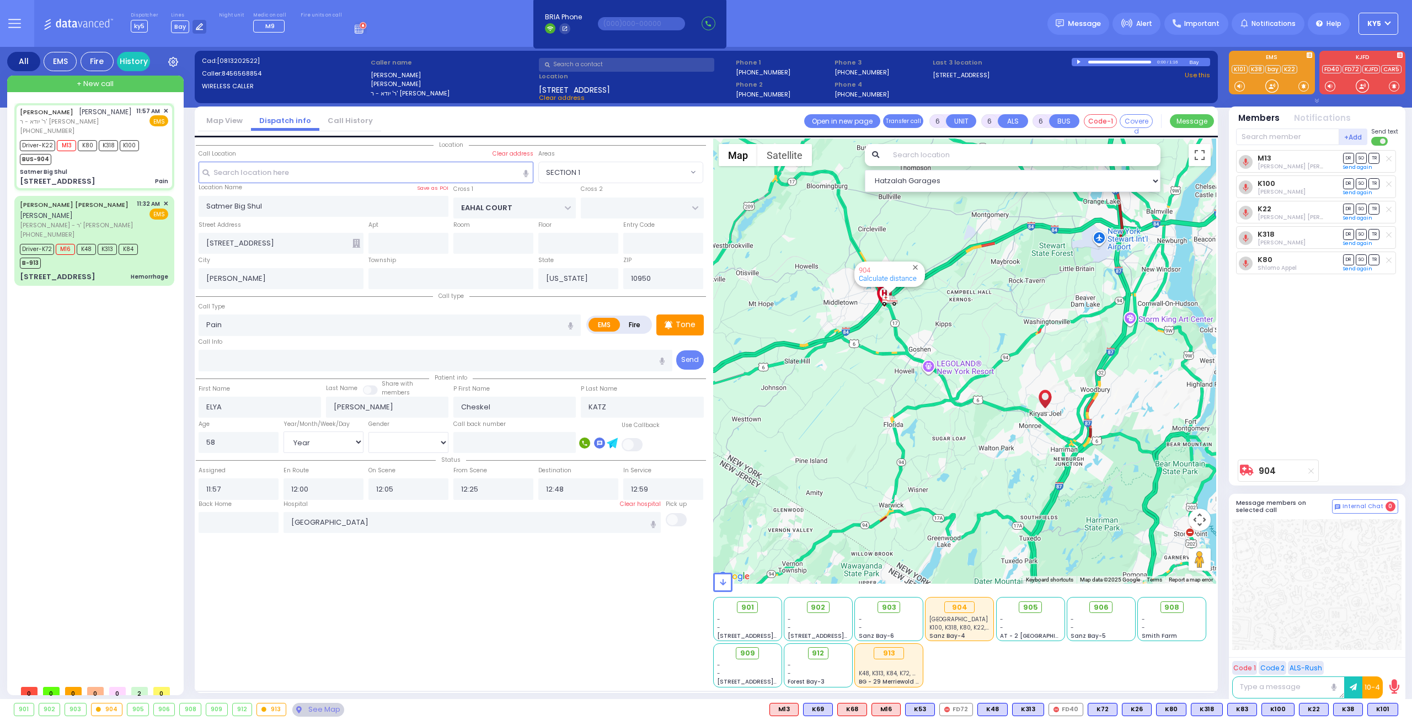
select select
radio input "true"
select select "Year"
select select "[DEMOGRAPHIC_DATA]"
select select "Hatzalah Garages"
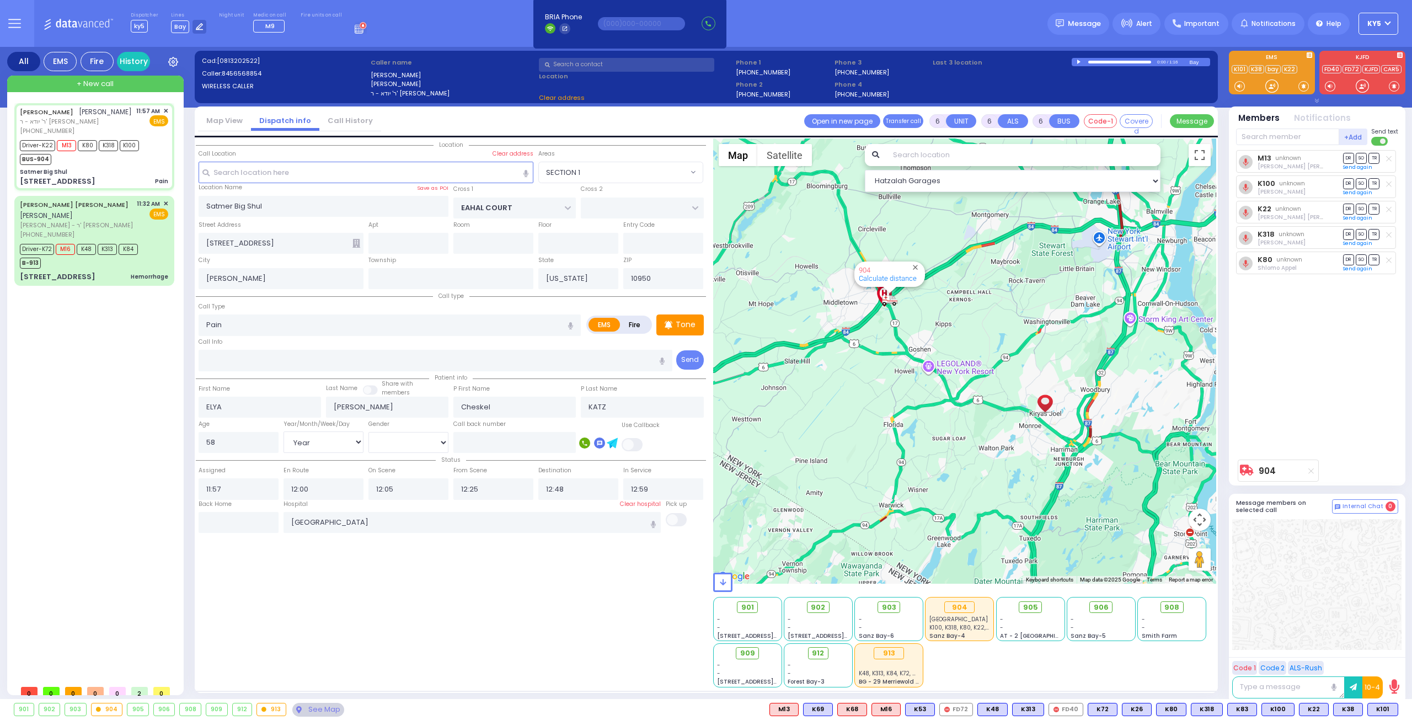
select select "SECTION 1"
select select
radio input "true"
select select "Year"
select select "[DEMOGRAPHIC_DATA]"
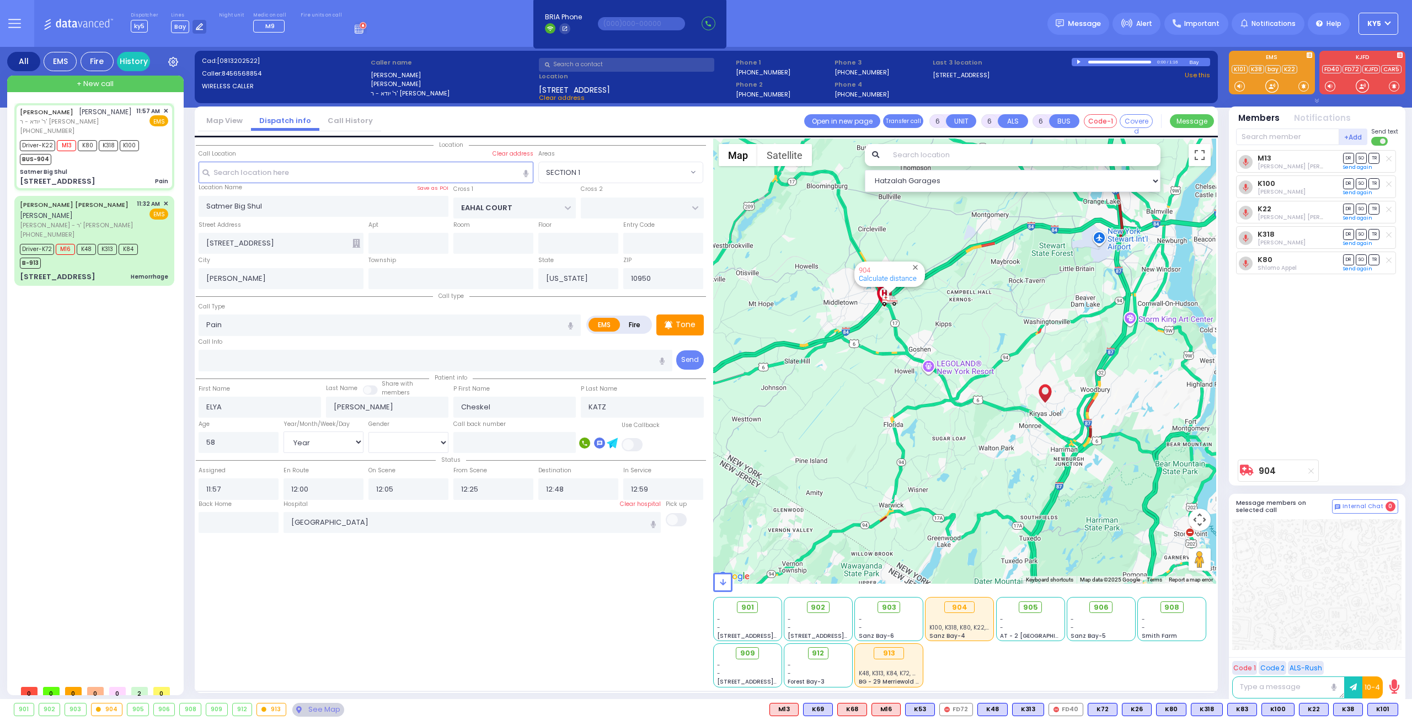
select select "Hatzalah Garages"
select select "SECTION 1"
select select
radio input "true"
select select "Year"
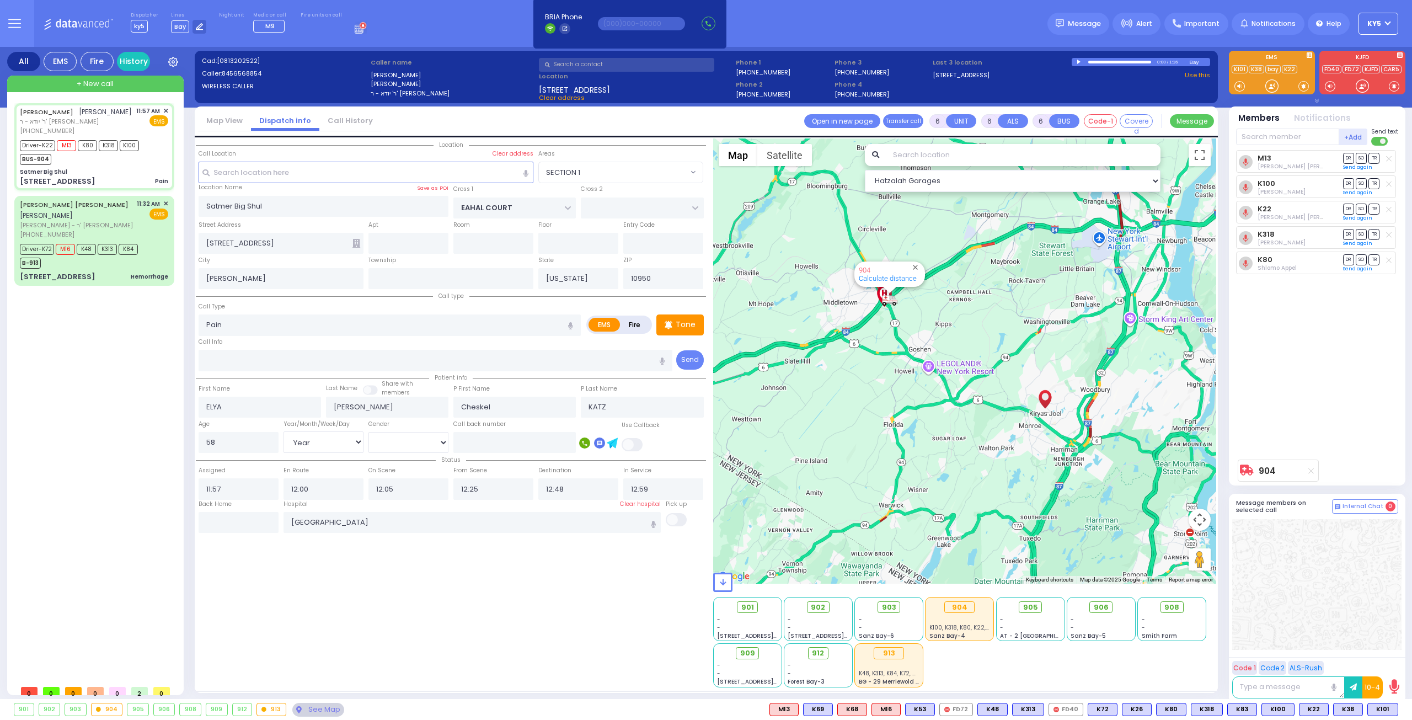
select select "[DEMOGRAPHIC_DATA]"
select select "Hatzalah Garages"
select select "SECTION 1"
select select
radio input "true"
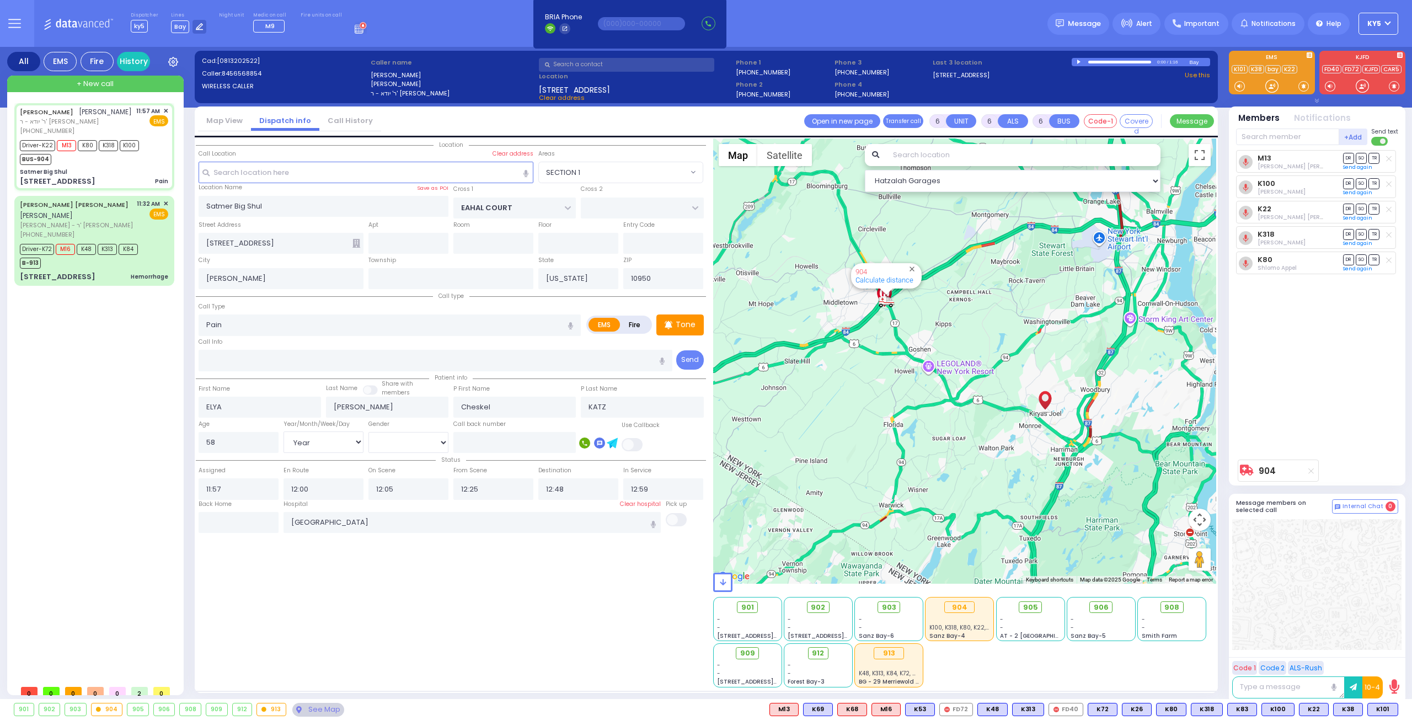
select select "Year"
select select "[DEMOGRAPHIC_DATA]"
select select "Hatzalah Garages"
select select "SECTION 1"
click at [1274, 84] on div at bounding box center [1271, 86] width 11 height 11
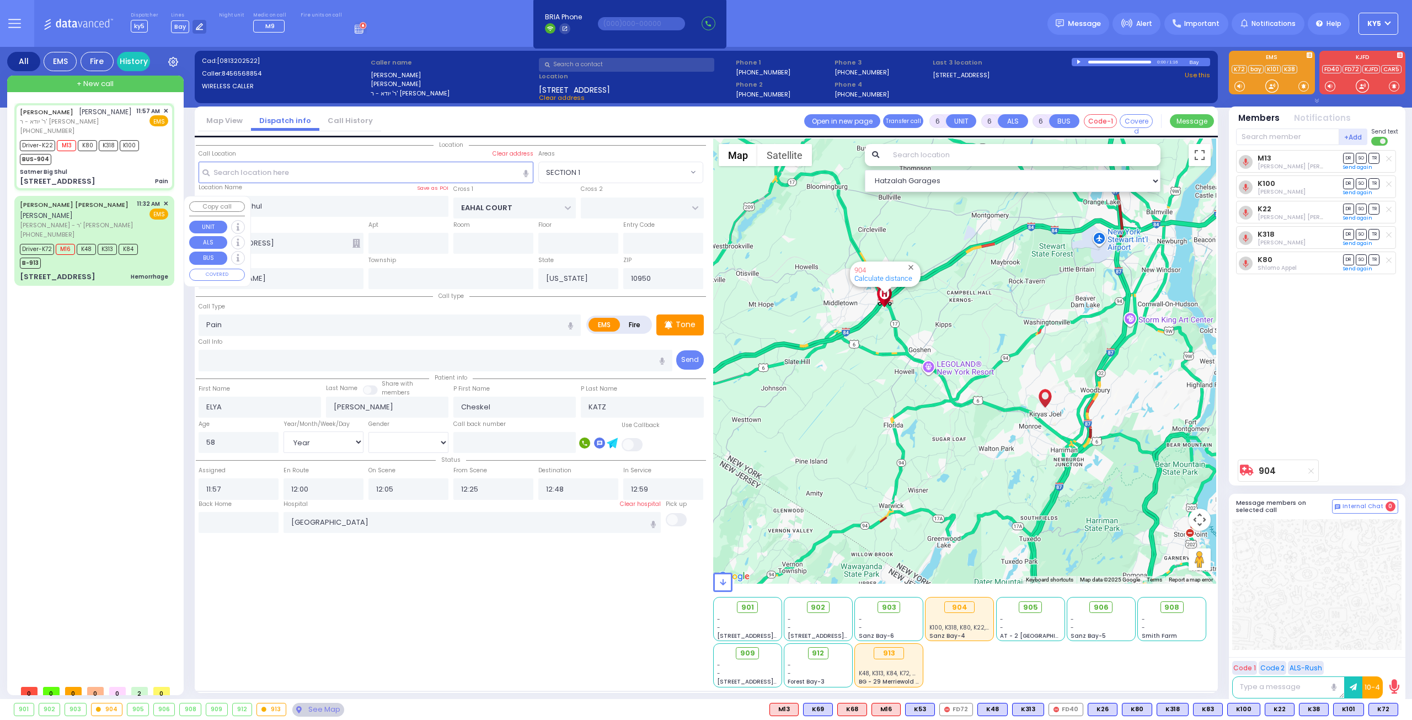
click at [141, 244] on div "Driver-K72 M16 K48 K313 K84 B-913" at bounding box center [82, 255] width 125 height 28
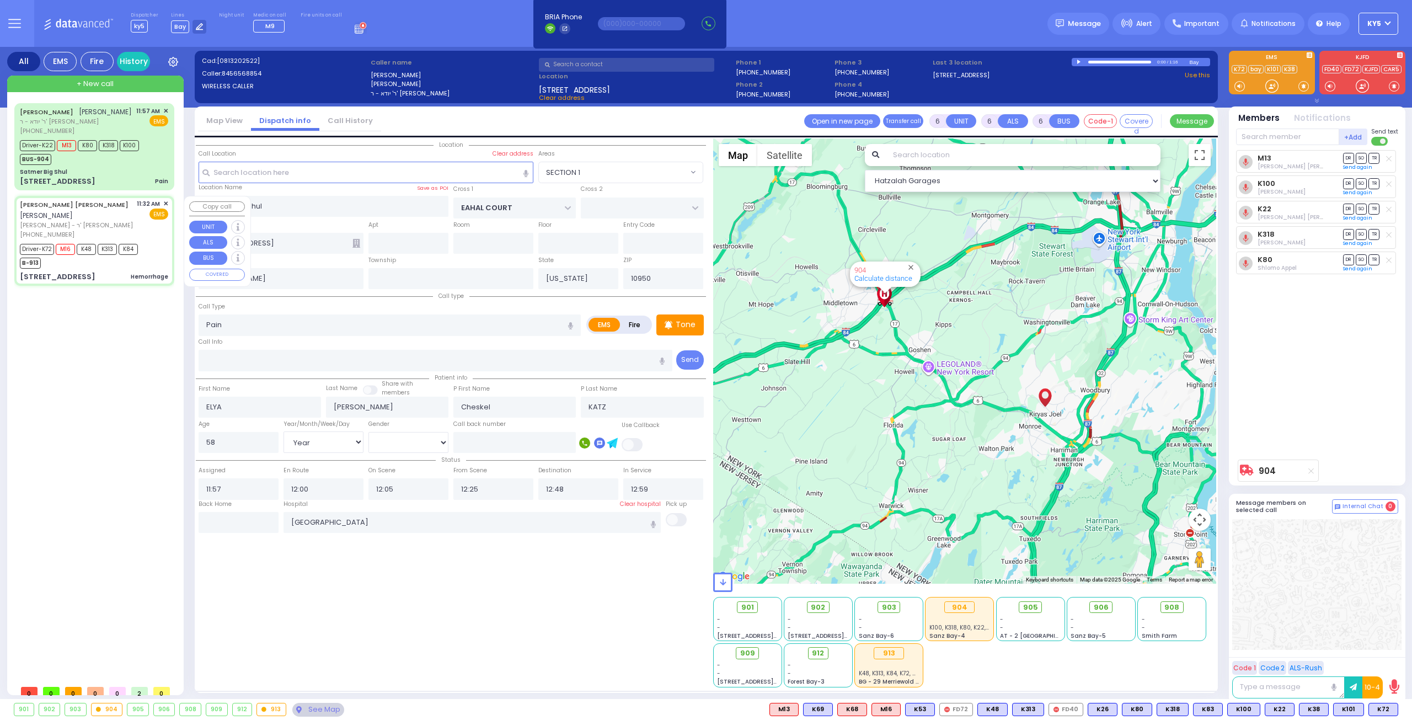
select select
type input "Hemorrhage"
radio input "true"
type input "[PERSON_NAME]"
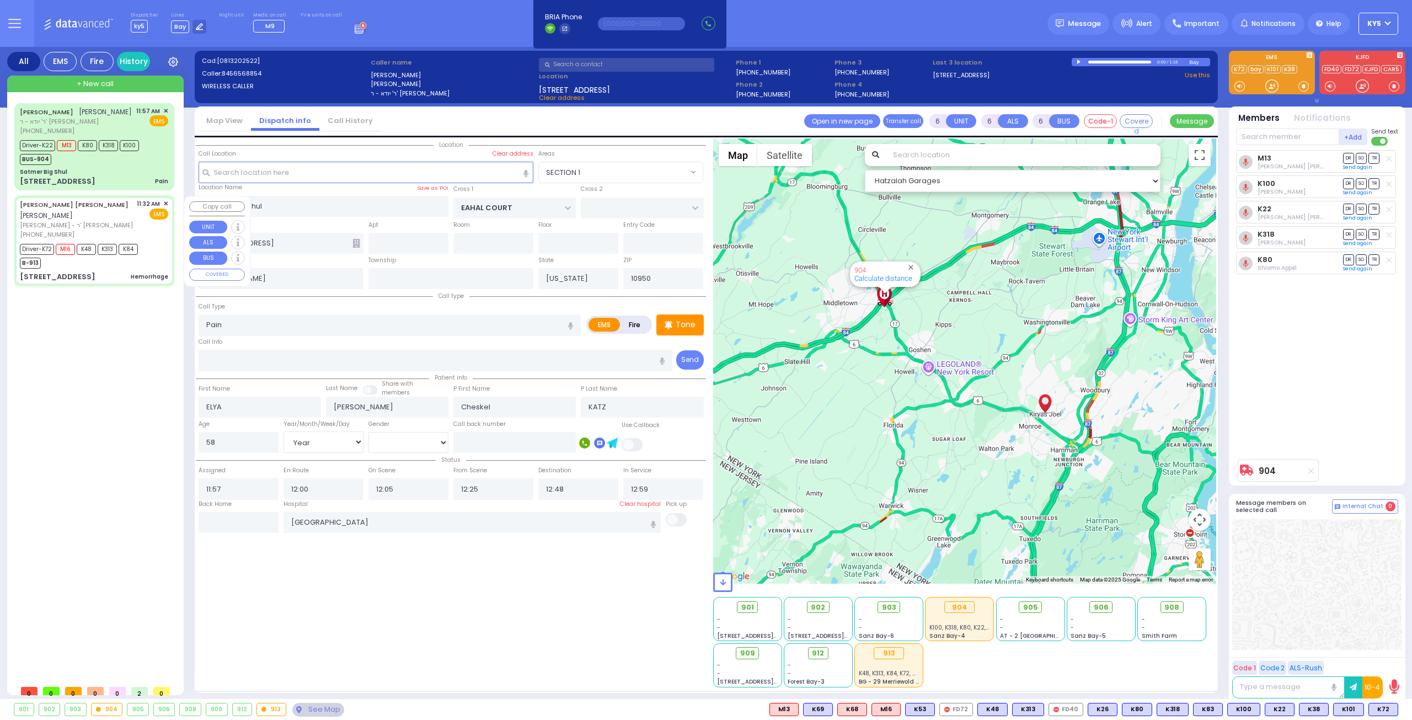
type input "Matel"
type input "Indig"
type input "39"
select select "Year"
select select "[DEMOGRAPHIC_DATA]"
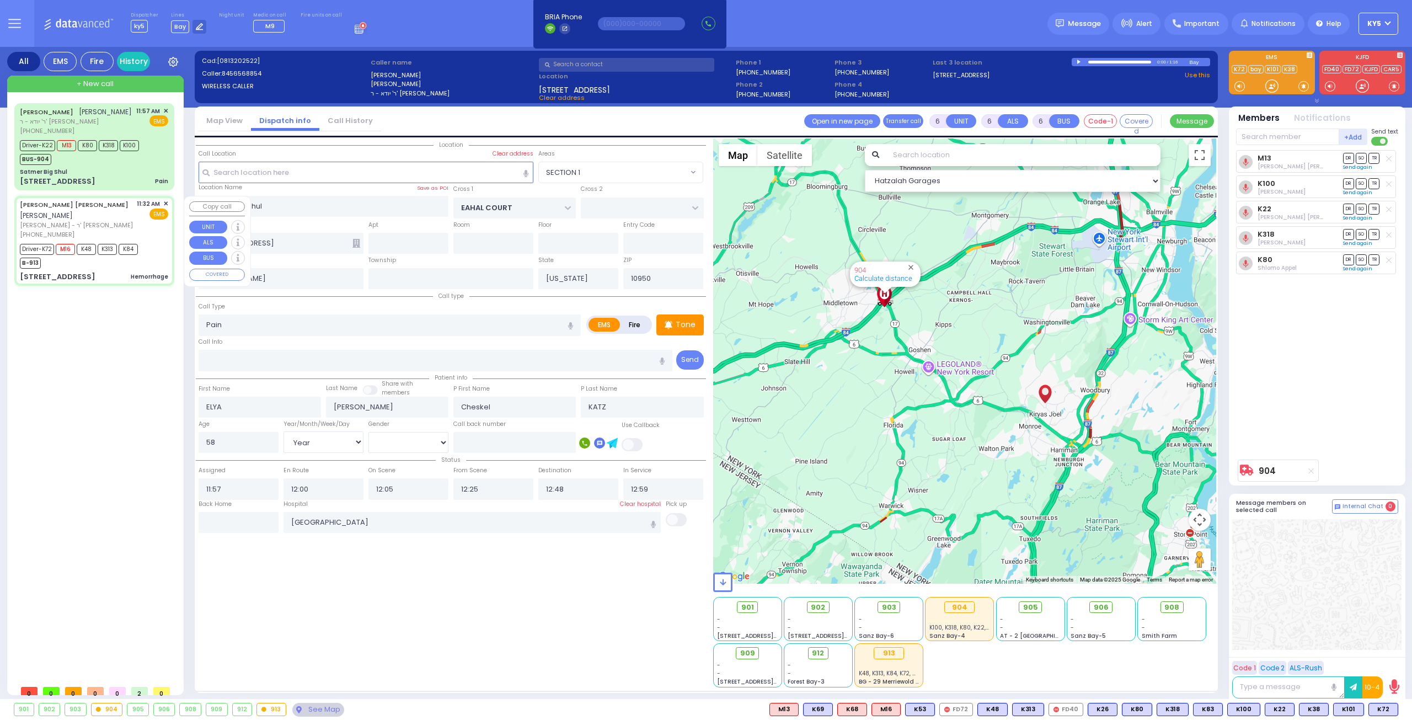
type input "11:32"
type input "11:33"
type input "11:36"
type input "11:52"
type input "12:11"
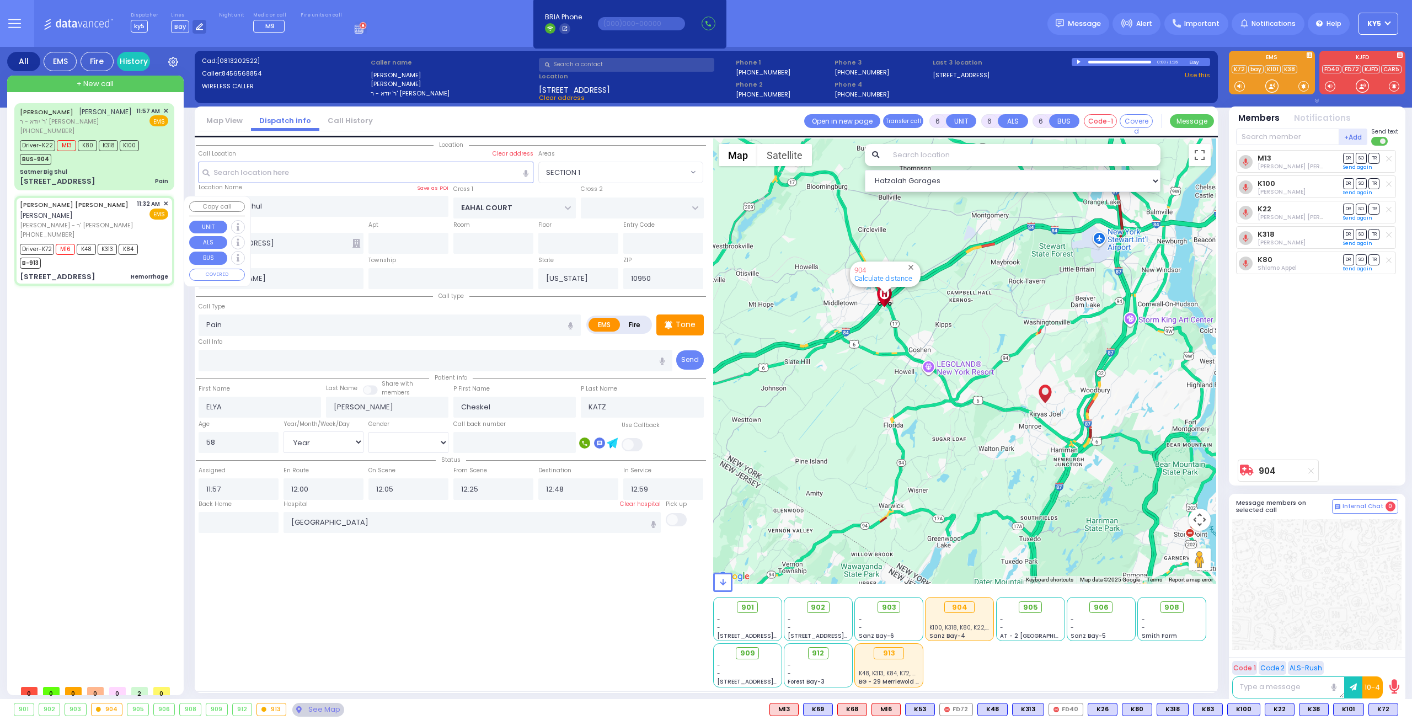
type input "12:26"
type input "ROBIN RD"
type input "ORIOLE RD"
type input "[STREET_ADDRESS]"
type input "Monroe"
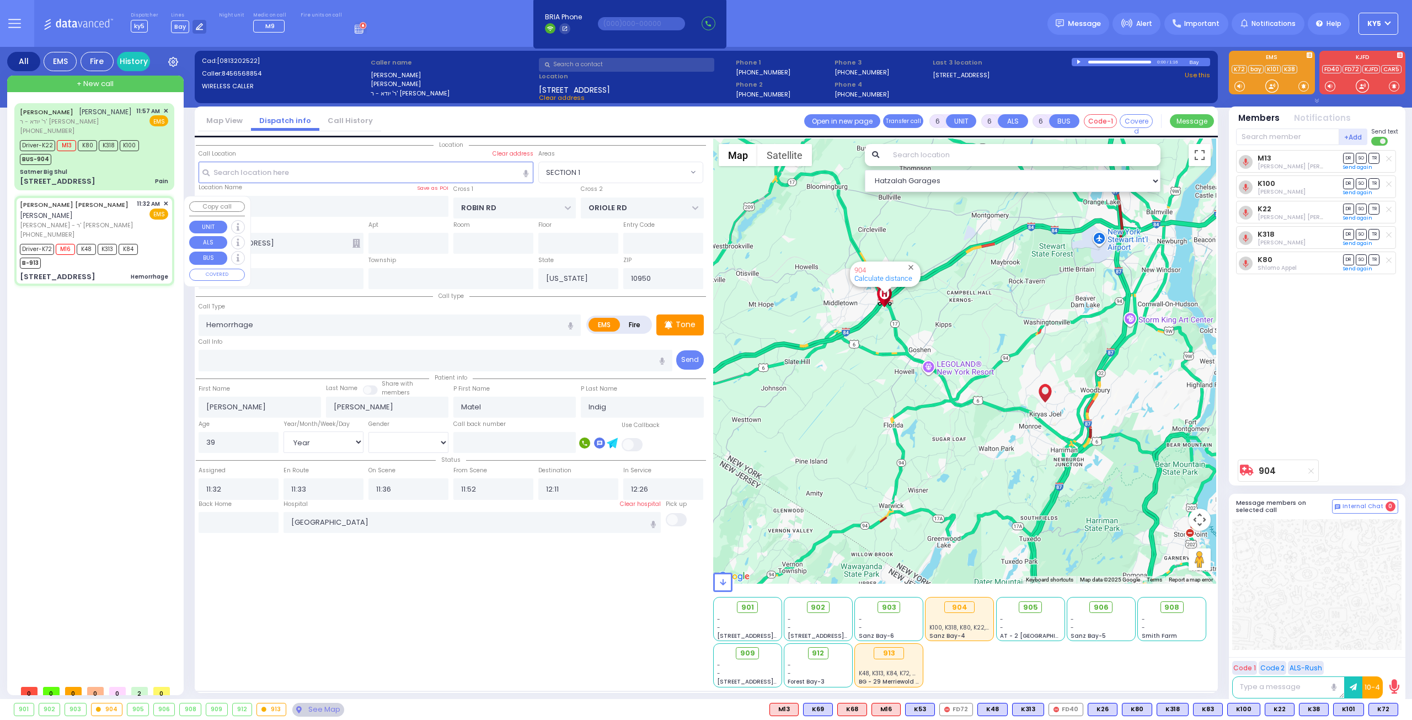
select select "Hatzalah Garages"
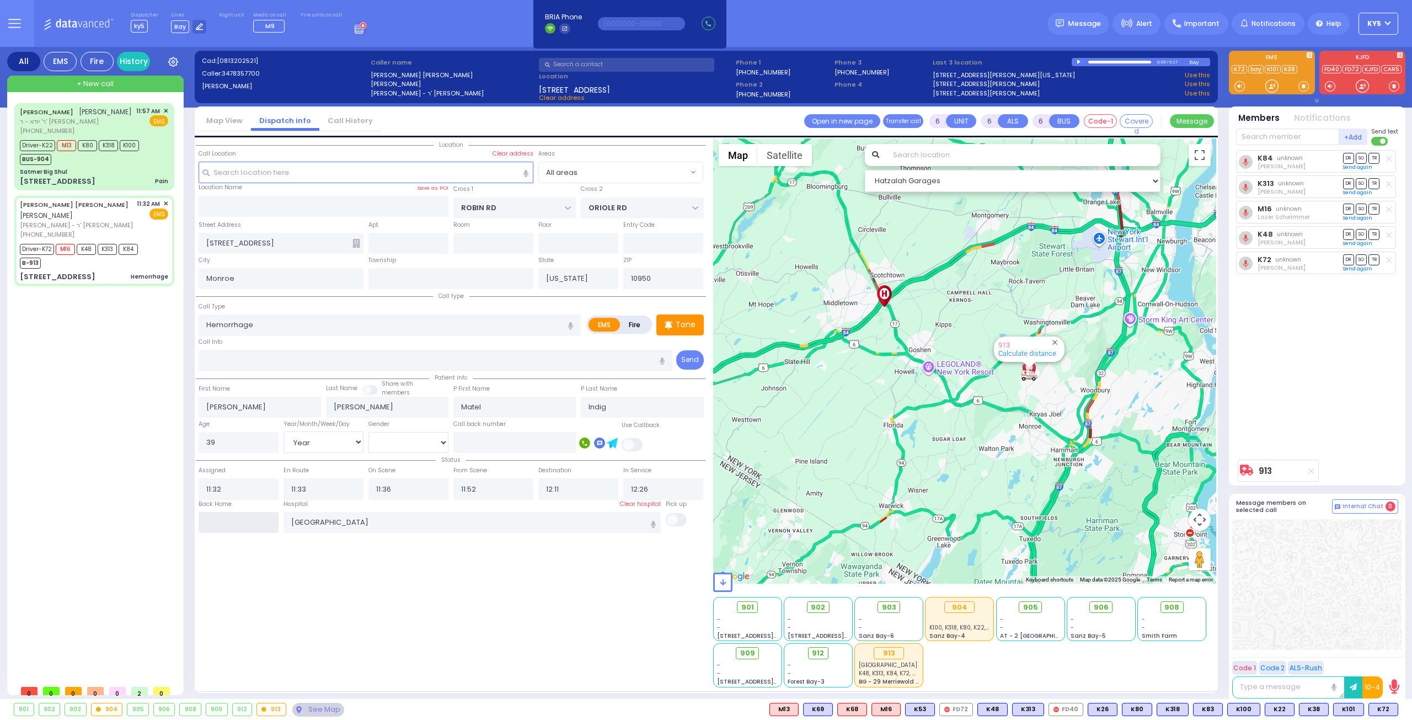
click at [223, 518] on input "text" at bounding box center [239, 522] width 80 height 21
type input "12:46"
click at [223, 518] on input "12:46" at bounding box center [239, 522] width 80 height 21
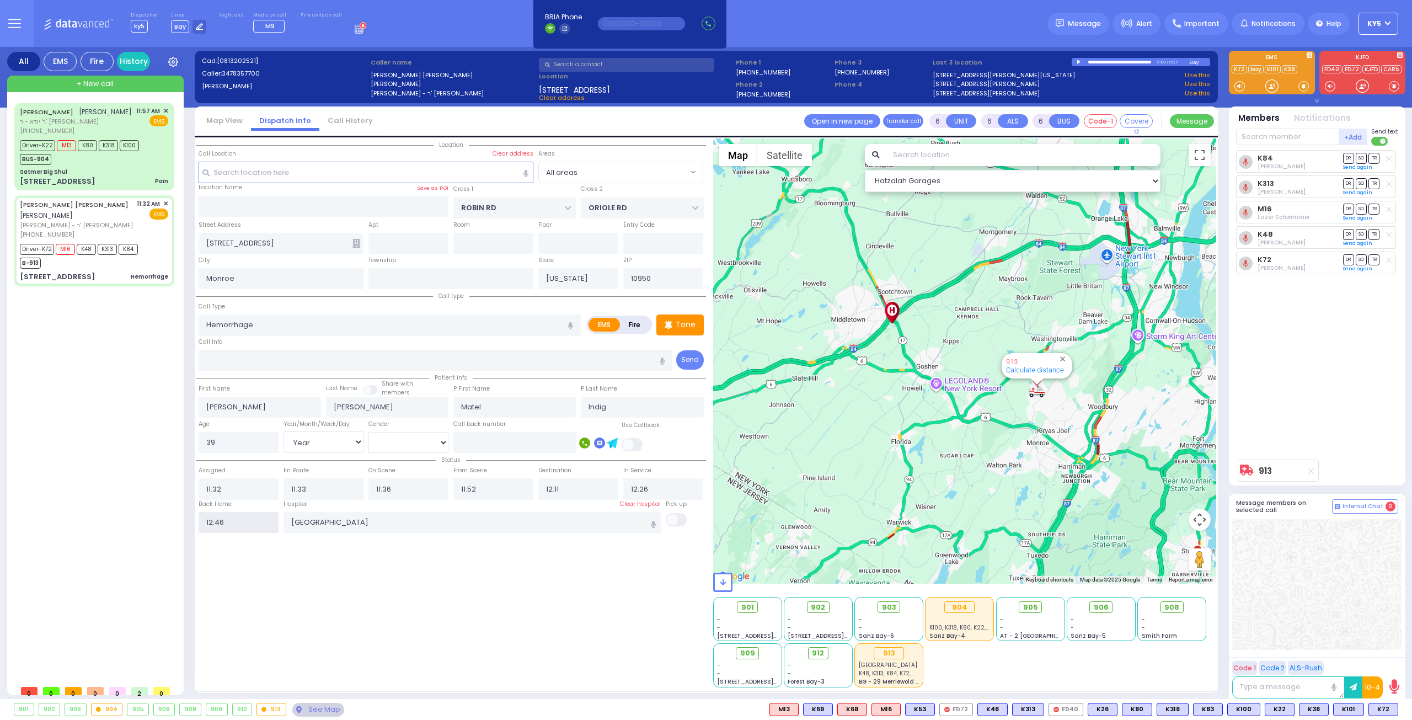
click at [237, 520] on input "12:46" at bounding box center [239, 522] width 80 height 21
select select
radio input "true"
select select
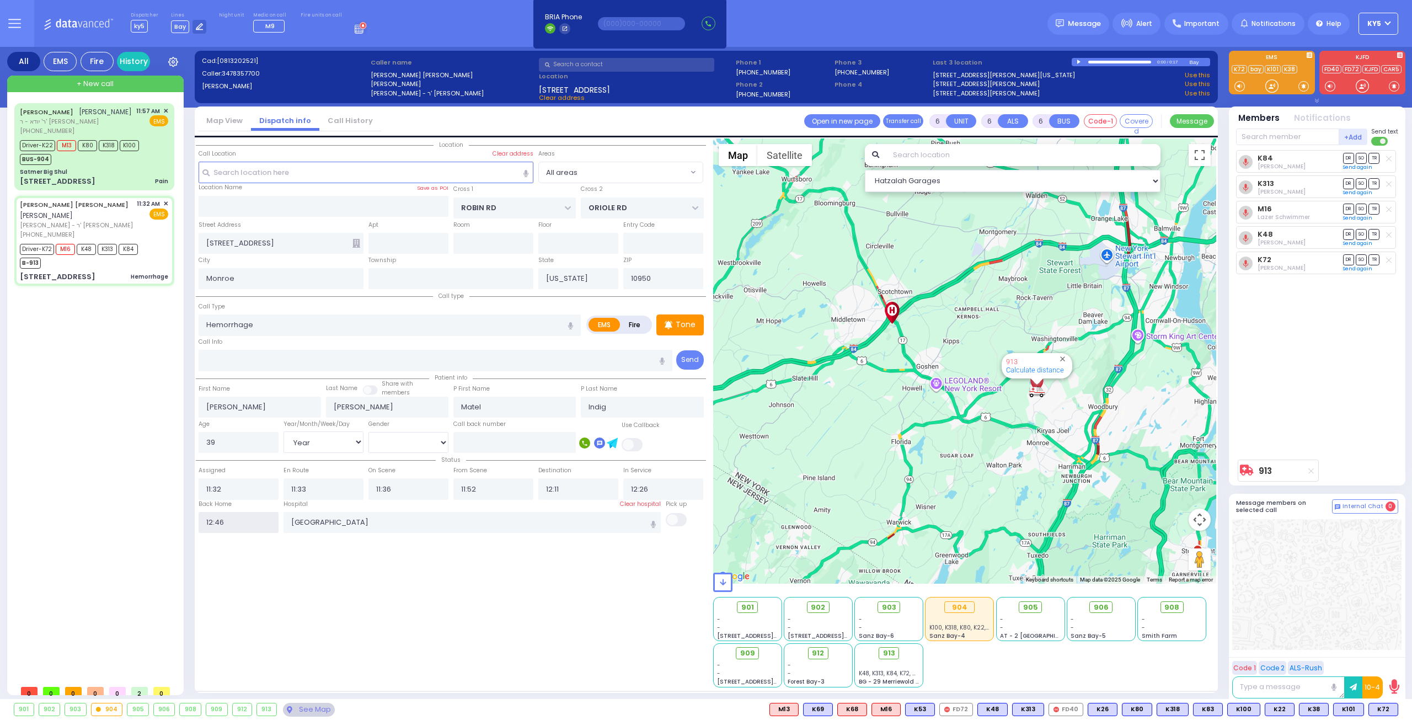
select select
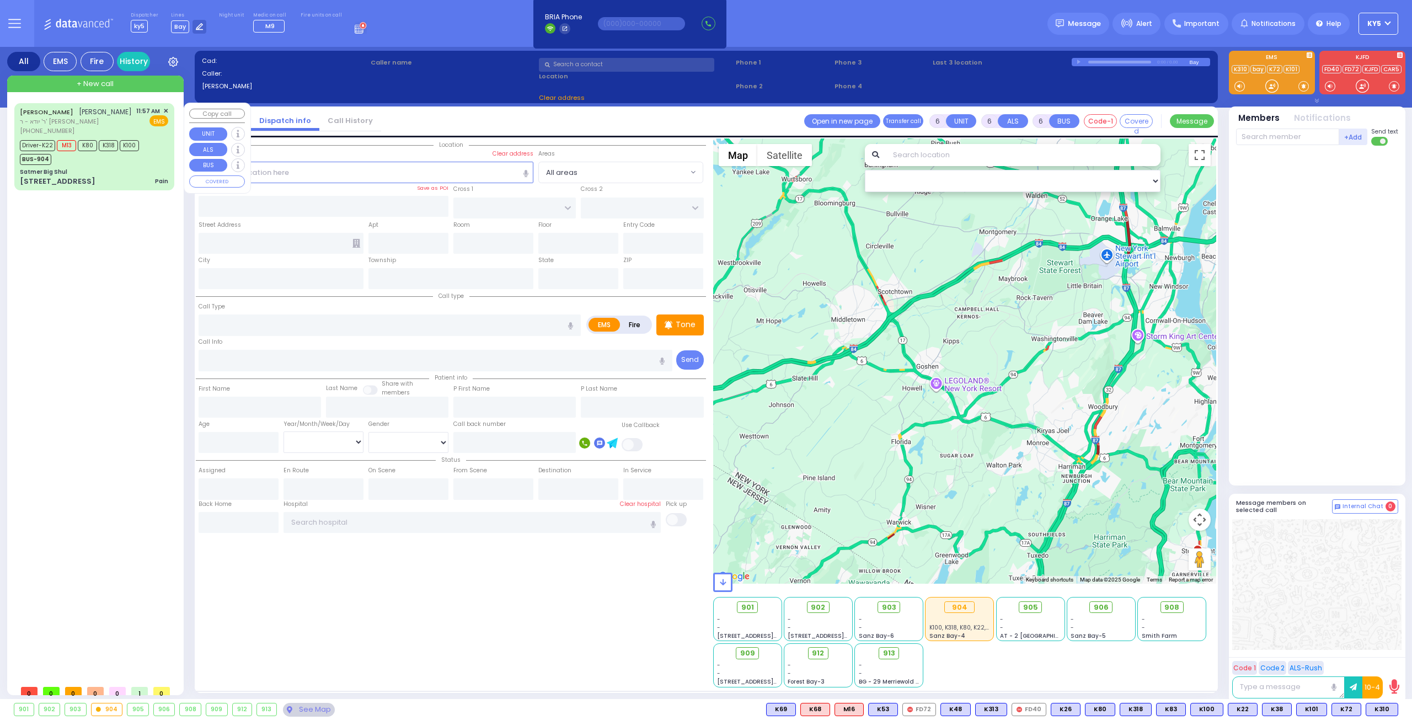
click at [127, 175] on div "Satmer Big Shul" at bounding box center [94, 172] width 148 height 8
select select
type input "Pain"
radio input "true"
type input "ELYA"
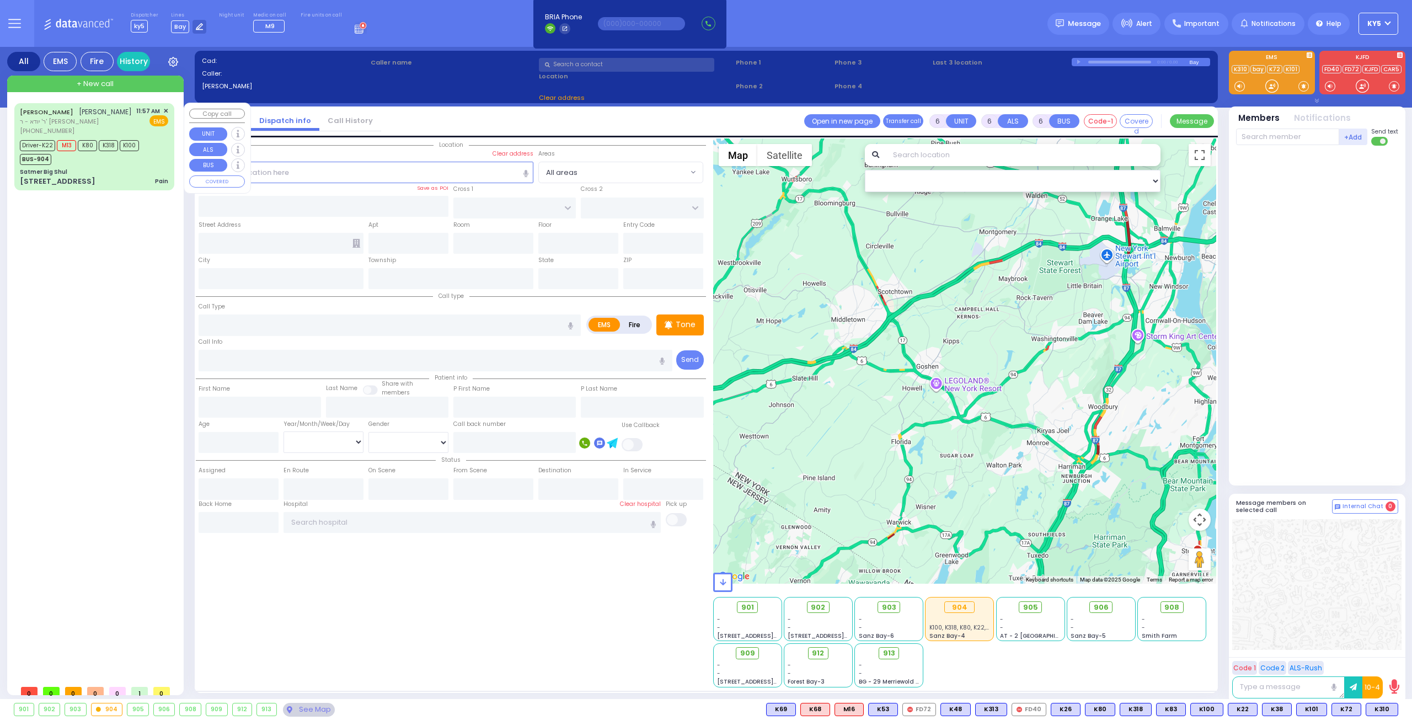
type input "[PERSON_NAME]"
type input "Cheskel"
type input "KATZ"
type input "58"
select select "Year"
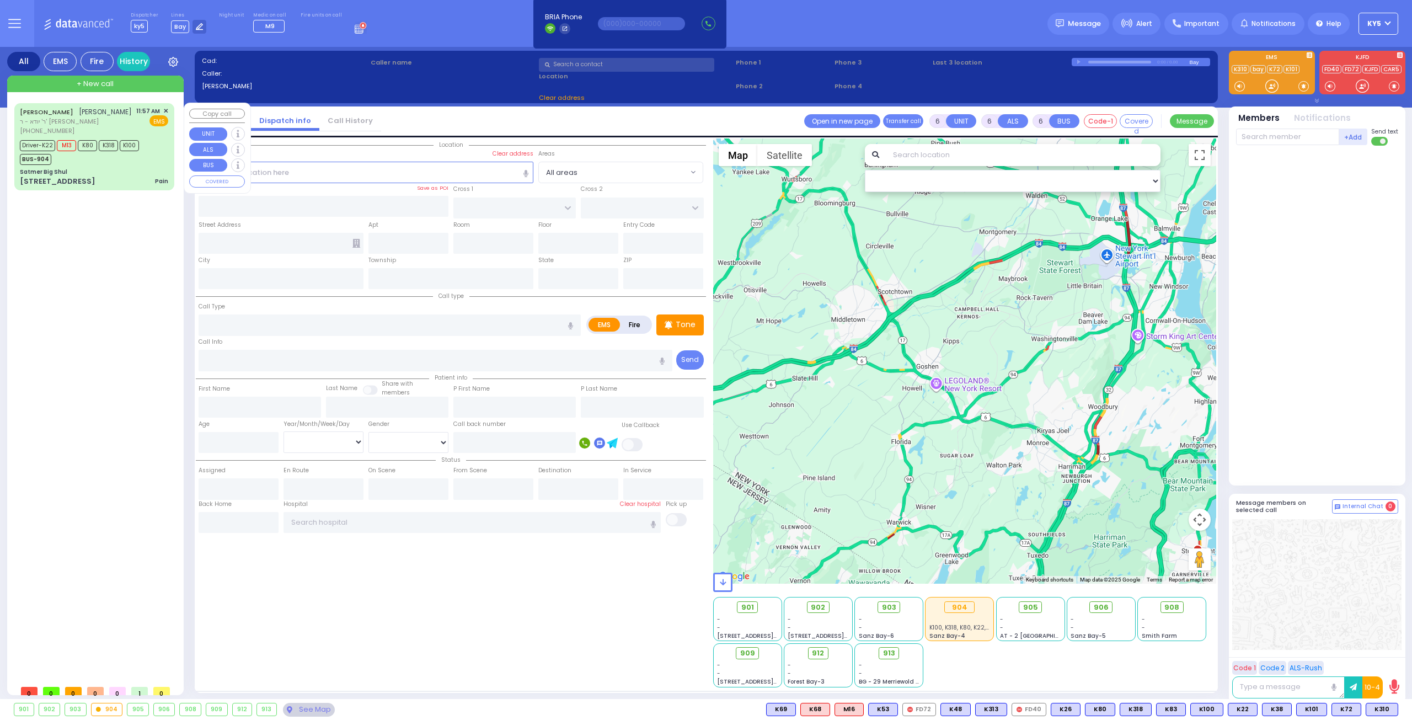
select select "[DEMOGRAPHIC_DATA]"
type input "11:57"
type input "12:00"
type input "12:05"
type input "12:25"
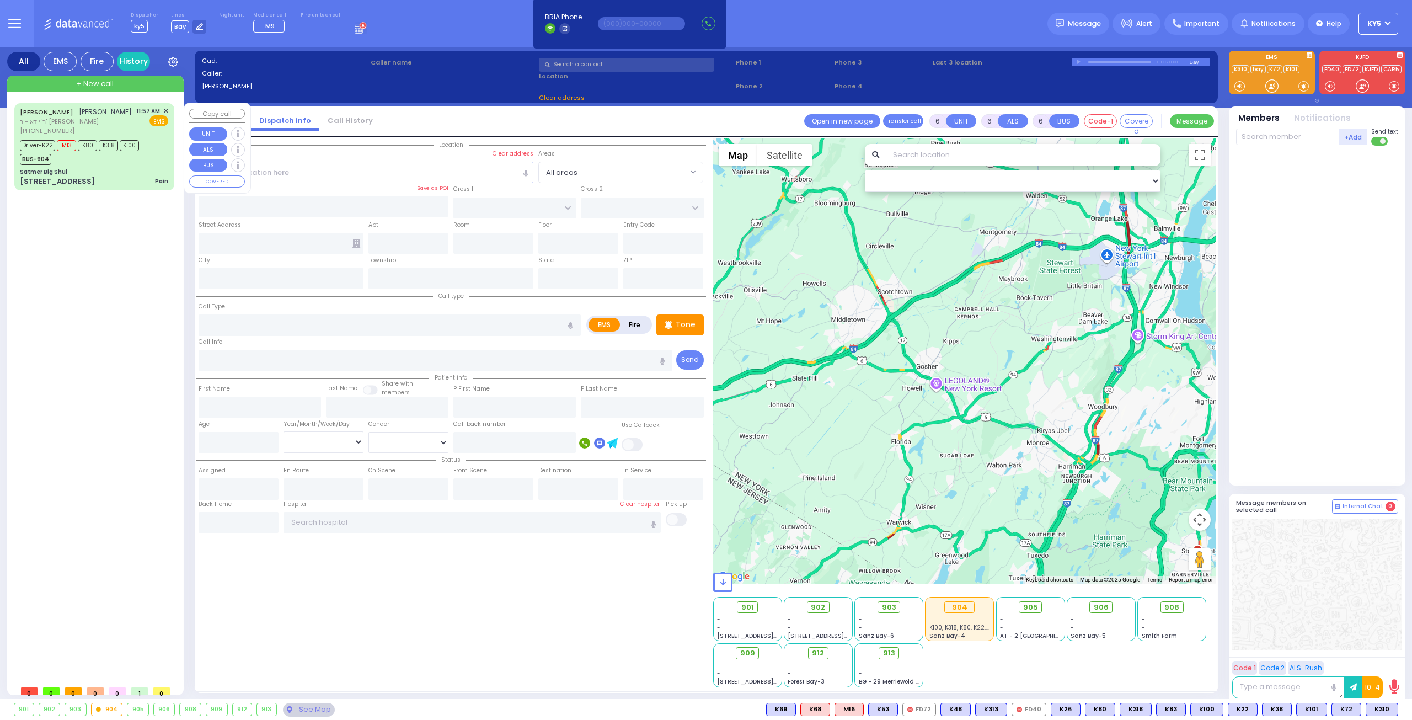
type input "12:48"
type input "12:59"
type input "[GEOGRAPHIC_DATA]"
select select "Hatzalah Garages"
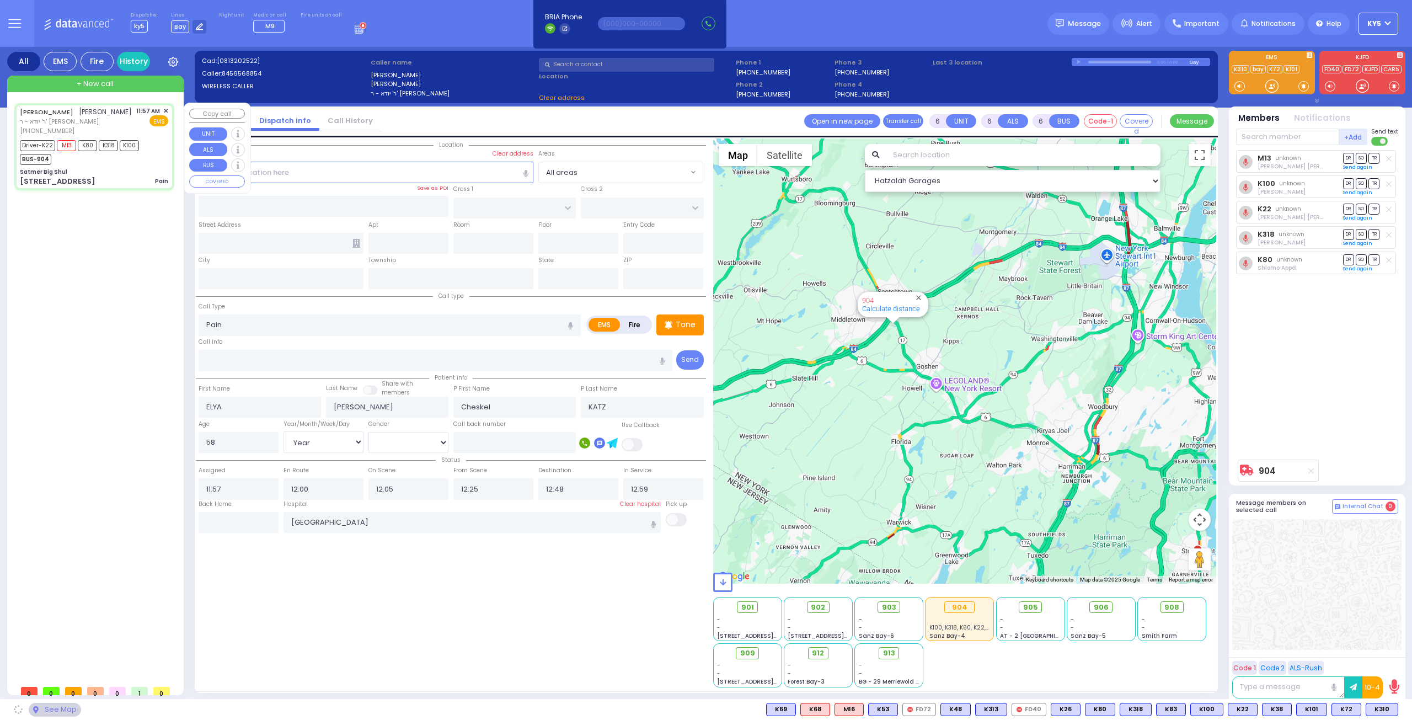
type input "Satmer Big Shul"
type input "EAHAL COURT"
type input "[STREET_ADDRESS]"
type input "[PERSON_NAME]"
type input "[US_STATE]"
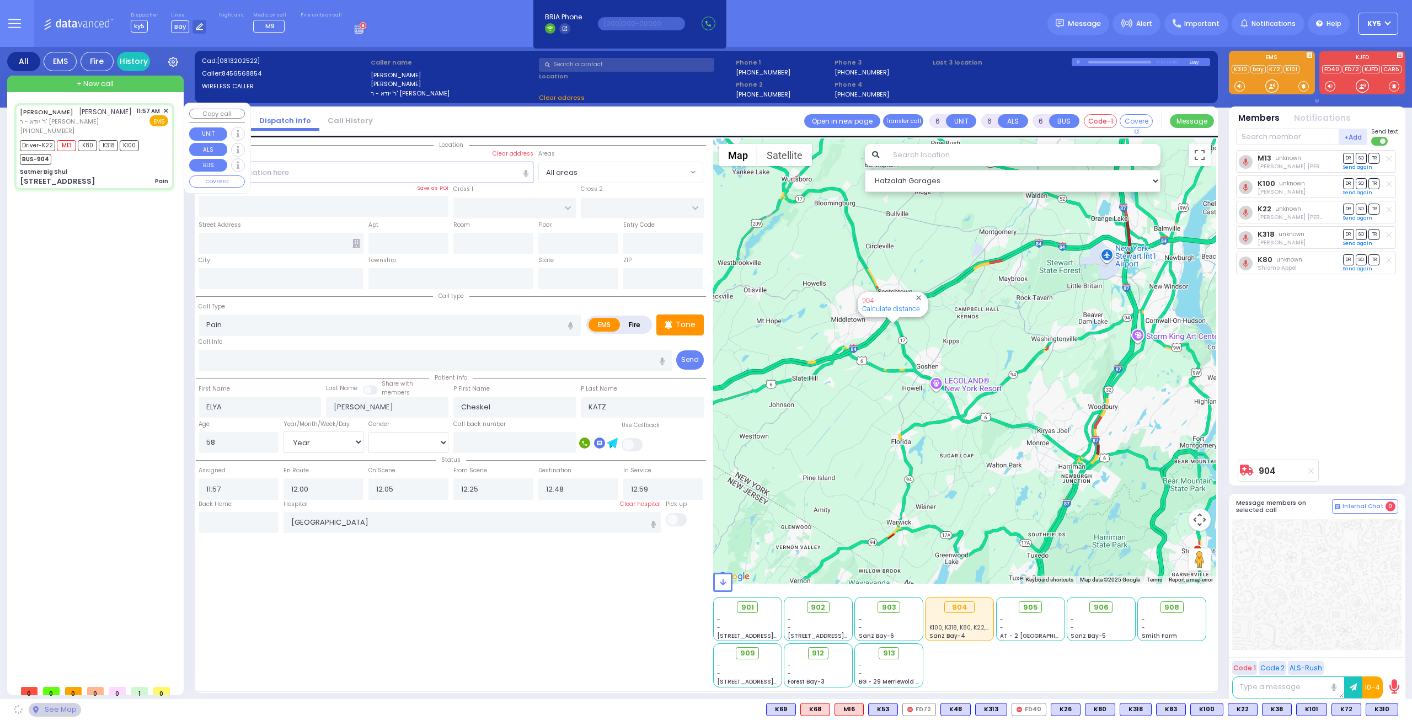
type input "10950"
select select "SECTION 1"
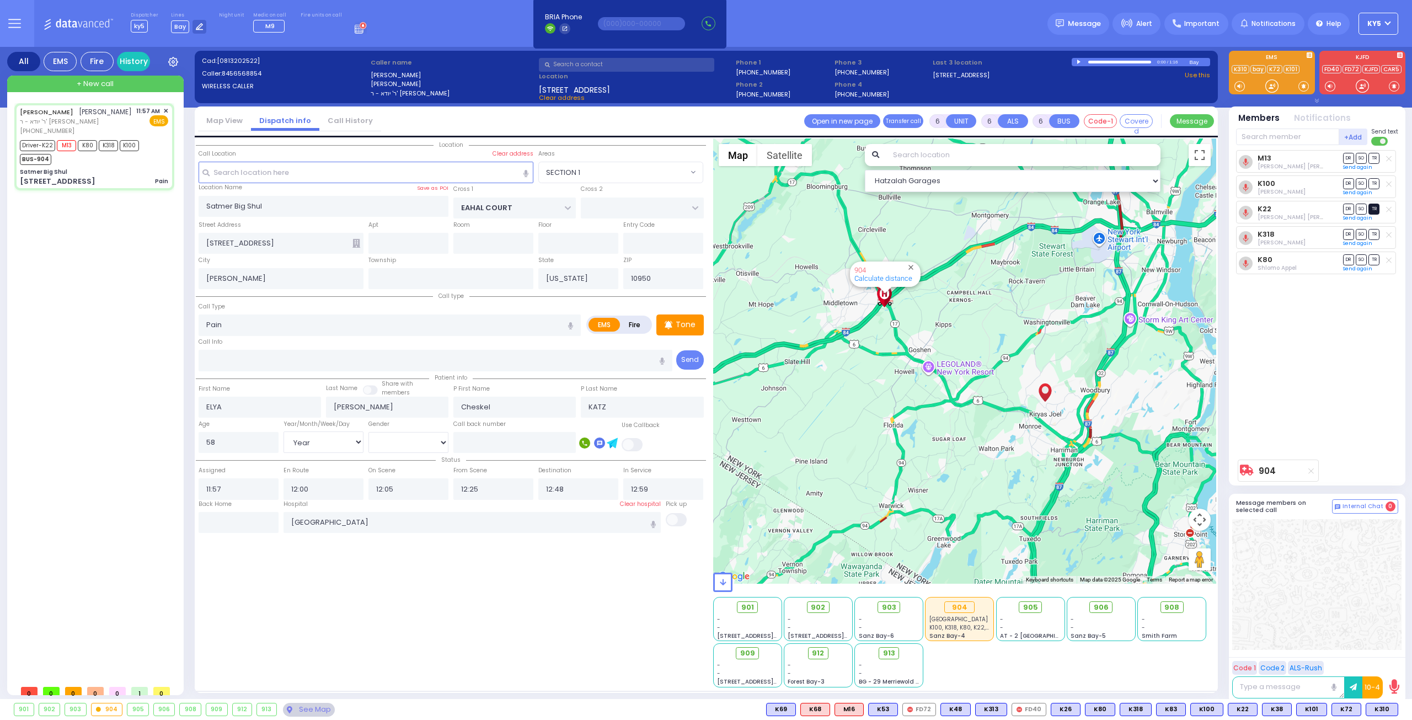
click at [1377, 207] on span "TR" at bounding box center [1373, 209] width 11 height 10
click at [1376, 183] on span "TR" at bounding box center [1373, 183] width 11 height 10
select select
radio input "true"
select select "Year"
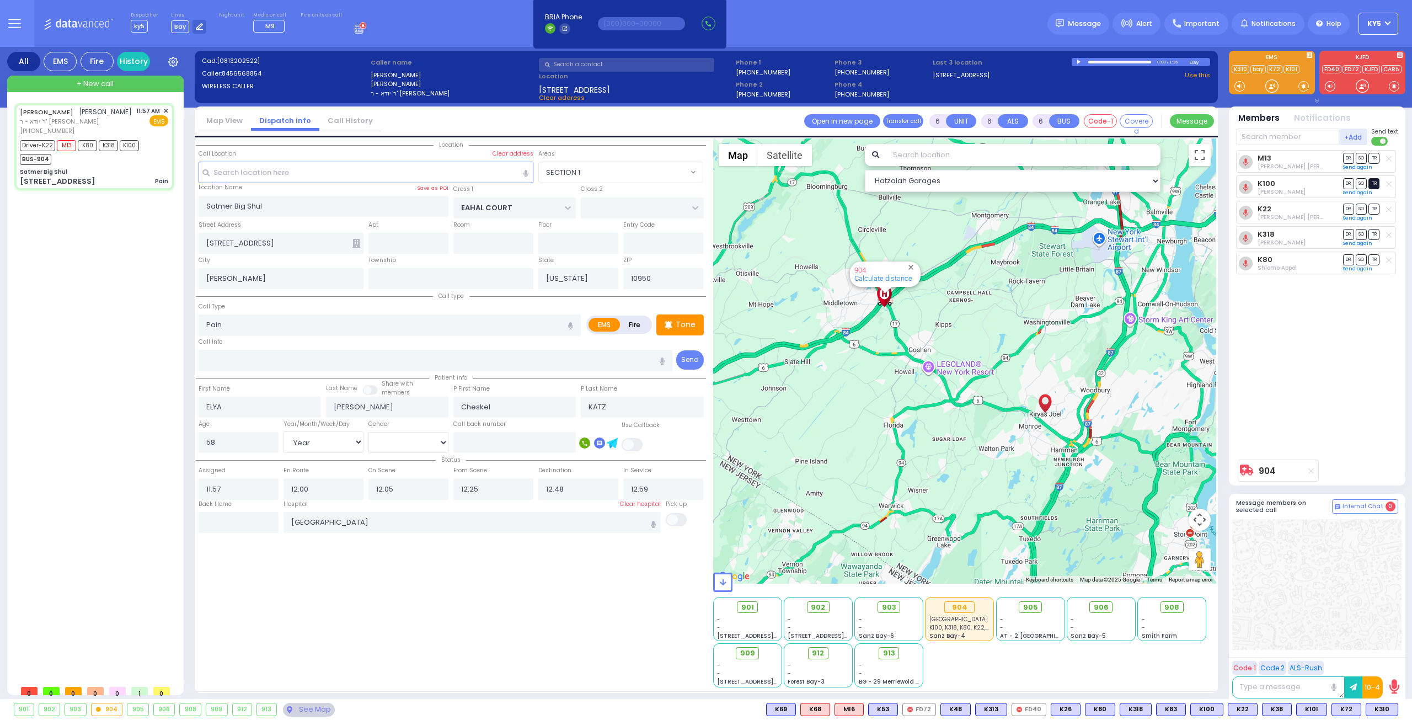
select select "[DEMOGRAPHIC_DATA]"
select select "Hatzalah Garages"
select select "SECTION 1"
click at [1376, 158] on span "TR" at bounding box center [1373, 158] width 11 height 10
select select
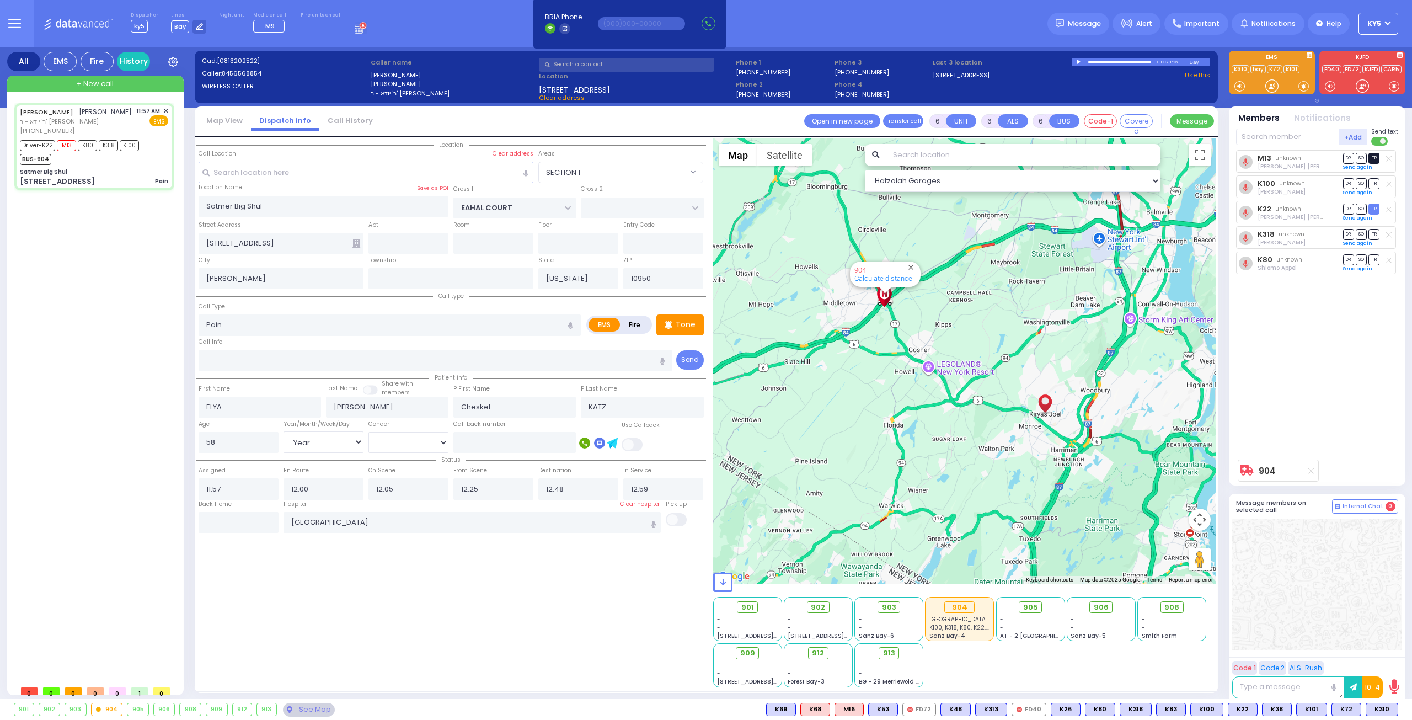
radio input "true"
select select "Year"
select select "[DEMOGRAPHIC_DATA]"
select select "Hatzalah Garages"
select select "SECTION 1"
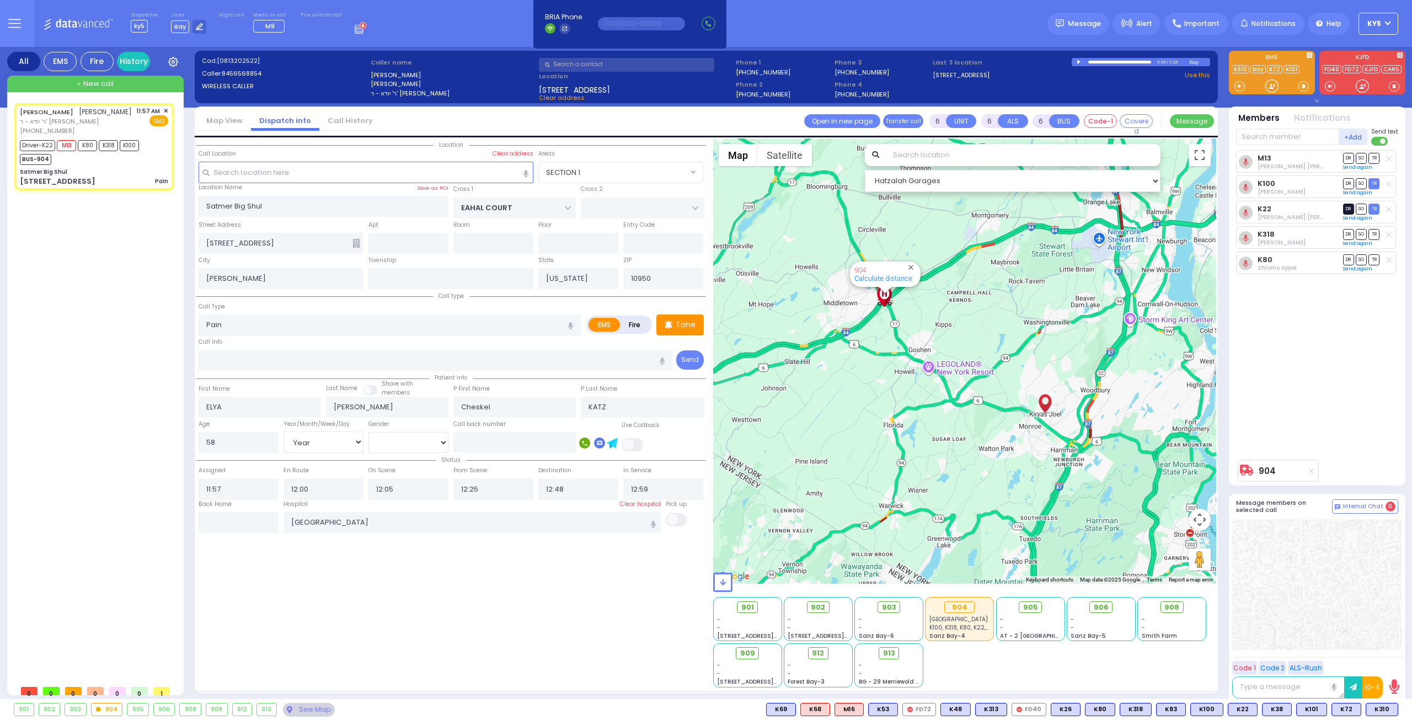
select select
radio input "true"
select select "Year"
select select "[DEMOGRAPHIC_DATA]"
select select "Hatzalah Garages"
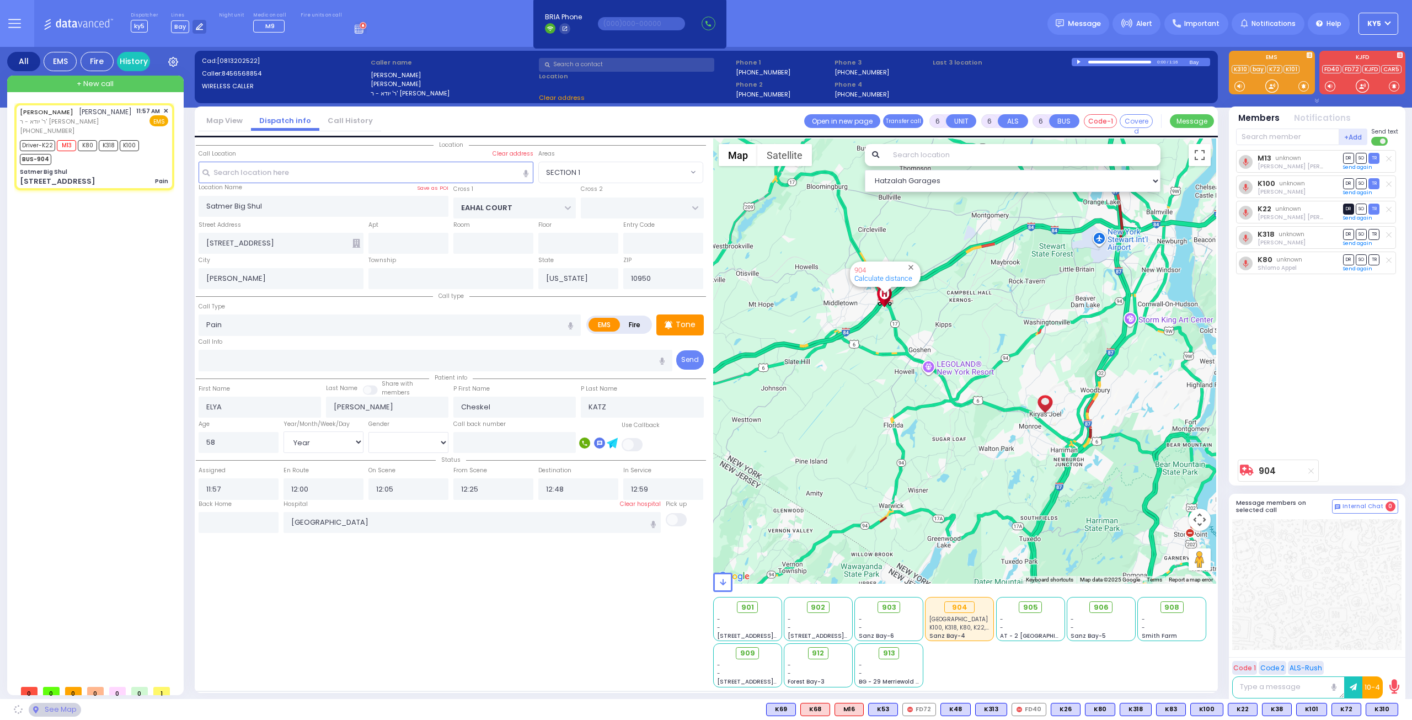
select select "SECTION 1"
click at [1348, 208] on span "DR" at bounding box center [1348, 209] width 11 height 10
select select
radio input "true"
select select "Year"
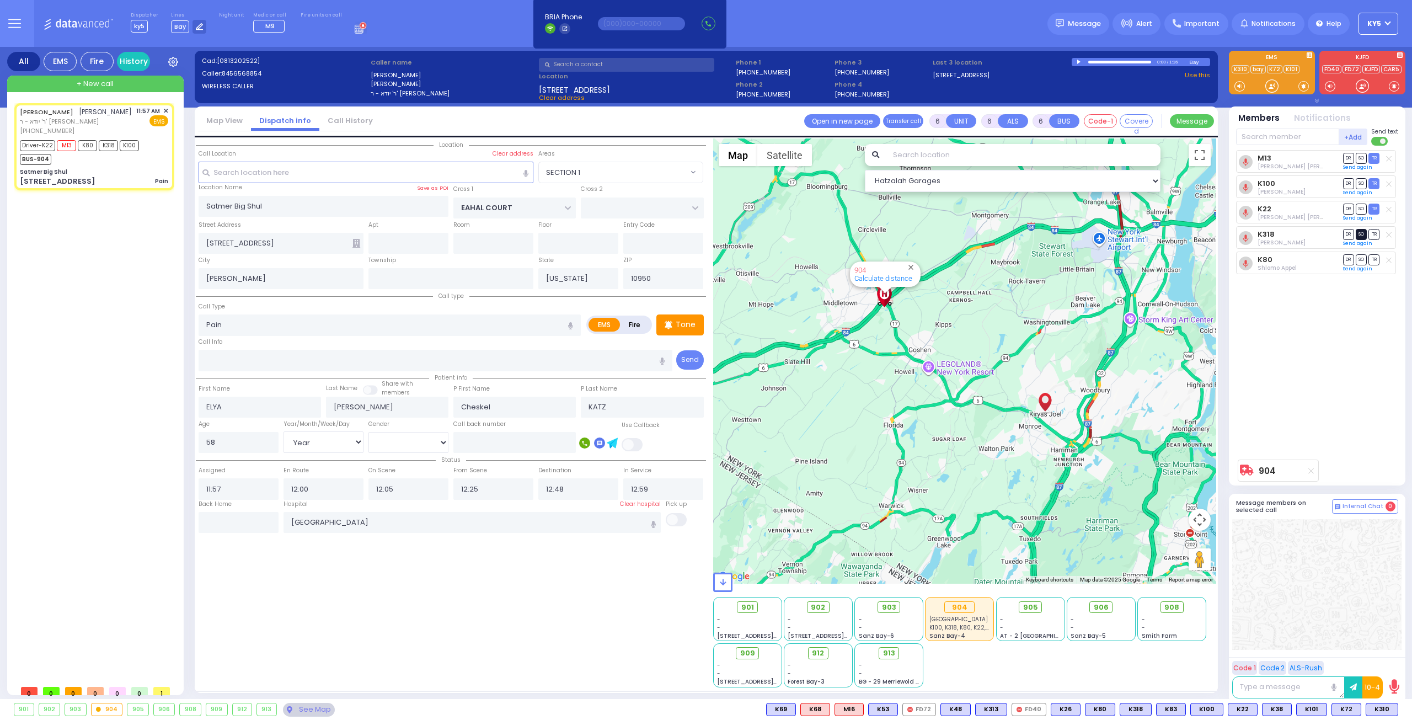
select select "[DEMOGRAPHIC_DATA]"
select select "Hatzalah Garages"
select select "SECTION 1"
click at [1362, 258] on span "SO" at bounding box center [1361, 259] width 11 height 10
select select
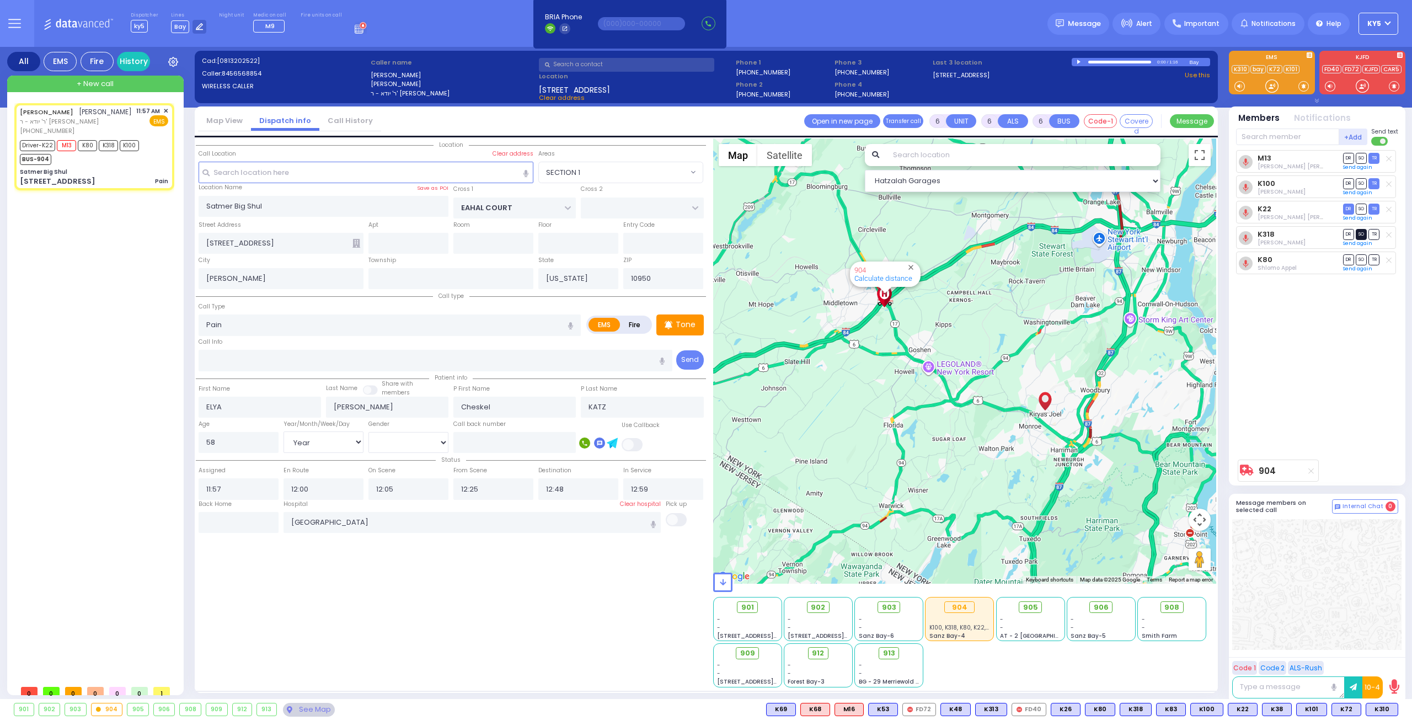
radio input "true"
select select "Year"
select select "[DEMOGRAPHIC_DATA]"
select select "SECTION 1"
select select "Hatzalah Garages"
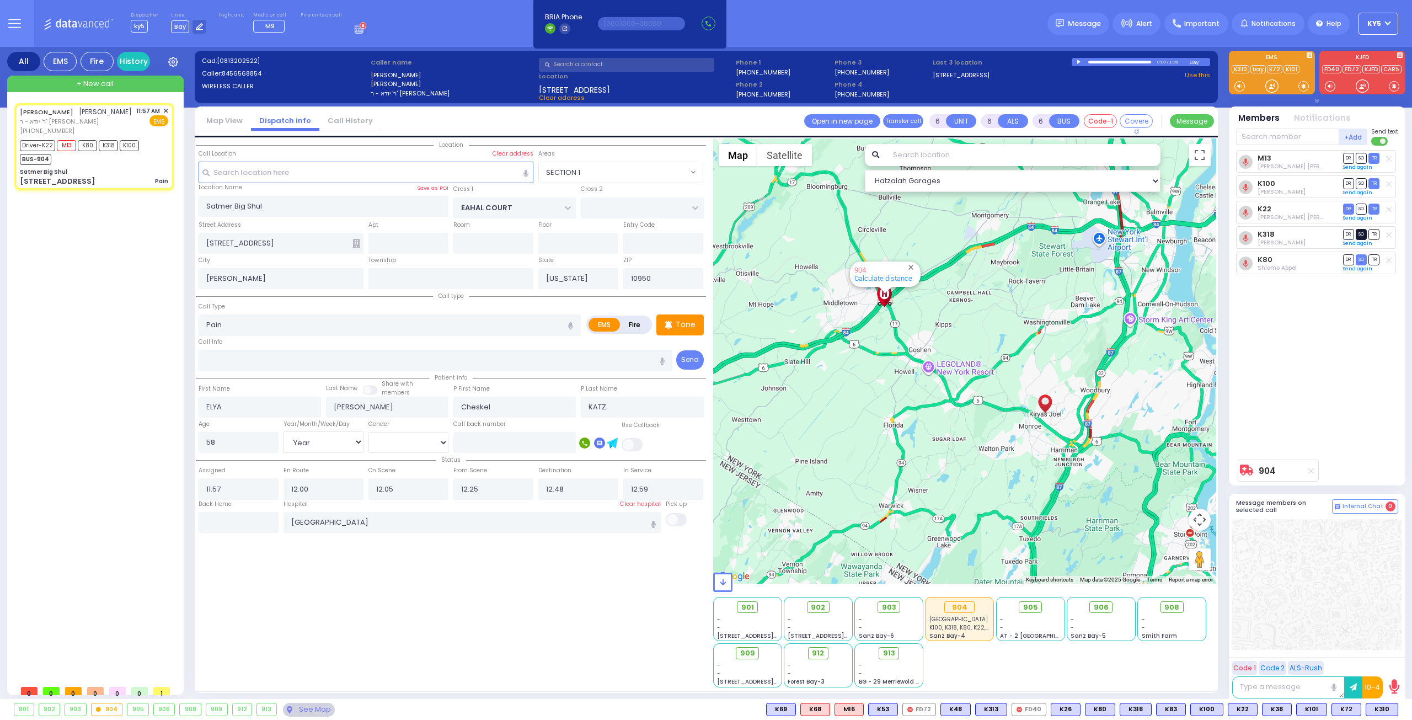
click at [1360, 232] on span "SO" at bounding box center [1361, 234] width 11 height 10
select select
radio input "true"
select select "Year"
select select "[DEMOGRAPHIC_DATA]"
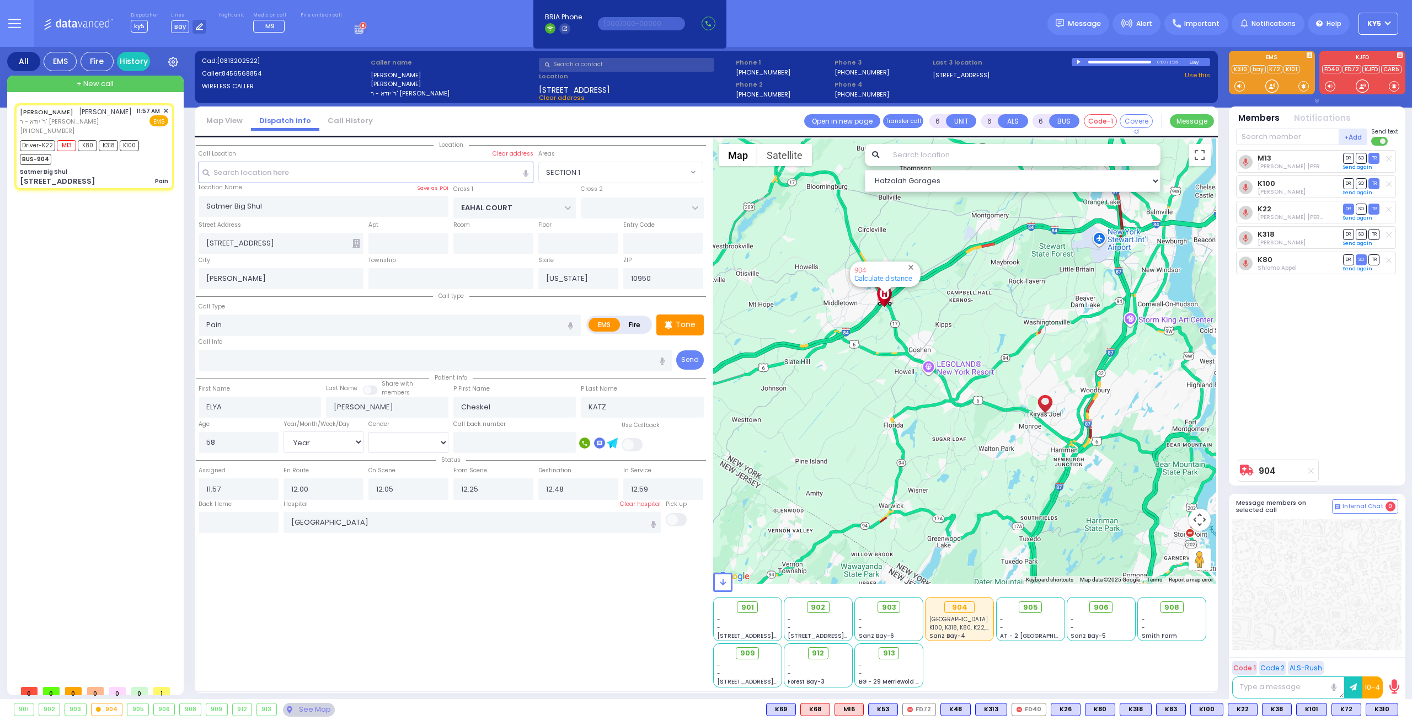
select select "Hatzalah Garages"
select select "SECTION 1"
